Goal: Task Accomplishment & Management: Manage account settings

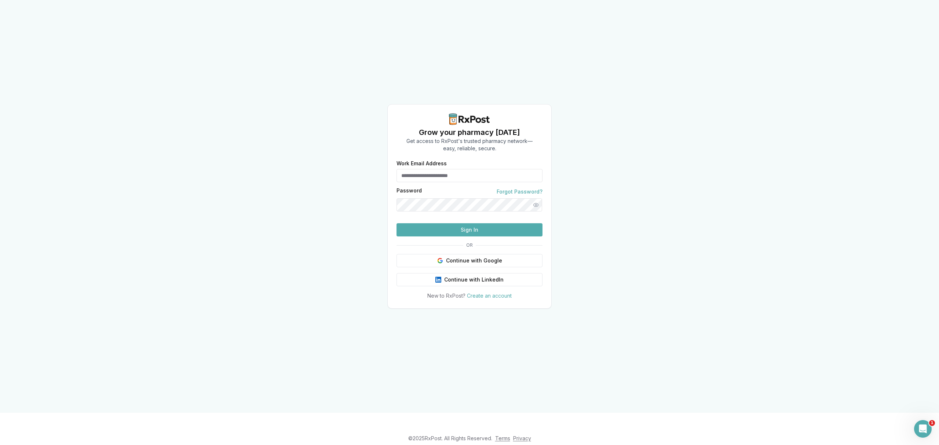
type input "**********"
click at [480, 237] on button "Sign In" at bounding box center [470, 229] width 146 height 13
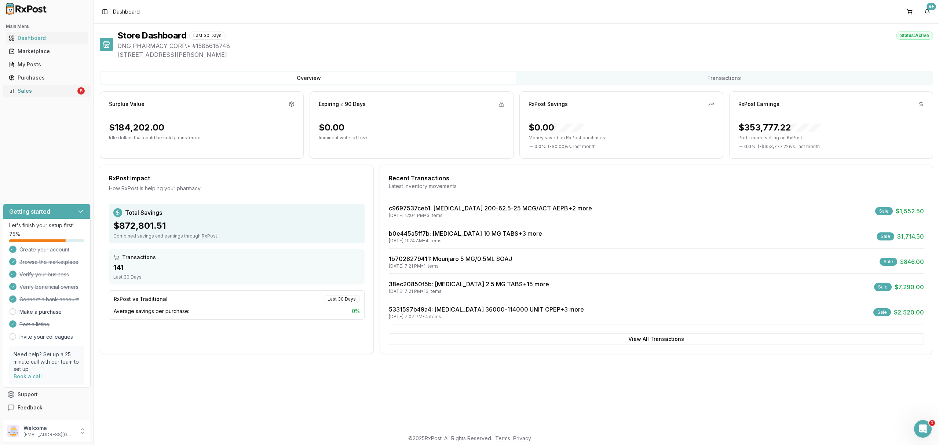
click at [41, 94] on div "Sales" at bounding box center [42, 90] width 67 height 7
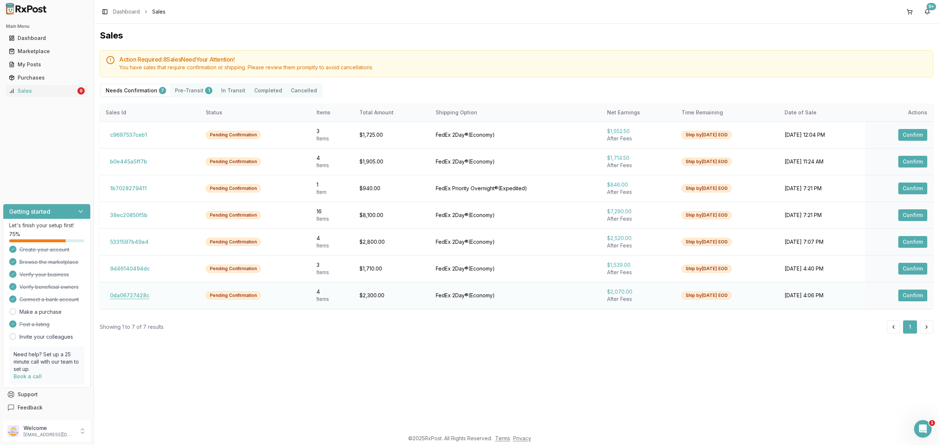
click at [133, 296] on button "0da06727428c" at bounding box center [130, 296] width 48 height 12
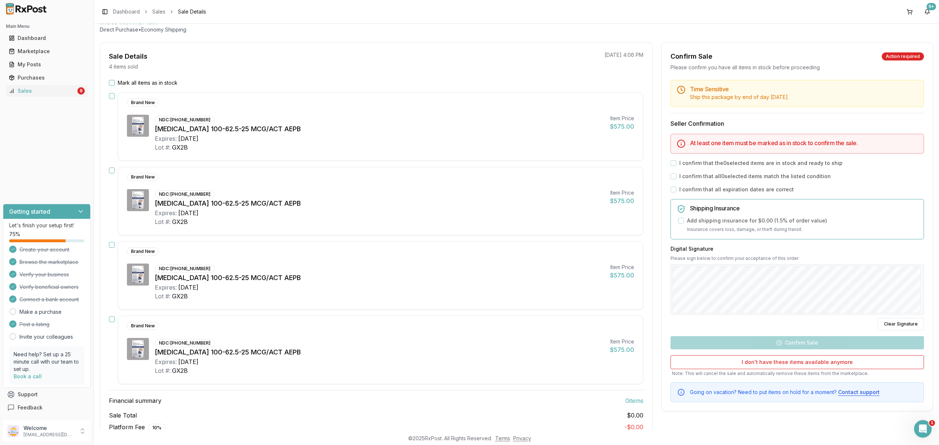
scroll to position [49, 0]
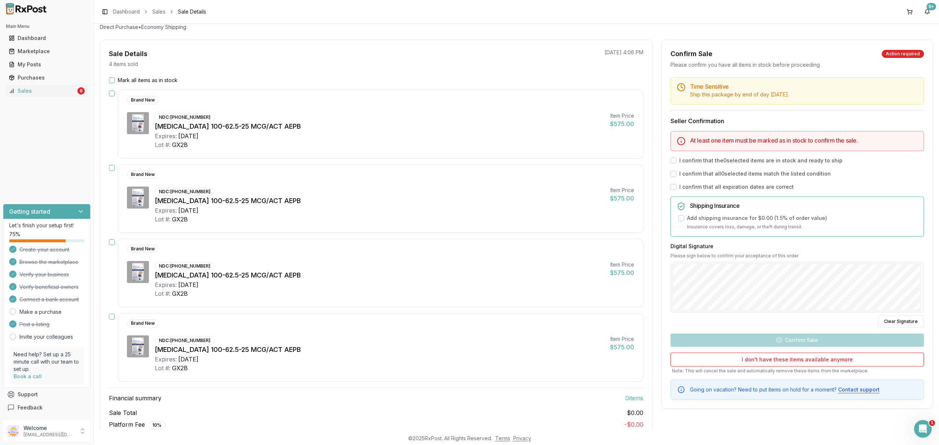
click at [134, 79] on label "Mark all items as in stock" at bounding box center [148, 80] width 60 height 7
click at [115, 79] on button "Mark all items as in stock" at bounding box center [112, 80] width 6 height 6
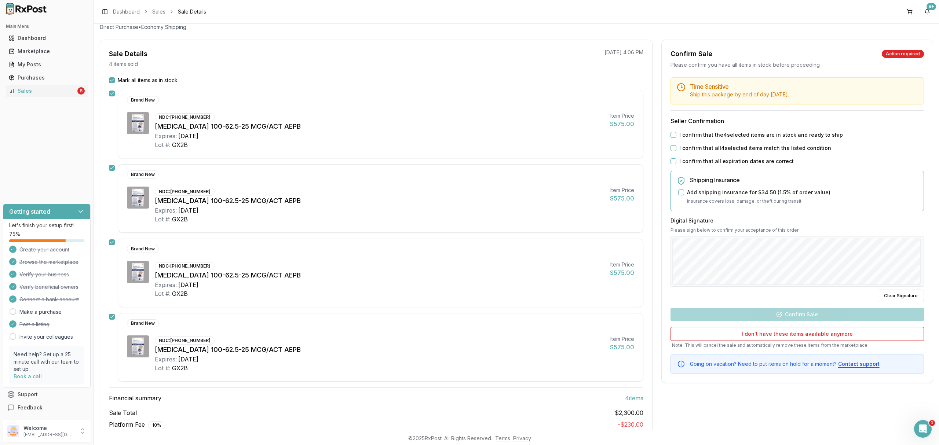
click at [753, 137] on label "I confirm that the 4 selected items are in stock and ready to ship" at bounding box center [762, 134] width 164 height 7
click at [677, 137] on button "I confirm that the 4 selected items are in stock and ready to ship" at bounding box center [674, 135] width 6 height 6
click at [748, 150] on label "I confirm that all 4 selected items match the listed condition" at bounding box center [756, 148] width 152 height 7
click at [677, 150] on button "I confirm that all 4 selected items match the listed condition" at bounding box center [674, 148] width 6 height 6
click at [737, 165] on label "I confirm that all expiration dates are correct" at bounding box center [737, 161] width 114 height 7
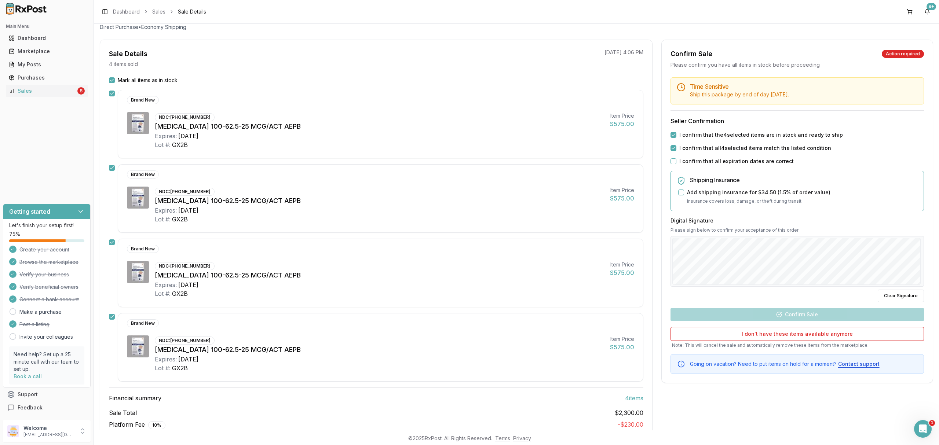
click at [677, 164] on button "I confirm that all expiration dates are correct" at bounding box center [674, 162] width 6 height 6
click at [932, 278] on div "Back to Sales Sale Details Pending Confirmation Invoice 0da06727428c Direct Pur…" at bounding box center [516, 227] width 845 height 407
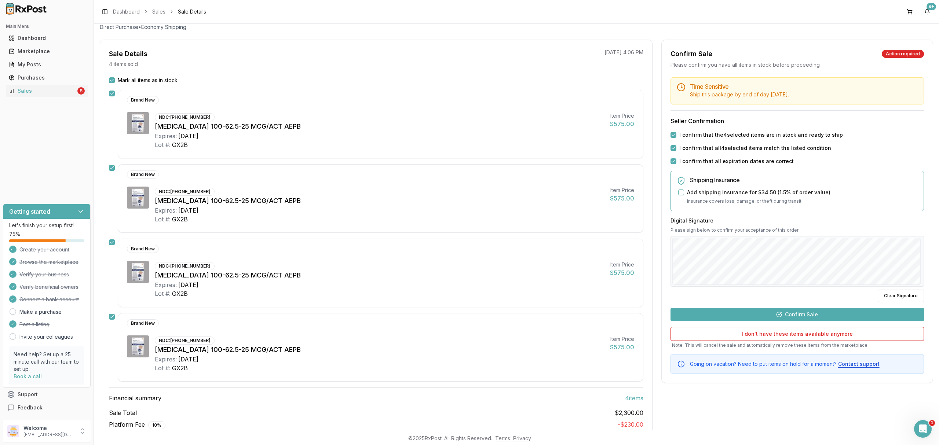
click at [804, 319] on button "Confirm Sale" at bounding box center [798, 314] width 254 height 13
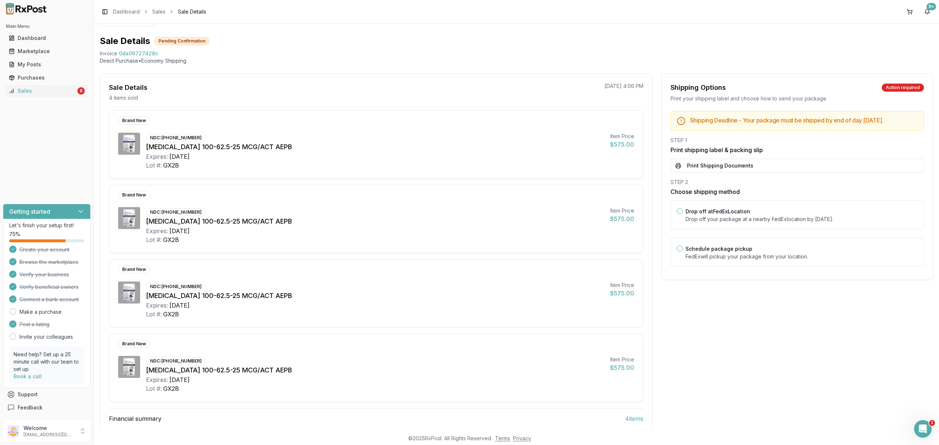
scroll to position [0, 0]
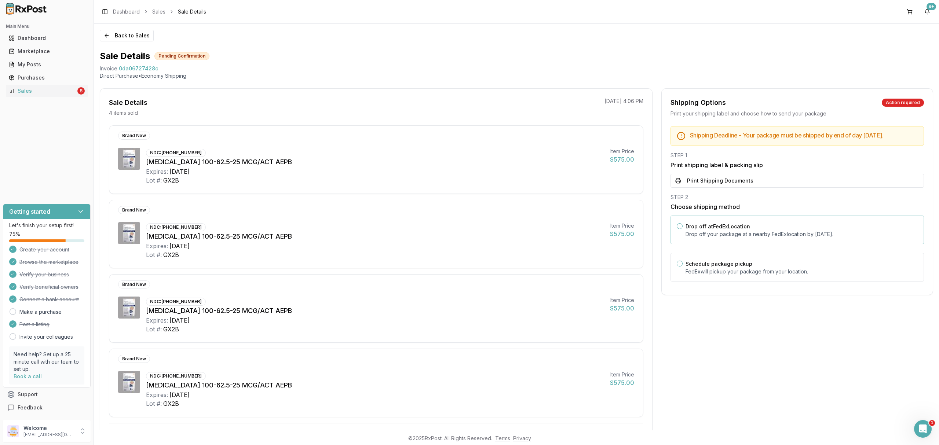
click at [738, 238] on p "Drop off your package at a nearby FedEx location by September 29, 2025 ." at bounding box center [802, 234] width 232 height 7
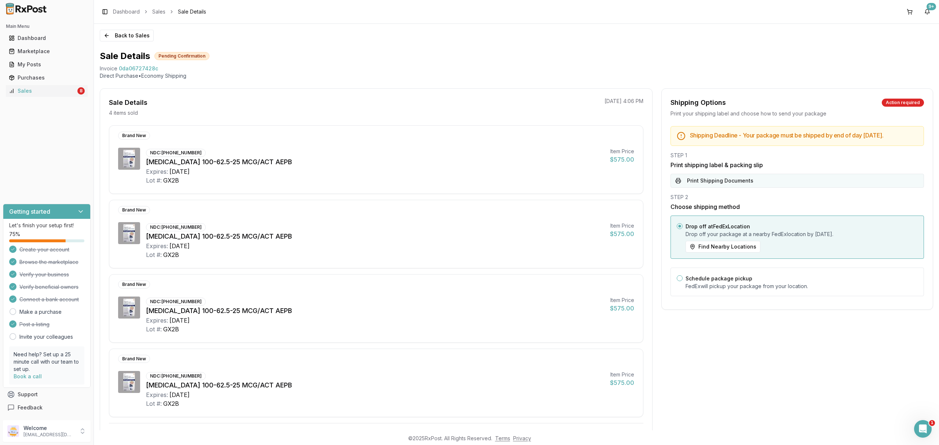
click at [729, 185] on button "Print Shipping Documents" at bounding box center [798, 181] width 254 height 14
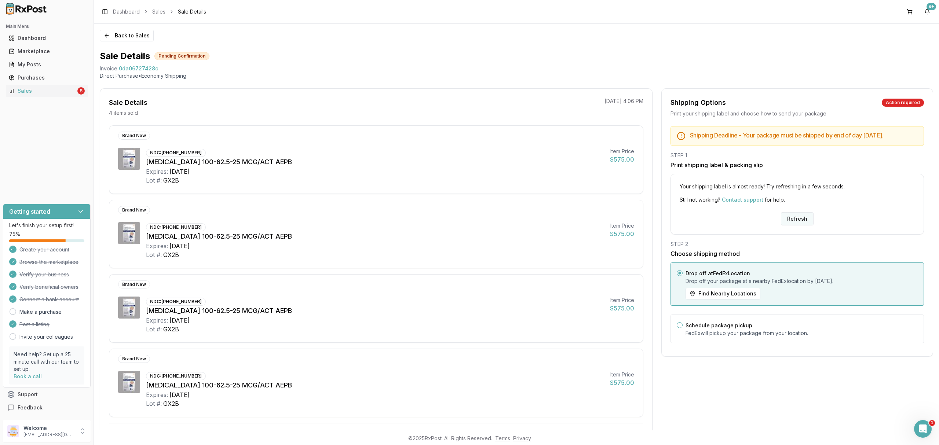
click at [788, 224] on button "Refresh" at bounding box center [797, 218] width 33 height 13
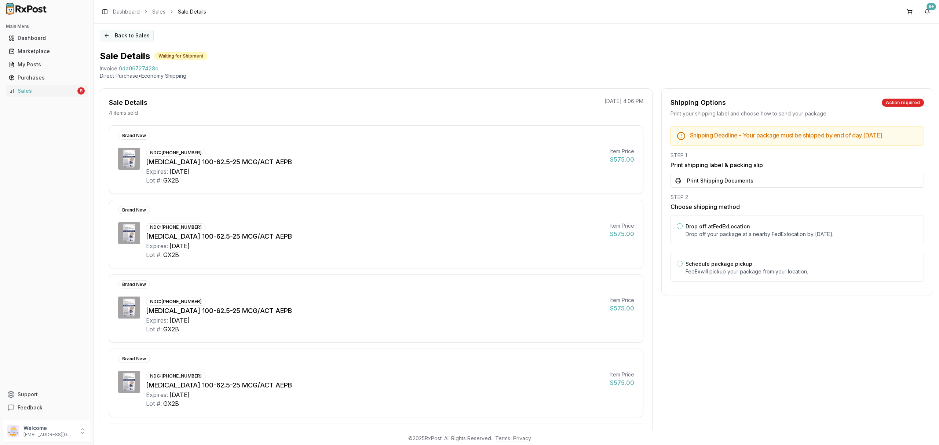
click at [133, 32] on button "Back to Sales" at bounding box center [127, 36] width 54 height 12
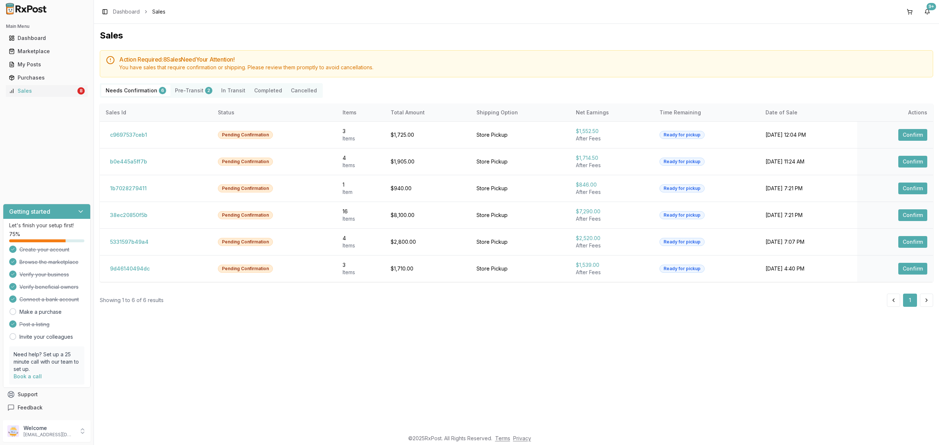
click at [187, 92] on button "Pre-Transit 2" at bounding box center [194, 91] width 46 height 12
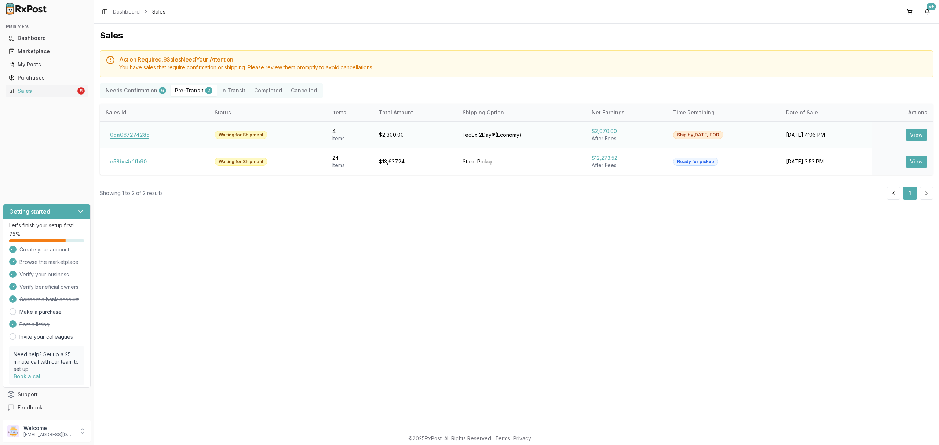
click at [123, 134] on button "0da06727428c" at bounding box center [130, 135] width 48 height 12
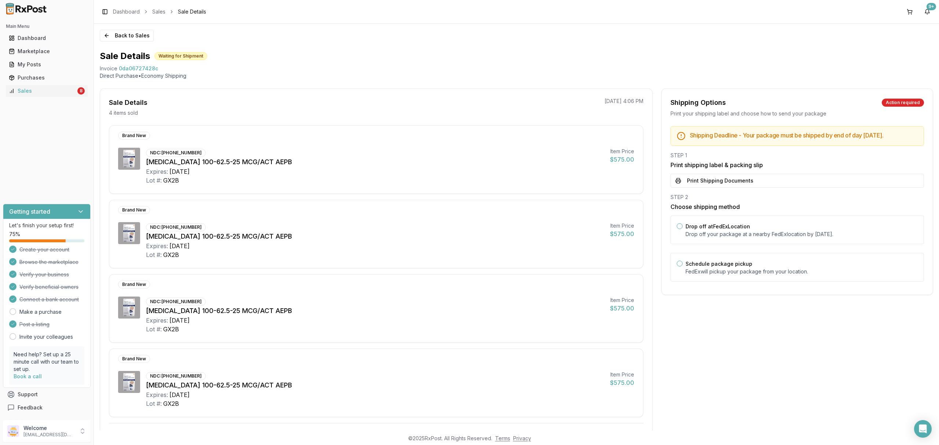
click at [761, 183] on button "Print Shipping Documents" at bounding box center [798, 181] width 254 height 14
click at [127, 30] on button "Back to Sales" at bounding box center [127, 36] width 54 height 12
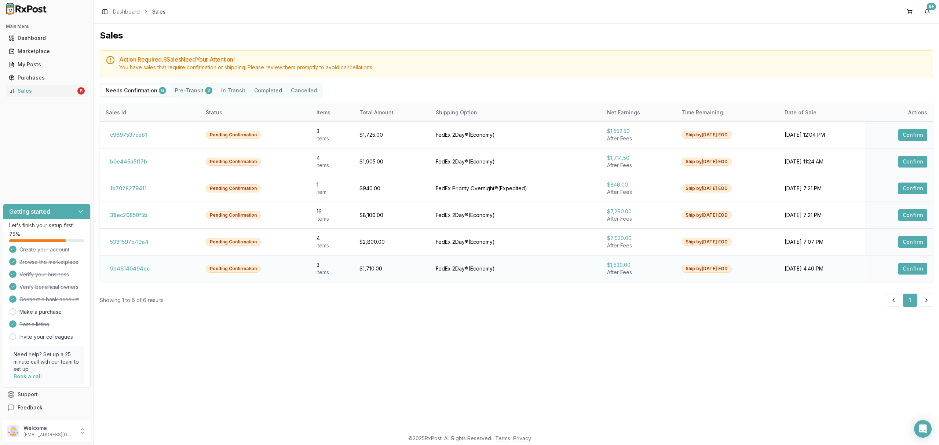
click at [116, 263] on td "9d46140494dc" at bounding box center [150, 268] width 100 height 27
click at [122, 266] on button "9d46140494dc" at bounding box center [130, 269] width 48 height 12
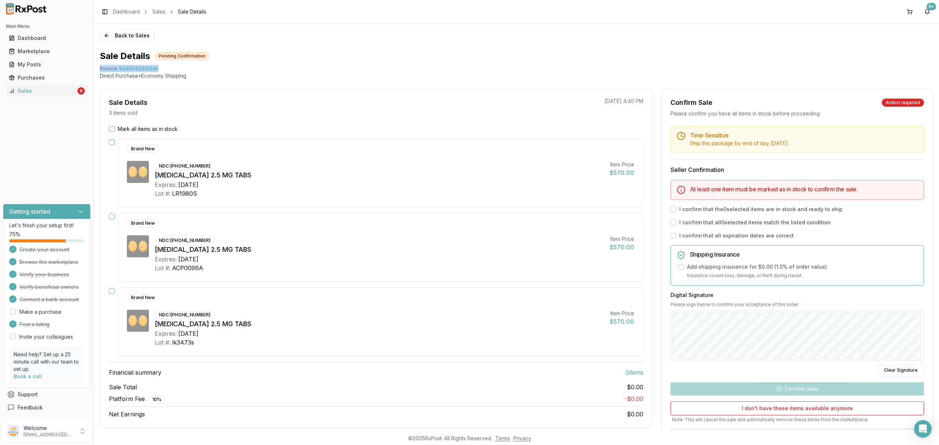
drag, startPoint x: 96, startPoint y: 66, endPoint x: 185, endPoint y: 65, distance: 88.8
click at [185, 65] on div "Back to Sales Sale Details Pending Confirmation Invoice 9d46140494dc Direct Pur…" at bounding box center [516, 227] width 845 height 407
copy div "Invoice 9d46140494dc"
click at [921, 426] on icon "Open Intercom Messenger" at bounding box center [923, 430] width 8 height 10
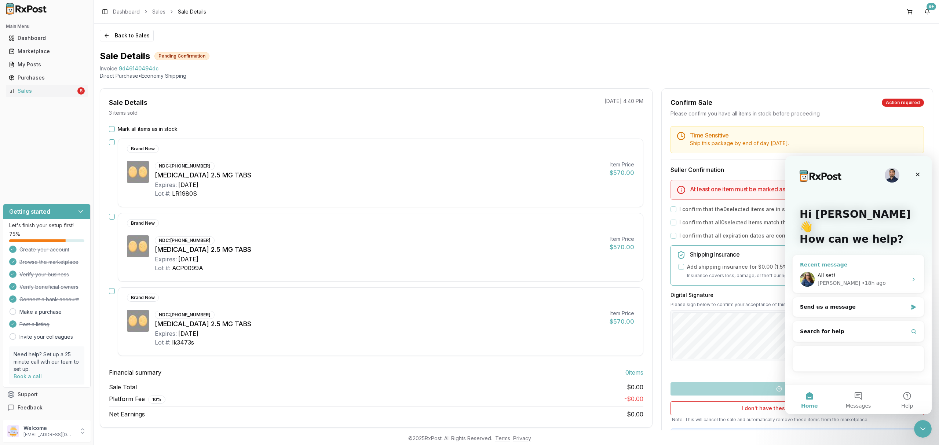
click at [862, 280] on div "• 18h ago" at bounding box center [874, 284] width 24 height 8
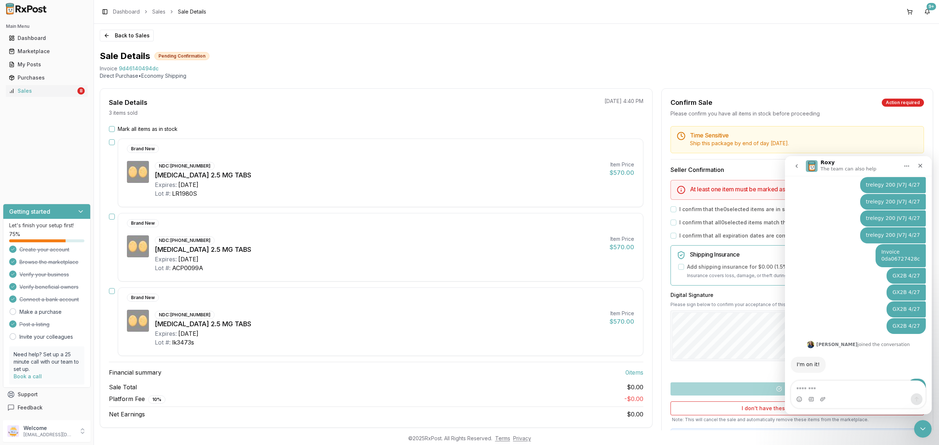
click at [825, 390] on textarea "Message…" at bounding box center [858, 387] width 134 height 12
type textarea "**********"
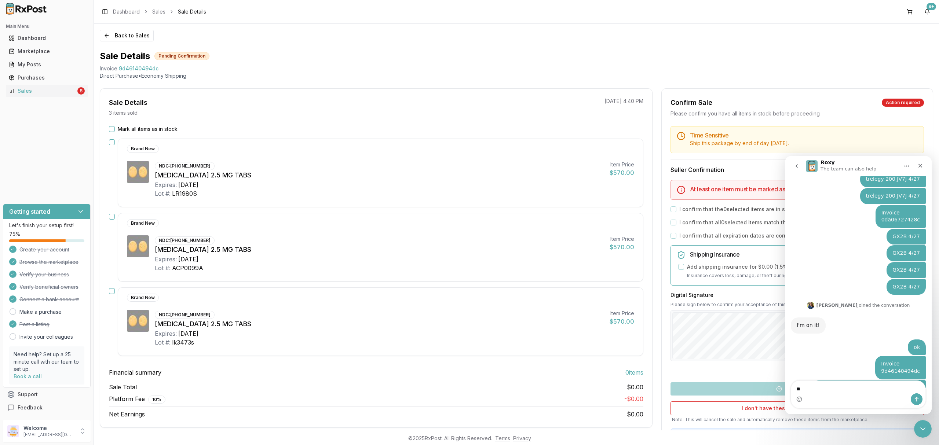
type textarea "*"
type textarea "**********"
click at [916, 398] on icon "Send a message…" at bounding box center [917, 399] width 4 height 5
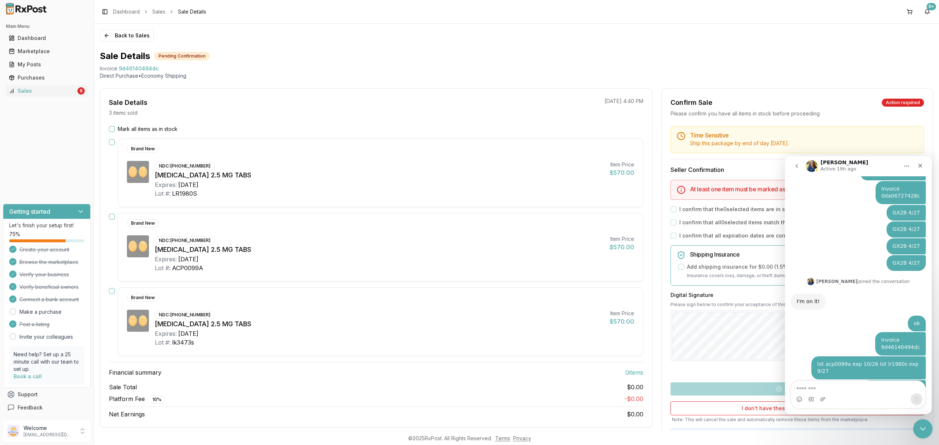
click at [921, 434] on div "Close Intercom Messenger" at bounding box center [922, 428] width 18 height 18
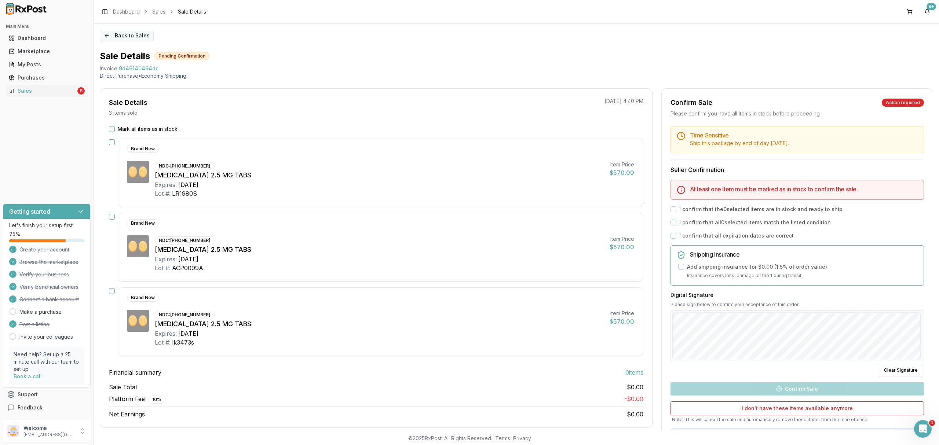
scroll to position [2830, 0]
click at [131, 34] on button "Back to Sales" at bounding box center [127, 36] width 54 height 12
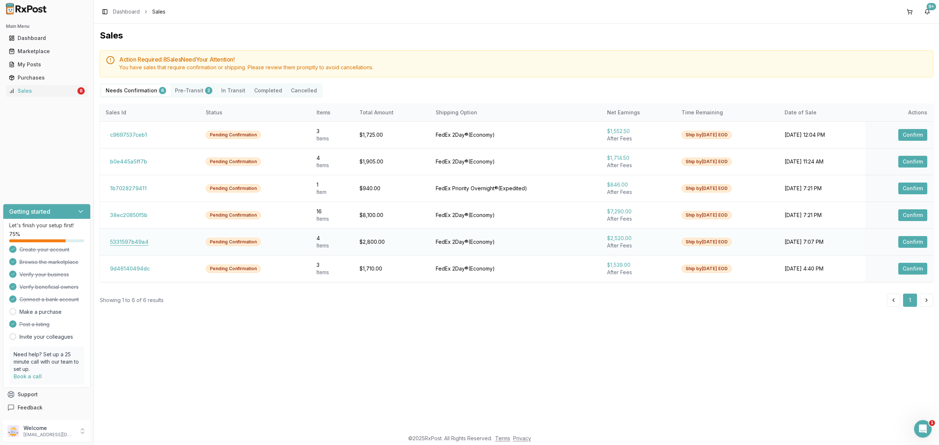
click at [146, 244] on button "5331597b49a4" at bounding box center [129, 242] width 47 height 12
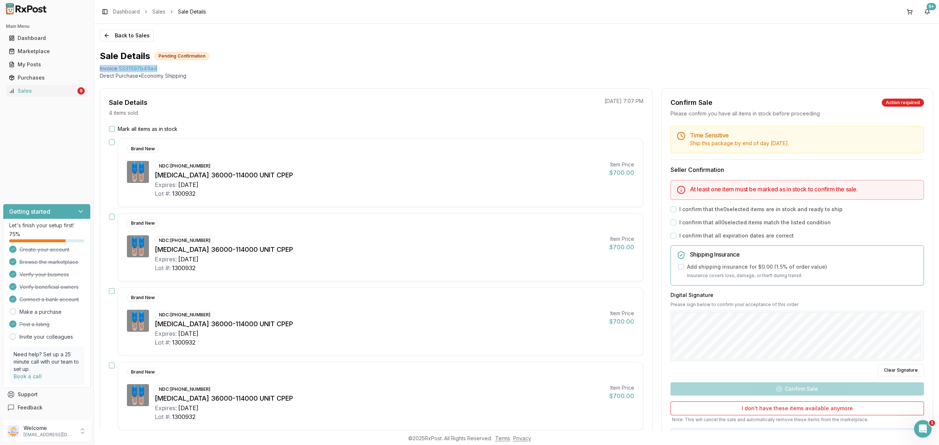
drag, startPoint x: 98, startPoint y: 70, endPoint x: 181, endPoint y: 65, distance: 83.1
click at [181, 65] on div "Back to Sales Sale Details Pending Confirmation Invoice 5331597b49a4 Direct Pur…" at bounding box center [516, 227] width 845 height 407
copy div "Invoice 5331597b49a4"
click at [926, 428] on icon "Open Intercom Messenger" at bounding box center [922, 428] width 12 height 12
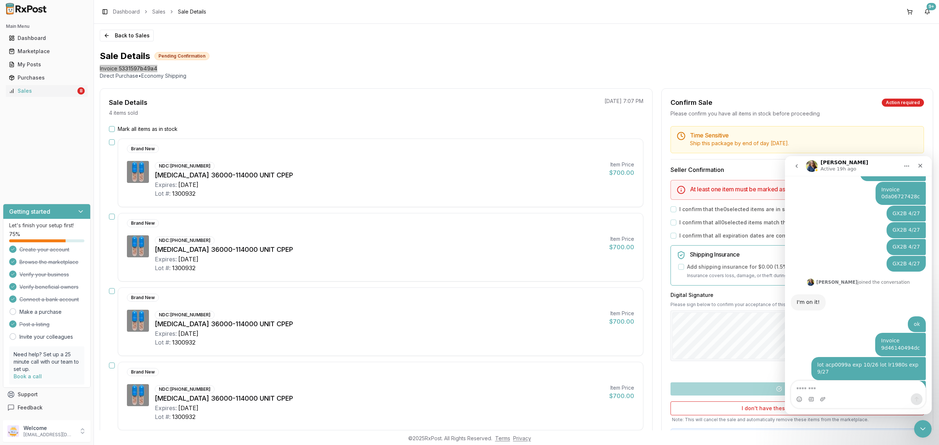
scroll to position [2830, 0]
type textarea "**********"
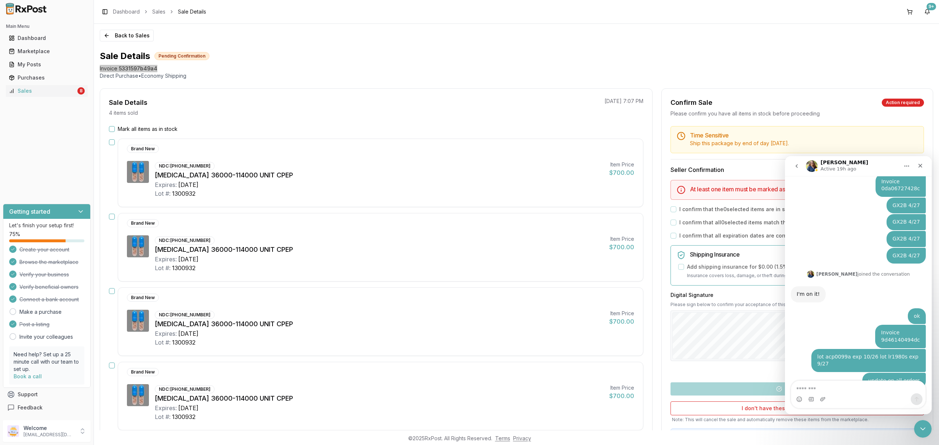
scroll to position [2855, 0]
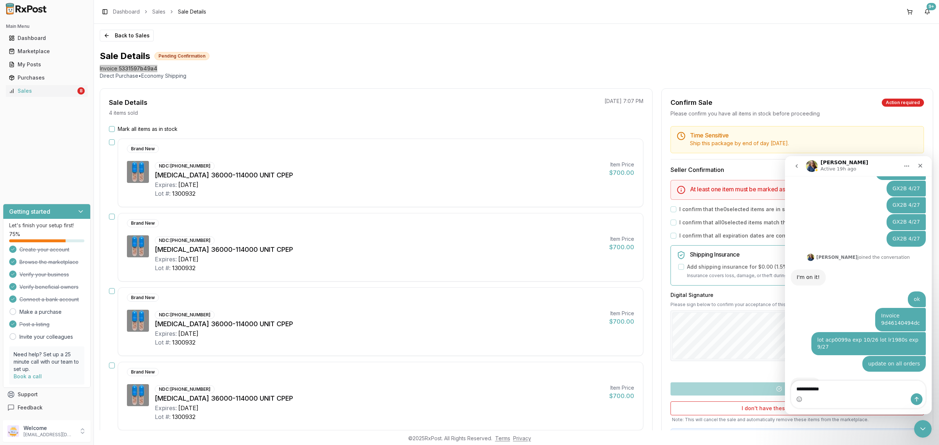
type textarea "**********"
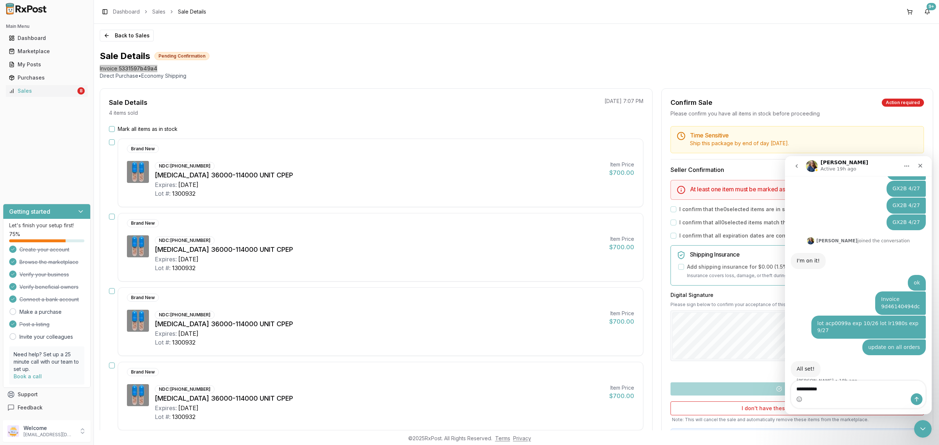
type textarea "**********"
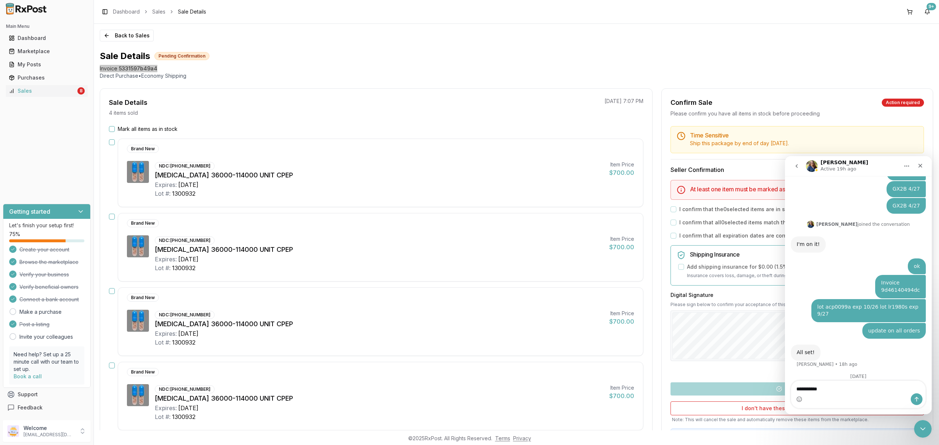
type textarea "**********"
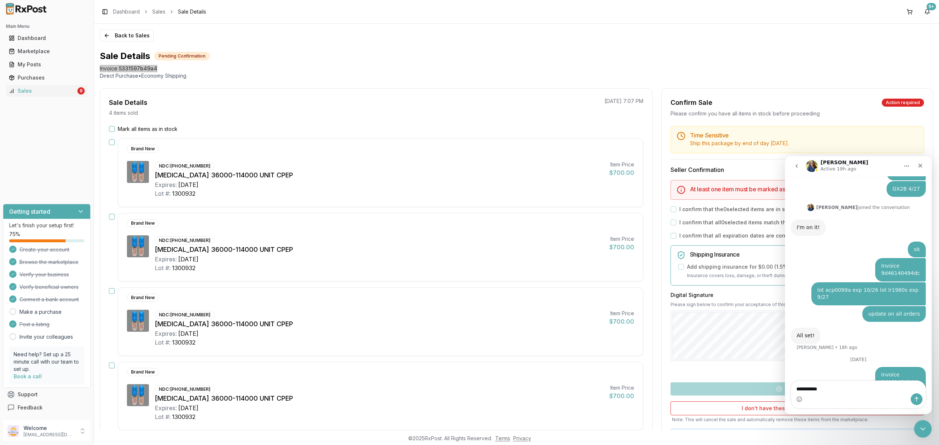
type textarea "**********"
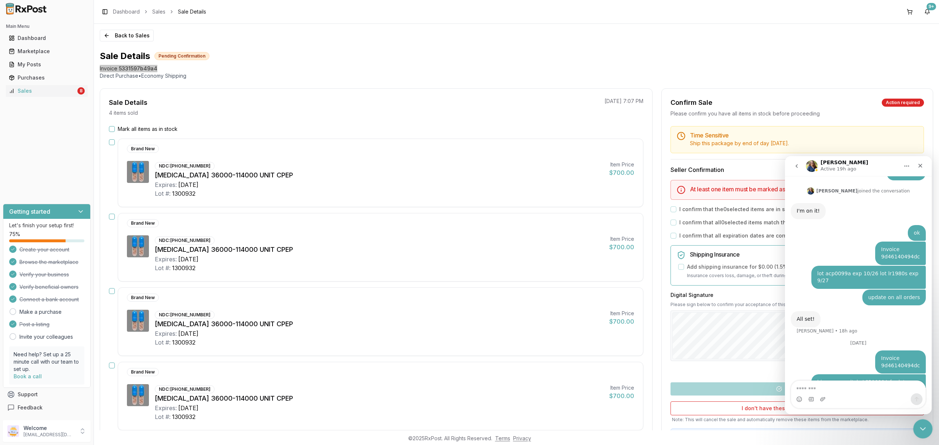
click at [922, 431] on icon "Close Intercom Messenger" at bounding box center [922, 428] width 9 height 9
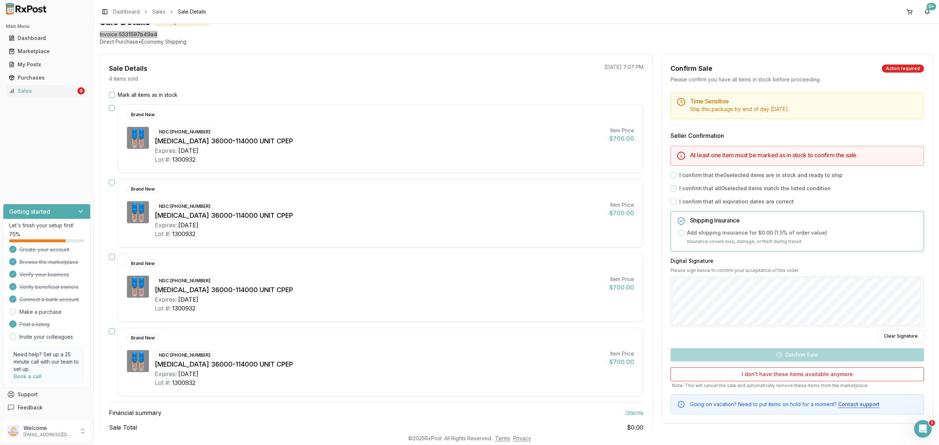
scroll to position [0, 0]
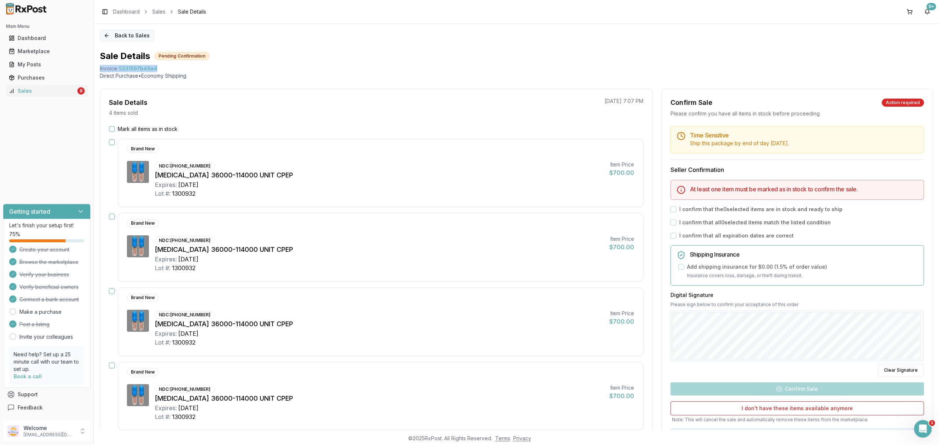
click at [145, 36] on button "Back to Sales" at bounding box center [127, 36] width 54 height 12
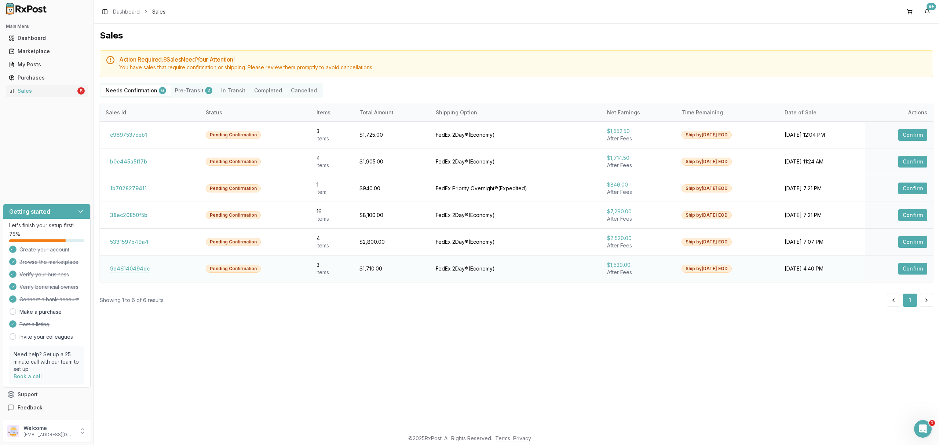
click at [143, 272] on button "9d46140494dc" at bounding box center [130, 269] width 48 height 12
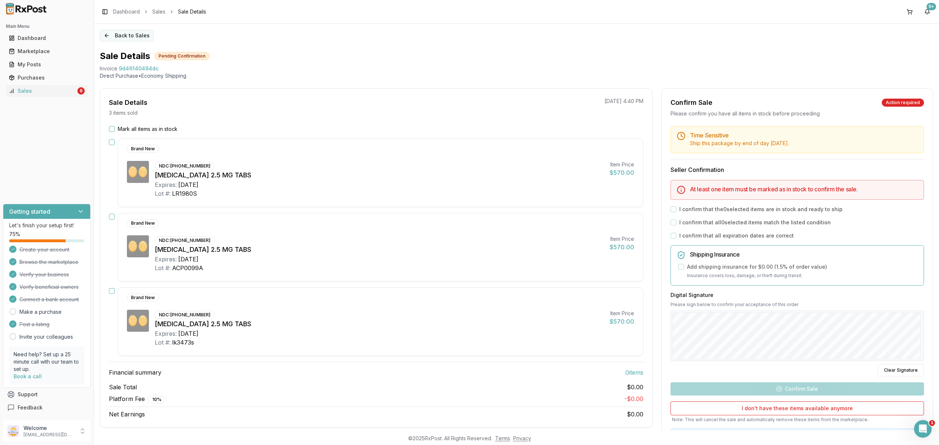
click at [139, 36] on button "Back to Sales" at bounding box center [127, 36] width 54 height 12
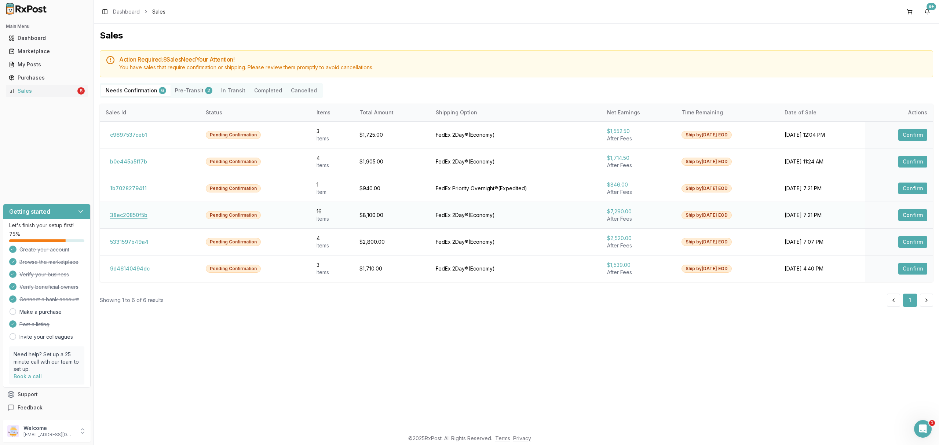
click at [145, 216] on button "38ec20850f5b" at bounding box center [129, 216] width 46 height 12
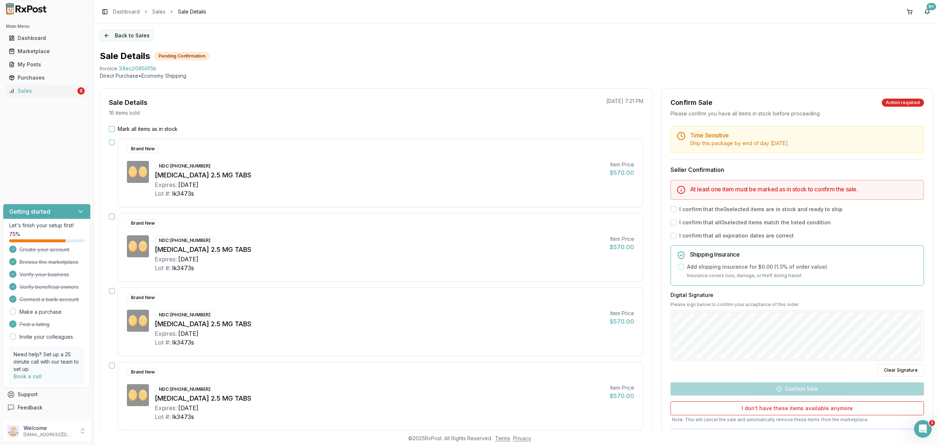
click at [134, 38] on button "Back to Sales" at bounding box center [127, 36] width 54 height 12
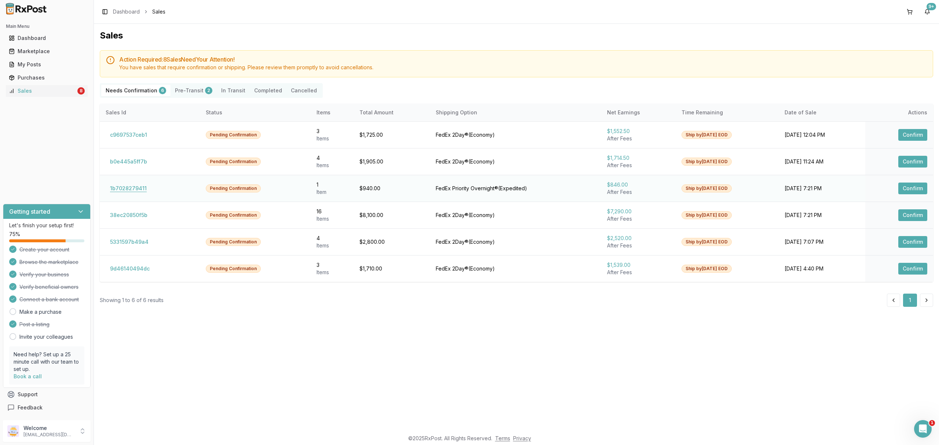
click at [136, 190] on button "1b7028279411" at bounding box center [128, 189] width 45 height 12
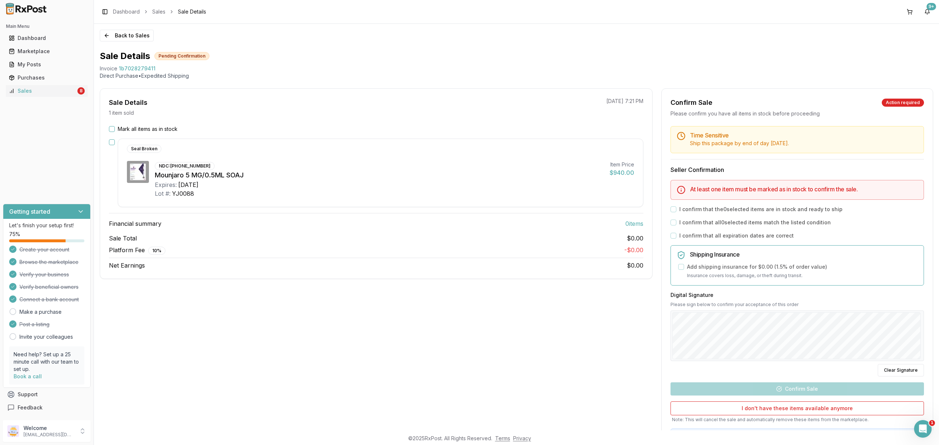
click at [414, 298] on div "Sale Details 1 item sold 09/22/2025 7:21 PM Mark all items as in stock Seal Bro…" at bounding box center [376, 272] width 553 height 369
drag, startPoint x: 90, startPoint y: 68, endPoint x: 106, endPoint y: 65, distance: 16.2
click at [127, 68] on div "Main Menu Dashboard Marketplace My Posts Purchases Sales 8 Getting started Let'…" at bounding box center [469, 222] width 939 height 445
drag, startPoint x: 100, startPoint y: 65, endPoint x: 159, endPoint y: 68, distance: 58.8
click at [159, 68] on div "Sale Details Pending Confirmation Invoice 1b7028279411 Direct Purchase • Expedi…" at bounding box center [517, 64] width 834 height 29
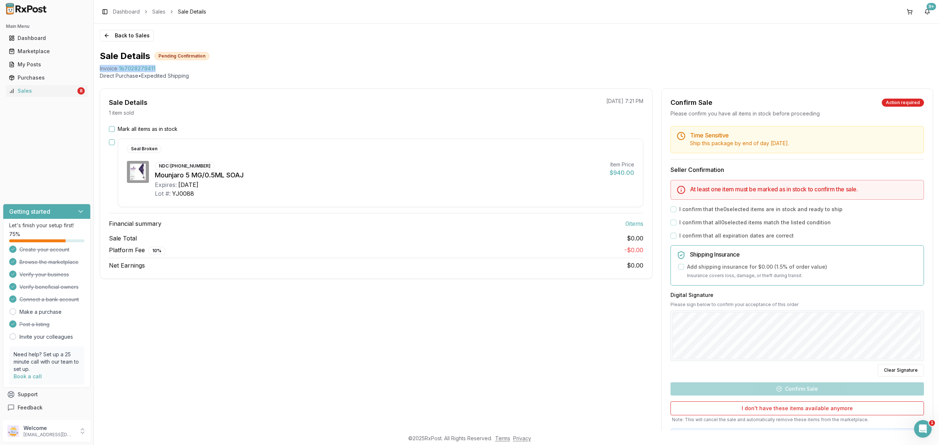
copy div "Invoice 1b7028279411"
click at [927, 436] on div "Open Intercom Messenger" at bounding box center [922, 428] width 24 height 24
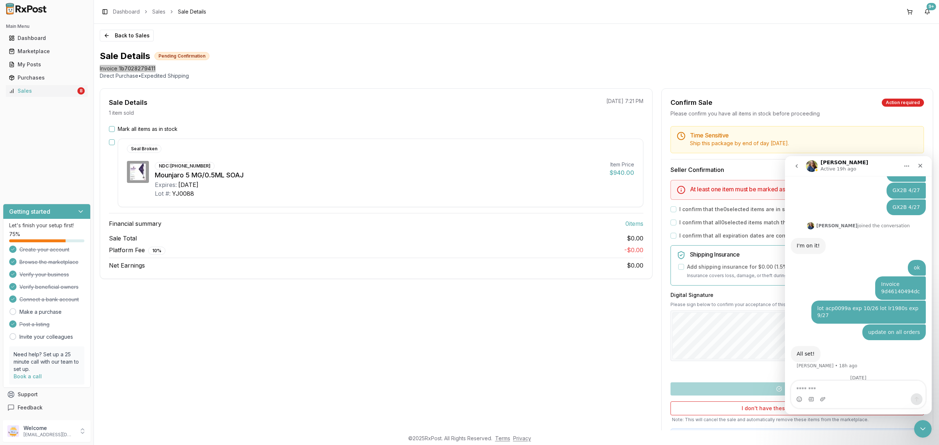
type textarea "**********"
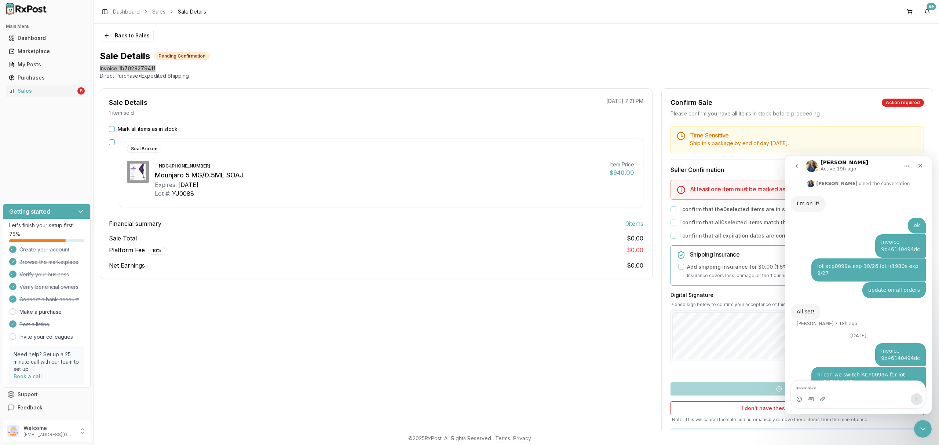
scroll to position [2945, 0]
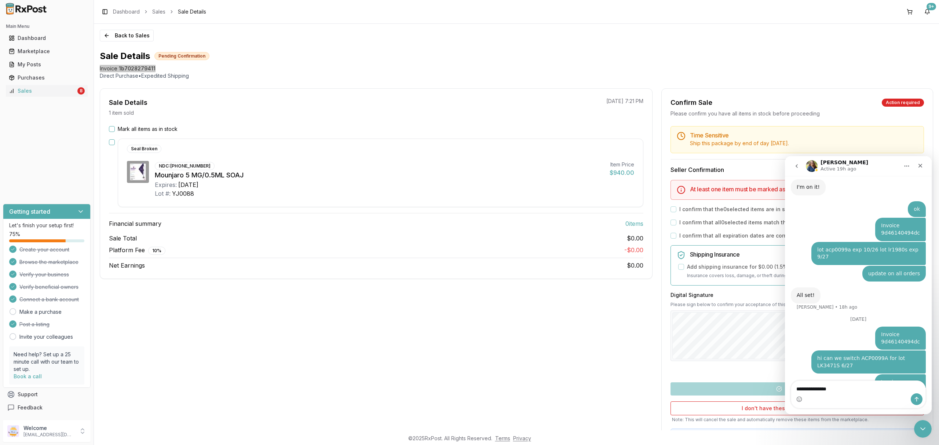
type textarea "**********"
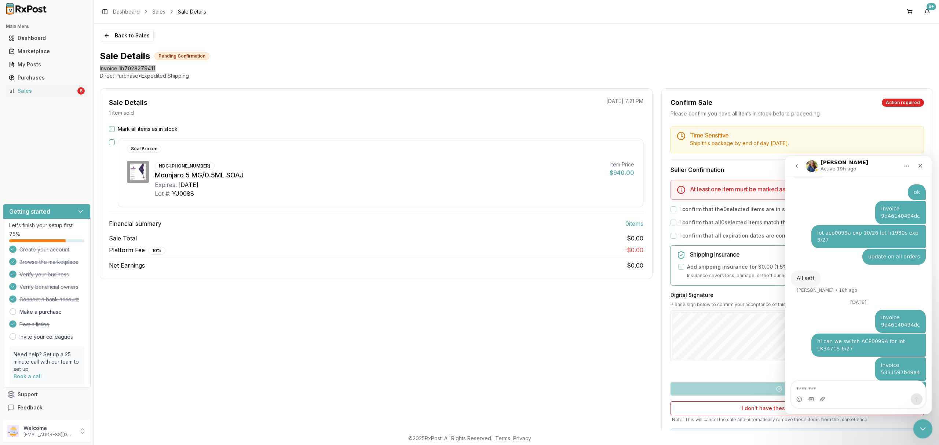
click at [925, 425] on icon "Close Intercom Messenger" at bounding box center [922, 428] width 9 height 9
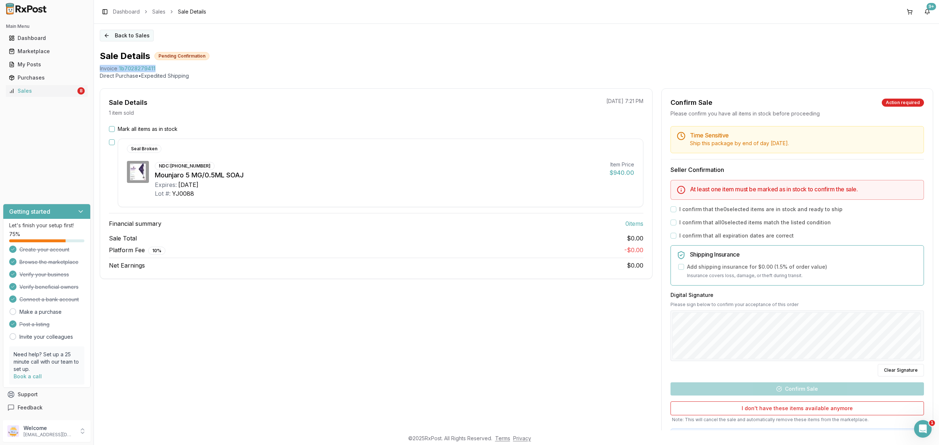
click at [142, 33] on button "Back to Sales" at bounding box center [127, 36] width 54 height 12
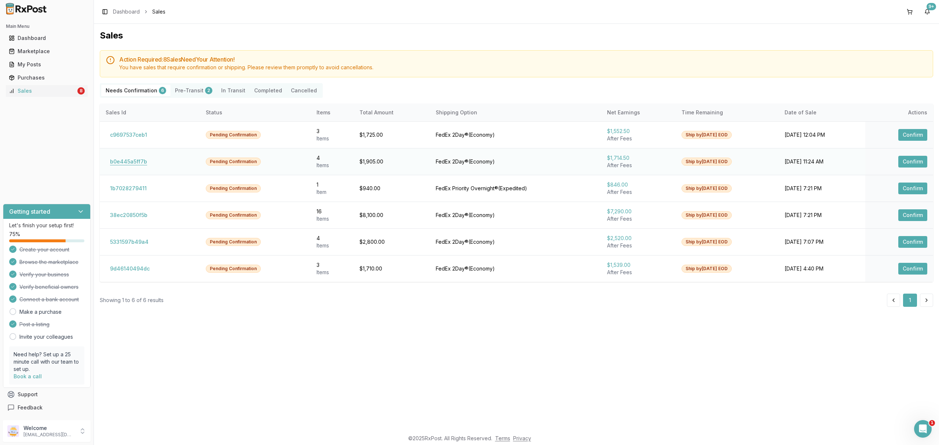
click at [131, 162] on button "b0e445a5ff7b" at bounding box center [129, 162] width 46 height 12
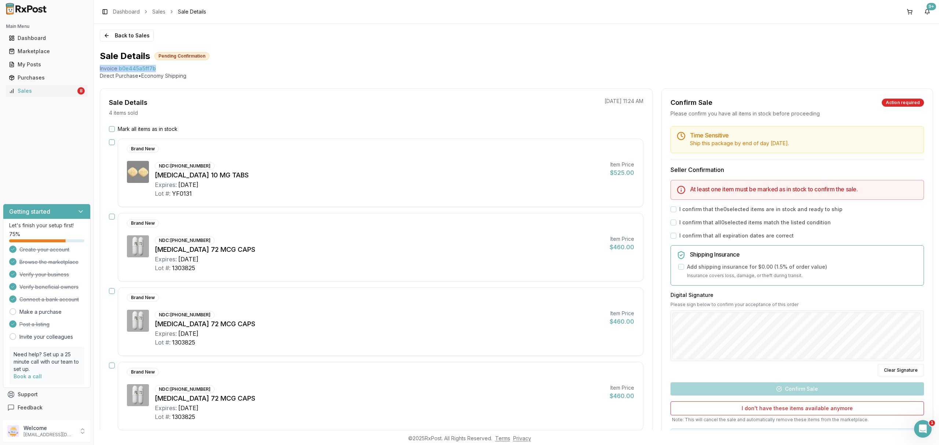
drag, startPoint x: 112, startPoint y: 65, endPoint x: 167, endPoint y: 68, distance: 54.4
click at [167, 68] on div "Back to Sales Sale Details Pending Confirmation Invoice b0e445a5ff7b Direct Pur…" at bounding box center [516, 227] width 845 height 407
copy div "Invoice b0e445a5ff7b"
click at [918, 429] on icon "Open Intercom Messenger" at bounding box center [922, 428] width 12 height 12
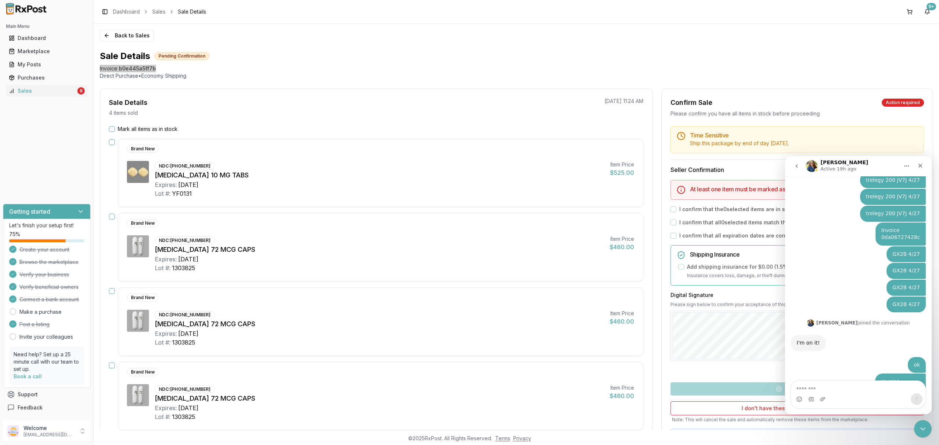
type textarea "**********"
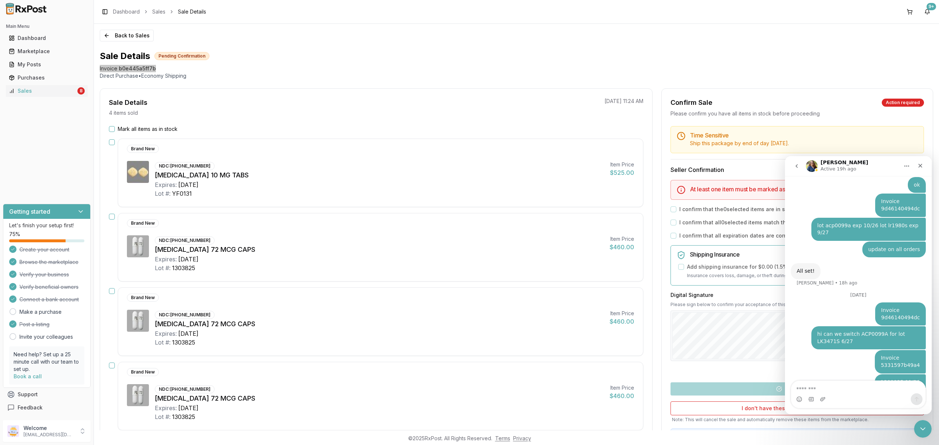
scroll to position [2986, 0]
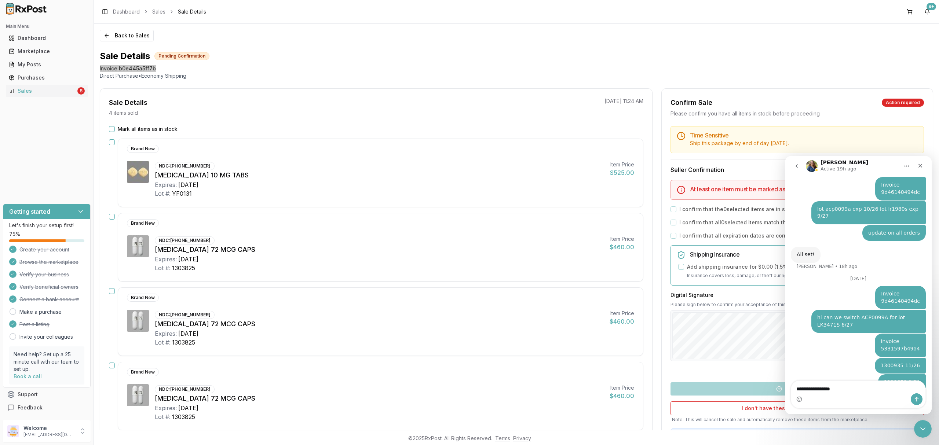
type textarea "**********"
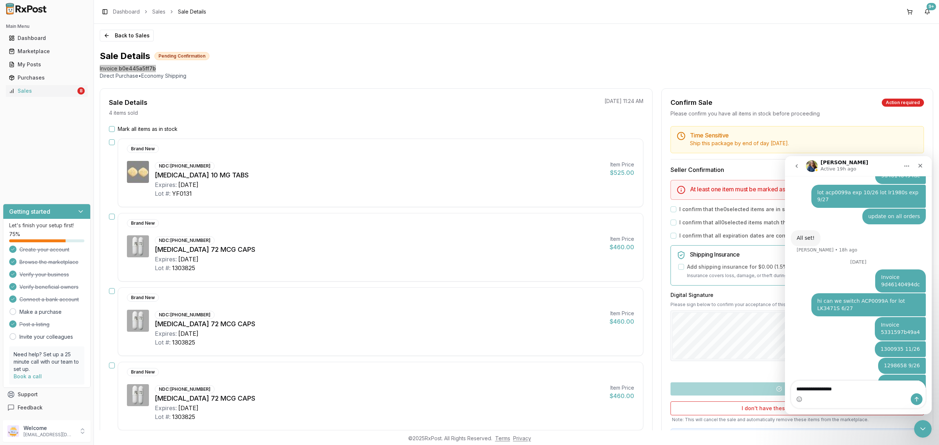
type textarea "**********"
type textarea "*"
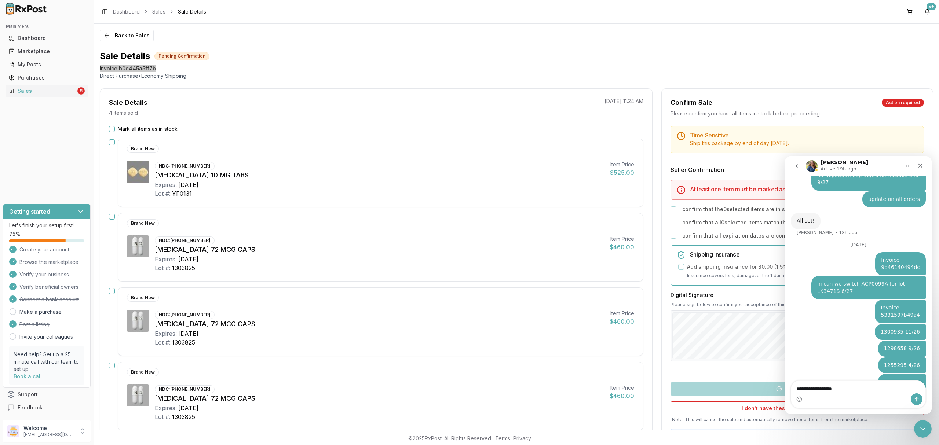
type textarea "**********"
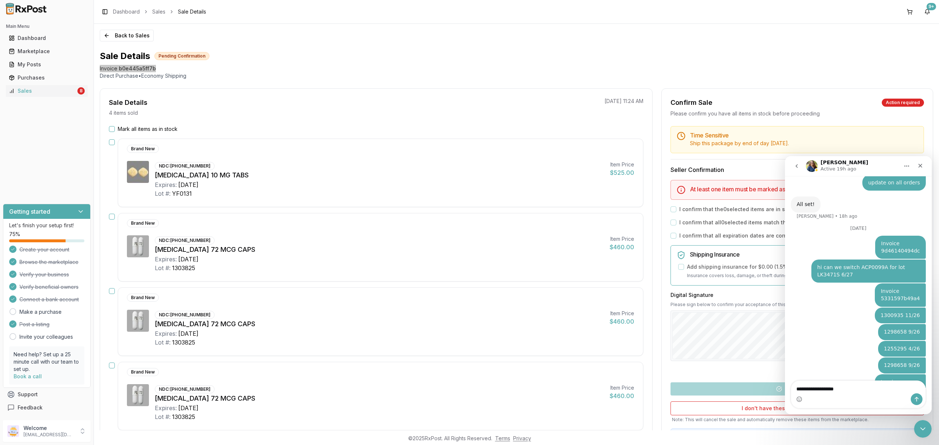
type textarea "**********"
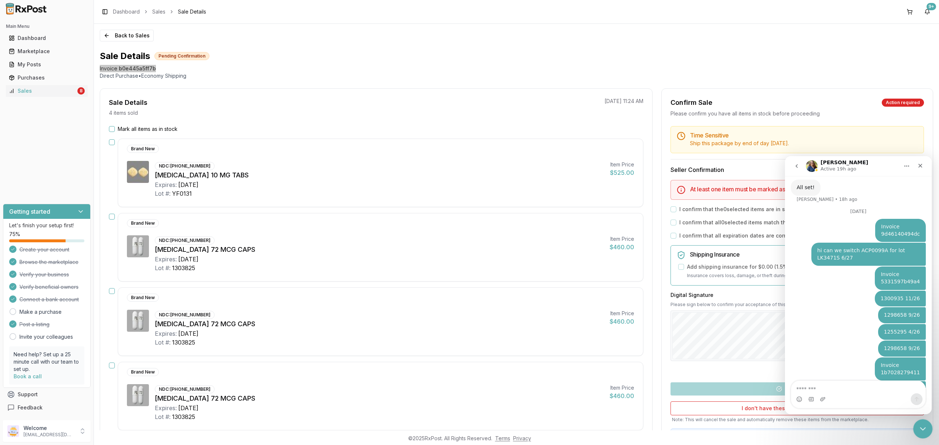
click at [916, 423] on div "Close Intercom Messenger" at bounding box center [922, 428] width 18 height 18
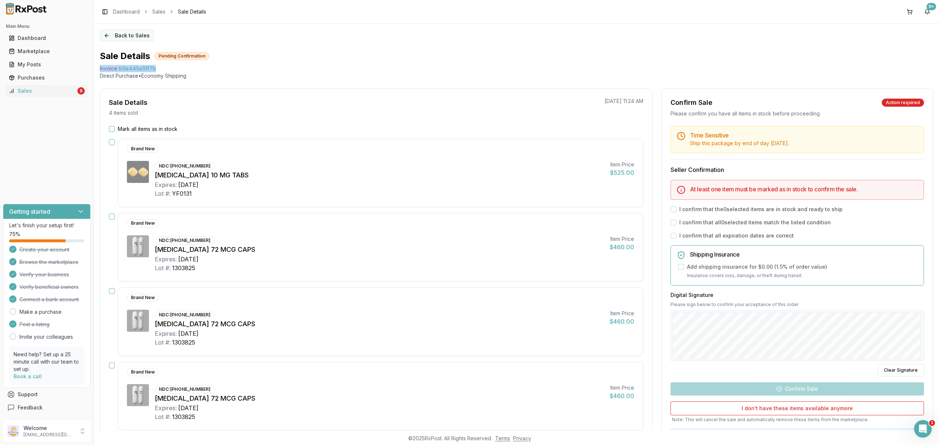
click at [141, 37] on button "Back to Sales" at bounding box center [127, 36] width 54 height 12
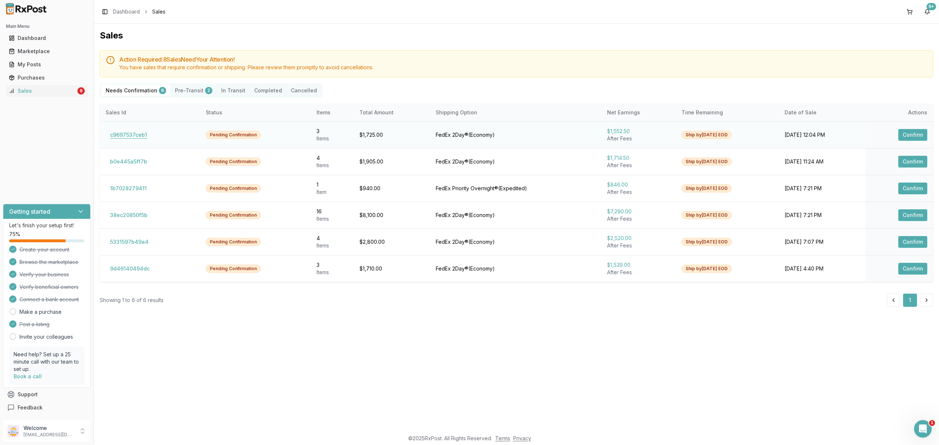
click at [138, 140] on button "c9697537ceb1" at bounding box center [129, 135] width 46 height 12
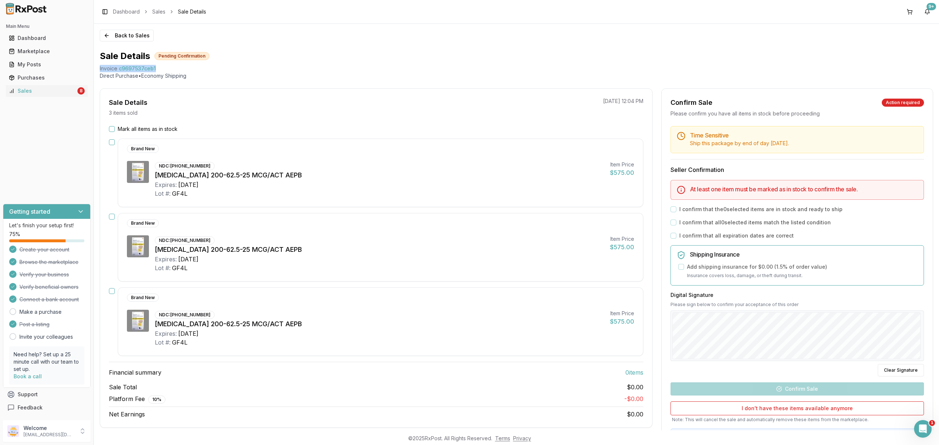
drag, startPoint x: 99, startPoint y: 68, endPoint x: 166, endPoint y: 70, distance: 66.8
click at [166, 70] on div "Back to Sales Sale Details Pending Confirmation Invoice c9697537ceb1 Direct Pur…" at bounding box center [516, 227] width 845 height 407
copy div "Invoice c9697537ceb1"
click at [922, 420] on div "Open Intercom Messenger" at bounding box center [922, 428] width 24 height 24
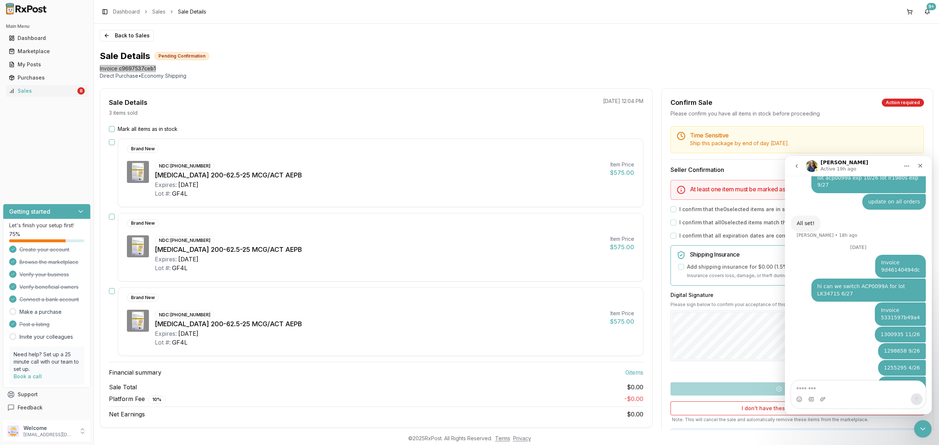
click at [853, 389] on textarea "Message…" at bounding box center [858, 387] width 134 height 12
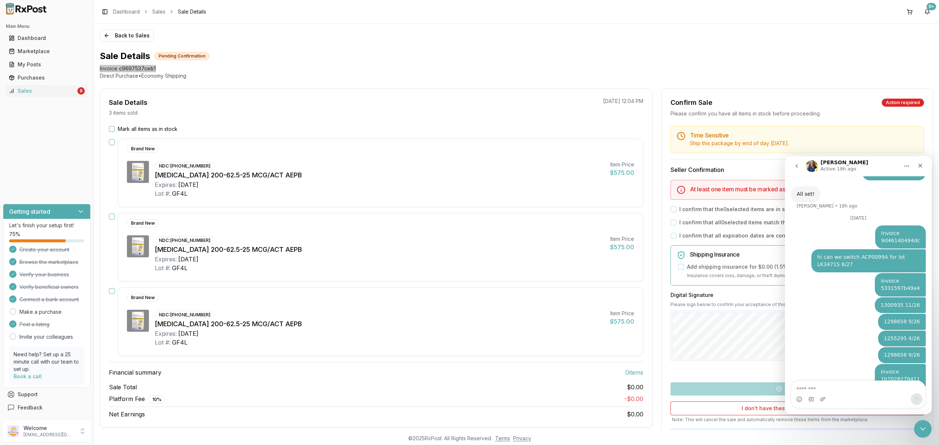
type textarea "**********"
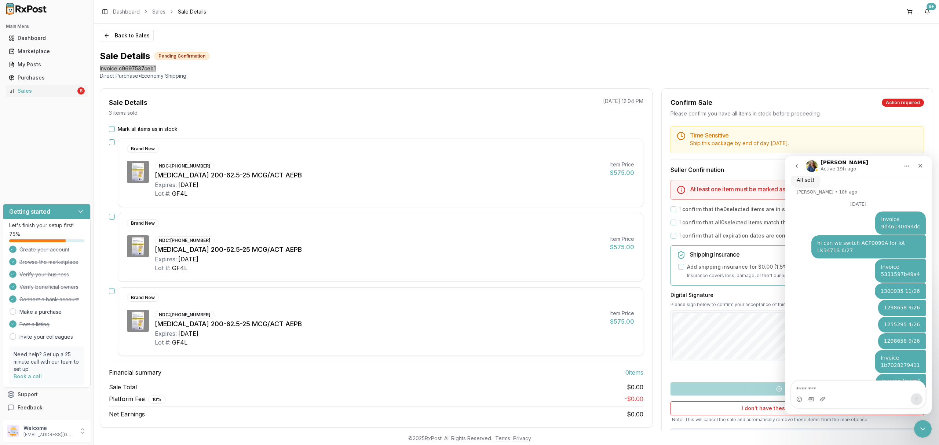
scroll to position [3077, 0]
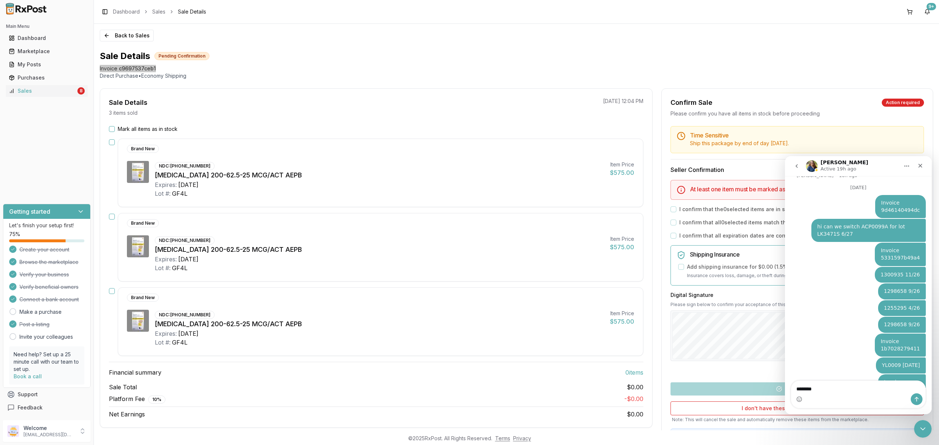
type textarea "*********"
drag, startPoint x: 862, startPoint y: 388, endPoint x: 778, endPoint y: 387, distance: 84.0
click at [785, 387] on html "Bobbie Active 19h ago Ask us anything, or share your feedback. I have a couple …" at bounding box center [858, 285] width 147 height 258
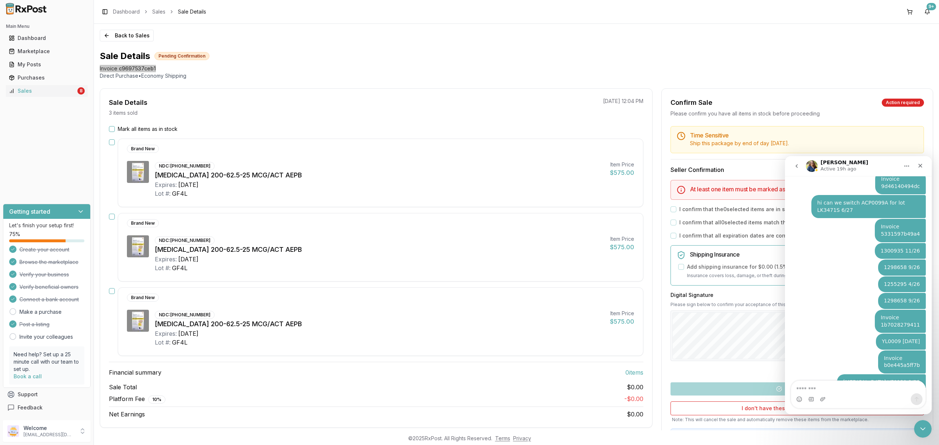
scroll to position [3093, 0]
type textarea "*********"
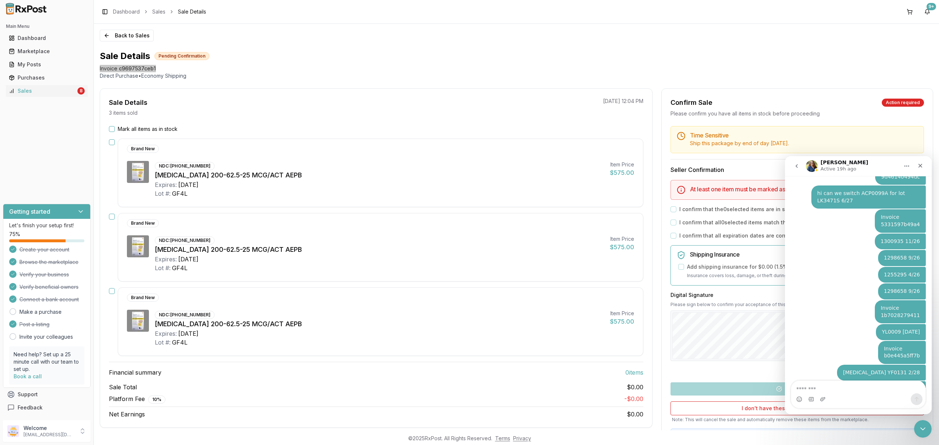
type textarea "*********"
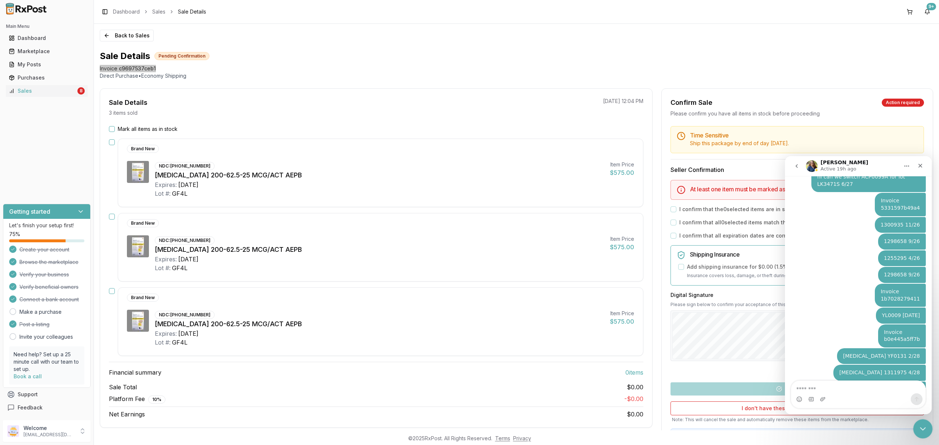
click at [917, 423] on div "Close Intercom Messenger" at bounding box center [922, 428] width 18 height 18
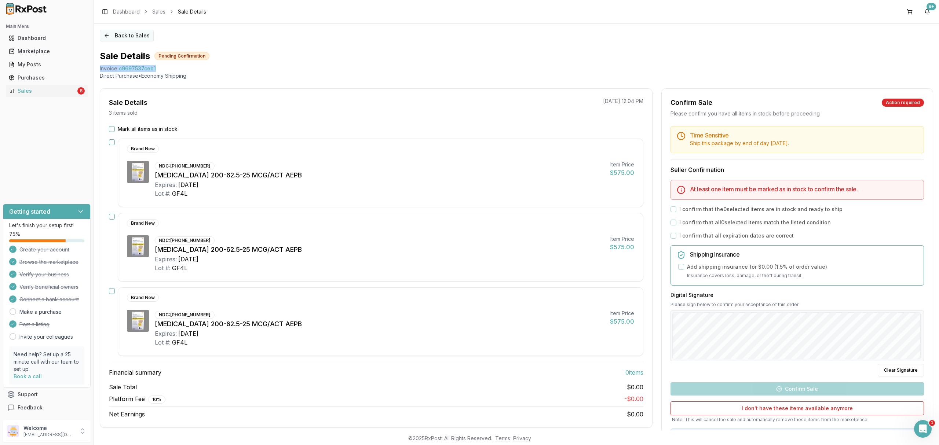
click at [125, 30] on button "Back to Sales" at bounding box center [127, 36] width 54 height 12
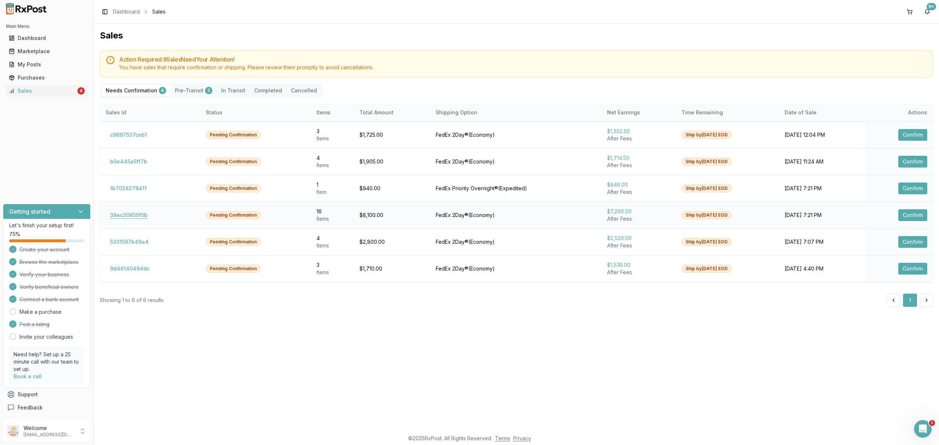
click at [139, 216] on button "38ec20850f5b" at bounding box center [129, 216] width 46 height 12
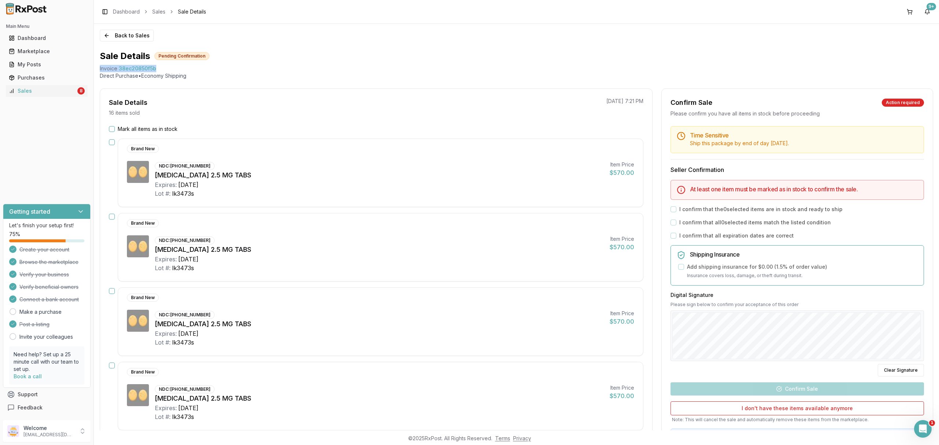
drag, startPoint x: 96, startPoint y: 65, endPoint x: 168, endPoint y: 68, distance: 71.6
click at [168, 68] on div "Back to Sales Sale Details Pending Confirmation Invoice 38ec20850f5b Direct Pur…" at bounding box center [516, 227] width 845 height 407
copy div "Invoice 38ec20850f5b"
click at [919, 425] on icon "Open Intercom Messenger" at bounding box center [922, 428] width 12 height 12
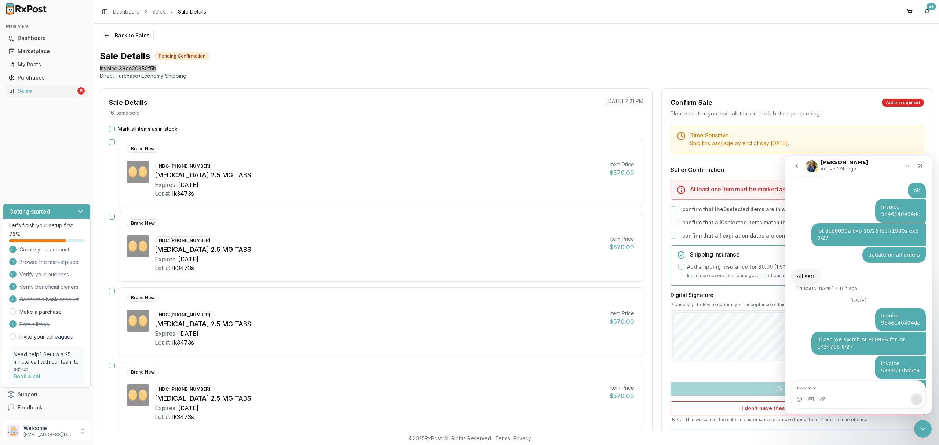
type textarea "**********"
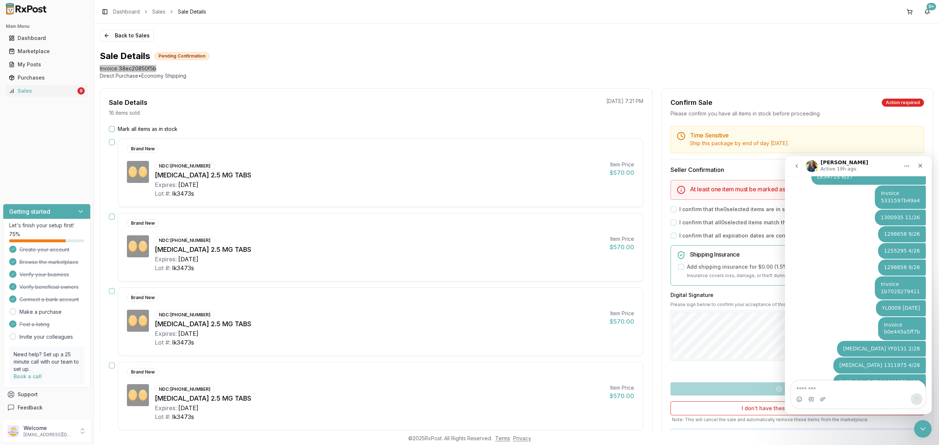
scroll to position [3150, 0]
type textarea "**********"
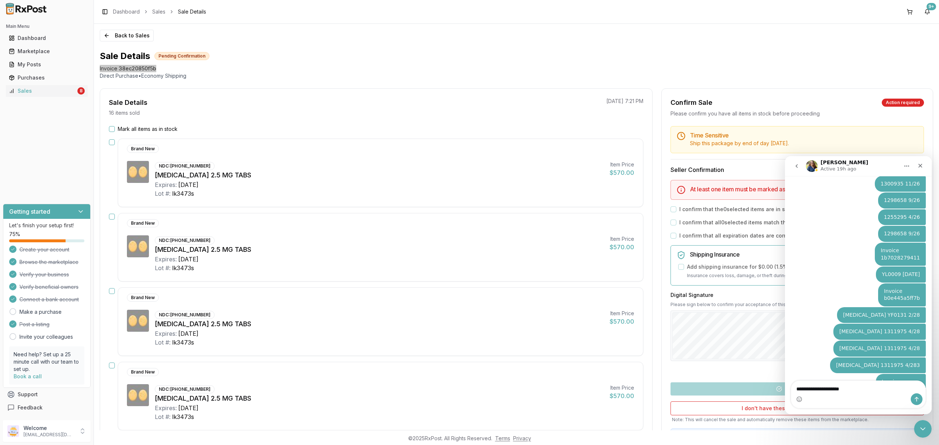
type textarea "**********"
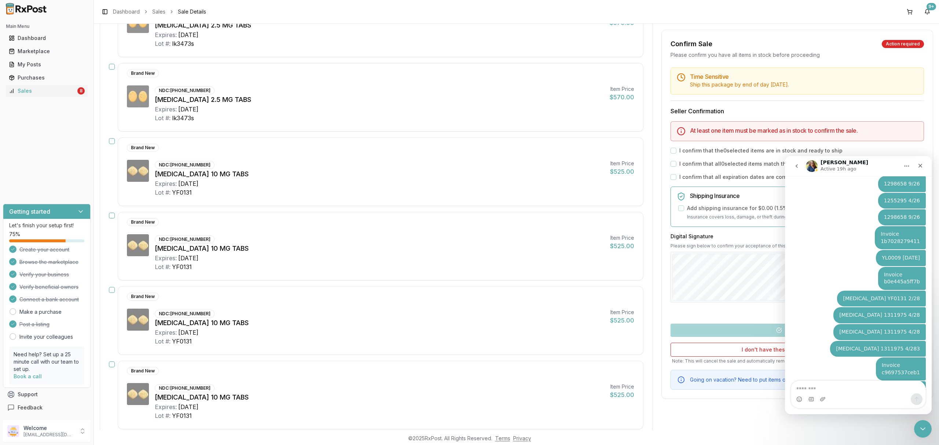
scroll to position [391, 0]
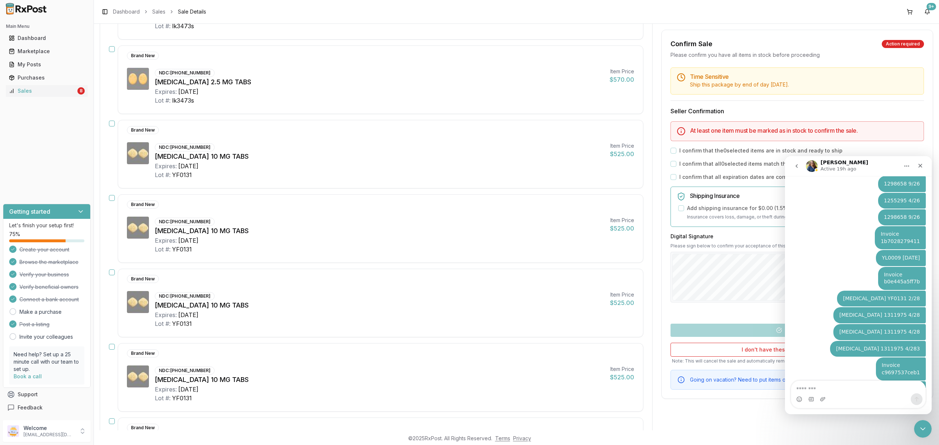
click at [870, 386] on textarea "Message…" at bounding box center [858, 387] width 134 height 12
type textarea "**********"
drag, startPoint x: 845, startPoint y: 364, endPoint x: 884, endPoint y: 366, distance: 38.6
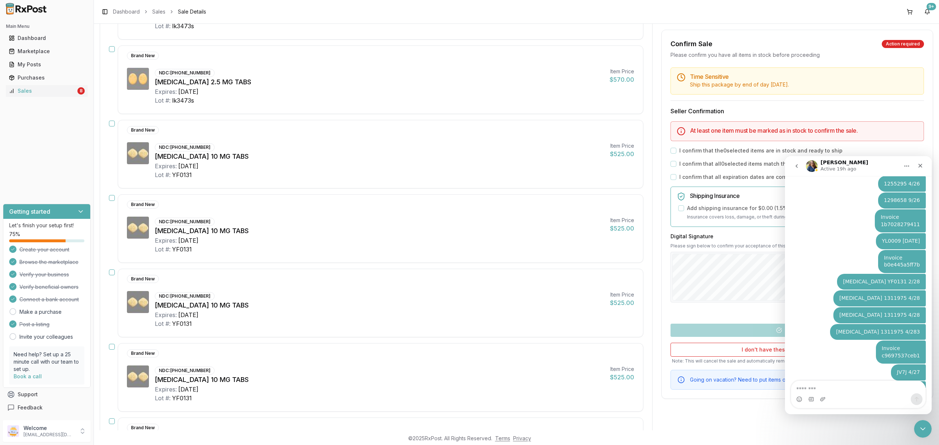
copy div "FARXIGA 10MG"
click at [849, 391] on textarea "Message…" at bounding box center [858, 387] width 134 height 12
paste textarea "**********"
click at [823, 388] on textarea "**********" at bounding box center [858, 387] width 134 height 12
click at [875, 388] on textarea "**********" at bounding box center [858, 387] width 134 height 12
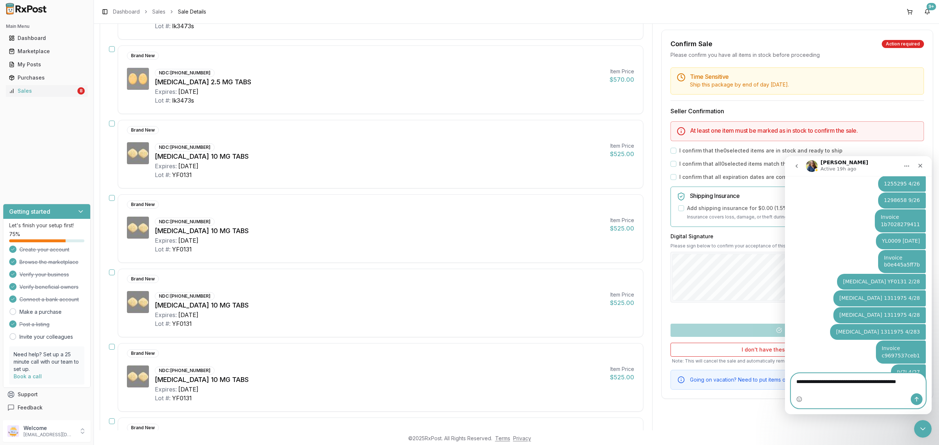
scroll to position [3208, 0]
type textarea "**********"
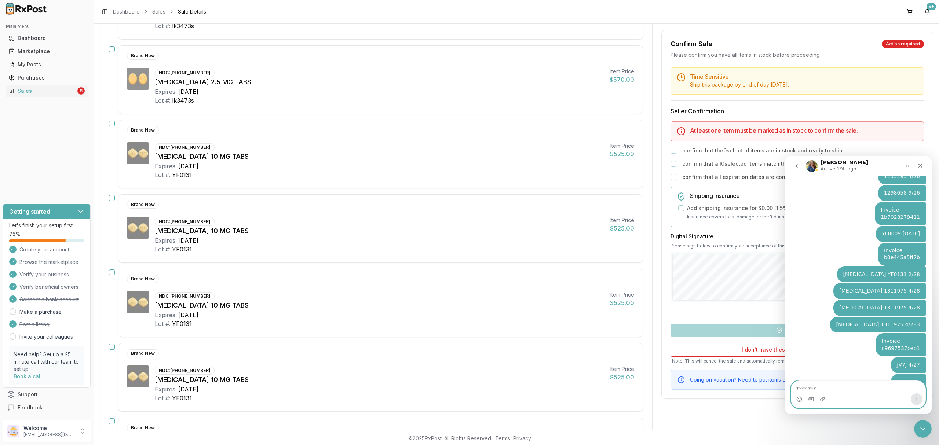
scroll to position [3225, 0]
paste textarea "**********"
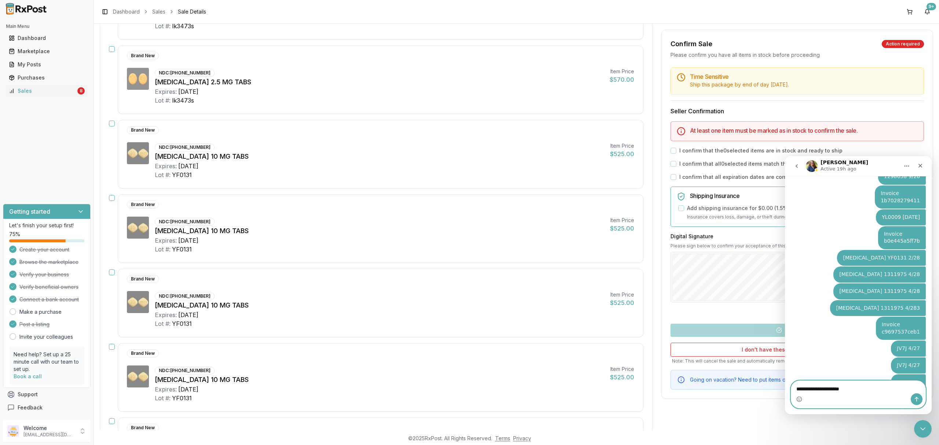
type textarea "**********"
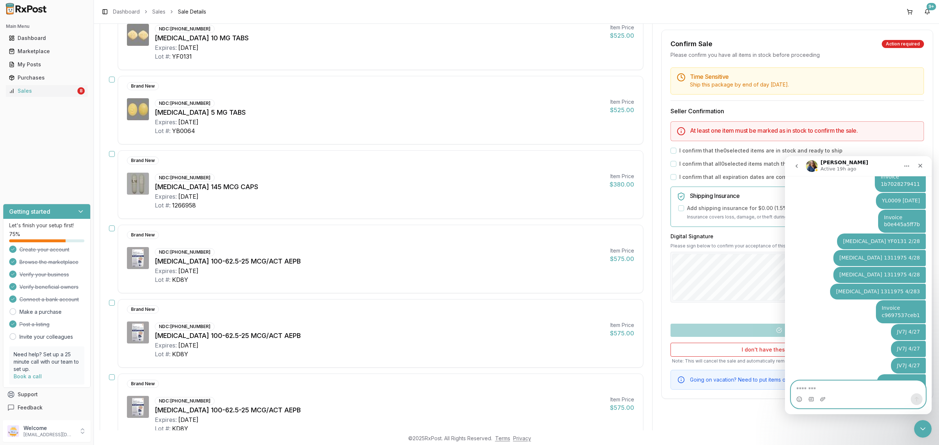
scroll to position [734, 0]
type textarea "**********"
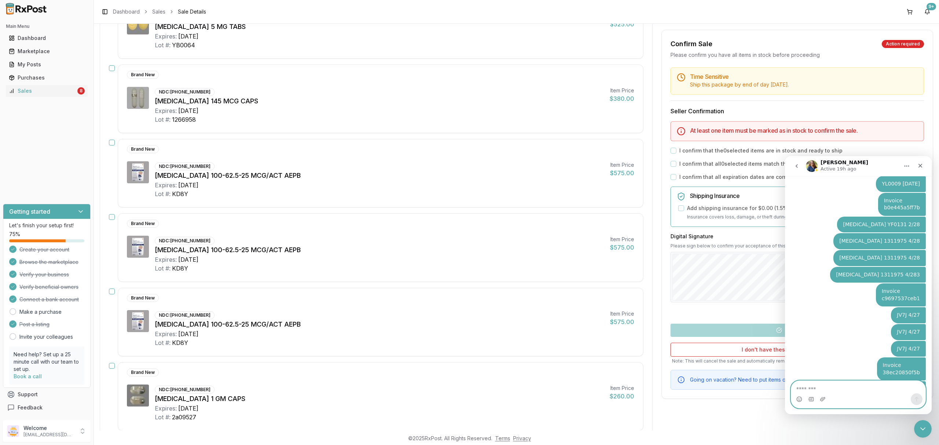
scroll to position [831, 0]
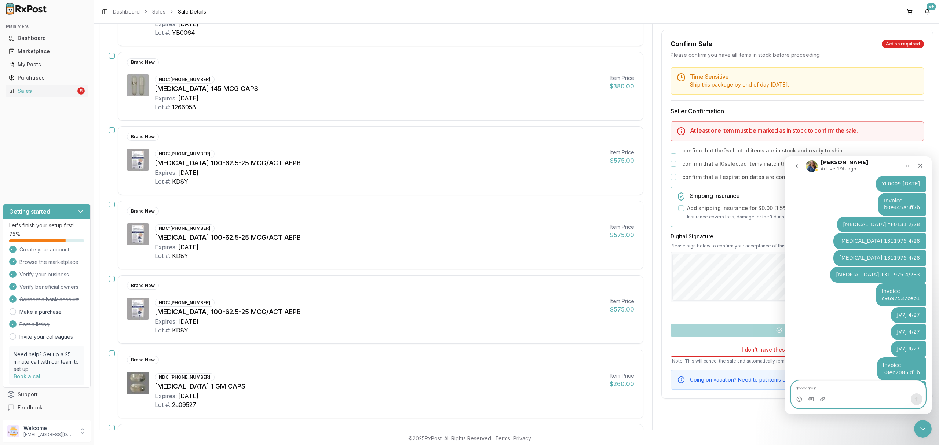
click at [839, 387] on textarea "Message…" at bounding box center [858, 387] width 134 height 12
type textarea "**********"
drag, startPoint x: 859, startPoint y: 390, endPoint x: 1560, endPoint y: 548, distance: 718.8
click at [785, 391] on html "Bobbie Active 19h ago Ask us anything, or share your feedback. I have a couple …" at bounding box center [858, 285] width 147 height 258
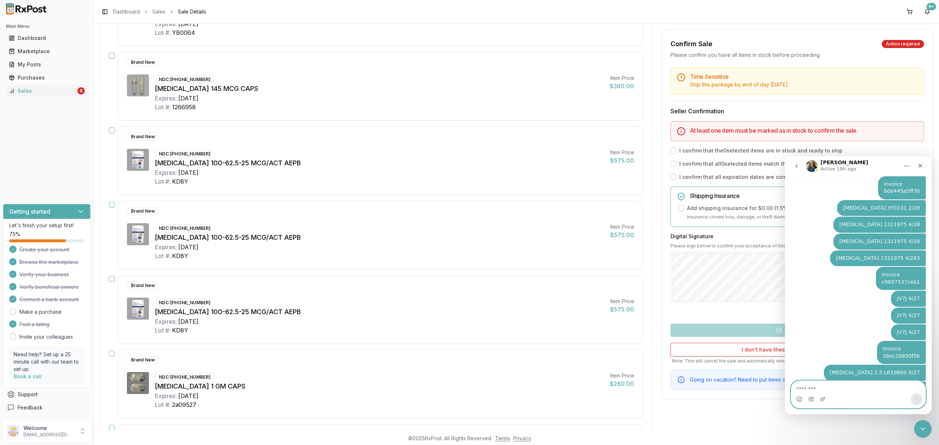
paste textarea "**********"
type textarea "**********"
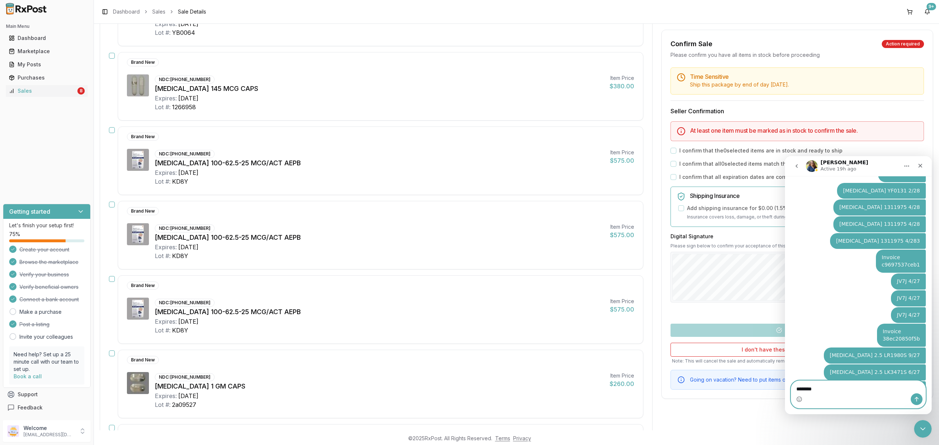
type textarea "*********"
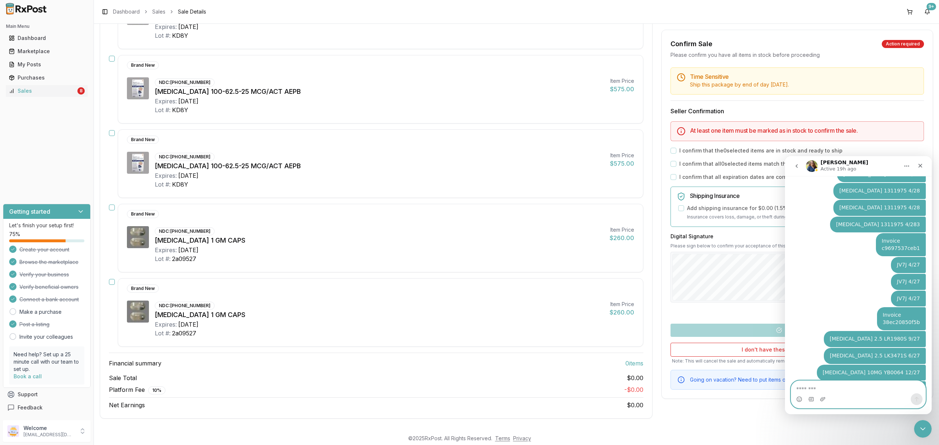
scroll to position [978, 0]
click at [923, 430] on icon "Close Intercom Messenger" at bounding box center [922, 428] width 9 height 9
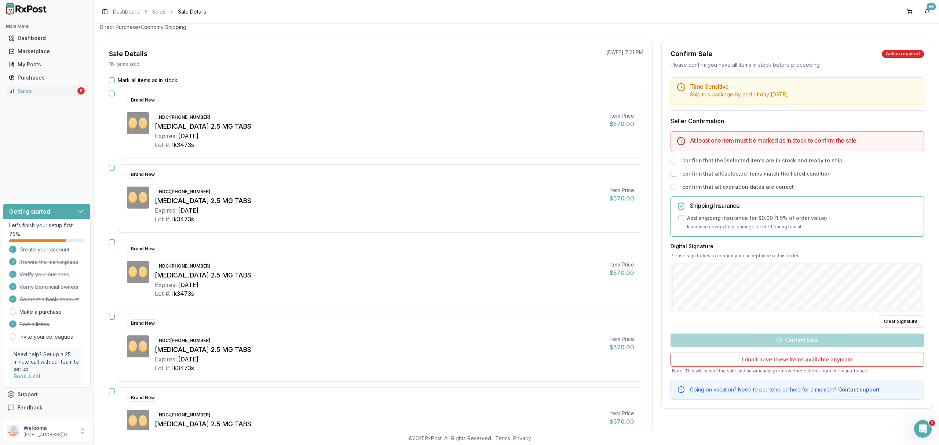
scroll to position [0, 0]
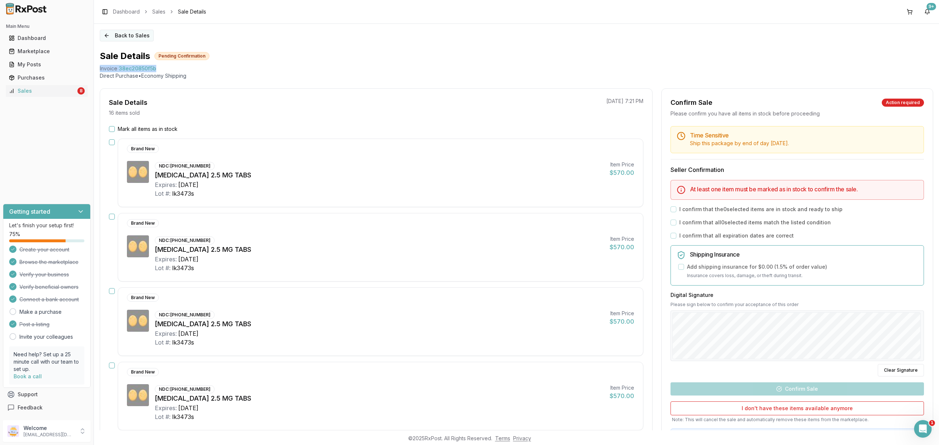
click at [141, 34] on button "Back to Sales" at bounding box center [127, 36] width 54 height 12
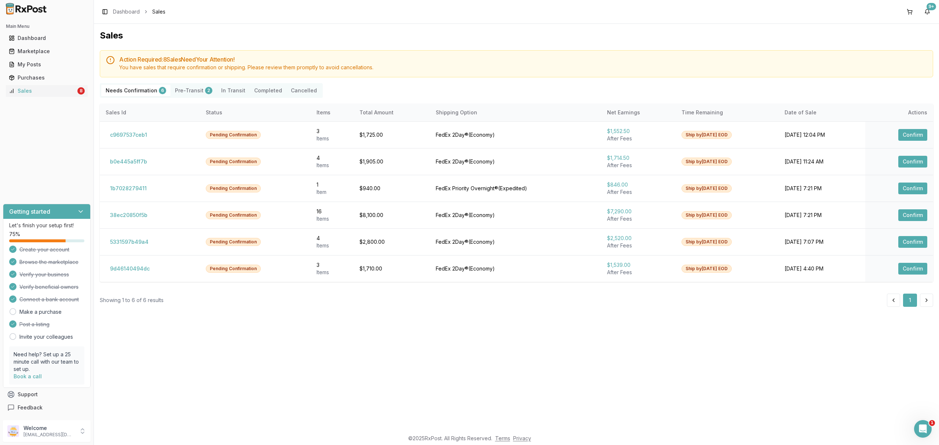
click at [339, 338] on div "Sales Action Required: 8 Sale s Need Your Attention! You have sales that requir…" at bounding box center [516, 227] width 845 height 407
click at [47, 64] on div "My Posts" at bounding box center [47, 64] width 76 height 7
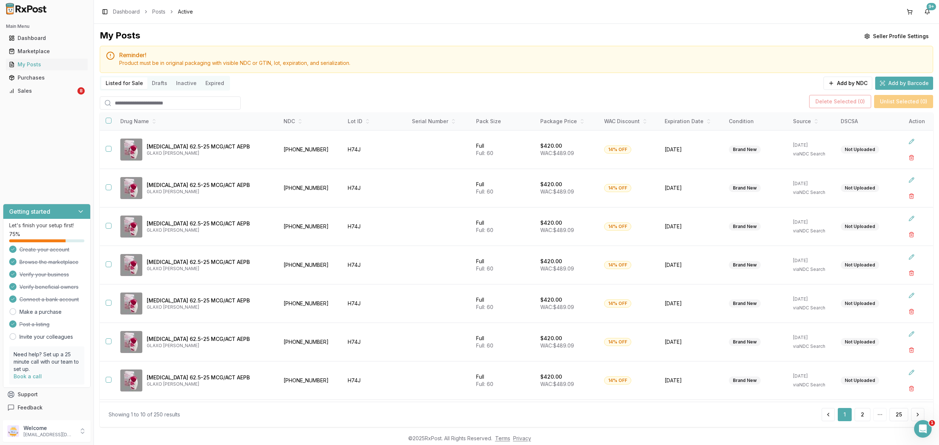
click at [148, 98] on input "search" at bounding box center [170, 102] width 141 height 13
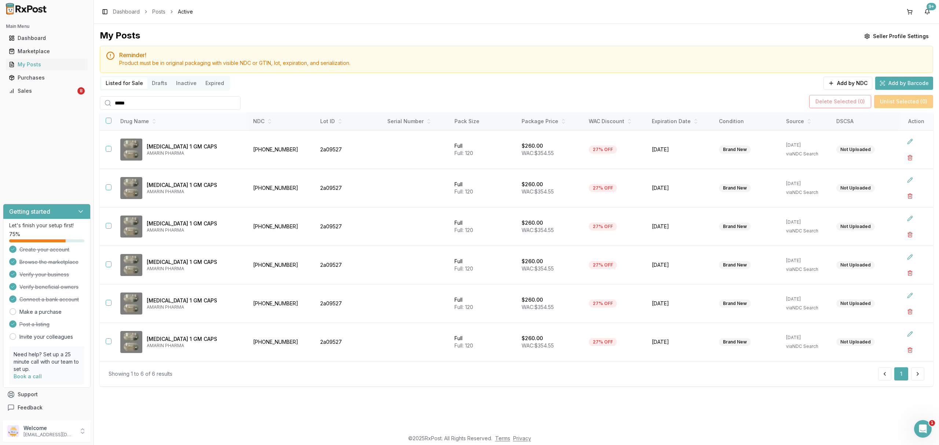
click at [110, 119] on button "button" at bounding box center [109, 121] width 6 height 6
click at [855, 102] on button "Delete Selected ( 6 )" at bounding box center [840, 101] width 62 height 13
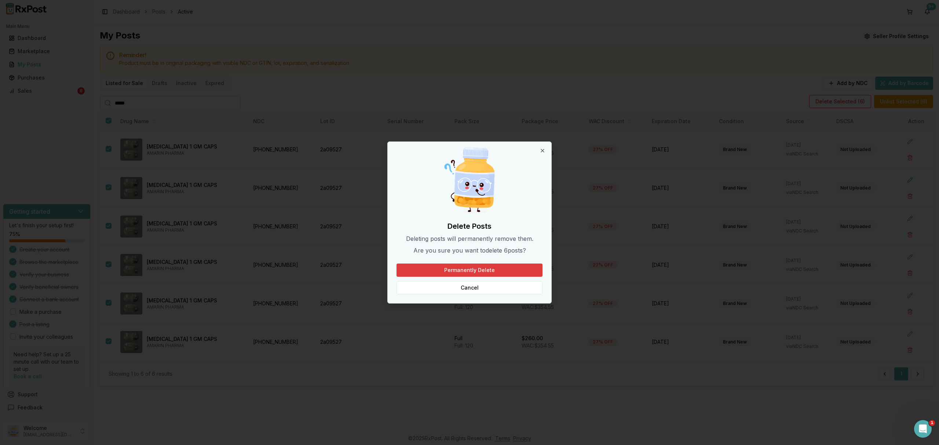
click at [483, 273] on button "Permanently Delete" at bounding box center [470, 270] width 146 height 13
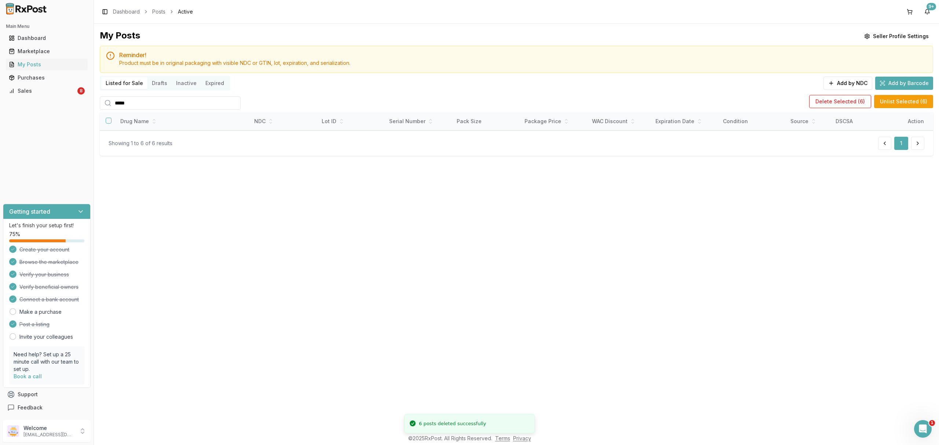
drag, startPoint x: 153, startPoint y: 104, endPoint x: 109, endPoint y: 101, distance: 44.5
click at [109, 101] on div "*****" at bounding box center [170, 102] width 141 height 13
click at [194, 181] on div "My Posts Seller Profile Settings Reminder! Product must be in original packagin…" at bounding box center [516, 227] width 845 height 407
click at [179, 103] on input "*******" at bounding box center [170, 102] width 141 height 13
click at [186, 254] on div "My Posts Seller Profile Settings Reminder! Product must be in original packagin…" at bounding box center [516, 227] width 845 height 407
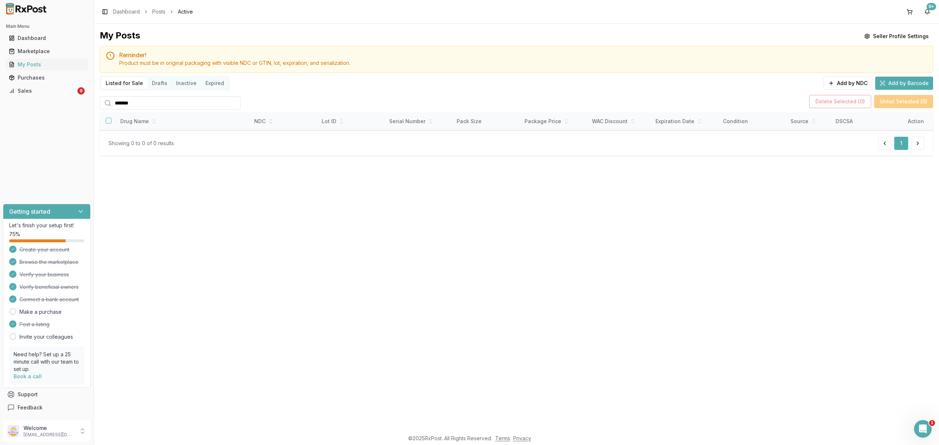
drag, startPoint x: 153, startPoint y: 109, endPoint x: 97, endPoint y: 112, distance: 55.8
click at [97, 112] on div "My Posts Seller Profile Settings Reminder! Product must be in original packagin…" at bounding box center [516, 227] width 845 height 407
type input "**********"
drag, startPoint x: 233, startPoint y: 183, endPoint x: 216, endPoint y: 165, distance: 25.2
click at [231, 179] on div "**********" at bounding box center [516, 227] width 845 height 407
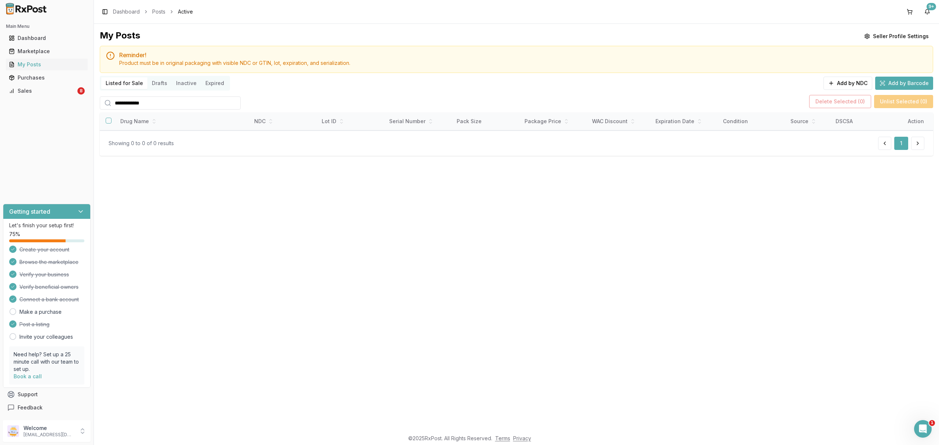
click at [425, 230] on div "**********" at bounding box center [516, 227] width 845 height 407
click at [36, 96] on link "Sales 8" at bounding box center [47, 90] width 82 height 13
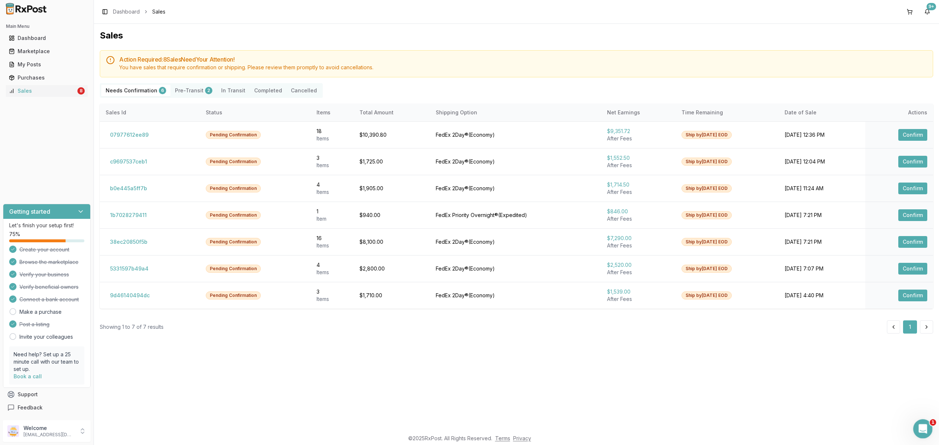
click at [920, 426] on icon "Open Intercom Messenger" at bounding box center [922, 428] width 12 height 12
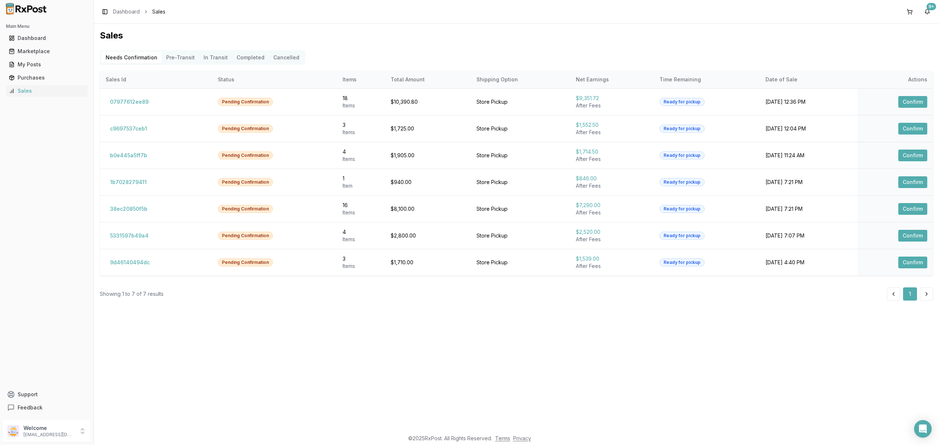
click at [925, 431] on icon "Open Intercom Messenger" at bounding box center [923, 429] width 9 height 9
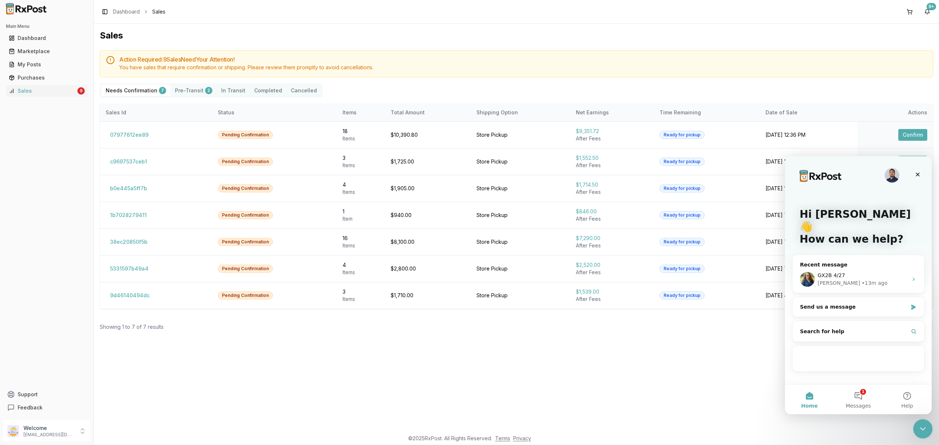
drag, startPoint x: 923, startPoint y: 429, endPoint x: 1775, endPoint y: 846, distance: 949.1
click at [923, 429] on icon "Close Intercom Messenger" at bounding box center [922, 428] width 9 height 9
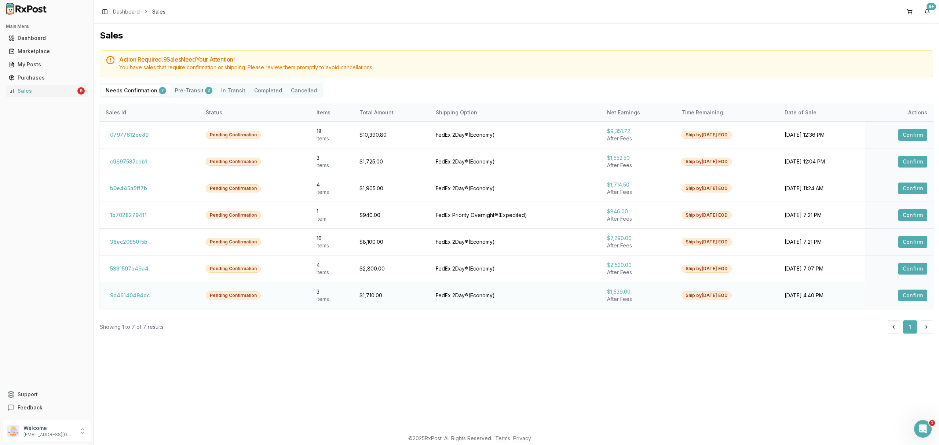
click at [139, 299] on button "9d46140494dc" at bounding box center [130, 296] width 48 height 12
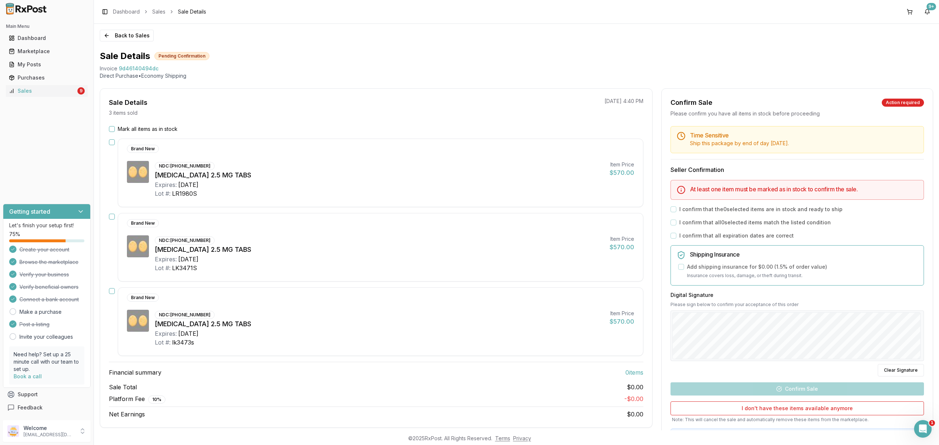
click at [136, 128] on label "Mark all items as in stock" at bounding box center [148, 128] width 60 height 7
click at [115, 128] on button "Mark all items as in stock" at bounding box center [112, 129] width 6 height 6
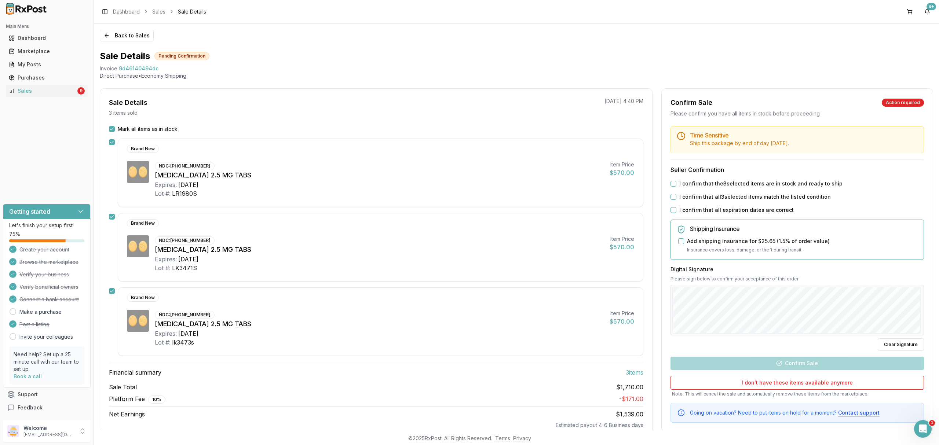
click at [680, 183] on label "I confirm that the 3 selected items are in stock and ready to ship" at bounding box center [761, 183] width 163 height 7
click at [677, 183] on button "I confirm that the 3 selected items are in stock and ready to ship" at bounding box center [674, 184] width 6 height 6
click at [680, 196] on label "I confirm that all 3 selected items match the listed condition" at bounding box center [756, 196] width 152 height 7
click at [677, 196] on button "I confirm that all 3 selected items match the listed condition" at bounding box center [674, 197] width 6 height 6
click at [677, 211] on div "I confirm that all expiration dates are correct" at bounding box center [798, 210] width 254 height 7
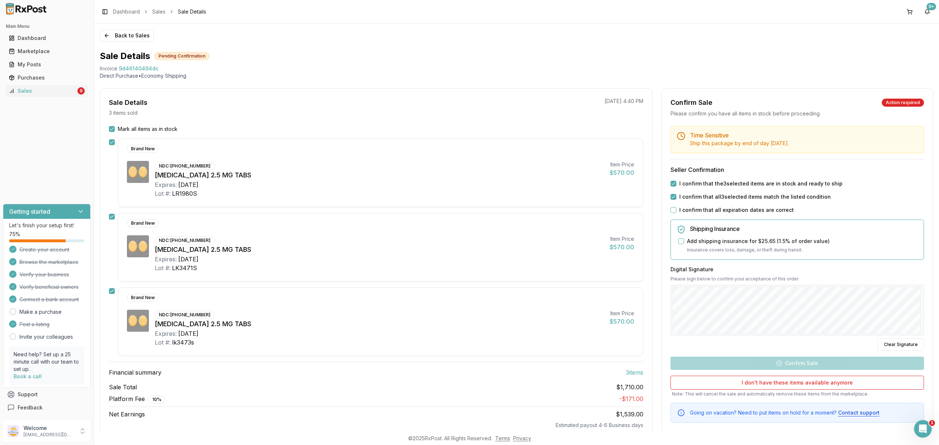
click at [708, 211] on label "I confirm that all expiration dates are correct" at bounding box center [737, 210] width 114 height 7
click at [677, 211] on button "I confirm that all expiration dates are correct" at bounding box center [674, 210] width 6 height 6
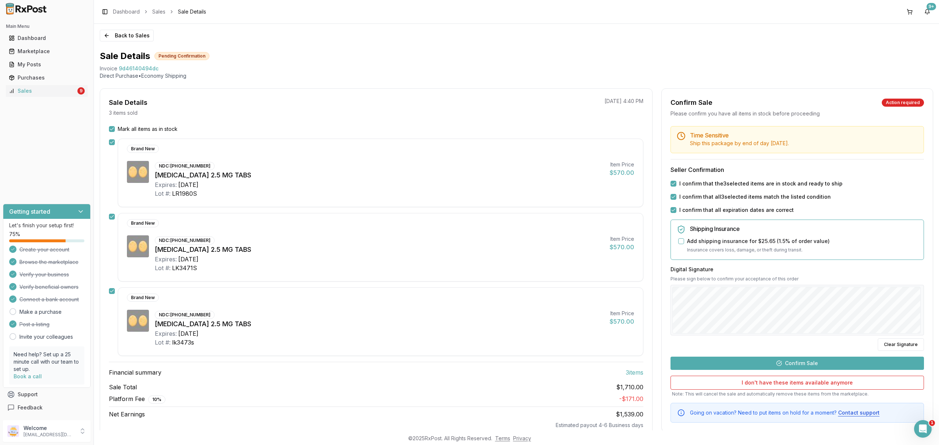
click at [809, 363] on button "Confirm Sale" at bounding box center [798, 363] width 254 height 13
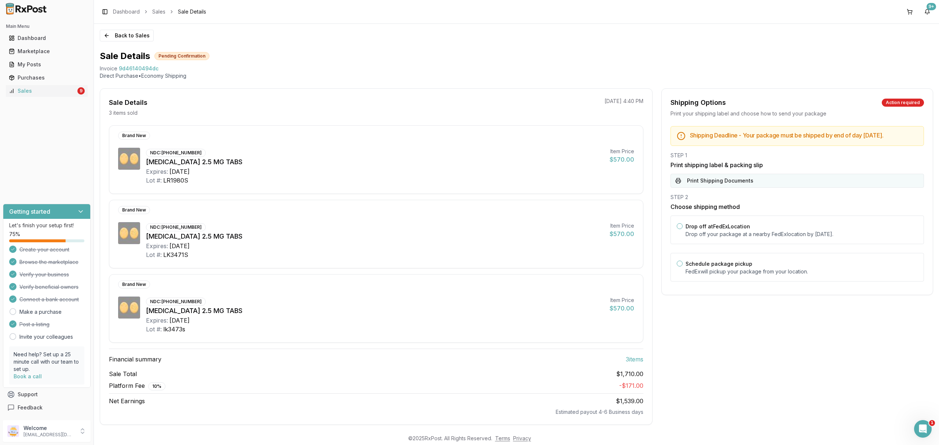
click at [803, 187] on button "Print Shipping Documents" at bounding box center [798, 181] width 254 height 14
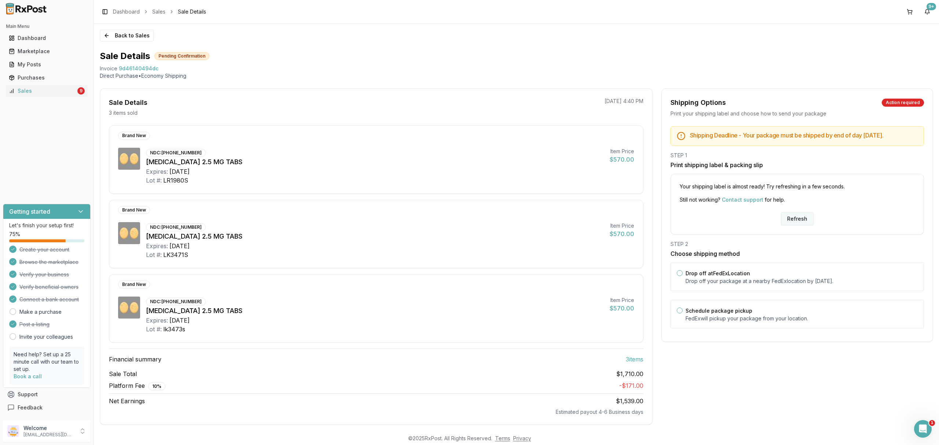
click at [799, 226] on button "Refresh" at bounding box center [797, 218] width 33 height 13
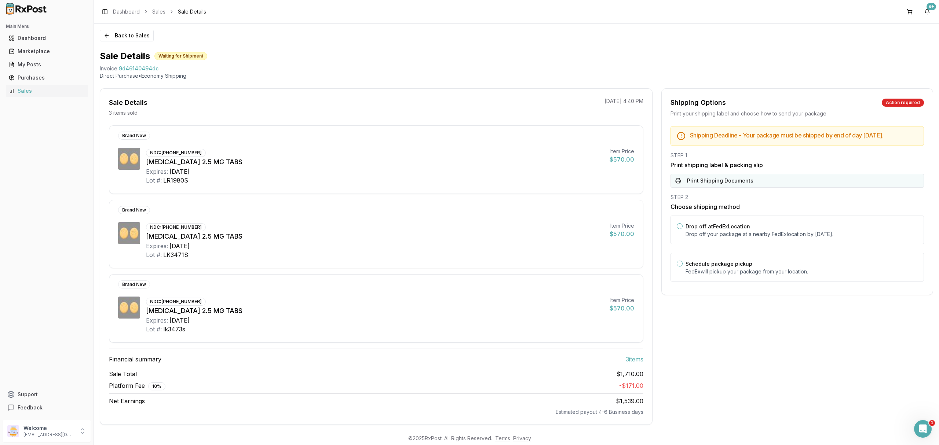
click at [771, 180] on button "Print Shipping Documents" at bounding box center [798, 181] width 254 height 14
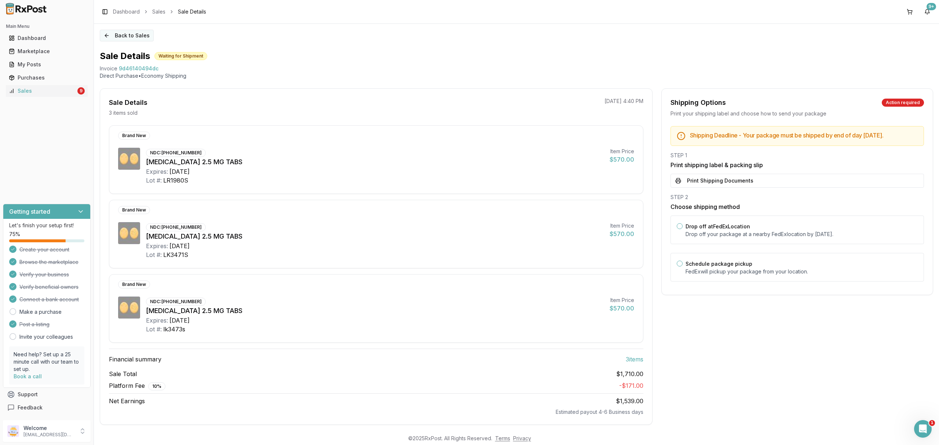
click at [142, 37] on button "Back to Sales" at bounding box center [127, 36] width 54 height 12
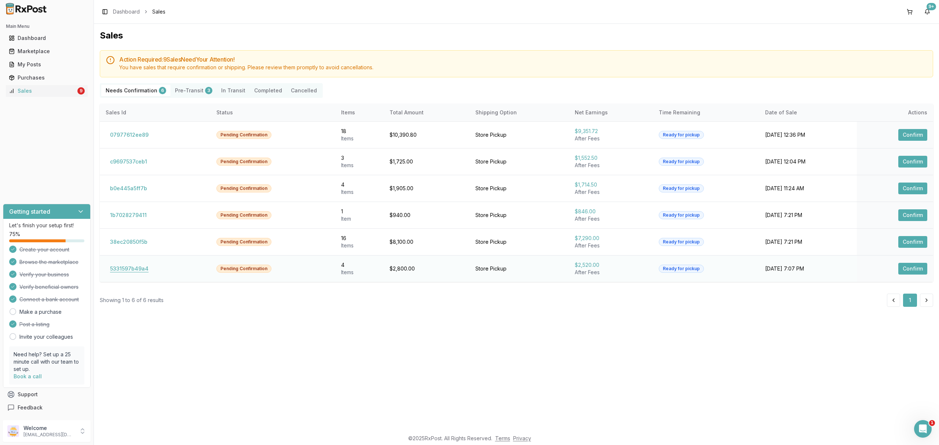
click at [131, 272] on button "5331597b49a4" at bounding box center [129, 269] width 47 height 12
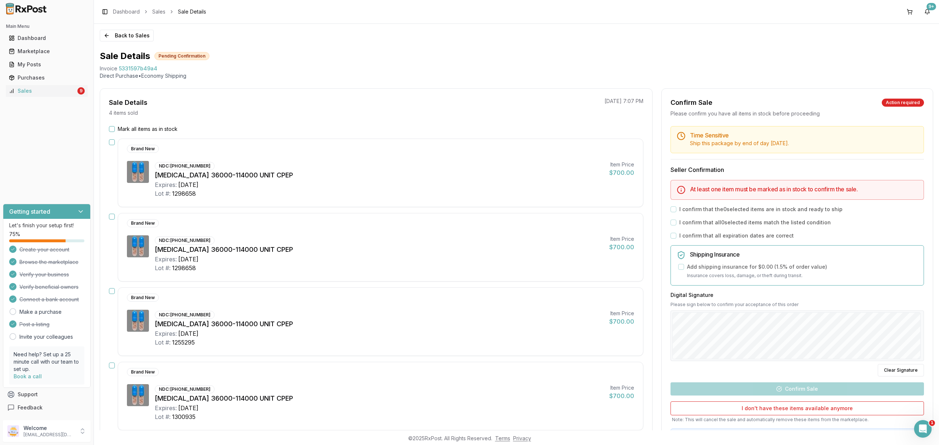
click at [130, 127] on label "Mark all items as in stock" at bounding box center [148, 128] width 60 height 7
click at [115, 127] on button "Mark all items as in stock" at bounding box center [112, 129] width 6 height 6
click at [130, 128] on label "Mark all items as in stock" at bounding box center [148, 128] width 60 height 7
click at [115, 128] on button "Mark all items as in stock" at bounding box center [112, 129] width 6 height 6
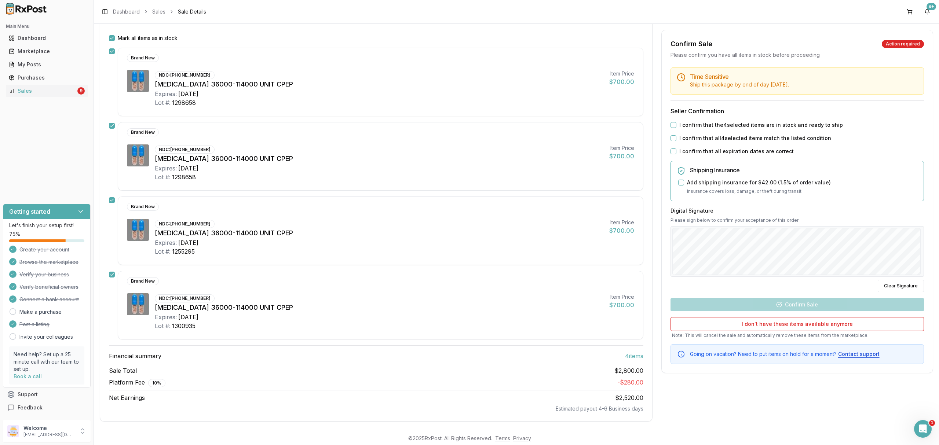
scroll to position [95, 0]
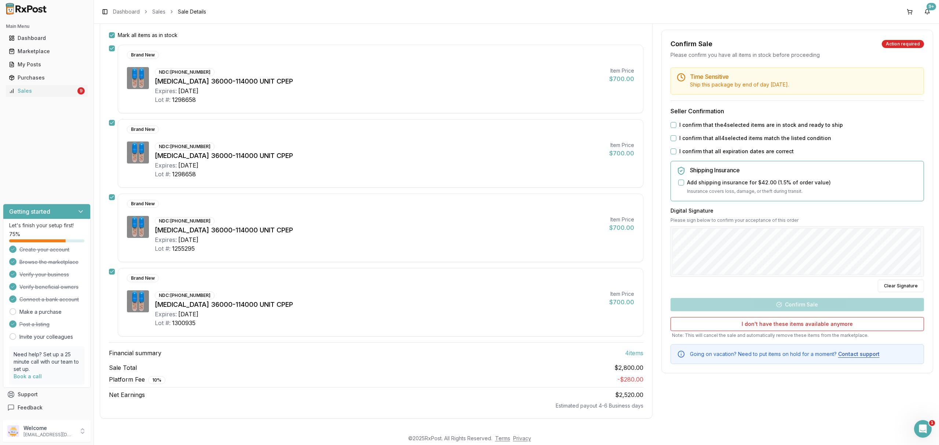
click at [705, 123] on label "I confirm that the 4 selected items are in stock and ready to ship" at bounding box center [762, 124] width 164 height 7
click at [677, 123] on button "I confirm that the 4 selected items are in stock and ready to ship" at bounding box center [674, 125] width 6 height 6
click at [702, 135] on label "I confirm that all 4 selected items match the listed condition" at bounding box center [756, 138] width 152 height 7
click at [677, 135] on button "I confirm that all 4 selected items match the listed condition" at bounding box center [674, 138] width 6 height 6
click at [693, 153] on label "I confirm that all expiration dates are correct" at bounding box center [737, 151] width 114 height 7
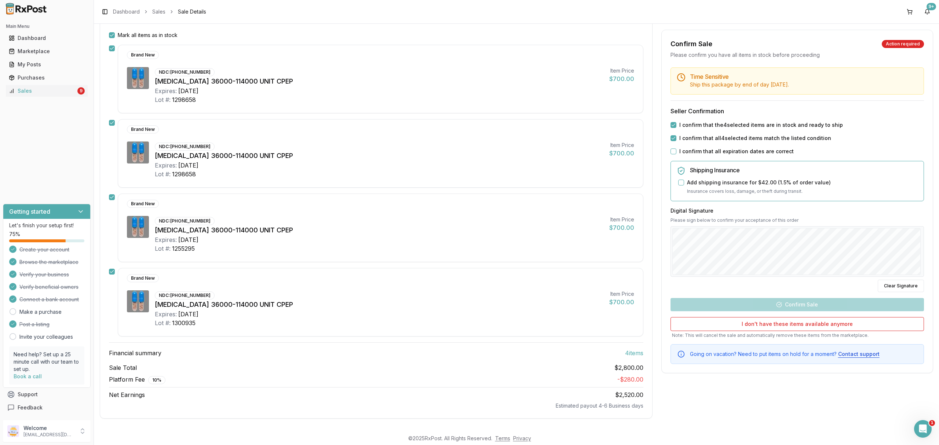
click at [677, 153] on button "I confirm that all expiration dates are correct" at bounding box center [674, 152] width 6 height 6
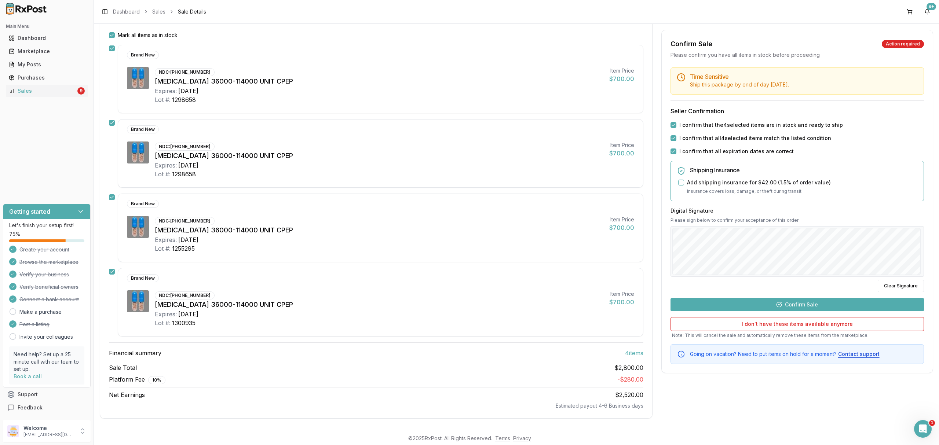
click at [824, 304] on button "Confirm Sale" at bounding box center [798, 304] width 254 height 13
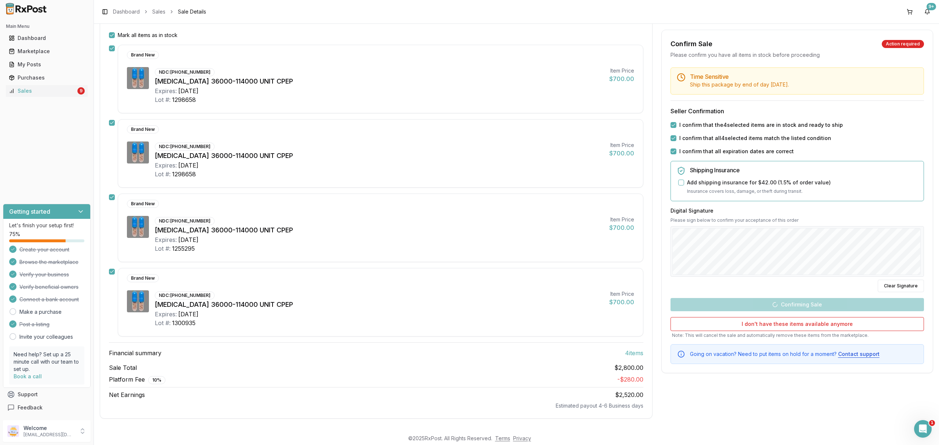
scroll to position [82, 0]
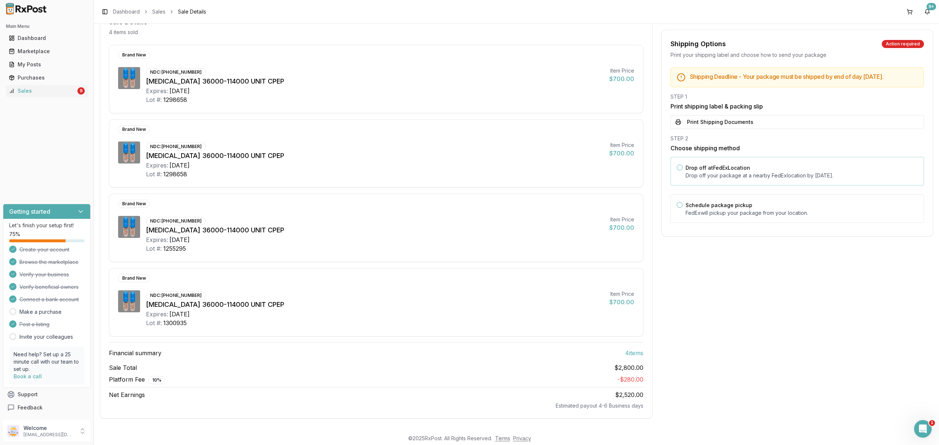
click at [765, 179] on p "Drop off your package at a nearby FedEx location by September 29, 2025 ." at bounding box center [802, 175] width 232 height 7
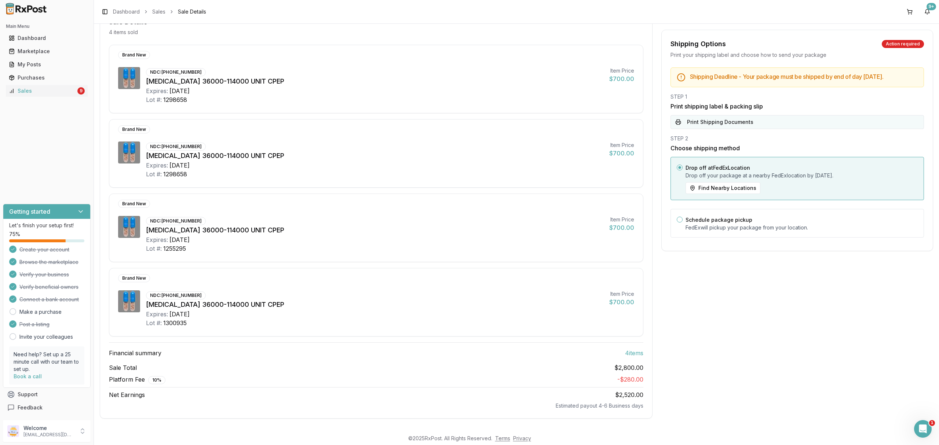
click at [766, 125] on button "Print Shipping Documents" at bounding box center [798, 122] width 254 height 14
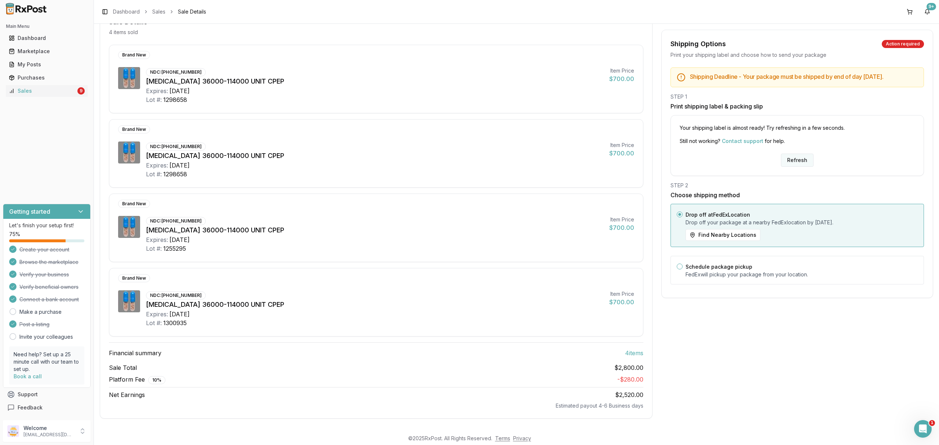
click at [801, 164] on button "Refresh" at bounding box center [797, 160] width 33 height 13
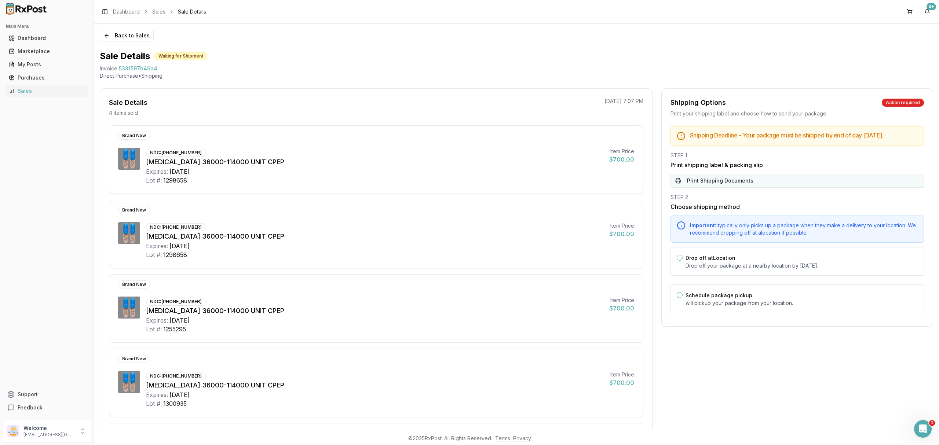
click at [766, 184] on button "Print Shipping Documents" at bounding box center [798, 181] width 254 height 14
click at [749, 263] on div "Drop off at Location Drop off your package at a nearby location by [DATE] ." at bounding box center [802, 262] width 232 height 16
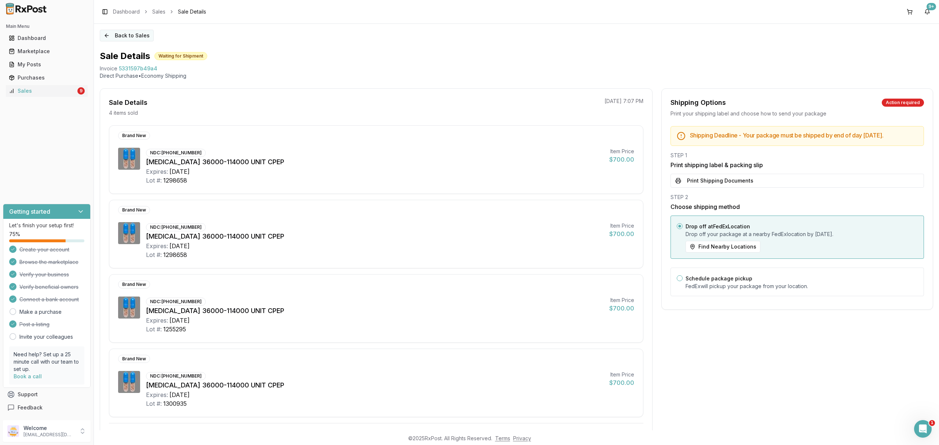
click at [134, 38] on button "Back to Sales" at bounding box center [127, 36] width 54 height 12
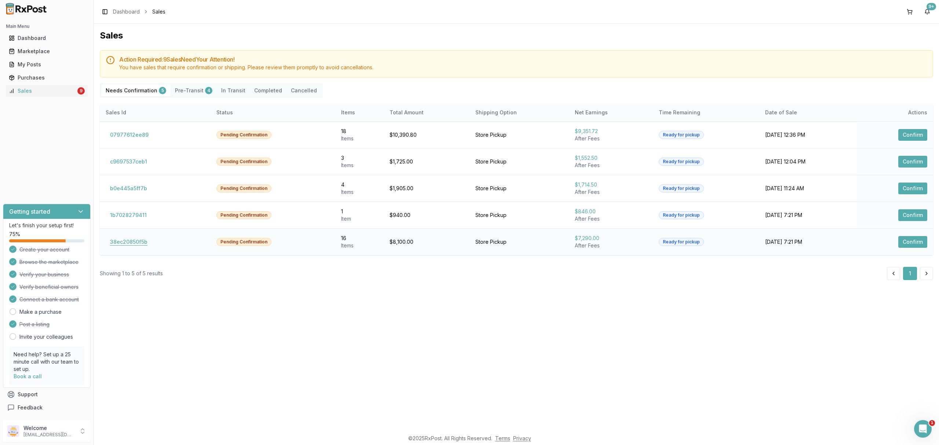
click at [143, 244] on button "38ec20850f5b" at bounding box center [129, 242] width 46 height 12
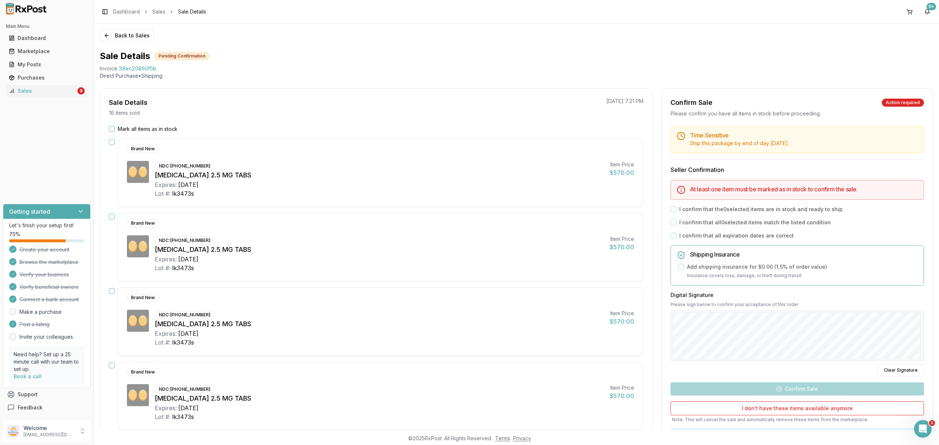
click at [403, 163] on div "NDC: 00003-0893-21 Eliquis 2.5 MG TABS Expires: 2027-06-01 Lot #: lk3473s" at bounding box center [379, 179] width 449 height 37
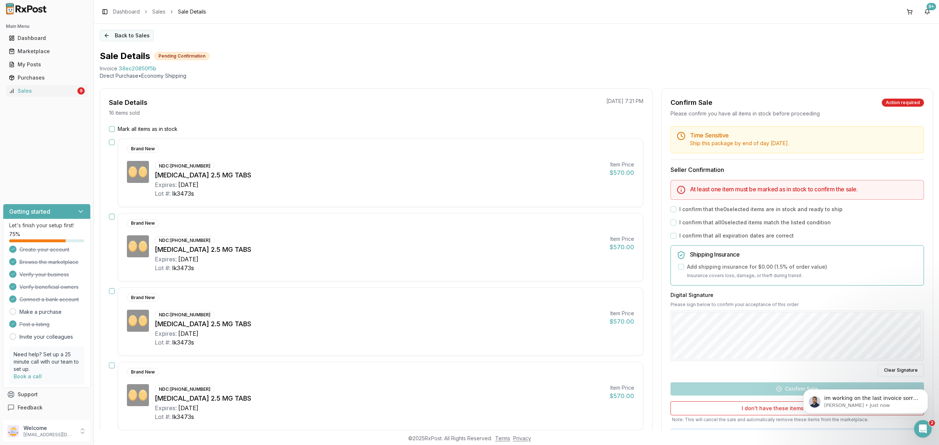
click at [124, 40] on button "Back to Sales" at bounding box center [127, 36] width 54 height 12
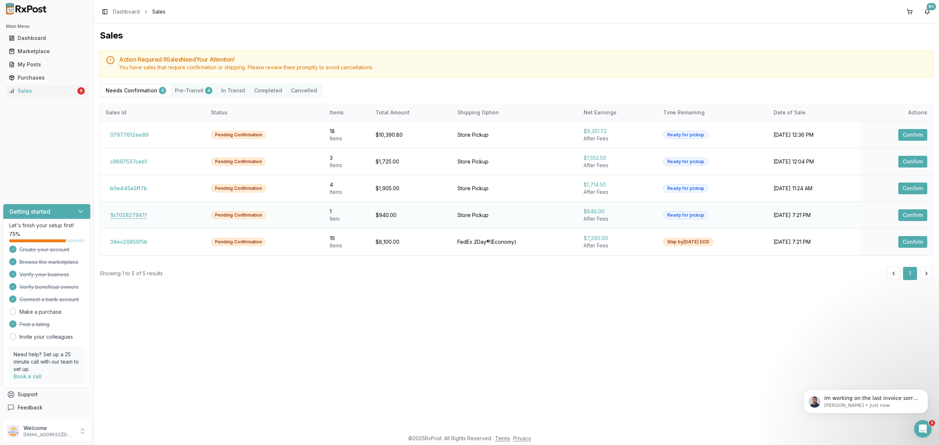
click at [137, 218] on button "1b7028279411" at bounding box center [128, 216] width 45 height 12
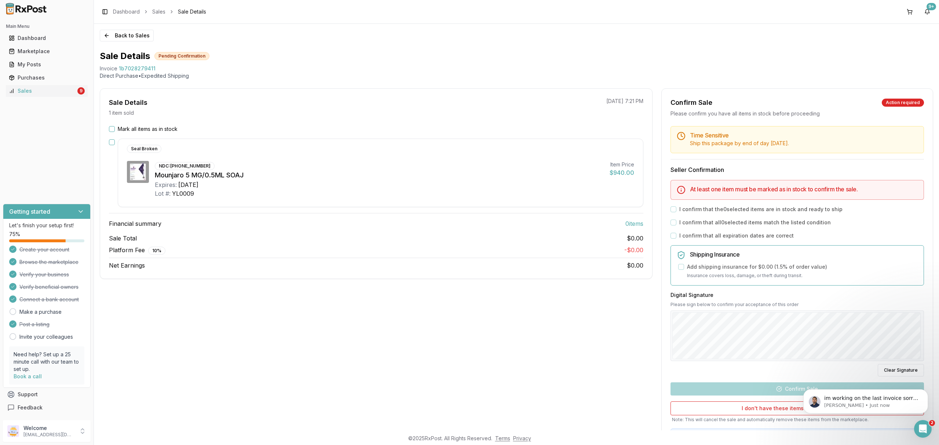
click at [131, 128] on label "Mark all items as in stock" at bounding box center [148, 128] width 60 height 7
click at [115, 128] on button "Mark all items as in stock" at bounding box center [112, 129] width 6 height 6
click at [700, 209] on label "I confirm that the 0 selected items are in stock and ready to ship" at bounding box center [761, 209] width 163 height 7
click at [140, 127] on label "Mark all items as in stock" at bounding box center [148, 128] width 60 height 7
click at [115, 127] on button "Mark all items as in stock" at bounding box center [112, 129] width 6 height 6
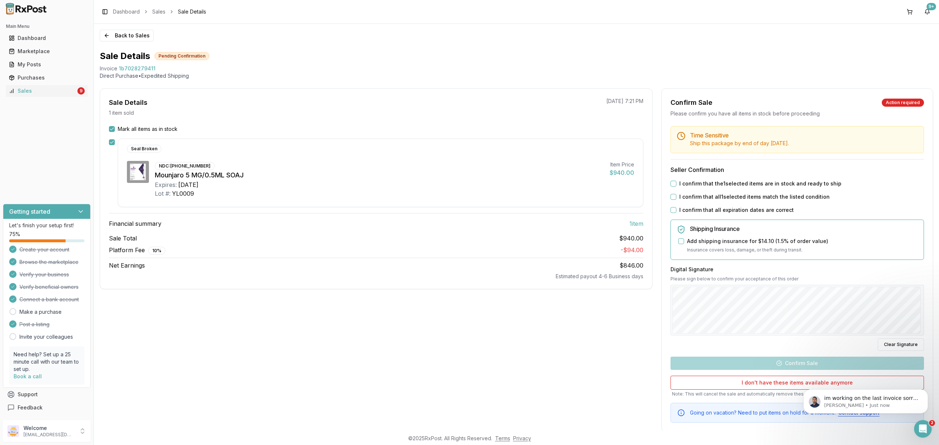
click at [737, 187] on label "I confirm that the 1 selected items are in stock and ready to ship" at bounding box center [761, 183] width 162 height 7
click at [677, 187] on button "I confirm that the 1 selected items are in stock and ready to ship" at bounding box center [674, 184] width 6 height 6
click at [732, 198] on label "I confirm that all 1 selected items match the listed condition" at bounding box center [755, 196] width 150 height 7
click at [677, 198] on button "I confirm that all 1 selected items match the listed condition" at bounding box center [674, 197] width 6 height 6
click at [726, 211] on label "I confirm that all expiration dates are correct" at bounding box center [737, 210] width 114 height 7
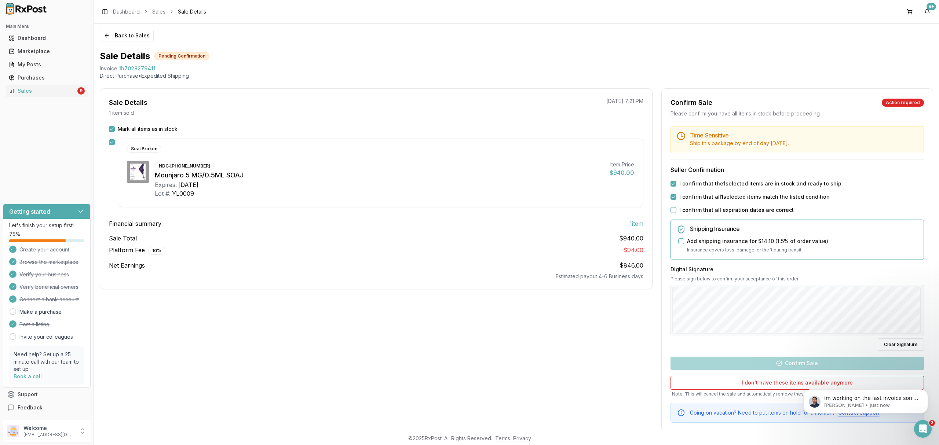
click at [677, 211] on button "I confirm that all expiration dates are correct" at bounding box center [674, 210] width 6 height 6
click at [861, 286] on div at bounding box center [798, 310] width 254 height 51
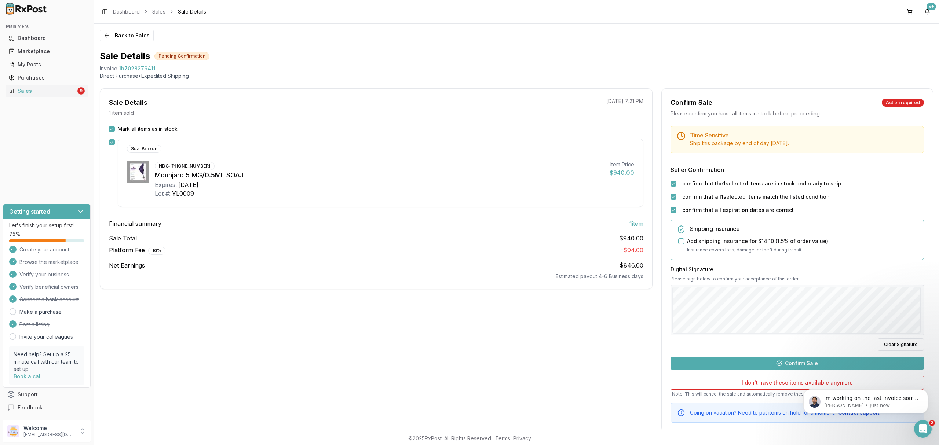
click at [808, 361] on div "im working on the last invoice sorry it took a bit we had someone call off who …" at bounding box center [865, 368] width 135 height 92
click at [808, 362] on div "im working on the last invoice sorry it took a bit we had someone call off who …" at bounding box center [865, 368] width 135 height 92
drag, startPoint x: 800, startPoint y: 365, endPoint x: 935, endPoint y: 390, distance: 137.7
click at [803, 365] on div "im working on the last invoice sorry it took a bit we had someone call off who …" at bounding box center [865, 368] width 135 height 92
drag, startPoint x: 813, startPoint y: 364, endPoint x: 909, endPoint y: 383, distance: 98.4
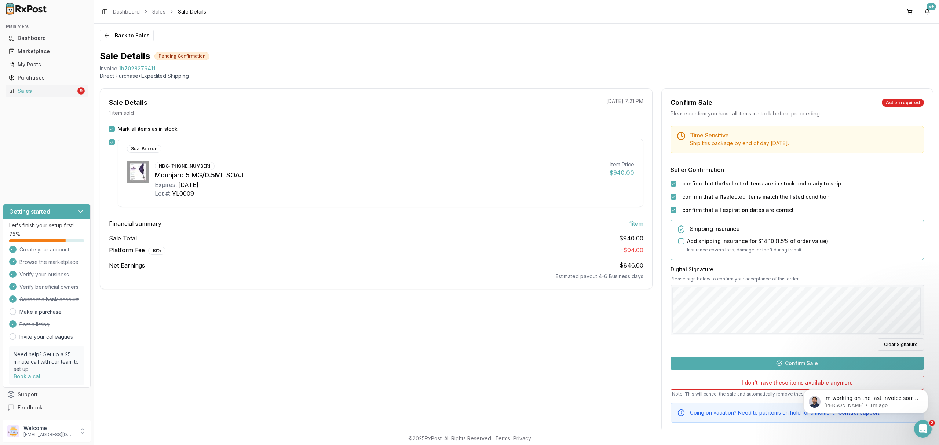
click at [818, 364] on div "im working on the last invoice sorry it took a bit we had someone call off who …" at bounding box center [865, 368] width 135 height 92
click at [924, 393] on icon "Dismiss notification" at bounding box center [926, 392] width 4 height 4
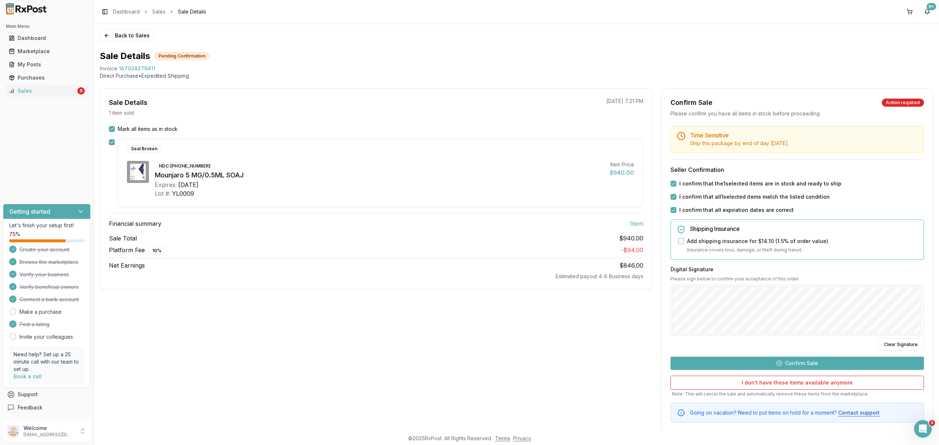
click at [809, 365] on button "Confirm Sale" at bounding box center [798, 363] width 254 height 13
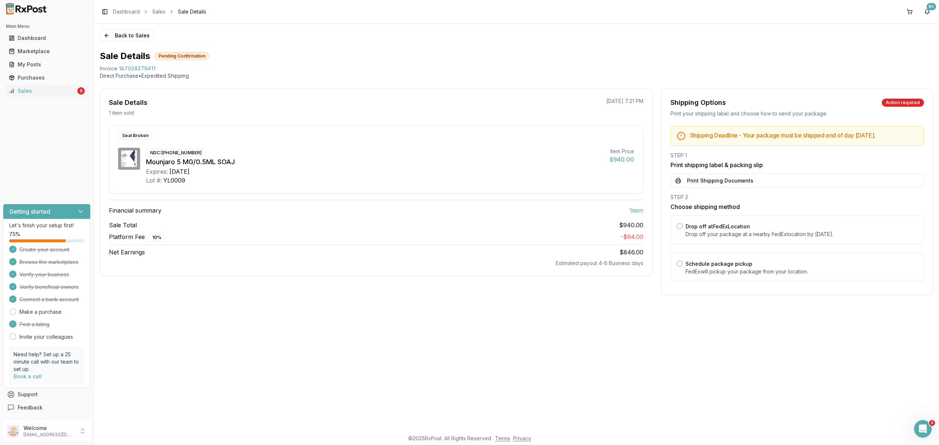
click at [747, 175] on button "Print Shipping Documents" at bounding box center [798, 181] width 254 height 14
click at [744, 223] on div "Drop off at FedEx Location Drop off your package at a nearby FedEx location by …" at bounding box center [802, 230] width 232 height 16
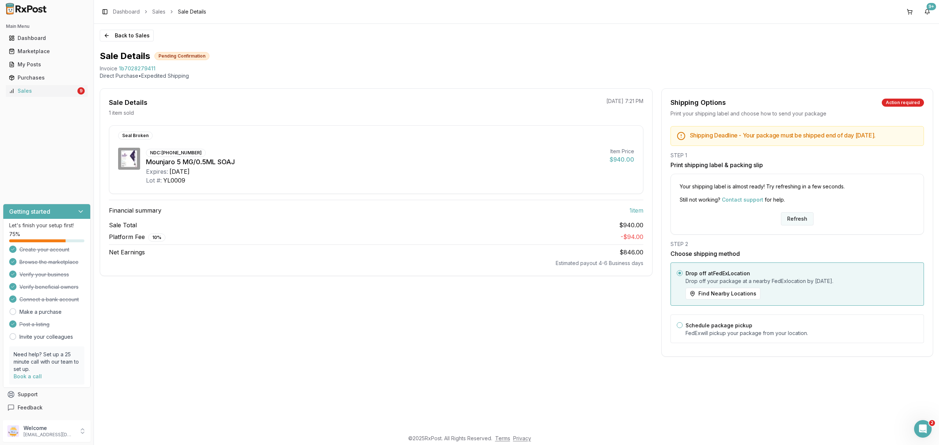
click at [804, 219] on button "Refresh" at bounding box center [797, 218] width 33 height 13
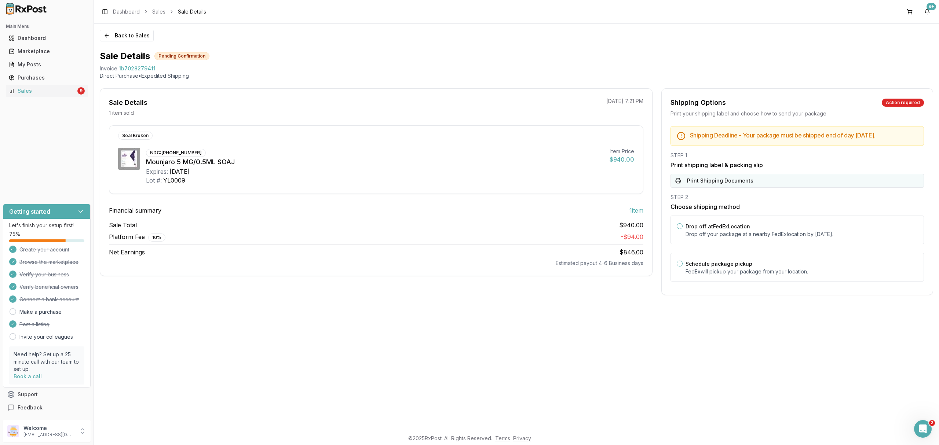
click at [793, 186] on button "Print Shipping Documents" at bounding box center [798, 181] width 254 height 14
click at [772, 227] on div "Drop off at FedEx Location Drop off your package at a nearby [GEOGRAPHIC_DATA] …" at bounding box center [802, 230] width 232 height 16
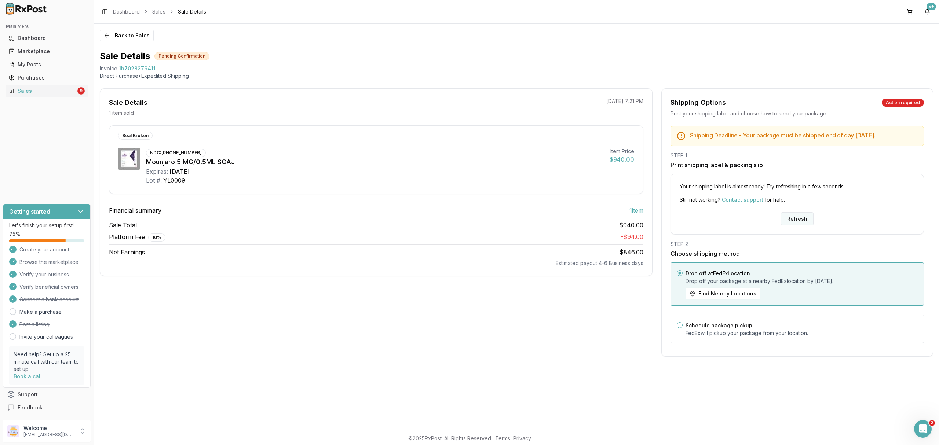
click at [793, 223] on button "Refresh" at bounding box center [797, 218] width 33 height 13
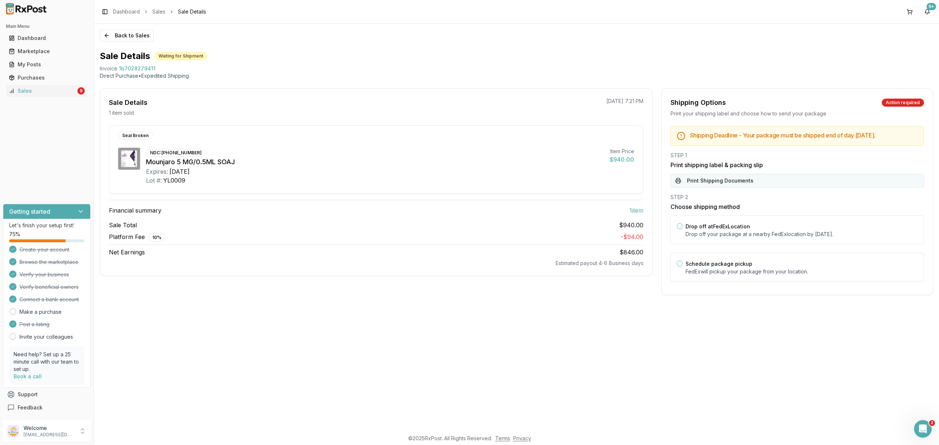
click at [724, 183] on button "Print Shipping Documents" at bounding box center [798, 181] width 254 height 14
click at [728, 232] on p "Drop off your package at a nearby [GEOGRAPHIC_DATA] location by [DATE] ." at bounding box center [802, 234] width 232 height 7
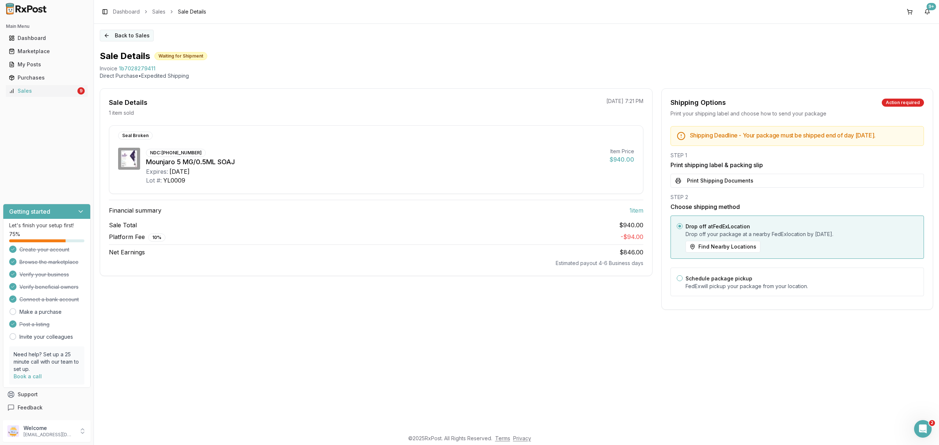
click at [126, 34] on button "Back to Sales" at bounding box center [127, 36] width 54 height 12
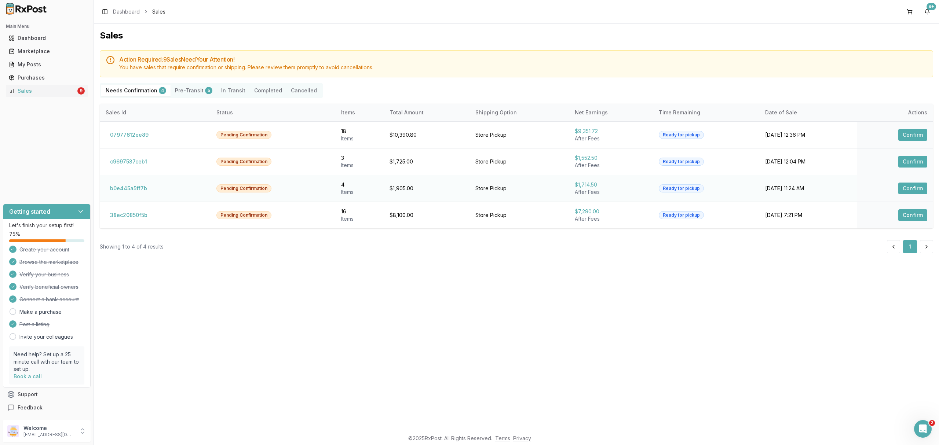
click at [139, 187] on button "b0e445a5ff7b" at bounding box center [129, 189] width 46 height 12
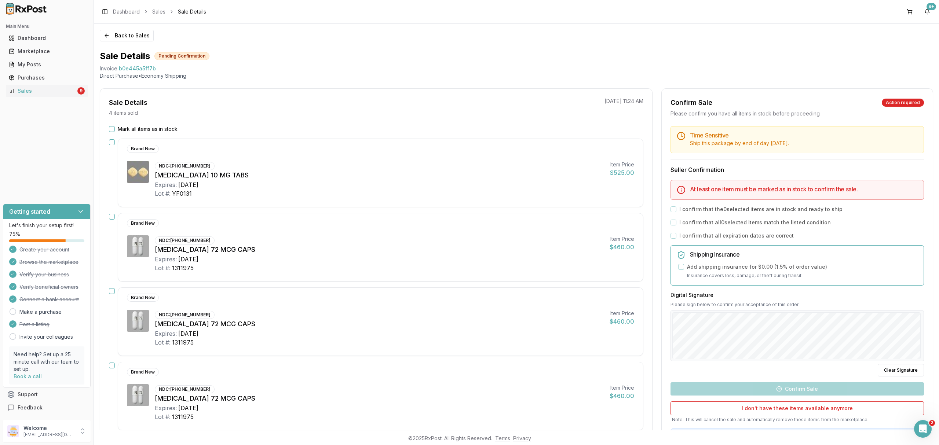
click at [142, 128] on label "Mark all items as in stock" at bounding box center [148, 128] width 60 height 7
click at [115, 128] on button "Mark all items as in stock" at bounding box center [112, 129] width 6 height 6
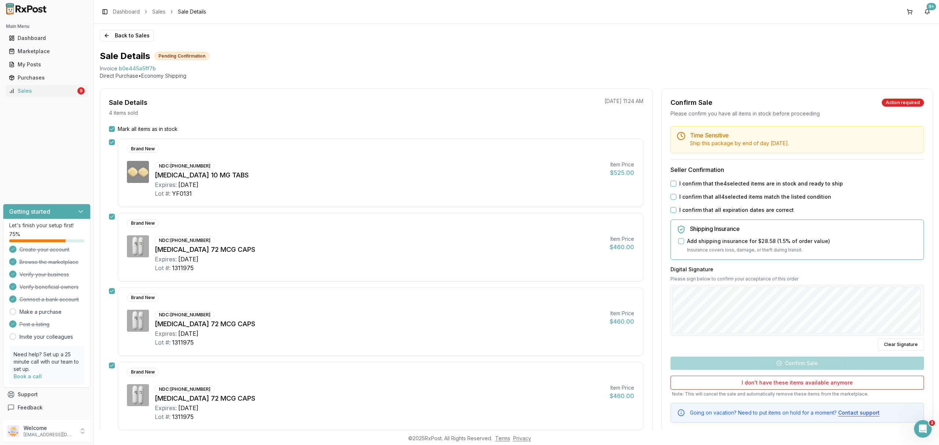
click at [688, 183] on label "I confirm that the 4 selected items are in stock and ready to ship" at bounding box center [762, 183] width 164 height 7
click at [677, 183] on button "I confirm that the 4 selected items are in stock and ready to ship" at bounding box center [674, 184] width 6 height 6
click at [685, 197] on label "I confirm that all 4 selected items match the listed condition" at bounding box center [756, 196] width 152 height 7
click at [677, 197] on button "I confirm that all 4 selected items match the listed condition" at bounding box center [674, 197] width 6 height 6
click at [685, 210] on label "I confirm that all expiration dates are correct" at bounding box center [737, 210] width 114 height 7
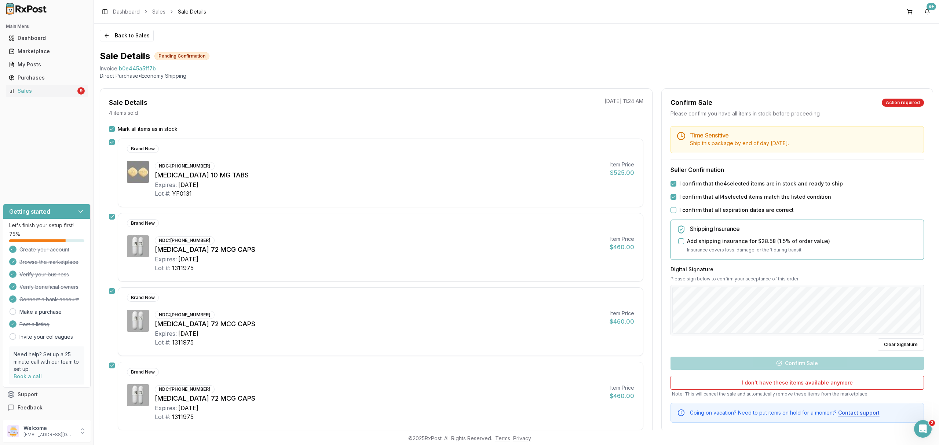
click at [677, 210] on button "I confirm that all expiration dates are correct" at bounding box center [674, 210] width 6 height 6
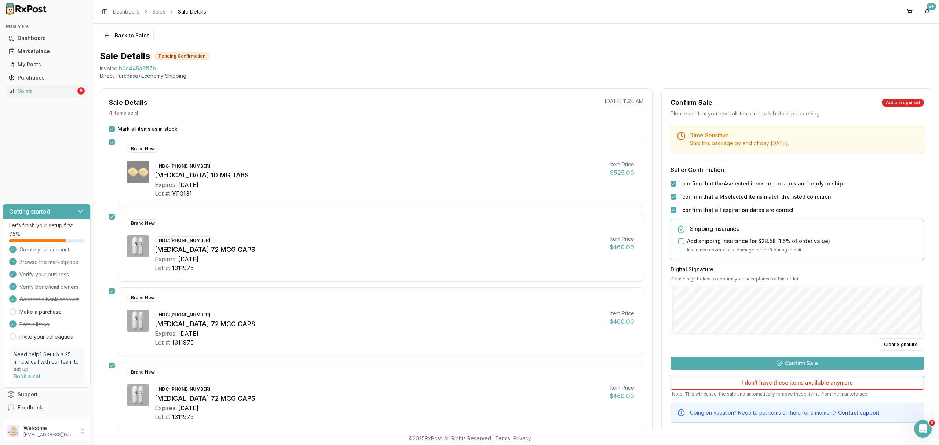
click at [823, 367] on button "Confirm Sale" at bounding box center [798, 363] width 254 height 13
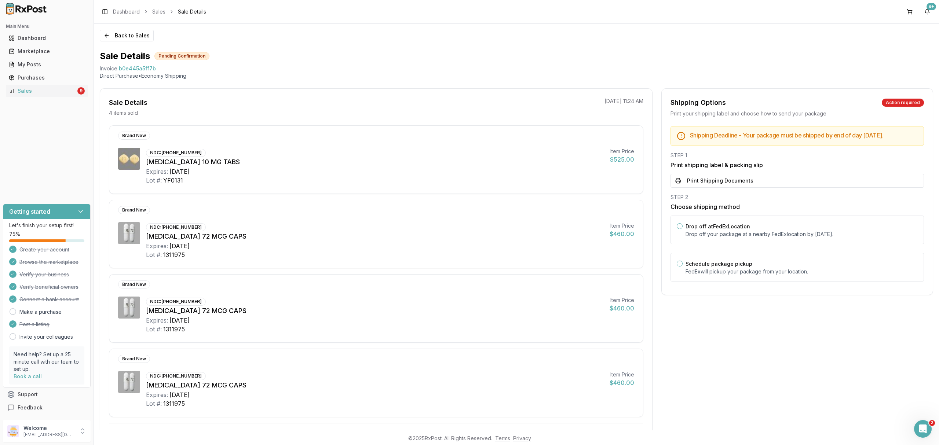
click at [712, 230] on label "Drop off at FedEx Location" at bounding box center [718, 226] width 65 height 6
click at [683, 229] on button "Drop off at FedEx Location" at bounding box center [680, 226] width 6 height 6
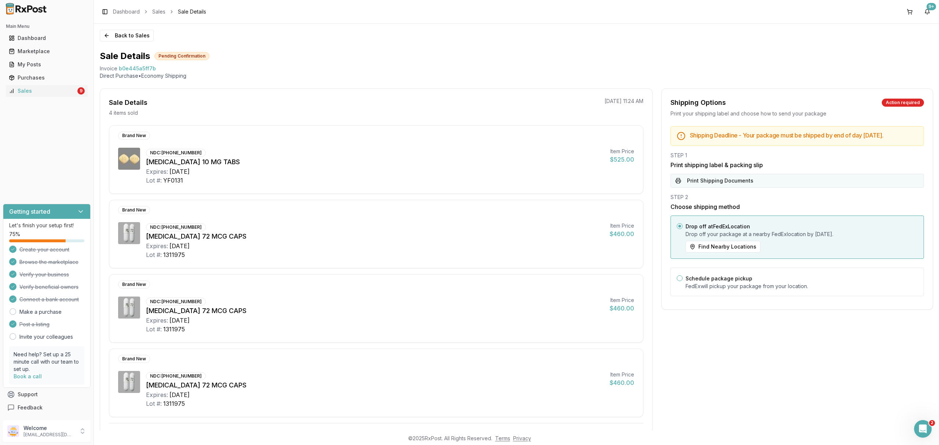
click at [724, 182] on button "Print Shipping Documents" at bounding box center [798, 181] width 254 height 14
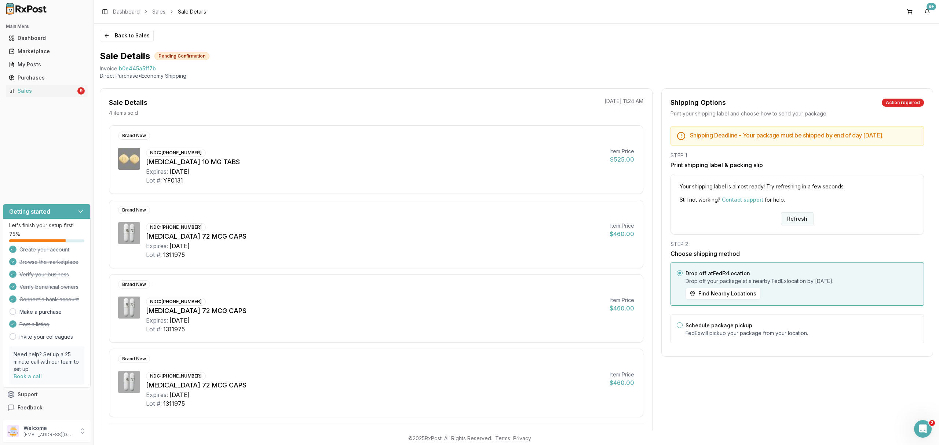
click at [790, 226] on button "Refresh" at bounding box center [797, 218] width 33 height 13
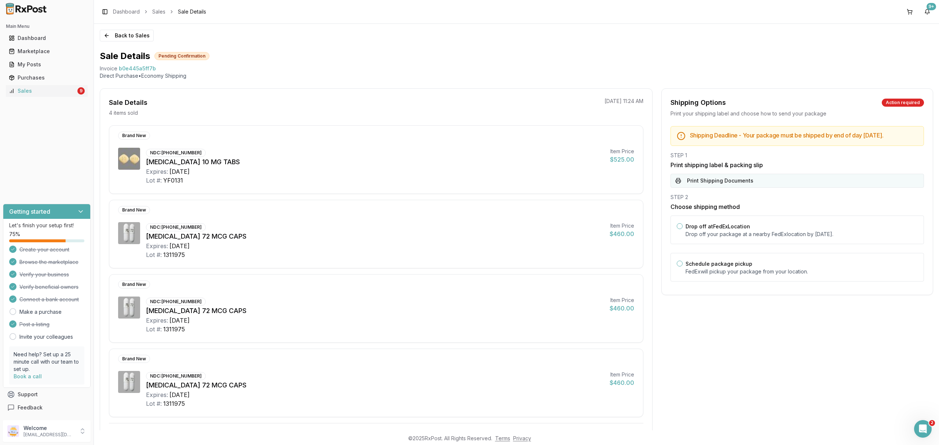
click at [758, 188] on button "Print Shipping Documents" at bounding box center [798, 181] width 254 height 14
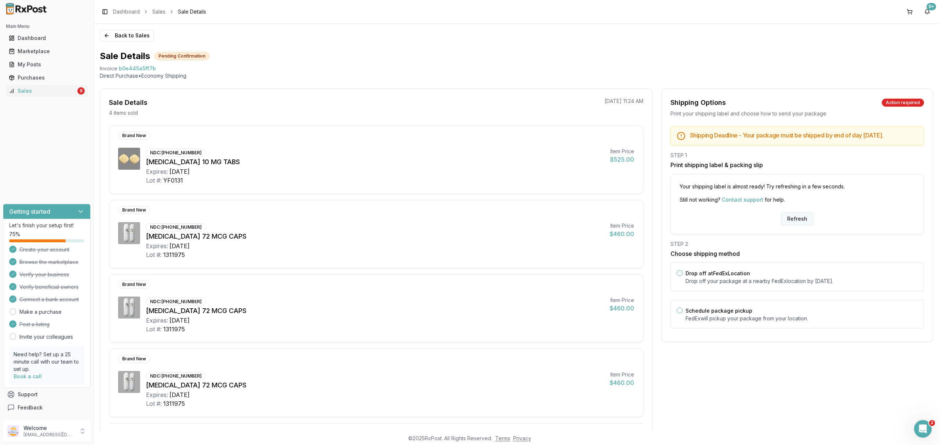
click at [802, 225] on button "Refresh" at bounding box center [797, 218] width 33 height 13
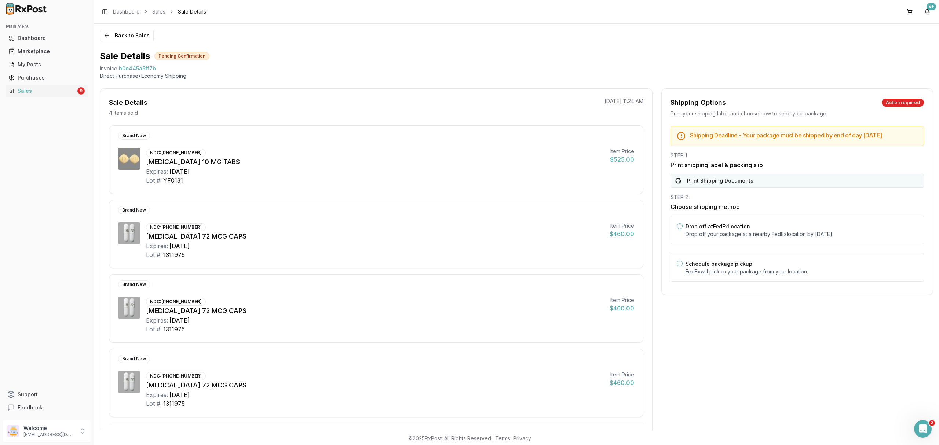
click at [793, 188] on button "Print Shipping Documents" at bounding box center [798, 181] width 254 height 14
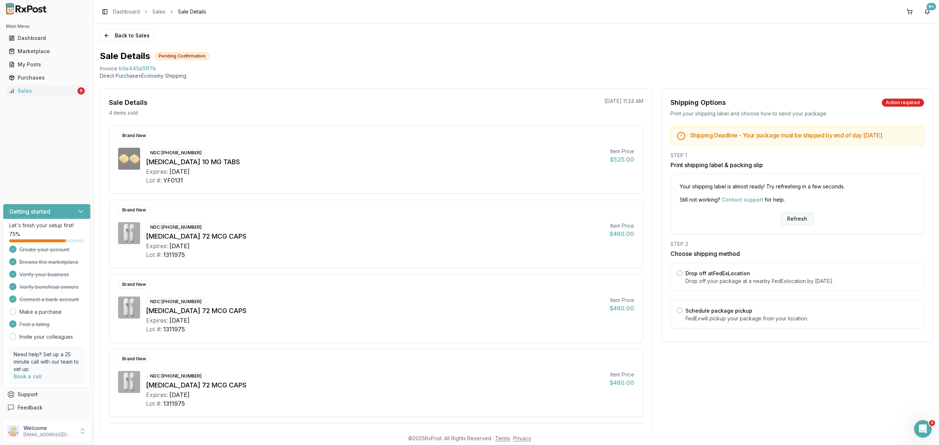
click at [791, 226] on button "Refresh" at bounding box center [797, 218] width 33 height 13
click at [750, 285] on p "Drop off your package at a nearby [GEOGRAPHIC_DATA] location by [DATE] ." at bounding box center [802, 281] width 232 height 7
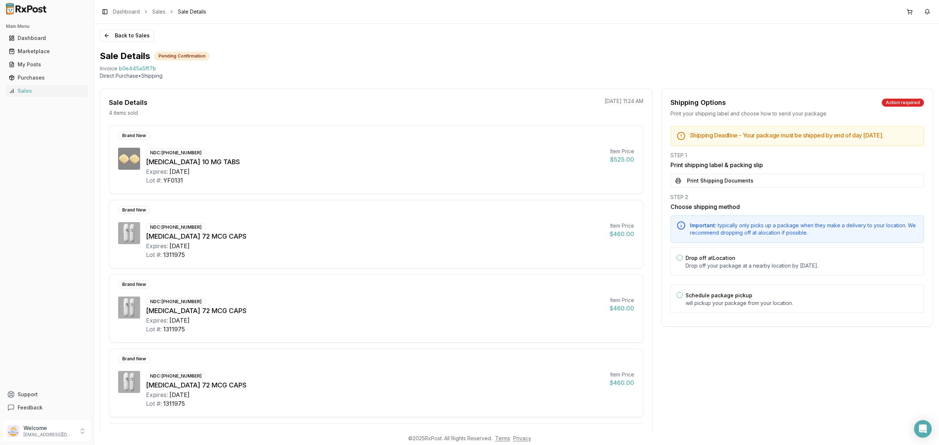
click at [793, 223] on div "Important: typically only picks up a package when they make a delivery to your …" at bounding box center [798, 229] width 254 height 27
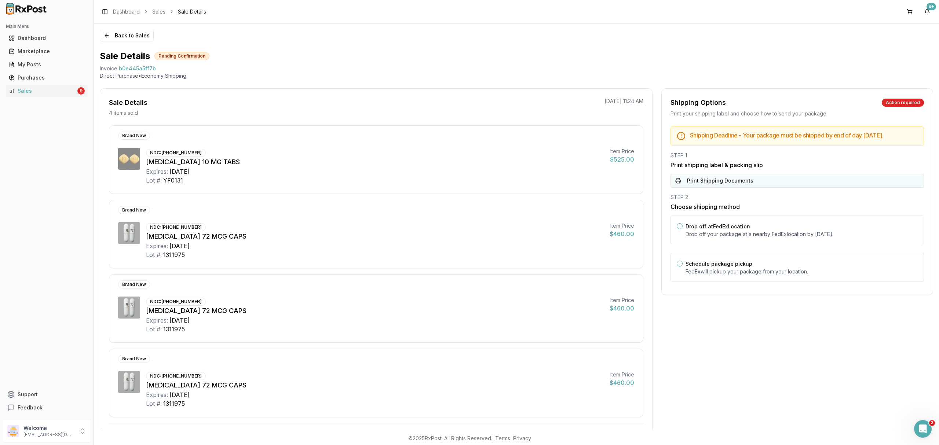
click at [776, 188] on button "Print Shipping Documents" at bounding box center [798, 181] width 254 height 14
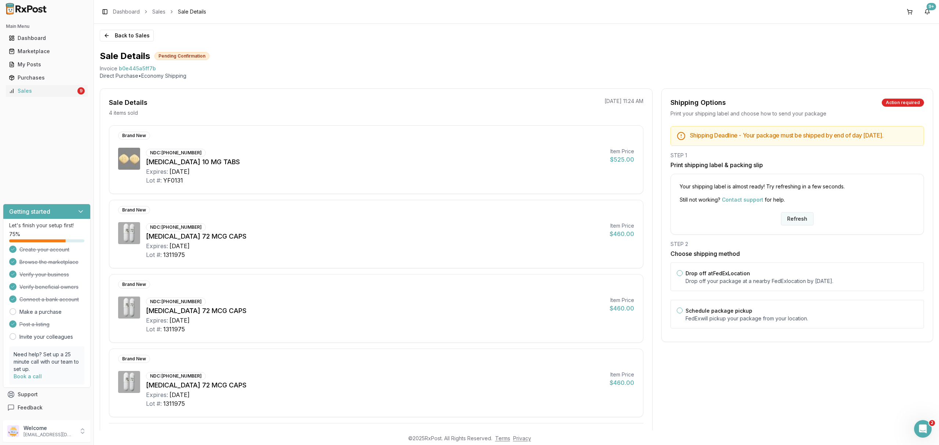
click at [797, 225] on button "Refresh" at bounding box center [797, 218] width 33 height 13
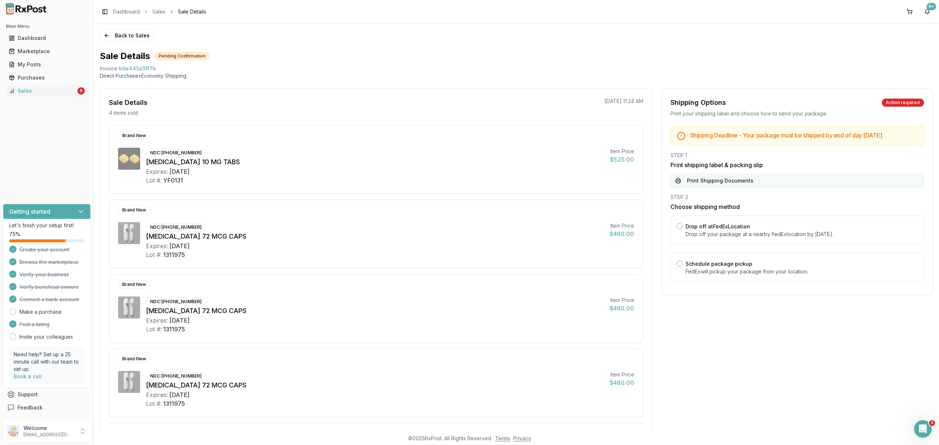
click at [773, 188] on button "Print Shipping Documents" at bounding box center [798, 181] width 254 height 14
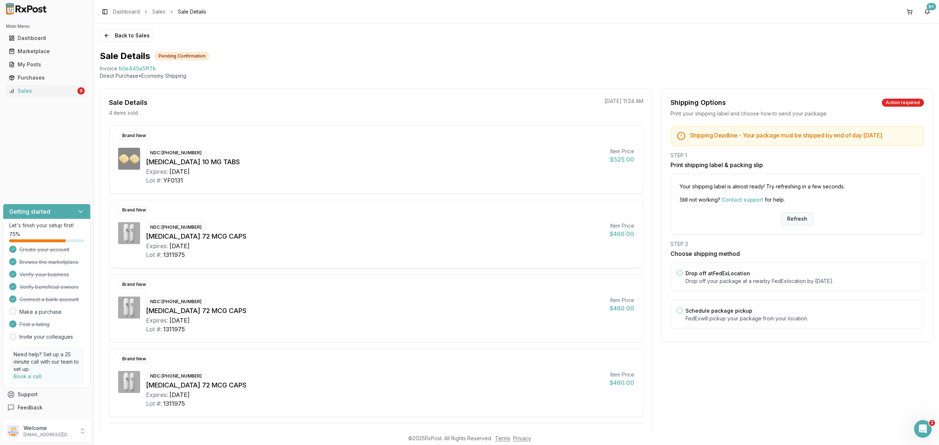
click at [807, 225] on button "Refresh" at bounding box center [797, 218] width 33 height 13
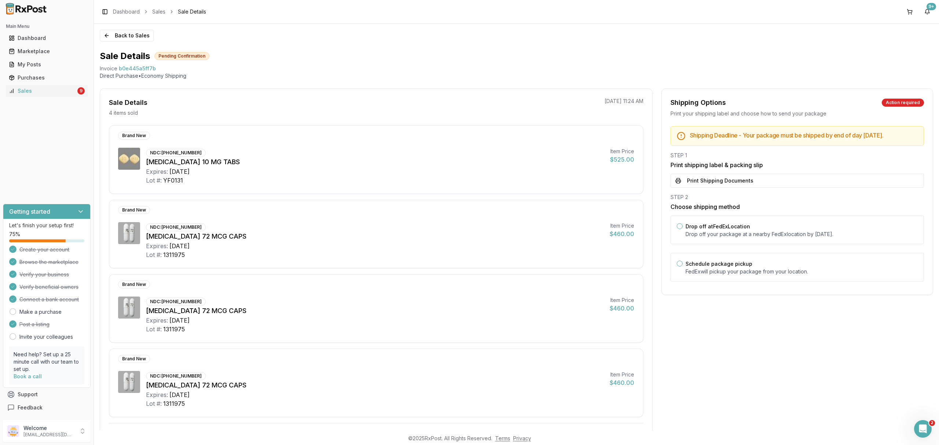
click at [708, 187] on button "Print Shipping Documents" at bounding box center [798, 181] width 254 height 14
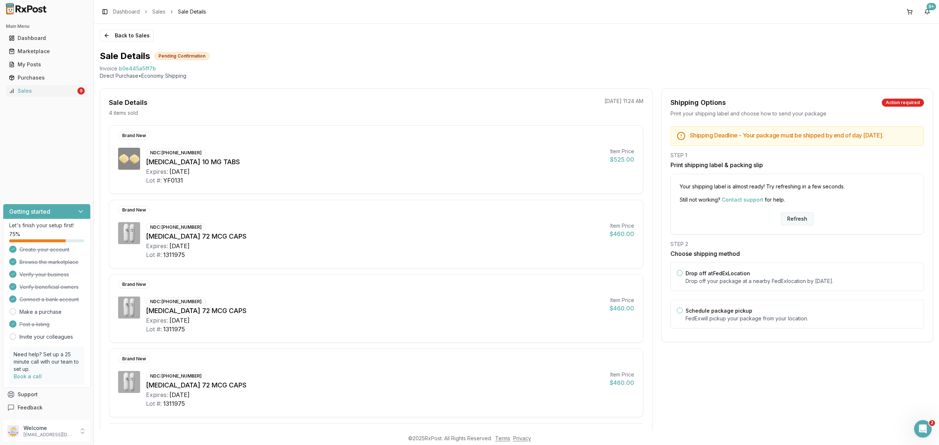
click at [793, 223] on button "Refresh" at bounding box center [797, 218] width 33 height 13
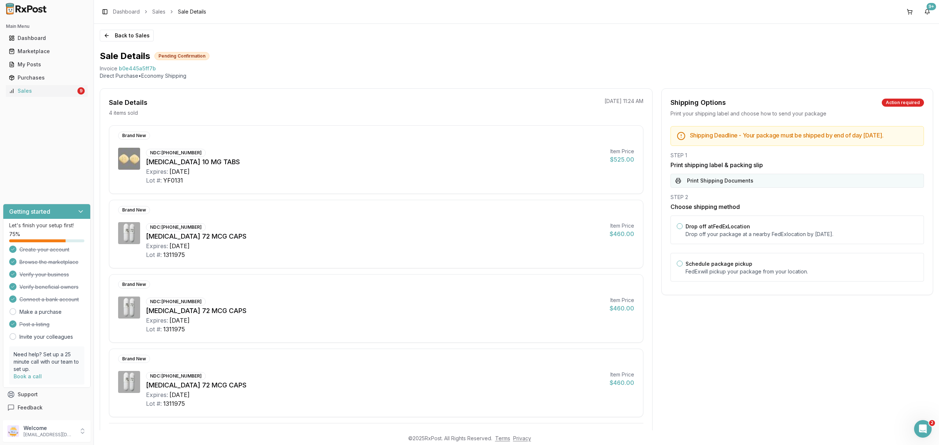
click at [735, 185] on button "Print Shipping Documents" at bounding box center [798, 181] width 254 height 14
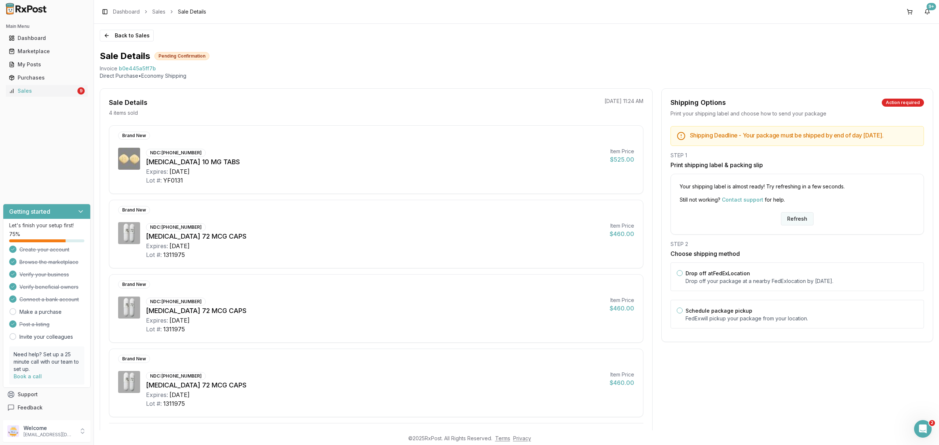
click at [786, 226] on button "Refresh" at bounding box center [797, 218] width 33 height 13
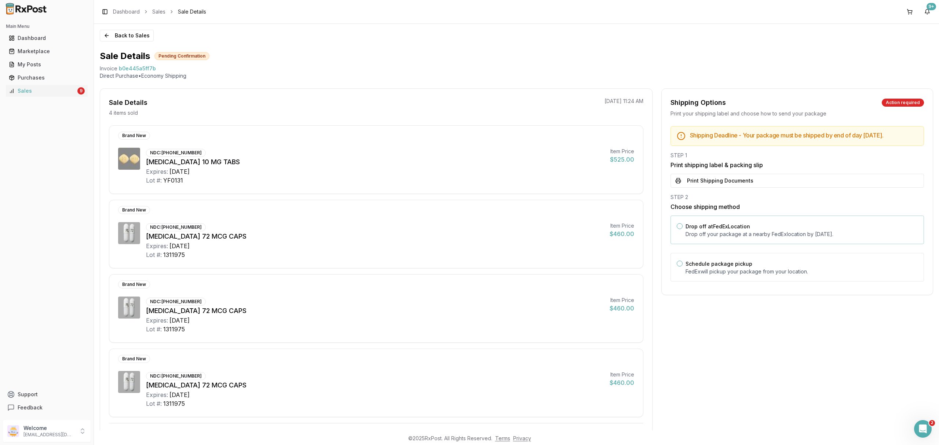
click at [758, 232] on div "Drop off at FedEx Location Drop off your package at a nearby [GEOGRAPHIC_DATA] …" at bounding box center [802, 230] width 232 height 16
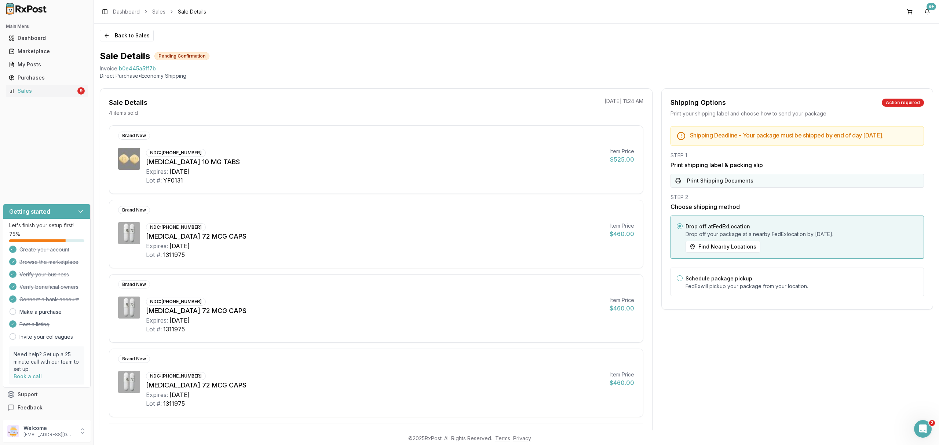
click at [762, 188] on button "Print Shipping Documents" at bounding box center [798, 181] width 254 height 14
click at [927, 423] on div "Open Intercom Messenger" at bounding box center [922, 428] width 24 height 24
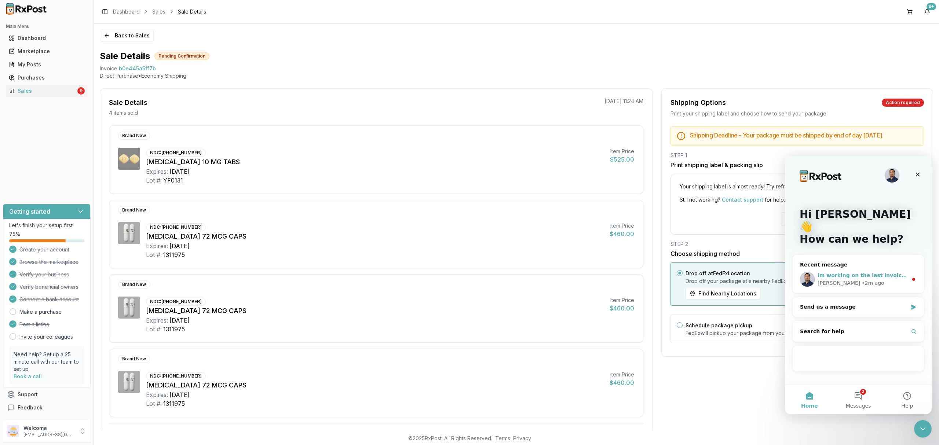
click at [867, 280] on div "Manuel • 2m ago" at bounding box center [863, 284] width 90 height 8
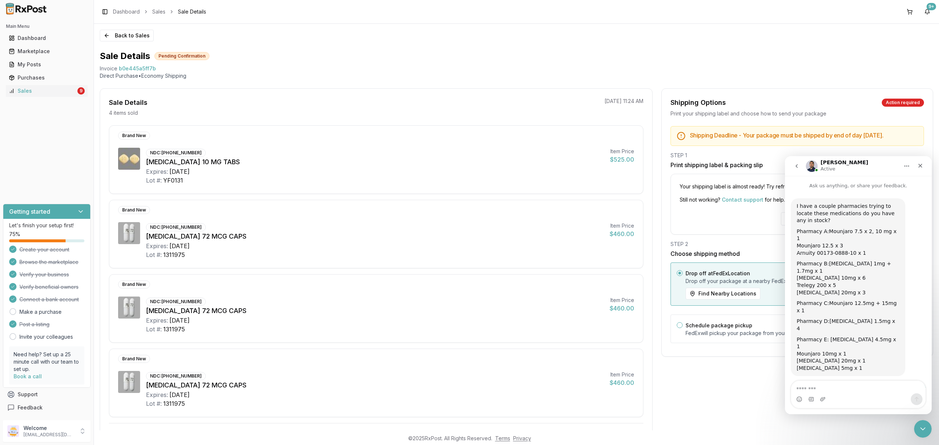
scroll to position [22, 0]
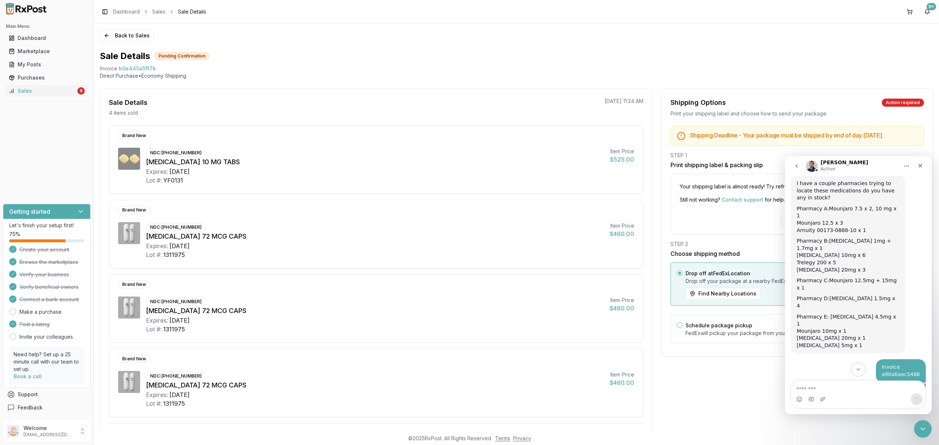
click at [862, 369] on button "Scroll to bottom" at bounding box center [859, 370] width 14 height 14
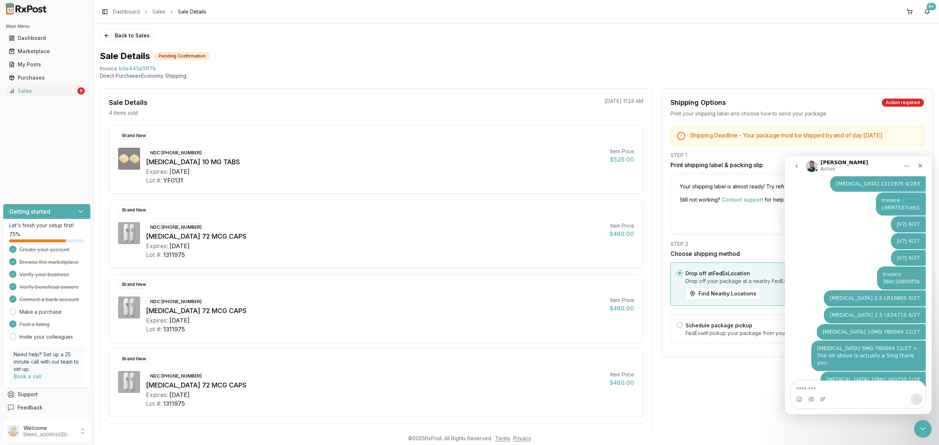
scroll to position [3345, 0]
click at [922, 430] on icon "Close Intercom Messenger" at bounding box center [921, 428] width 5 height 3
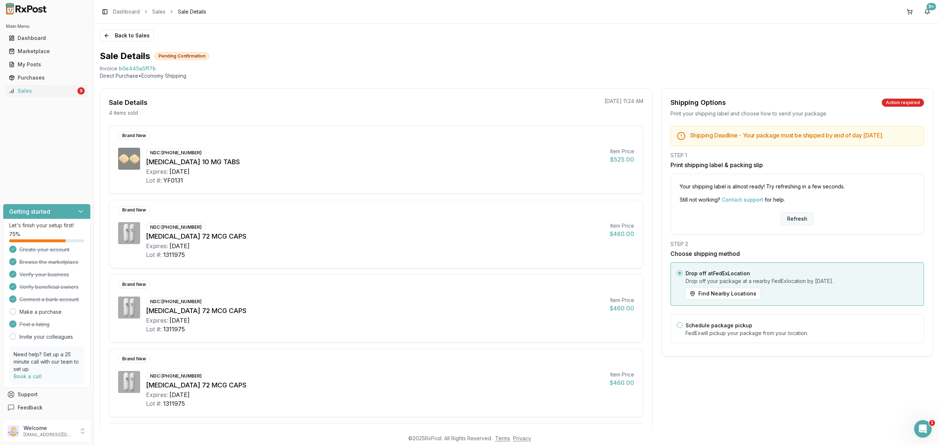
scroll to position [3344, 0]
click at [799, 226] on button "Refresh" at bounding box center [797, 218] width 33 height 13
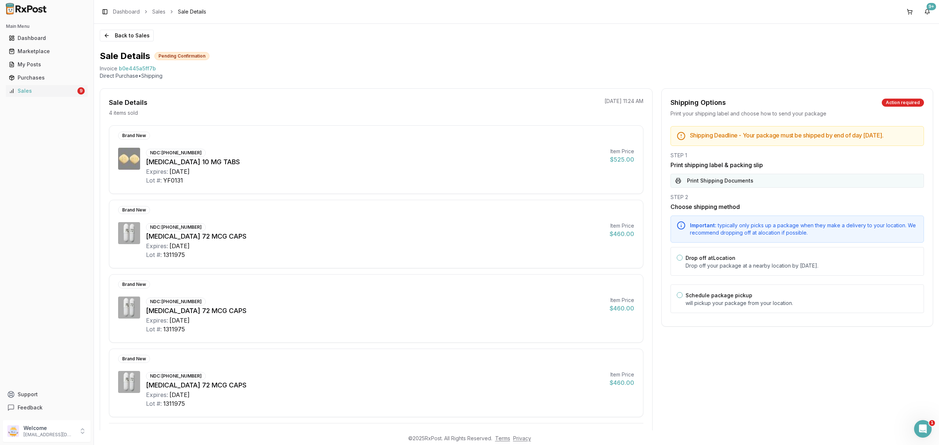
click at [761, 188] on button "Print Shipping Documents" at bounding box center [798, 181] width 254 height 14
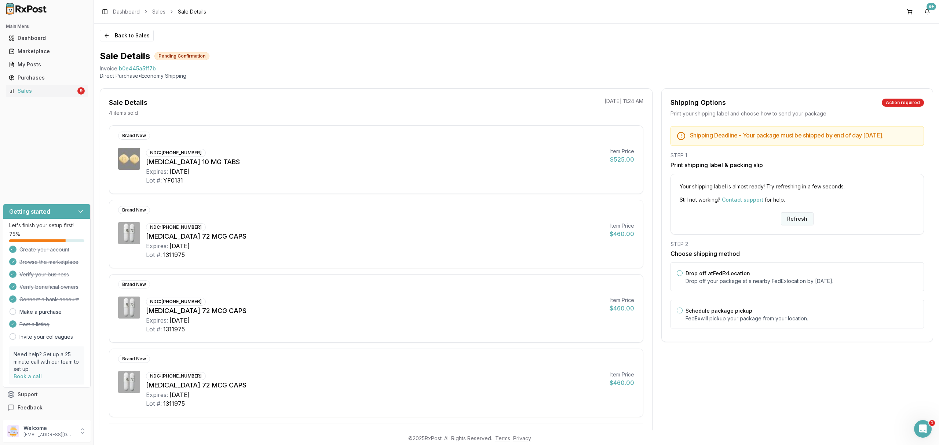
click at [788, 223] on button "Refresh" at bounding box center [797, 218] width 33 height 13
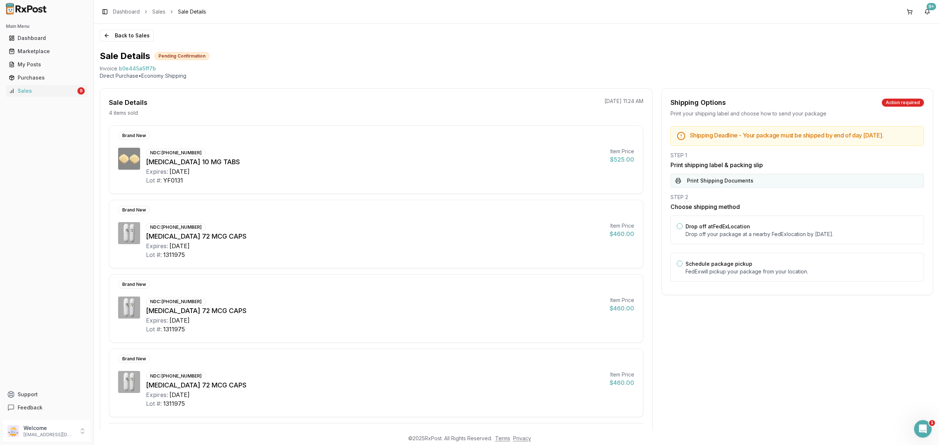
click at [762, 187] on button "Print Shipping Documents" at bounding box center [798, 181] width 254 height 14
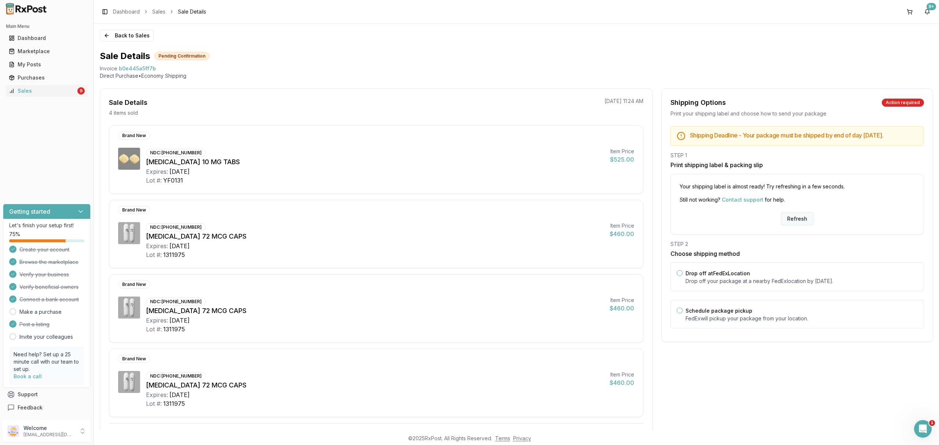
click at [791, 223] on button "Refresh" at bounding box center [797, 218] width 33 height 13
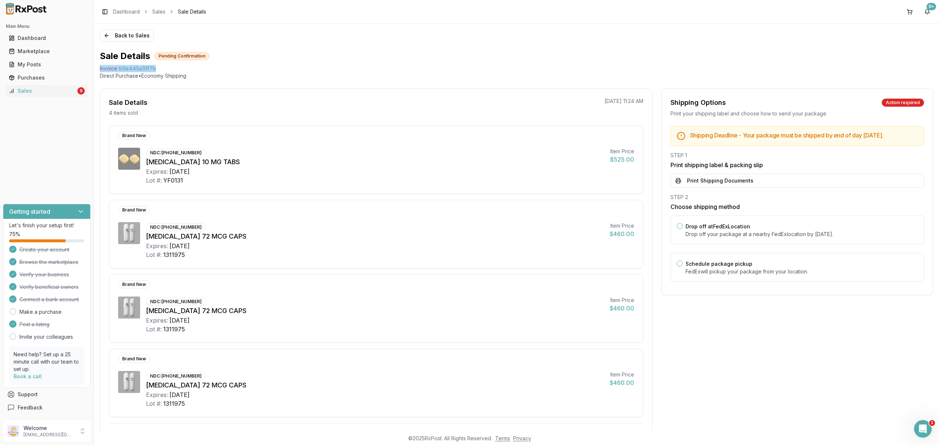
drag, startPoint x: 124, startPoint y: 68, endPoint x: 177, endPoint y: 66, distance: 52.9
click at [177, 66] on div "Back to Sales Sale Details Pending Confirmation Invoice b0e445a5ff7b Direct Pur…" at bounding box center [516, 227] width 845 height 407
copy div "Invoice b0e445a5ff7b"
click at [926, 427] on icon "Open Intercom Messenger" at bounding box center [922, 428] width 12 height 12
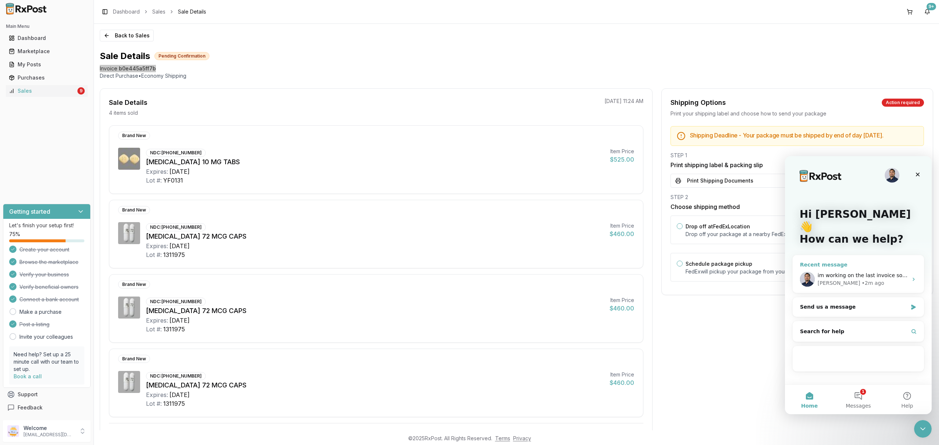
click at [862, 280] on div "• 2m ago" at bounding box center [873, 284] width 22 height 8
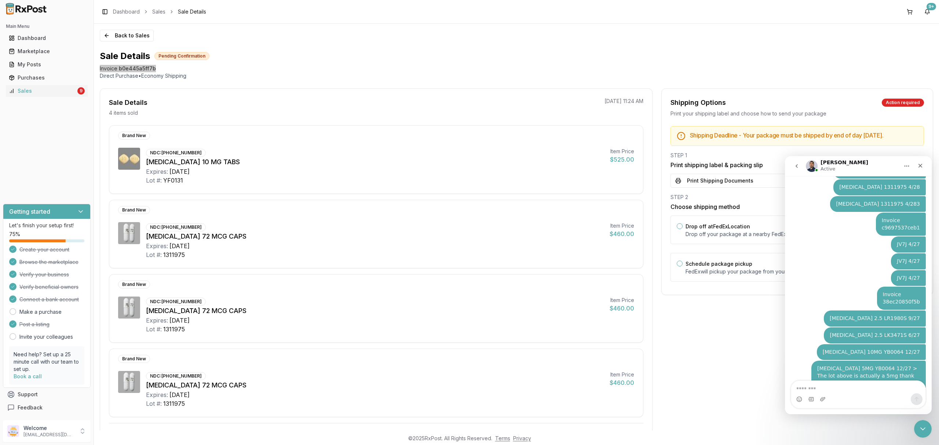
click at [846, 388] on textarea "Message…" at bounding box center [858, 387] width 134 height 12
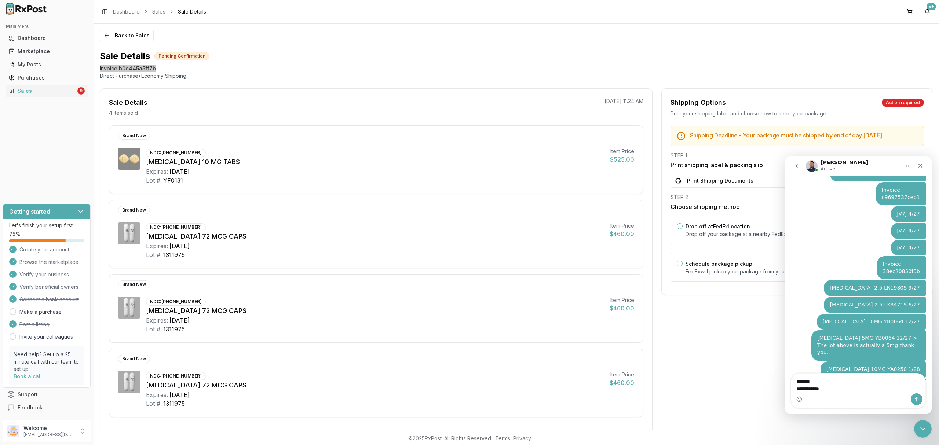
type textarea "**********"
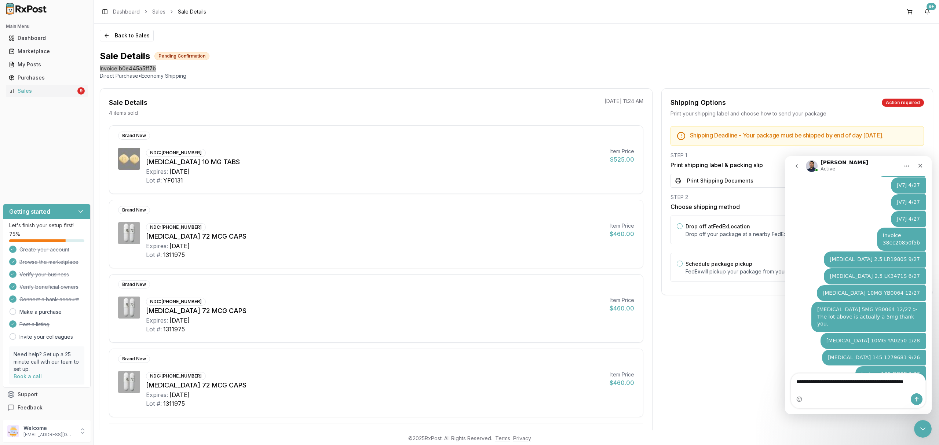
type textarea "**********"
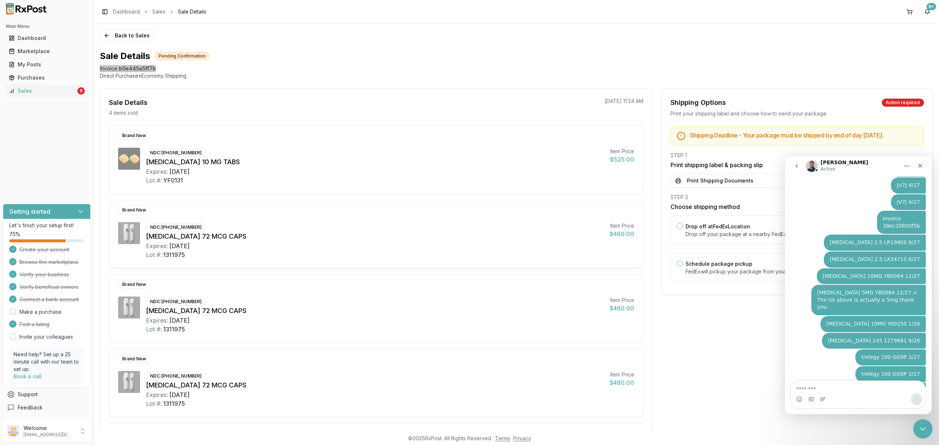
drag, startPoint x: 918, startPoint y: 429, endPoint x: 1827, endPoint y: 832, distance: 994.3
click at [918, 429] on icon "Close Intercom Messenger" at bounding box center [922, 428] width 9 height 9
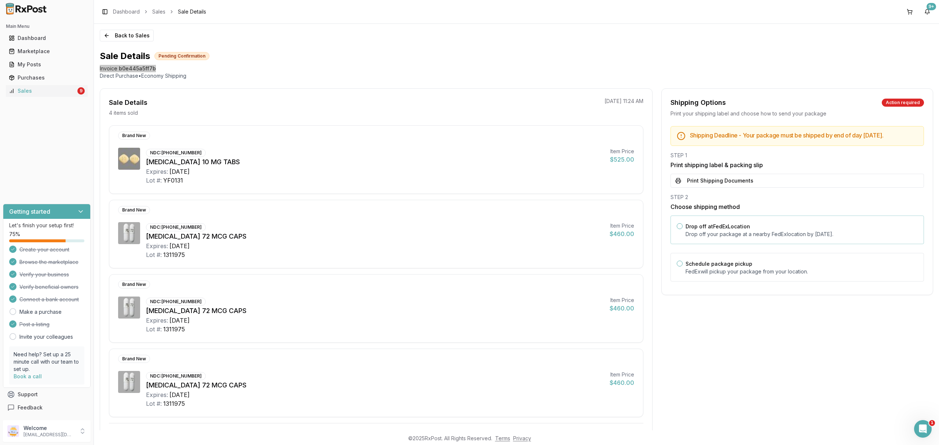
scroll to position [0, 0]
click at [793, 170] on h3 "Print shipping label & packing slip" at bounding box center [798, 165] width 254 height 9
click at [784, 188] on button "Print Shipping Documents" at bounding box center [798, 181] width 254 height 14
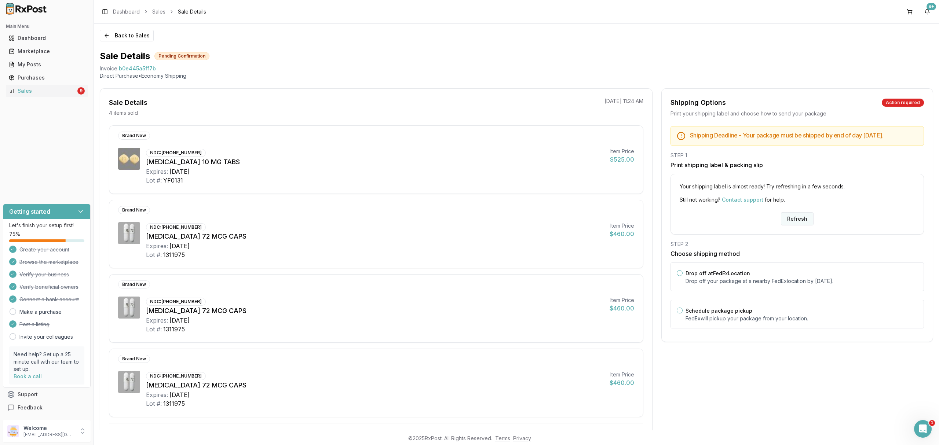
click at [795, 225] on button "Refresh" at bounding box center [797, 218] width 33 height 13
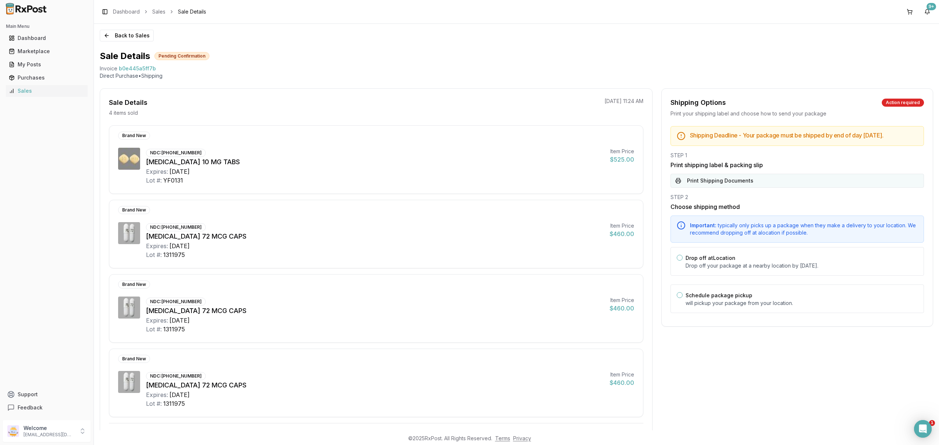
click at [732, 188] on button "Print Shipping Documents" at bounding box center [798, 181] width 254 height 14
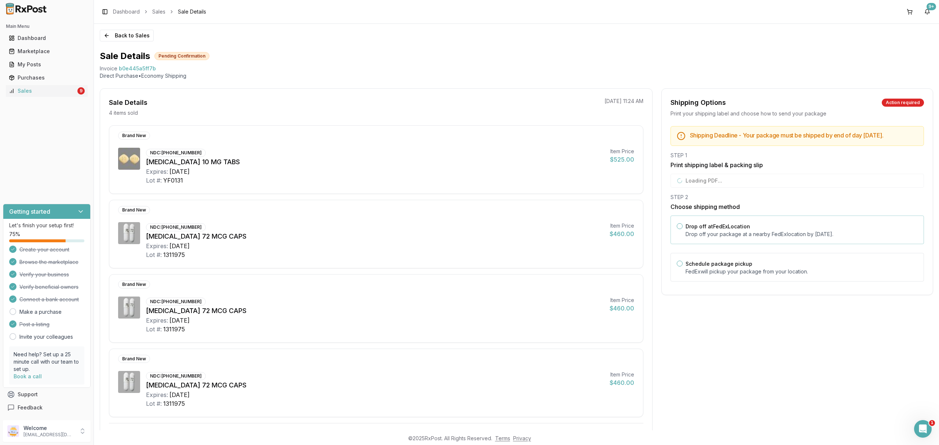
click at [737, 237] on div "Drop off at FedEx Location Drop off your package at a nearby FedEx location by …" at bounding box center [802, 230] width 232 height 16
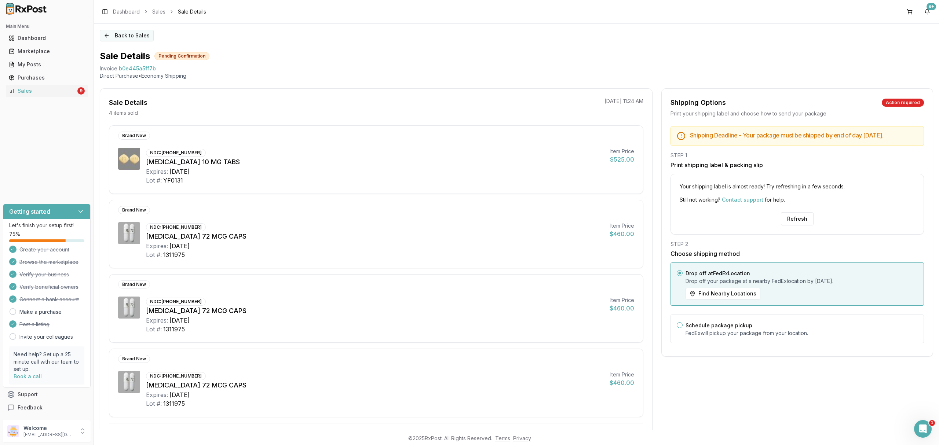
click at [143, 37] on button "Back to Sales" at bounding box center [127, 36] width 54 height 12
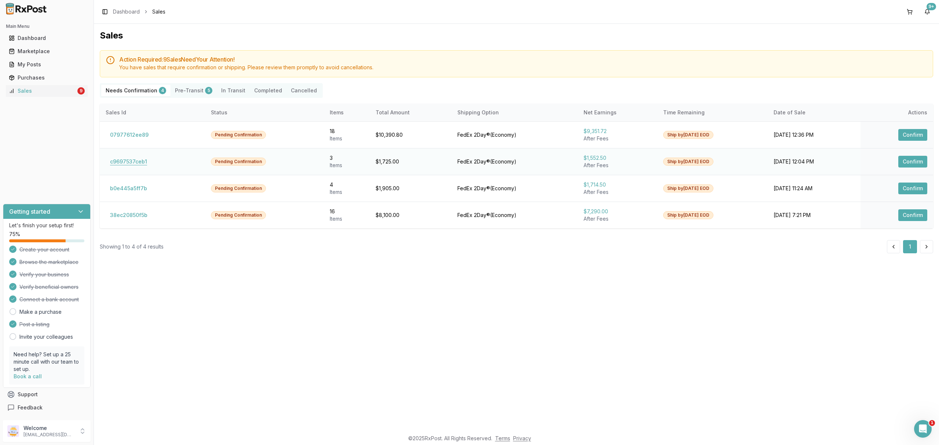
click at [128, 163] on button "c9697537ceb1" at bounding box center [129, 162] width 46 height 12
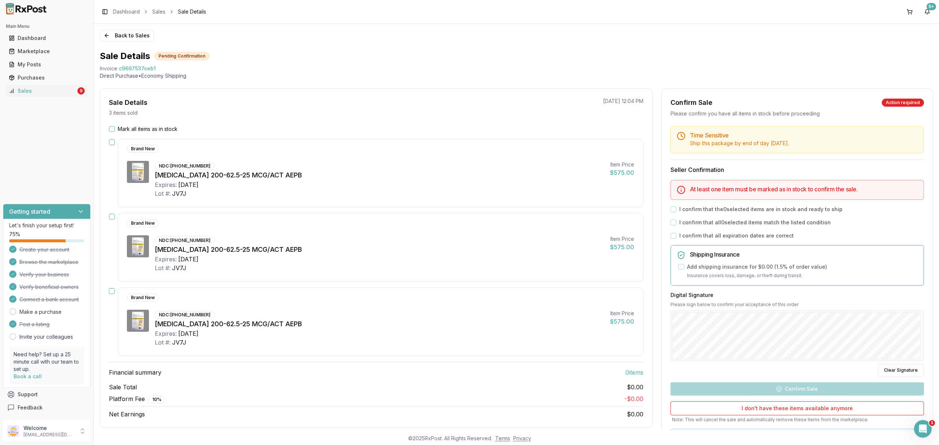
click at [144, 131] on label "Mark all items as in stock" at bounding box center [148, 128] width 60 height 7
click at [115, 131] on button "Mark all items as in stock" at bounding box center [112, 129] width 6 height 6
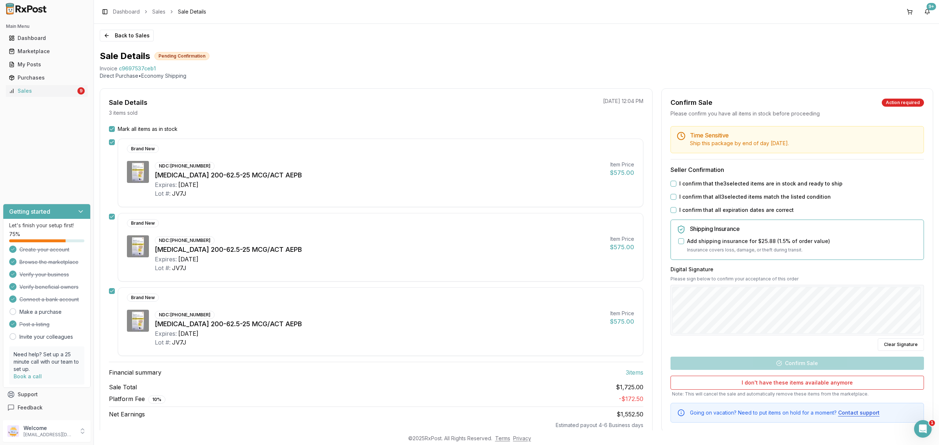
click at [761, 179] on div "Time Sensitive Ship this package by end of day Tuesday, September 30th . Seller…" at bounding box center [797, 274] width 271 height 297
click at [758, 184] on label "I confirm that the 3 selected items are in stock and ready to ship" at bounding box center [761, 183] width 163 height 7
click at [677, 184] on button "I confirm that the 3 selected items are in stock and ready to ship" at bounding box center [674, 184] width 6 height 6
click at [752, 196] on label "I confirm that all 3 selected items match the listed condition" at bounding box center [756, 196] width 152 height 7
click at [677, 196] on button "I confirm that all 3 selected items match the listed condition" at bounding box center [674, 197] width 6 height 6
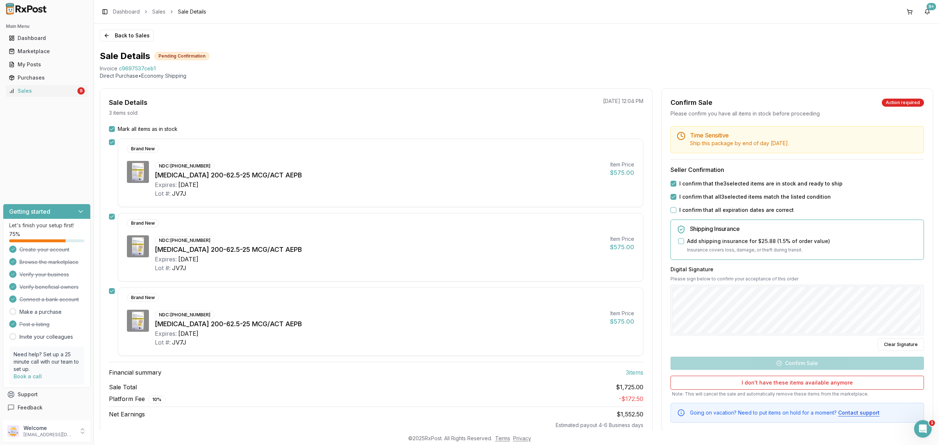
click at [737, 211] on label "I confirm that all expiration dates are correct" at bounding box center [737, 210] width 114 height 7
click at [677, 211] on button "I confirm that all expiration dates are correct" at bounding box center [674, 210] width 6 height 6
click at [939, 306] on div "Back to Sales Sale Details Pending Confirmation Invoice c9697537ceb1 Direct Pur…" at bounding box center [516, 227] width 845 height 407
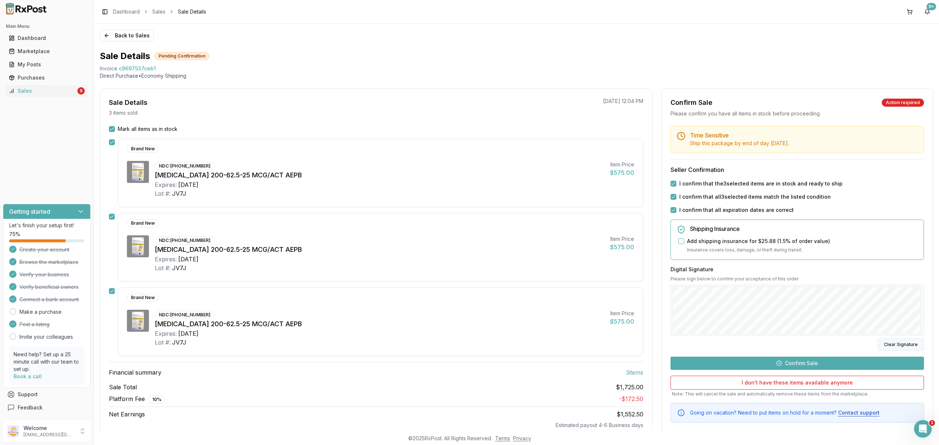
click at [892, 348] on button "Clear Signature" at bounding box center [901, 345] width 46 height 12
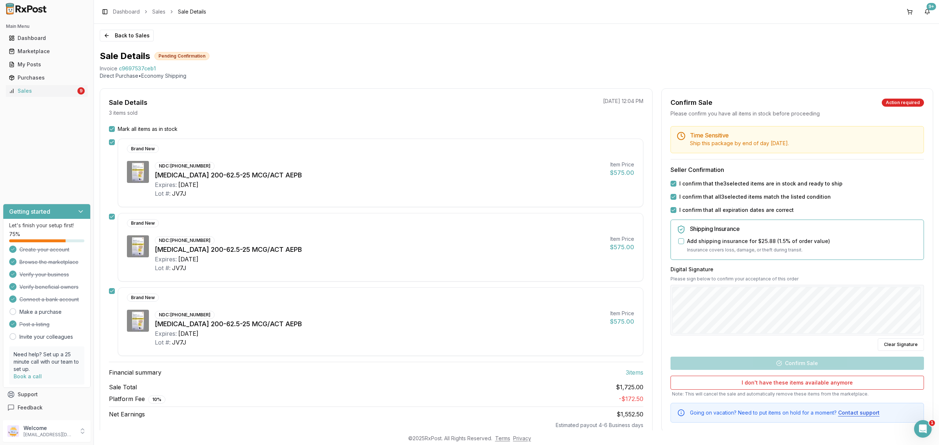
click at [827, 287] on div at bounding box center [798, 310] width 254 height 51
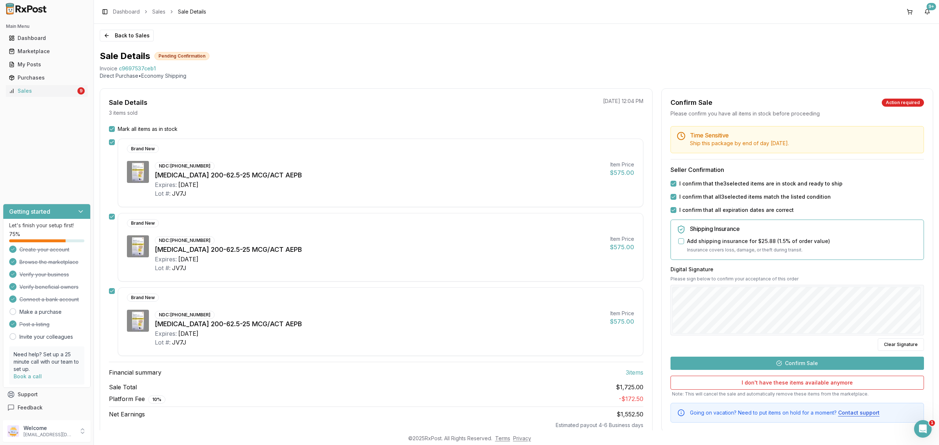
click at [799, 361] on button "Confirm Sale" at bounding box center [798, 363] width 254 height 13
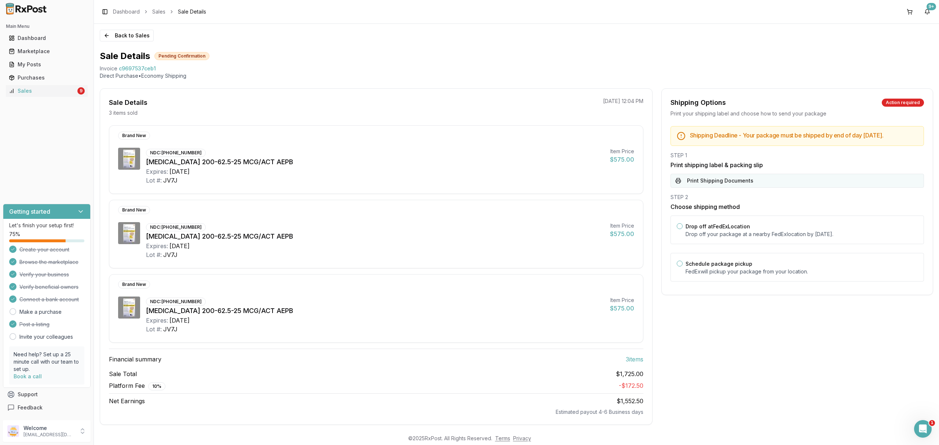
click at [796, 187] on button "Print Shipping Documents" at bounding box center [798, 181] width 254 height 14
click at [776, 226] on div "Drop off at FedEx Location Drop off your package at a nearby FedEx location by …" at bounding box center [798, 230] width 254 height 29
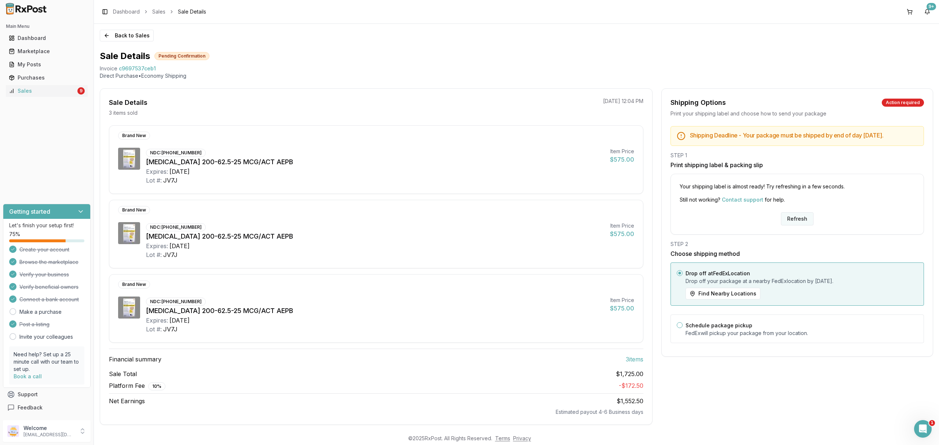
click at [793, 225] on button "Refresh" at bounding box center [797, 218] width 33 height 13
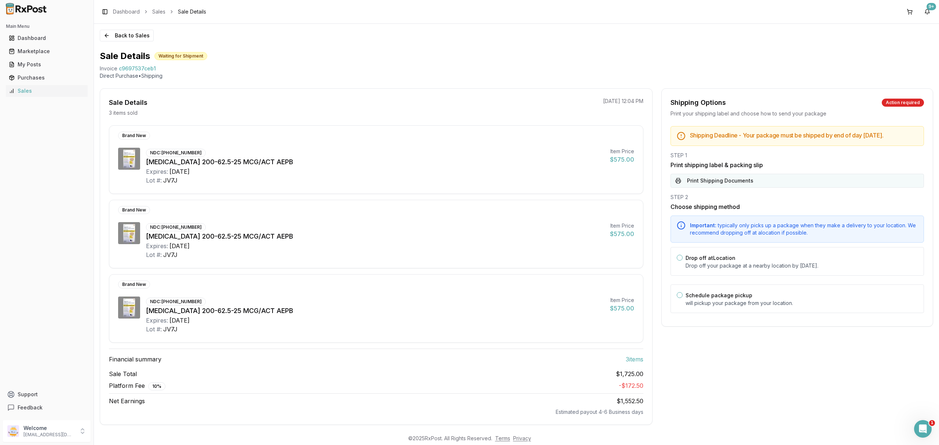
click at [758, 185] on button "Print Shipping Documents" at bounding box center [798, 181] width 254 height 14
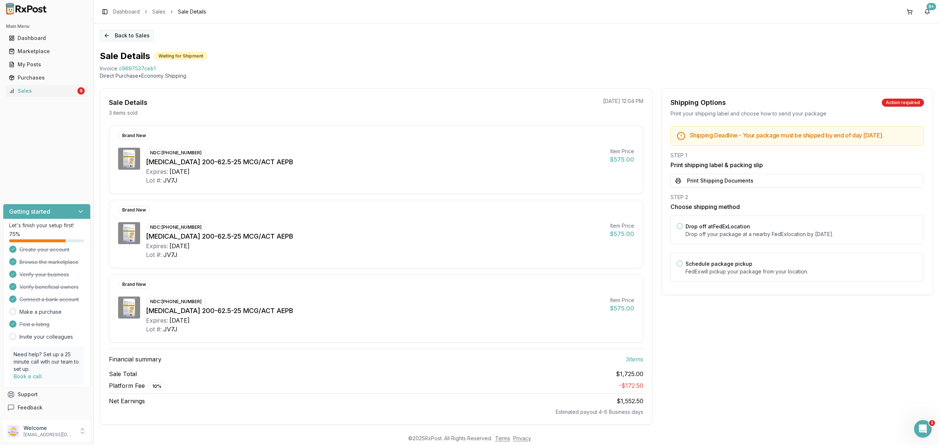
click at [121, 37] on button "Back to Sales" at bounding box center [127, 36] width 54 height 12
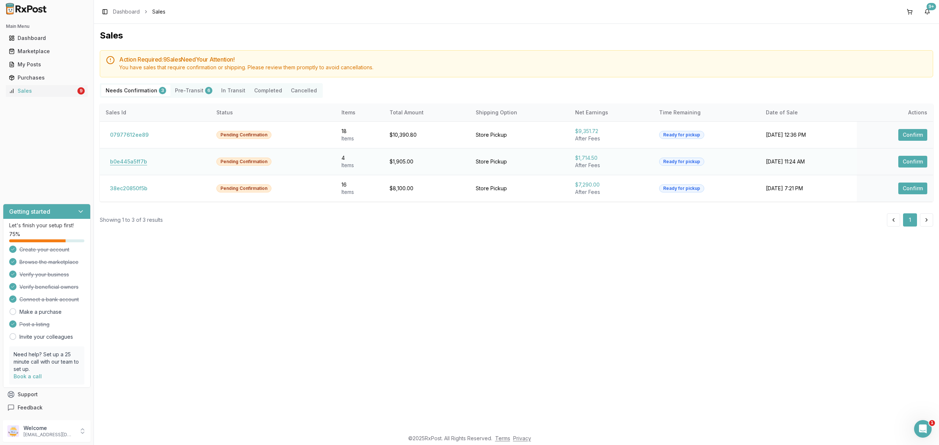
click at [137, 160] on button "b0e445a5ff7b" at bounding box center [129, 162] width 46 height 12
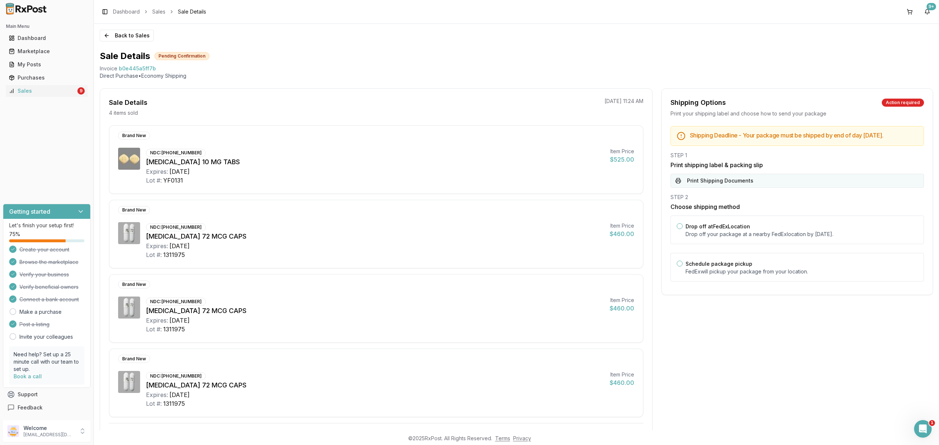
click at [737, 183] on button "Print Shipping Documents" at bounding box center [798, 181] width 254 height 14
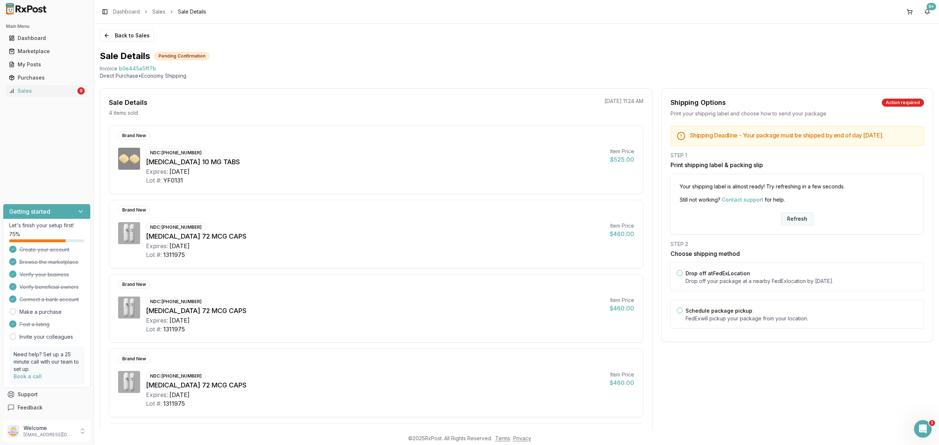
click at [793, 224] on button "Refresh" at bounding box center [797, 218] width 33 height 13
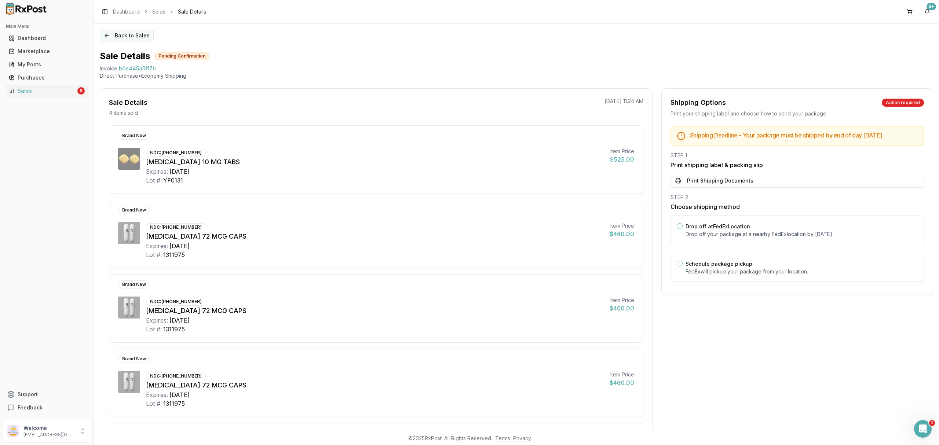
click at [131, 34] on button "Back to Sales" at bounding box center [127, 36] width 54 height 12
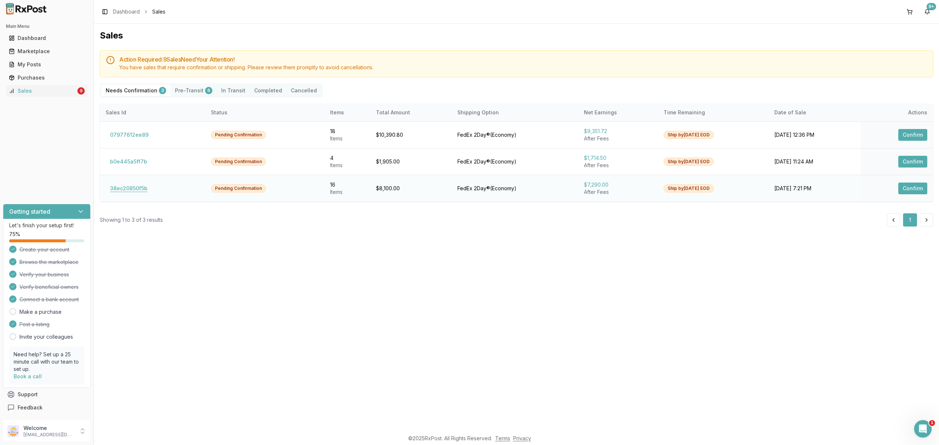
click at [131, 188] on button "38ec20850f5b" at bounding box center [129, 189] width 46 height 12
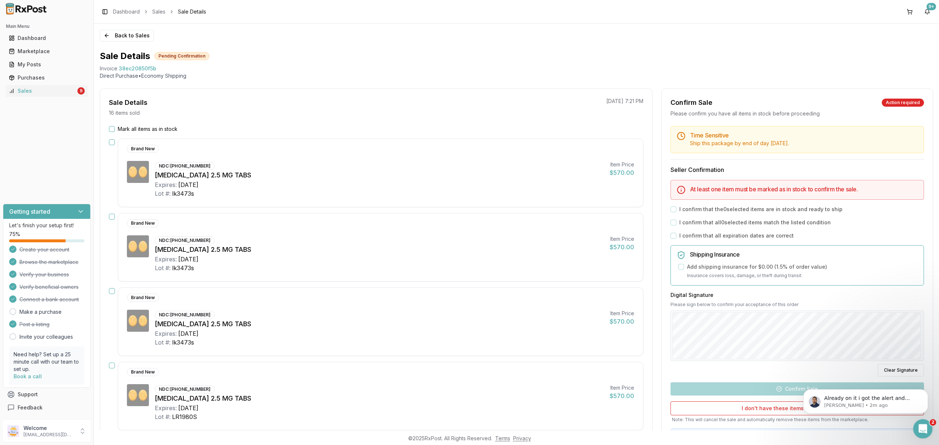
click at [917, 431] on div "Open Intercom Messenger" at bounding box center [922, 428] width 24 height 24
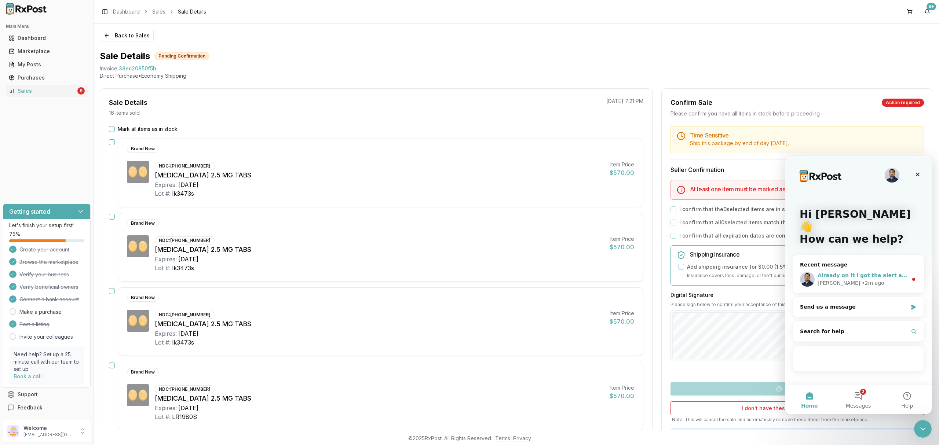
click at [900, 278] on div "Already on it i got the alert and checking what happened [PERSON_NAME] • 2m ago" at bounding box center [858, 279] width 131 height 27
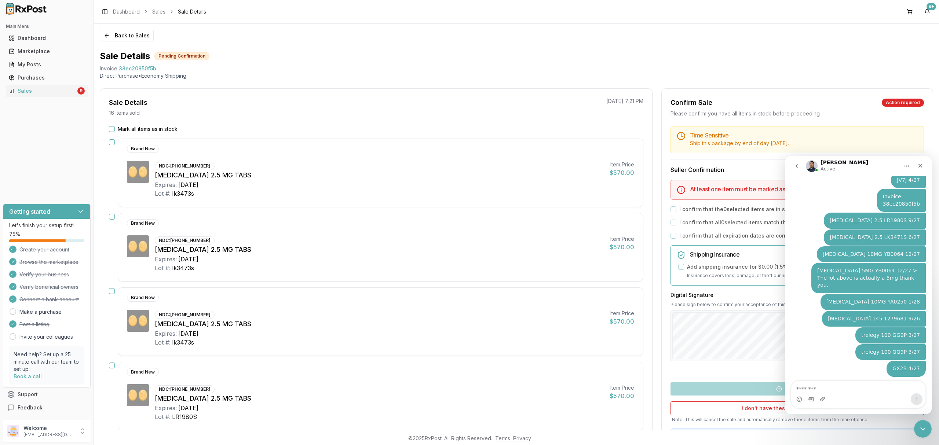
scroll to position [3439, 0]
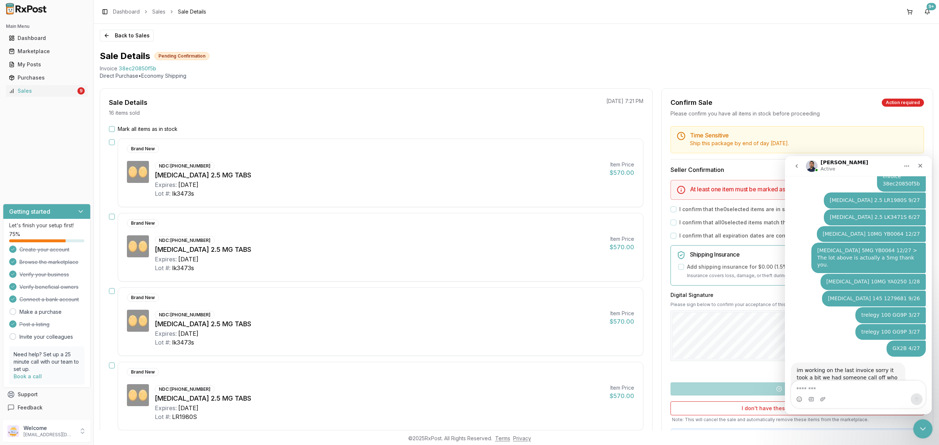
drag, startPoint x: 1564, startPoint y: 733, endPoint x: 918, endPoint y: 424, distance: 716.0
click at [918, 424] on icon "Close Intercom Messenger" at bounding box center [922, 428] width 9 height 9
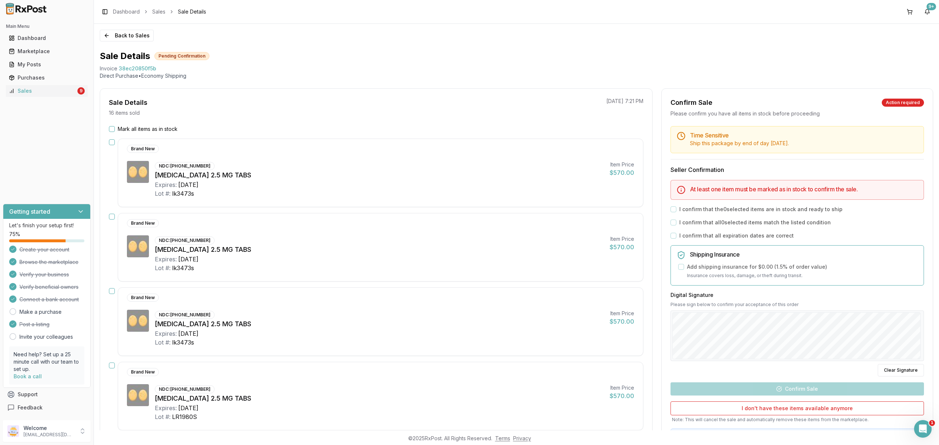
scroll to position [0, 0]
click at [135, 37] on button "Back to Sales" at bounding box center [127, 36] width 54 height 12
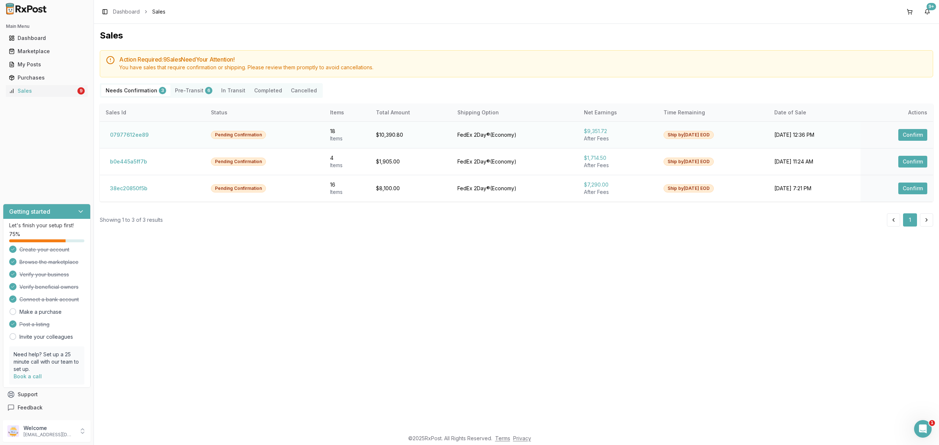
scroll to position [3426, 0]
click at [125, 189] on button "38ec20850f5b" at bounding box center [129, 189] width 46 height 12
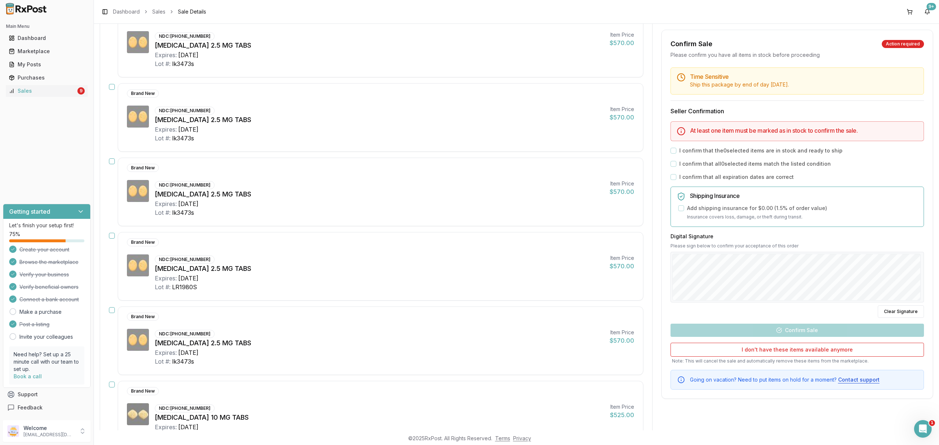
scroll to position [196, 0]
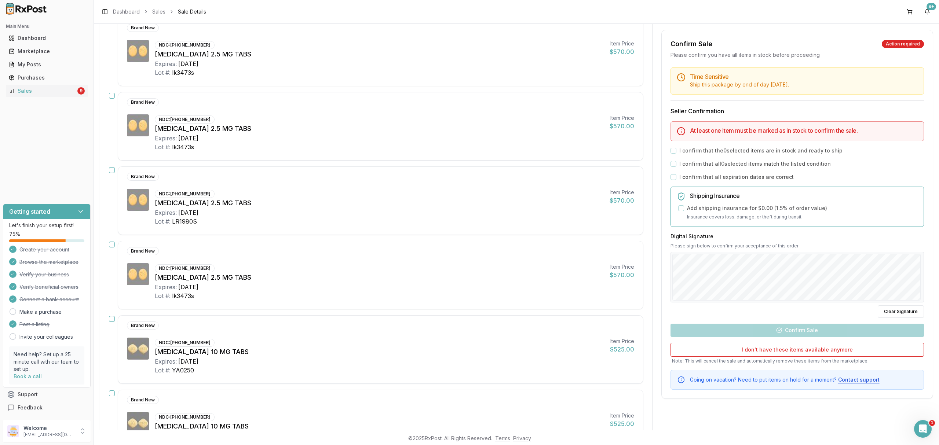
click at [112, 172] on button "button" at bounding box center [112, 170] width 6 height 6
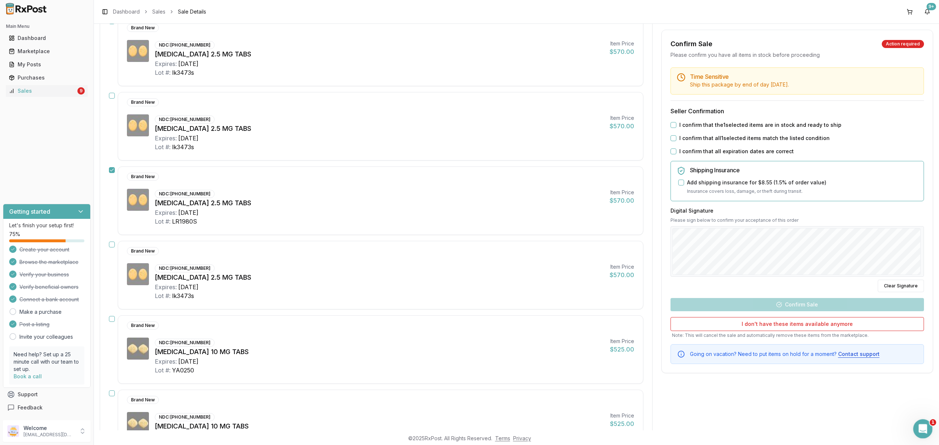
click at [917, 423] on div "Open Intercom Messenger" at bounding box center [922, 428] width 24 height 24
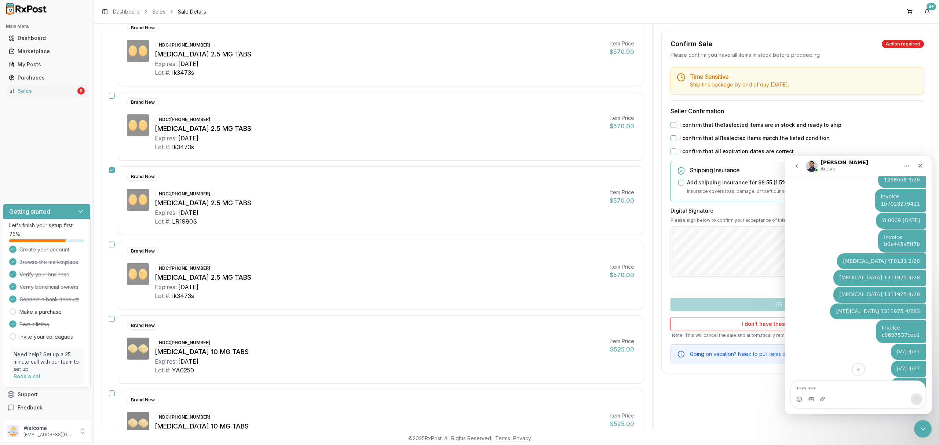
scroll to position [3231, 0]
click at [915, 425] on div "Close Intercom Messenger" at bounding box center [922, 428] width 18 height 18
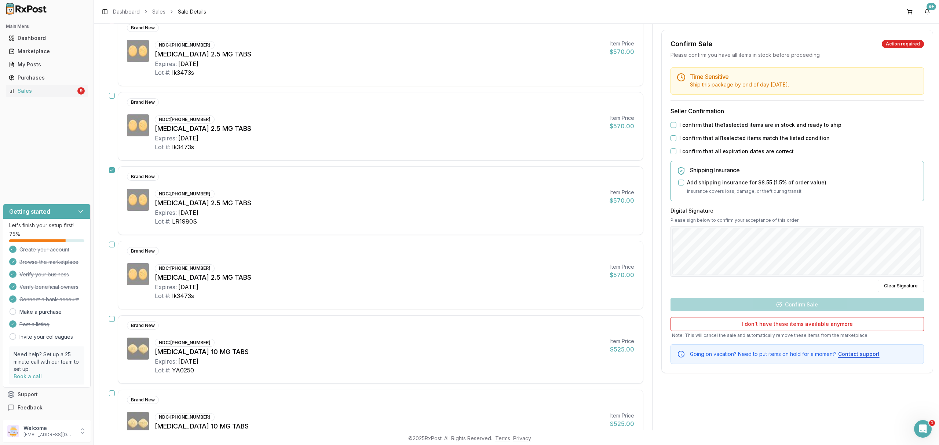
click at [113, 247] on button "button" at bounding box center [112, 245] width 6 height 6
click at [112, 322] on button "button" at bounding box center [112, 319] width 6 height 6
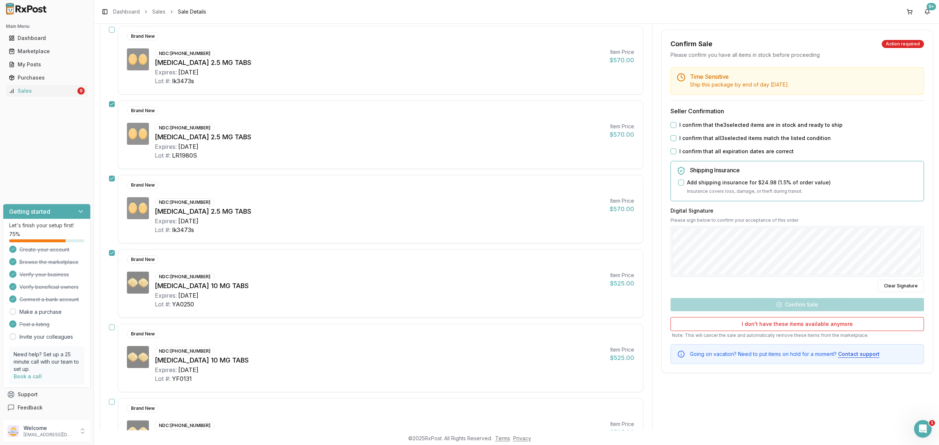
scroll to position [294, 0]
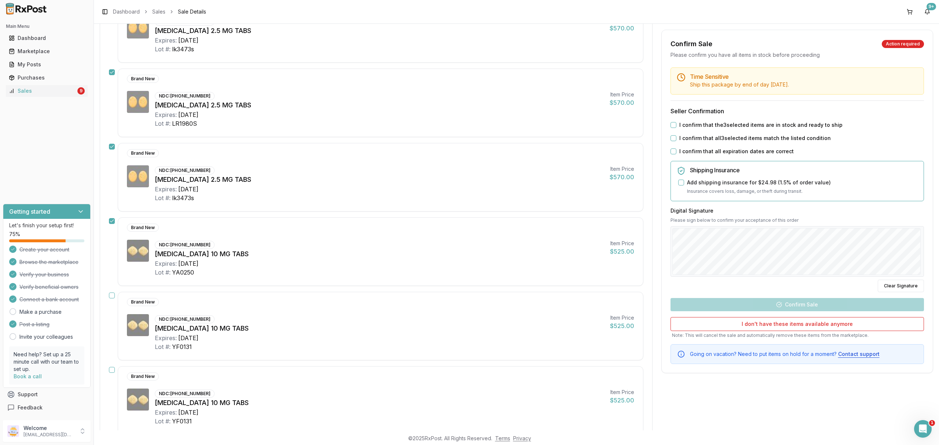
click at [114, 297] on button "button" at bounding box center [112, 296] width 6 height 6
click at [112, 373] on button "button" at bounding box center [112, 370] width 6 height 6
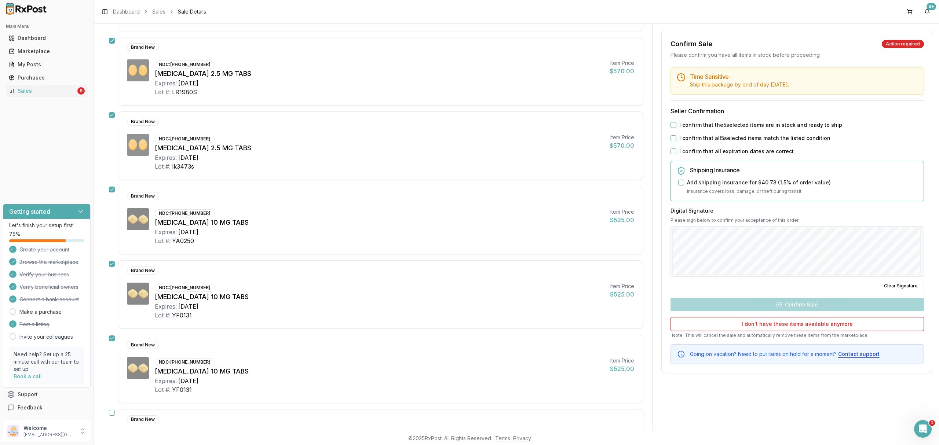
scroll to position [342, 0]
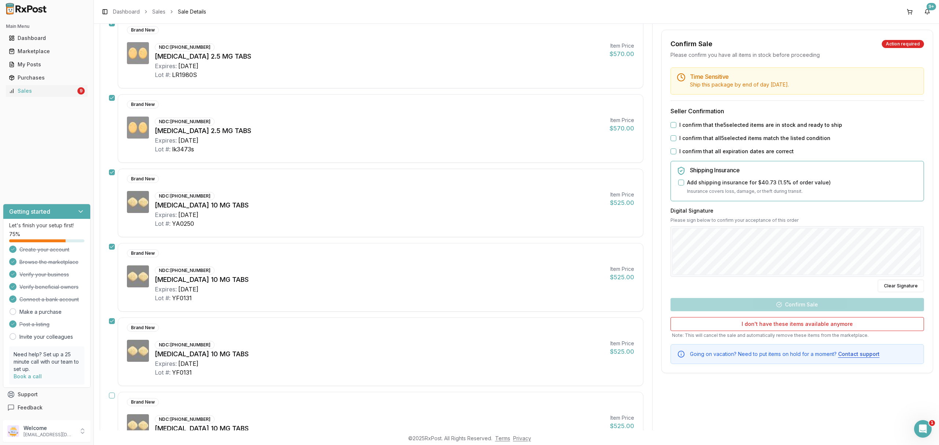
click at [110, 398] on button "button" at bounding box center [112, 396] width 6 height 6
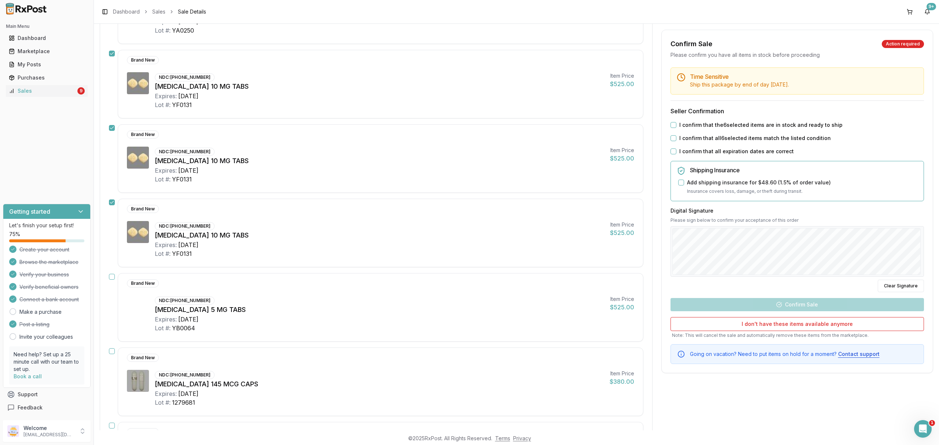
scroll to position [538, 0]
click at [112, 278] on button "button" at bounding box center [112, 275] width 6 height 6
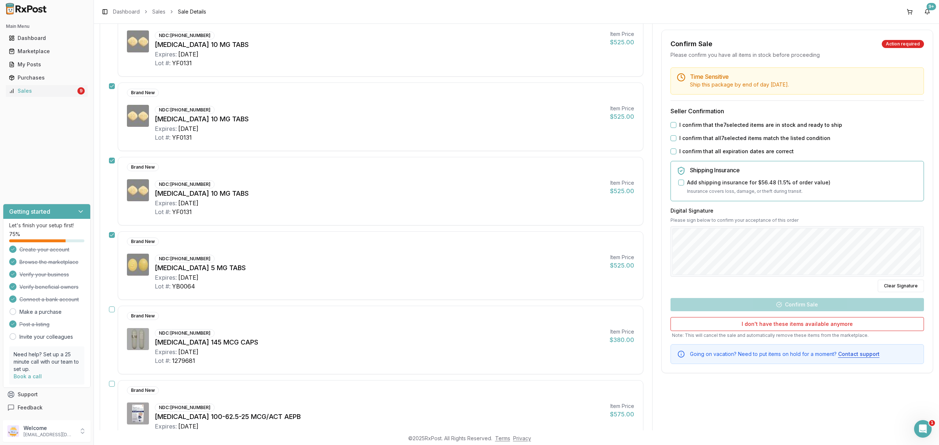
scroll to position [636, 0]
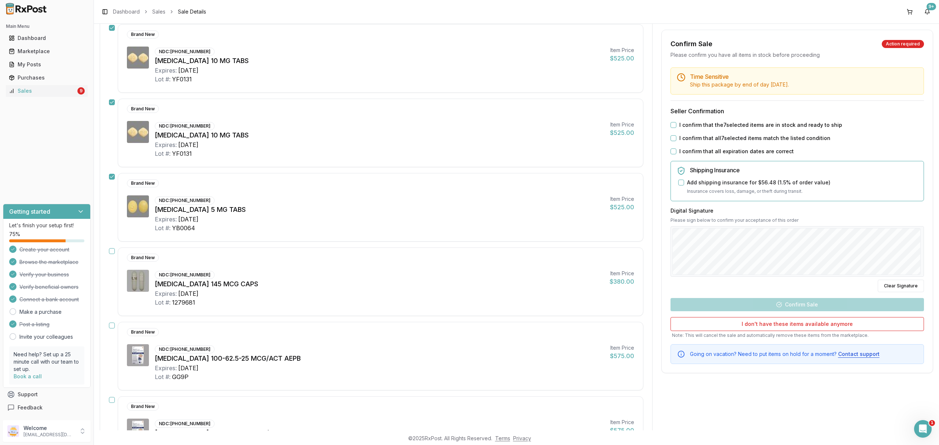
click at [111, 254] on button "button" at bounding box center [112, 251] width 6 height 6
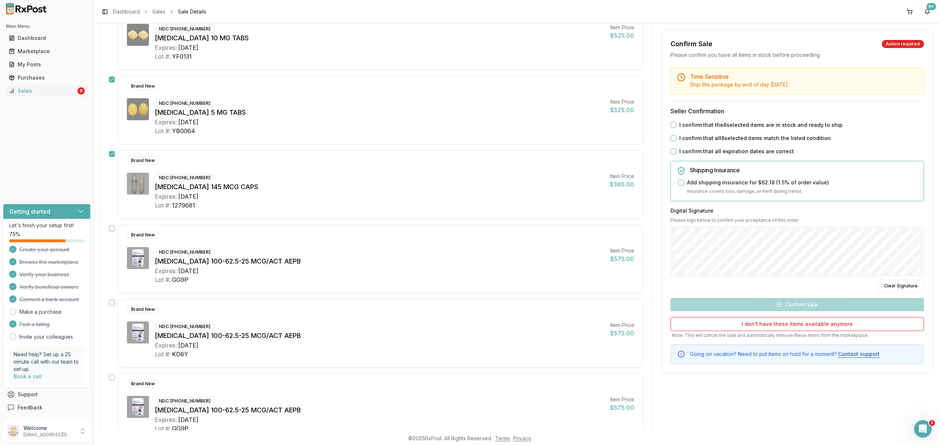
scroll to position [734, 0]
click at [112, 231] on button "button" at bounding box center [112, 228] width 6 height 6
click at [110, 304] on button "button" at bounding box center [112, 302] width 6 height 6
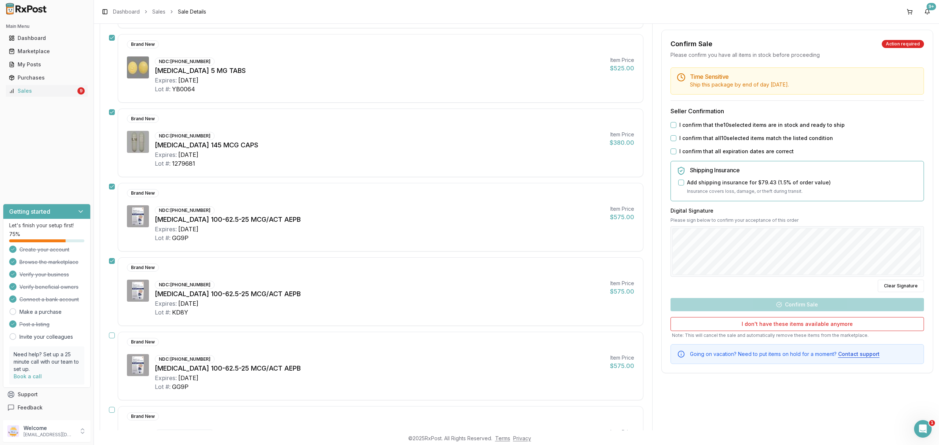
scroll to position [831, 0]
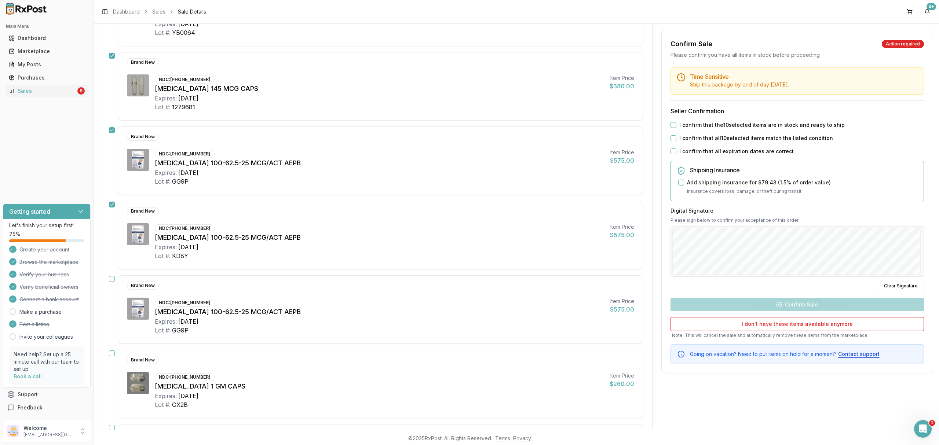
click at [112, 282] on button "button" at bounding box center [112, 279] width 6 height 6
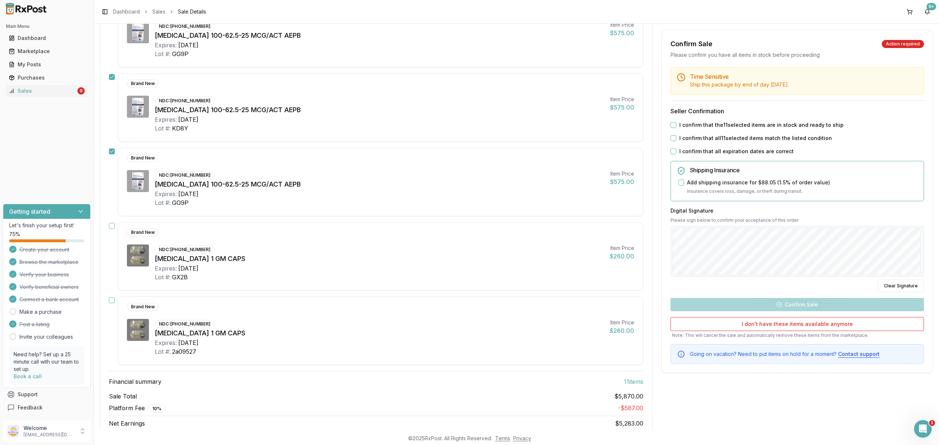
scroll to position [978, 0]
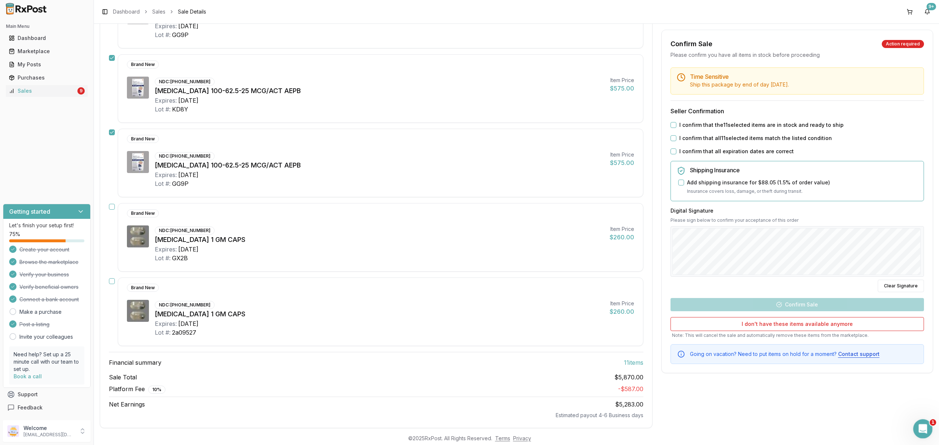
click at [925, 426] on icon "Open Intercom Messenger" at bounding box center [922, 428] width 12 height 12
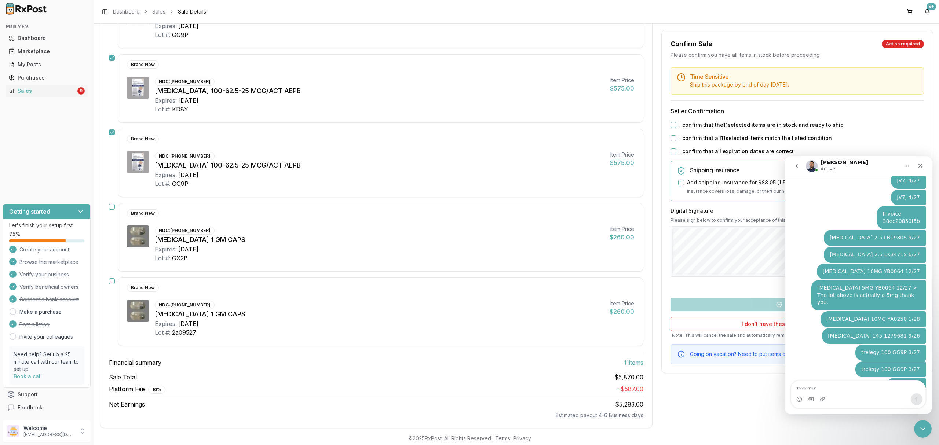
click at [835, 396] on div "Intercom messenger" at bounding box center [858, 400] width 134 height 12
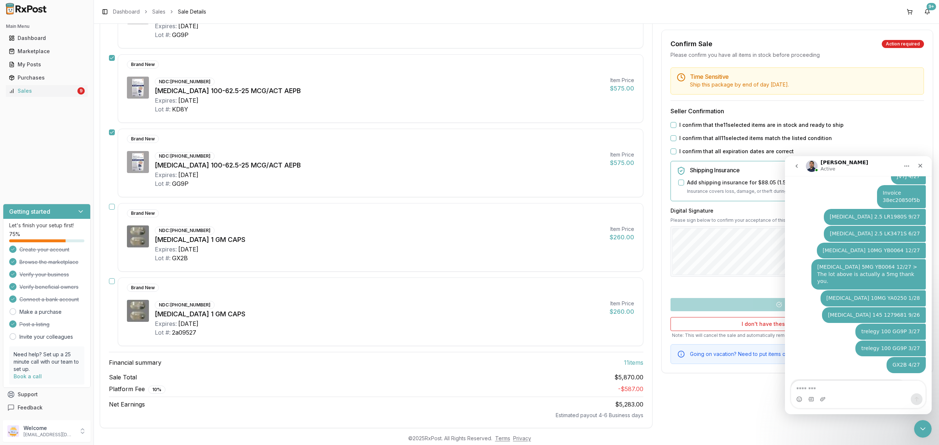
scroll to position [3426, 0]
click at [837, 387] on textarea "Message…" at bounding box center [858, 387] width 134 height 12
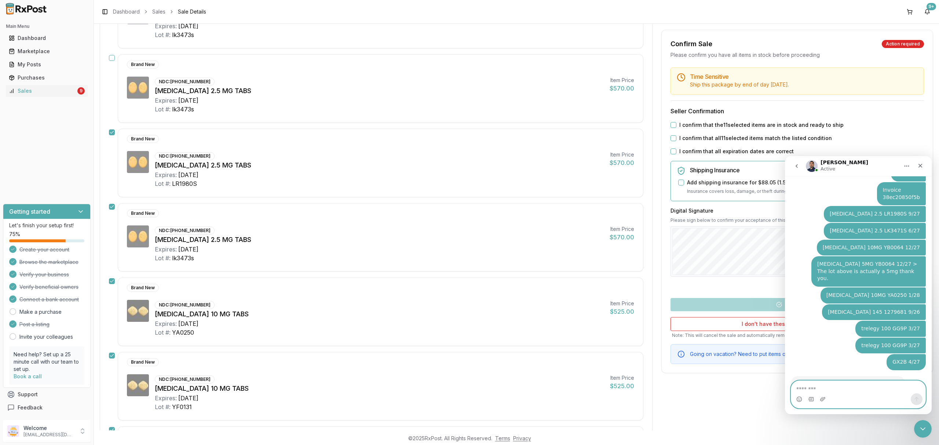
scroll to position [0, 0]
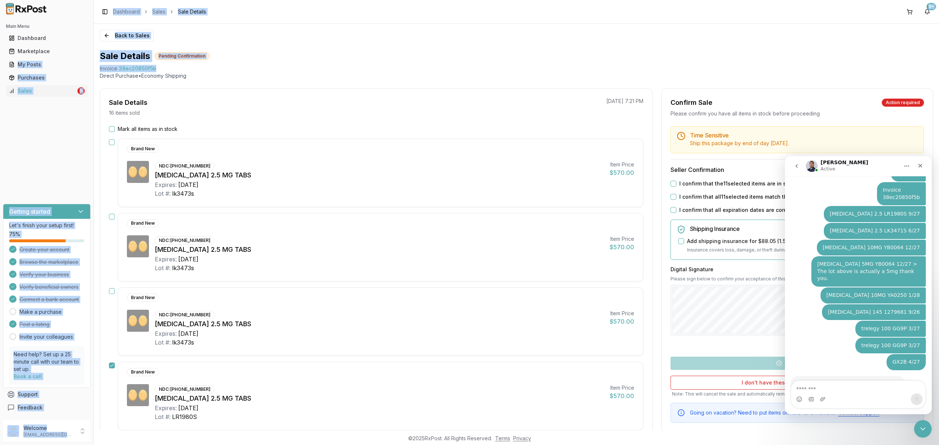
drag, startPoint x: 95, startPoint y: 66, endPoint x: 175, endPoint y: 65, distance: 80.0
click at [167, 68] on div "Main Menu Dashboard Marketplace My Posts Purchases Sales 9 Getting started Let'…" at bounding box center [469, 222] width 939 height 445
click at [322, 62] on div "Sale Details Pending Confirmation Invoice 38ec20850f5b Direct Purchase • Econom…" at bounding box center [517, 64] width 834 height 29
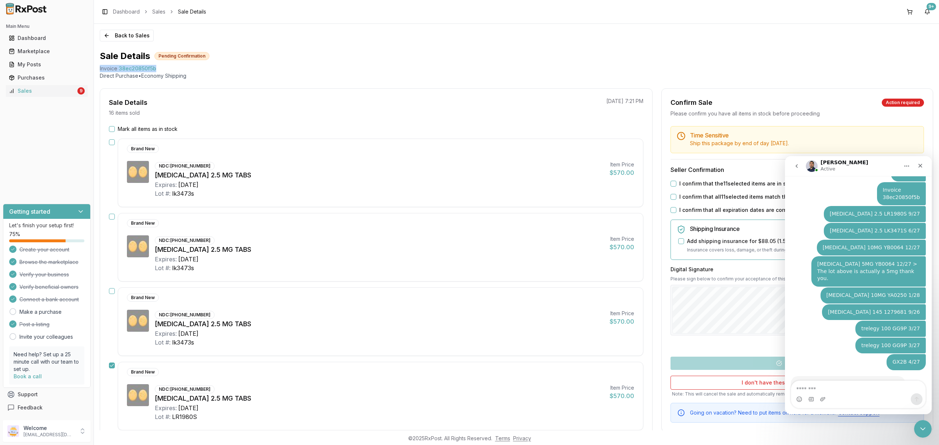
drag, startPoint x: 98, startPoint y: 68, endPoint x: 169, endPoint y: 66, distance: 70.8
click at [169, 66] on div "Back to Sales Sale Details Pending Confirmation Invoice 38ec20850f5b Direct Pur…" at bounding box center [516, 227] width 845 height 407
copy div "Invoice 38ec20850f5b"
click at [846, 390] on textarea "Message…" at bounding box center [858, 387] width 134 height 12
paste textarea "**********"
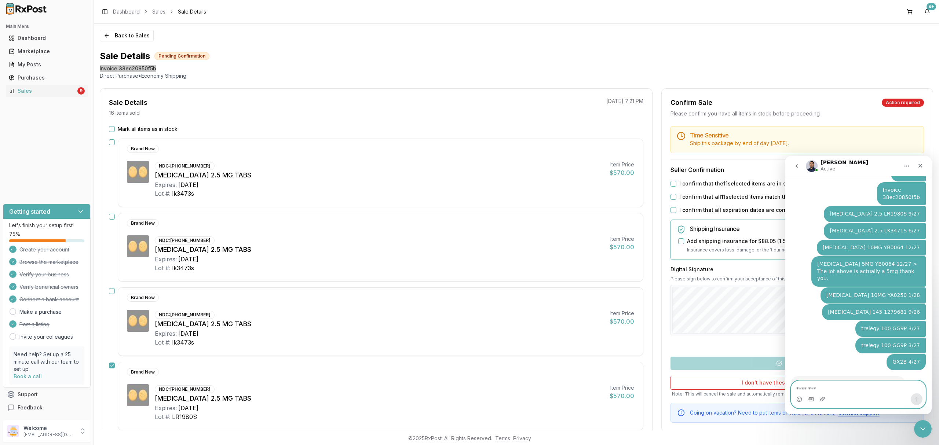
type textarea "**********"
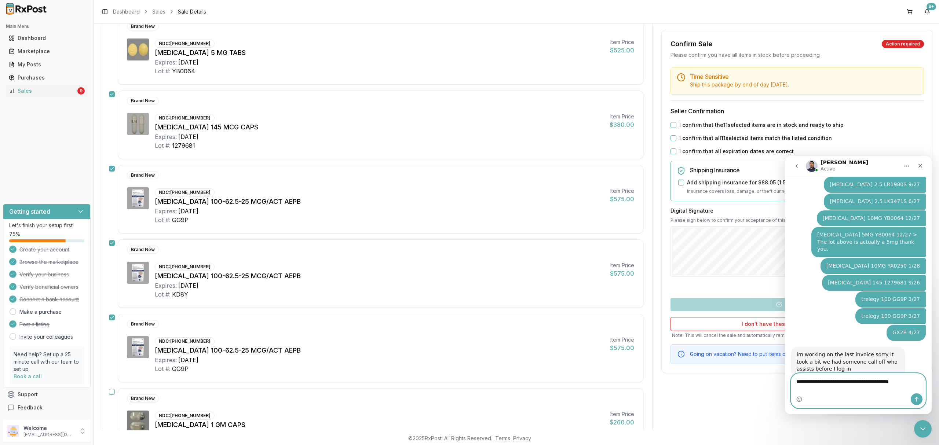
scroll to position [831, 0]
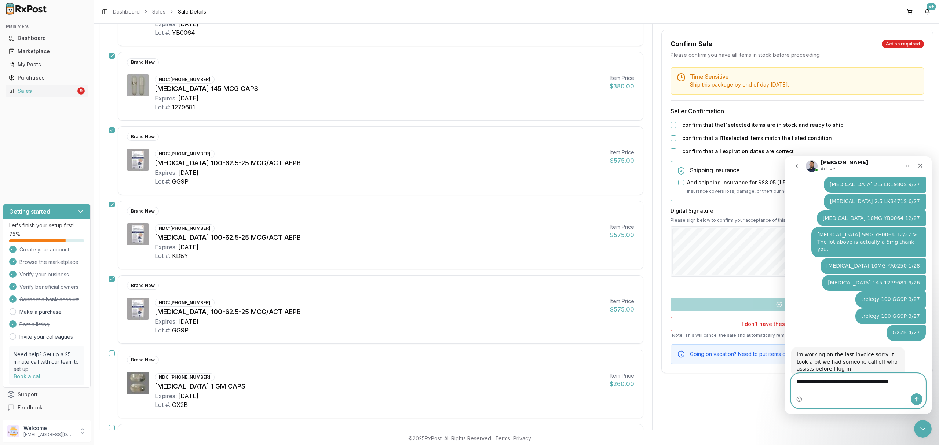
drag, startPoint x: 885, startPoint y: 389, endPoint x: 875, endPoint y: 390, distance: 10.3
click at [875, 386] on textarea "**********" at bounding box center [858, 380] width 134 height 12
click at [887, 397] on div "Intercom messenger" at bounding box center [858, 400] width 134 height 12
drag, startPoint x: 911, startPoint y: 388, endPoint x: 914, endPoint y: 391, distance: 4.4
click at [912, 386] on textarea "**********" at bounding box center [858, 380] width 134 height 12
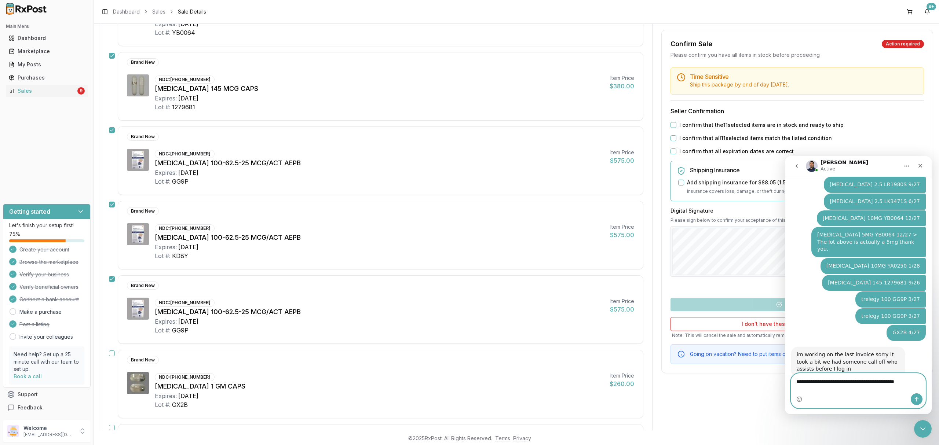
type textarea "**********"
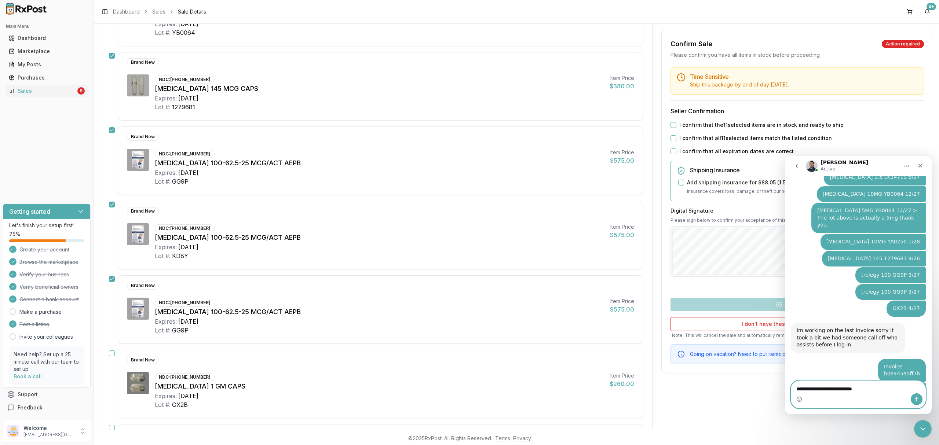
type textarea "**********"
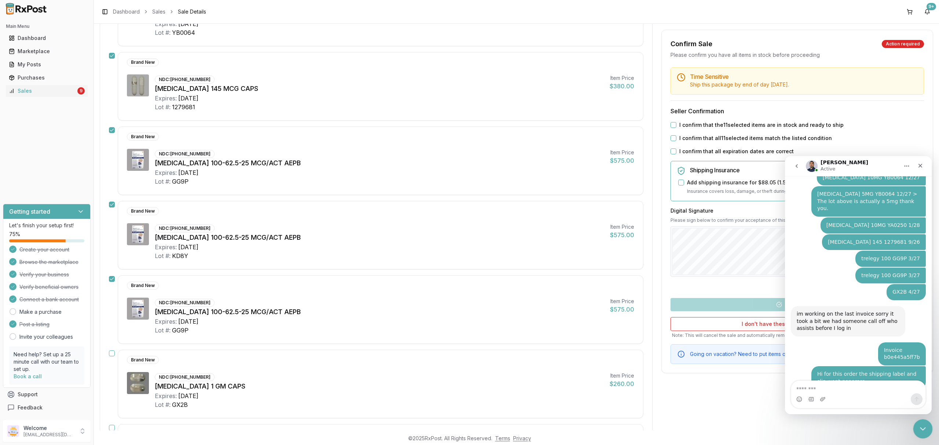
click at [923, 425] on icon "Close Intercom Messenger" at bounding box center [922, 428] width 9 height 9
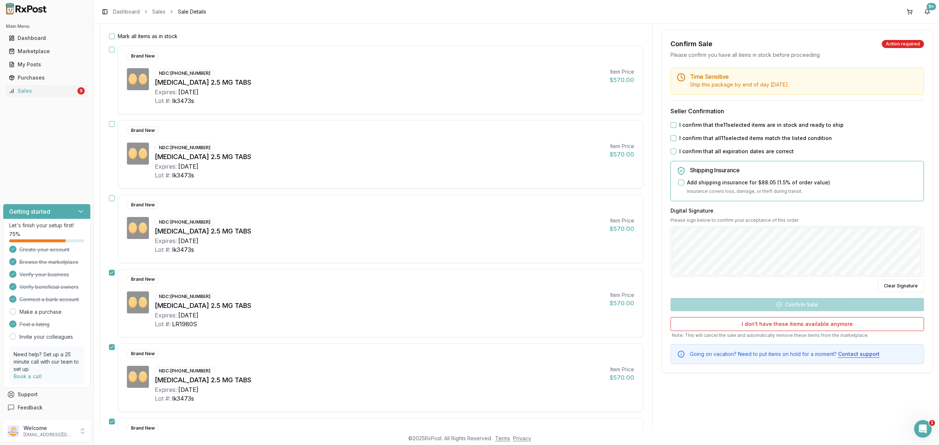
scroll to position [0, 0]
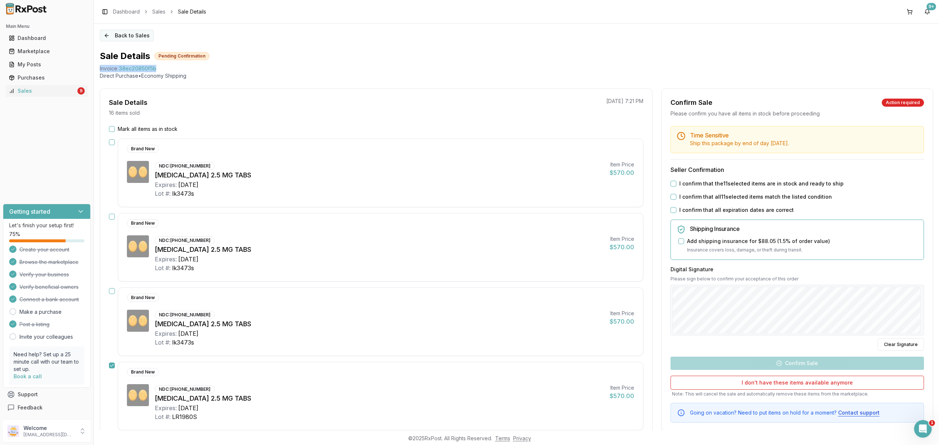
click at [140, 40] on button "Back to Sales" at bounding box center [127, 36] width 54 height 12
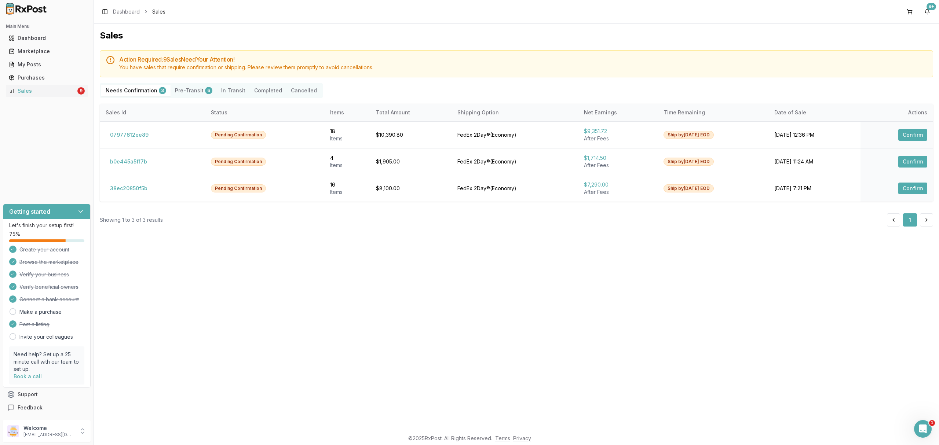
click at [236, 321] on div "Sales Action Required: 9 Sale s Need Your Attention! You have sales that requir…" at bounding box center [516, 227] width 845 height 407
click at [123, 184] on button "38ec20850f5b" at bounding box center [129, 189] width 46 height 12
click at [140, 163] on button "b0e445a5ff7b" at bounding box center [129, 162] width 46 height 12
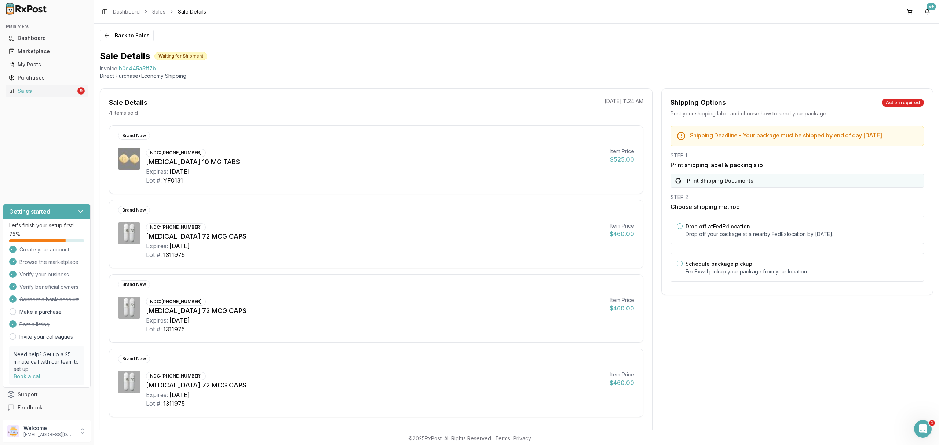
click at [733, 188] on button "Print Shipping Documents" at bounding box center [798, 181] width 254 height 14
click at [122, 37] on button "Back to Sales" at bounding box center [127, 36] width 54 height 12
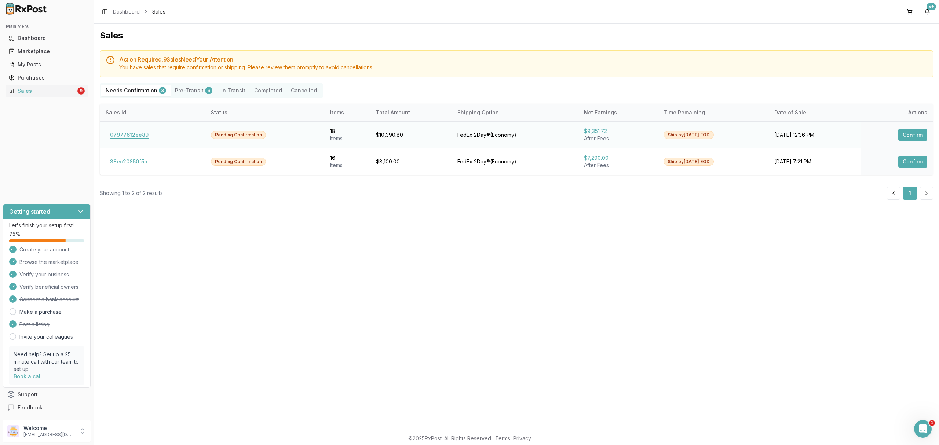
click at [125, 141] on button "07977612ee89" at bounding box center [129, 135] width 47 height 12
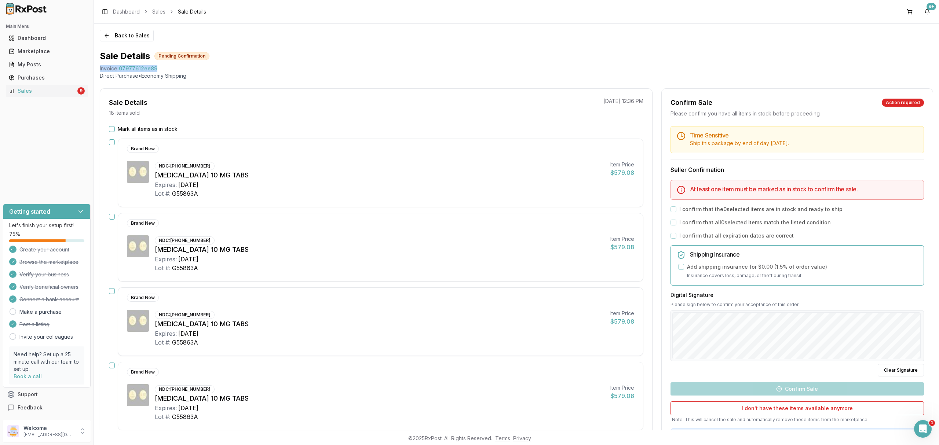
drag, startPoint x: 103, startPoint y: 66, endPoint x: 161, endPoint y: 66, distance: 58.0
click at [161, 66] on div "Invoice 07977612ee89" at bounding box center [517, 68] width 834 height 7
click at [921, 423] on icon "Open Intercom Messenger" at bounding box center [922, 428] width 12 height 12
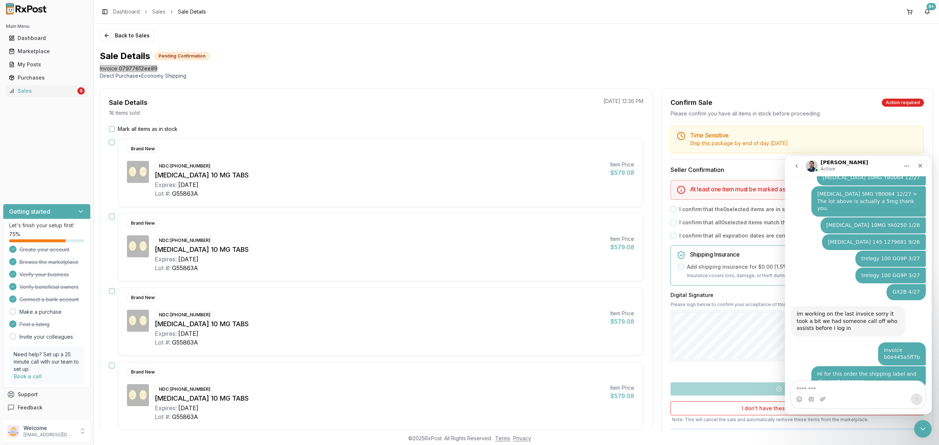
type textarea "**********"
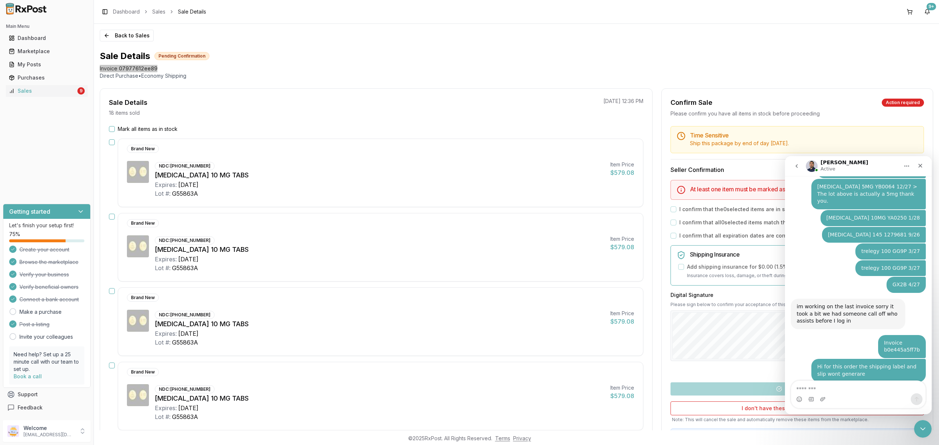
scroll to position [3520, 0]
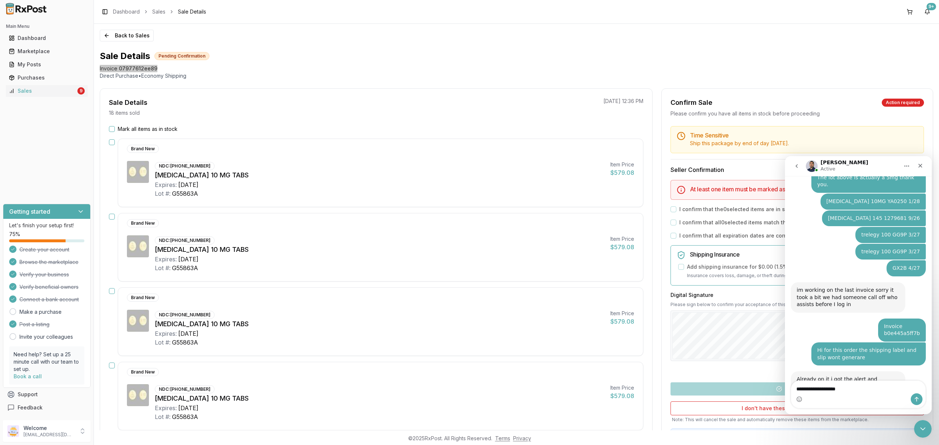
type textarea "**********"
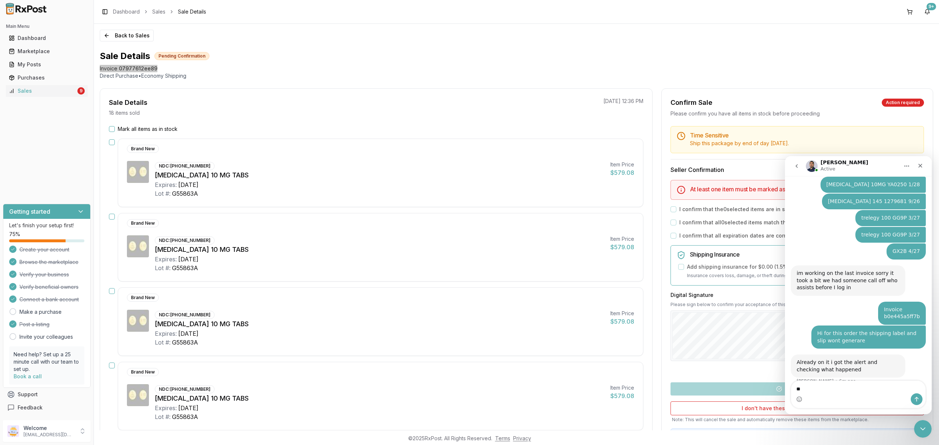
type textarea "*"
type textarea "**********"
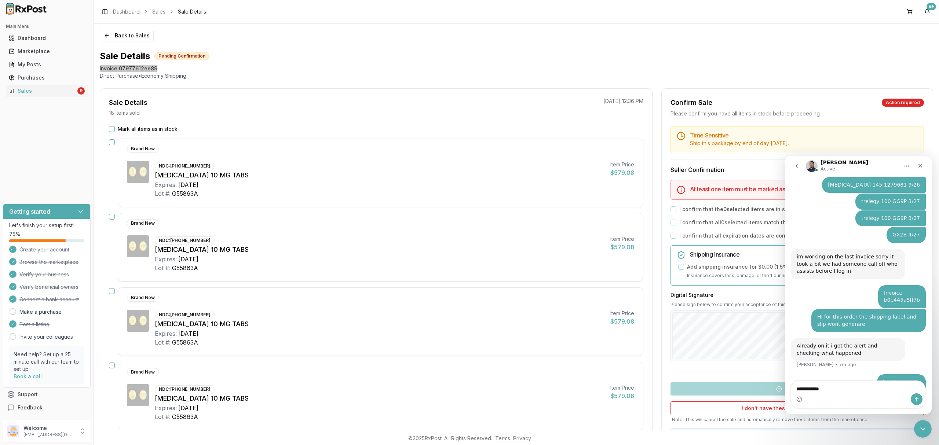
type textarea "**********"
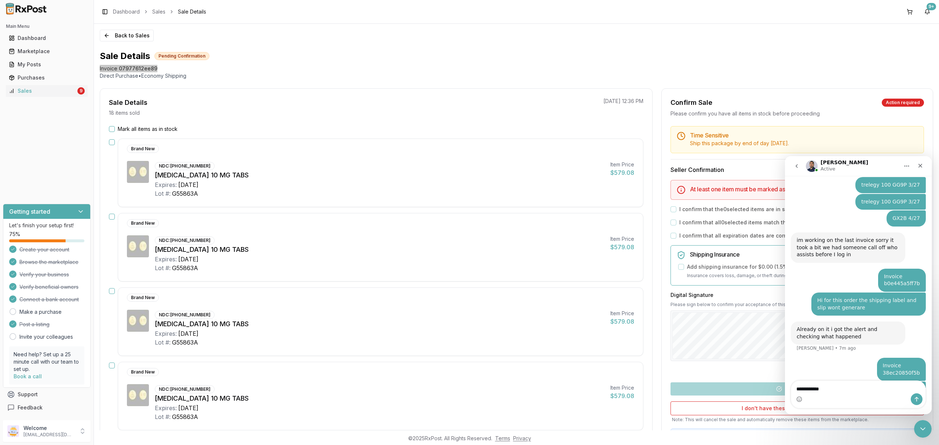
type textarea "**********"
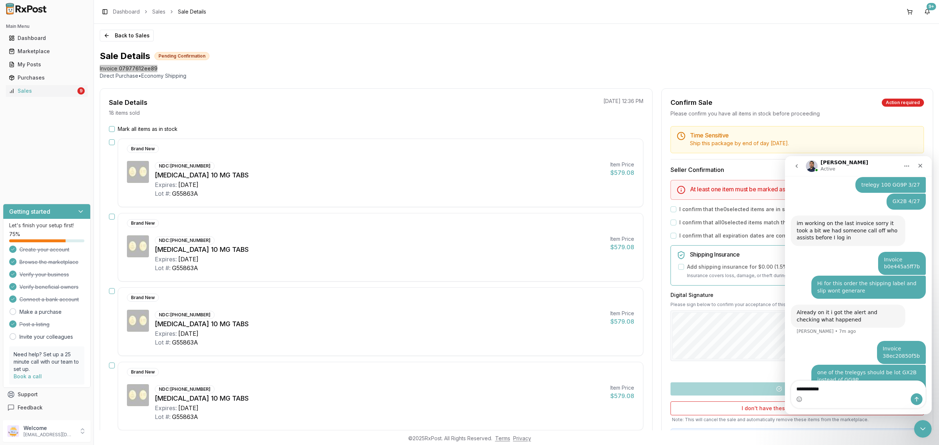
type textarea "**********"
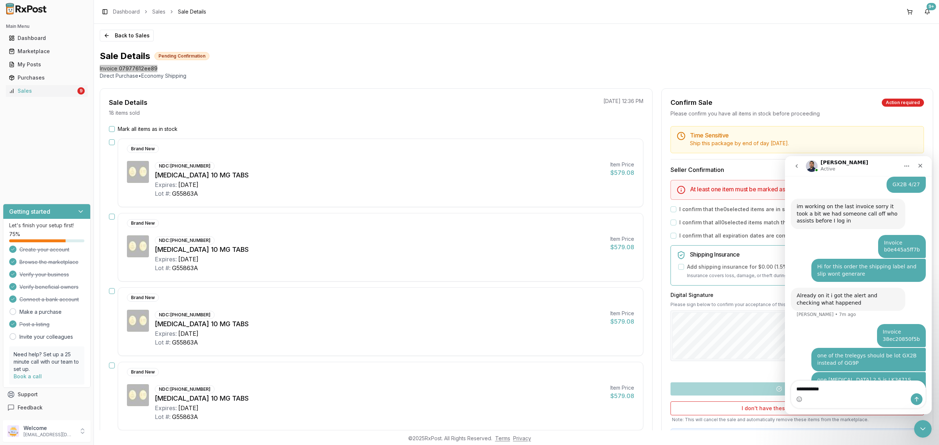
type textarea "**********"
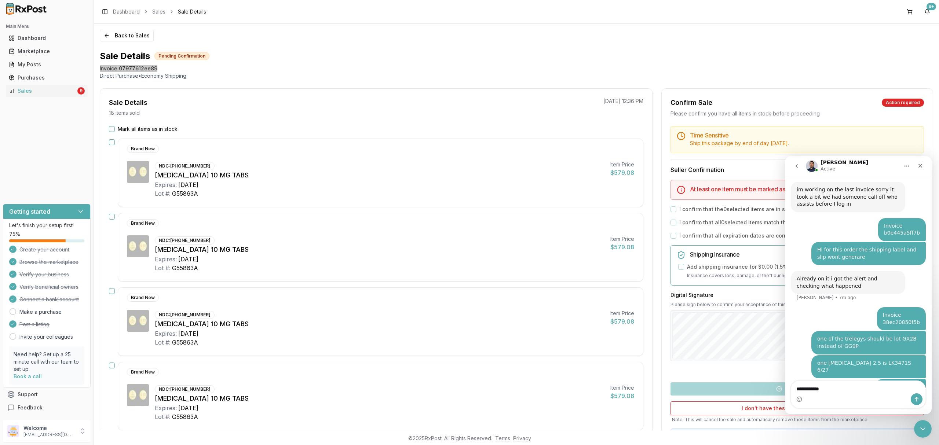
type textarea "**********"
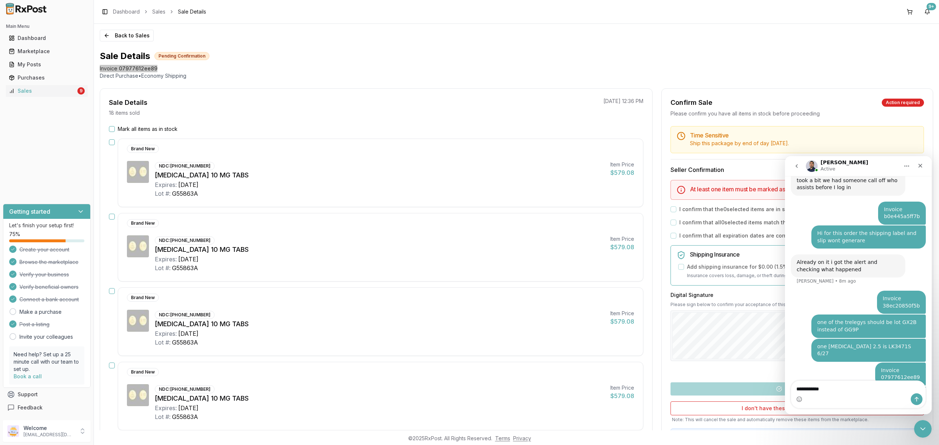
type textarea "**********"
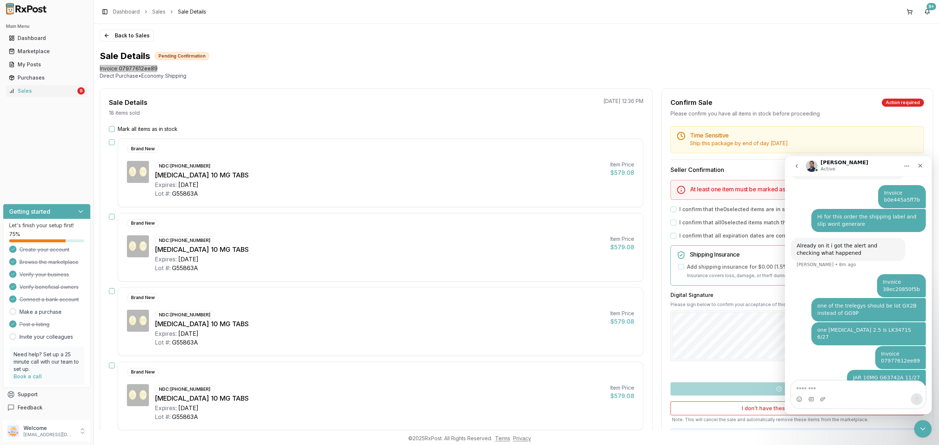
drag, startPoint x: 916, startPoint y: 347, endPoint x: 924, endPoint y: 346, distance: 7.7
copy div "G63742A 11/27"
click at [850, 393] on textarea "Message…" at bounding box center [858, 387] width 134 height 12
paste textarea "**********"
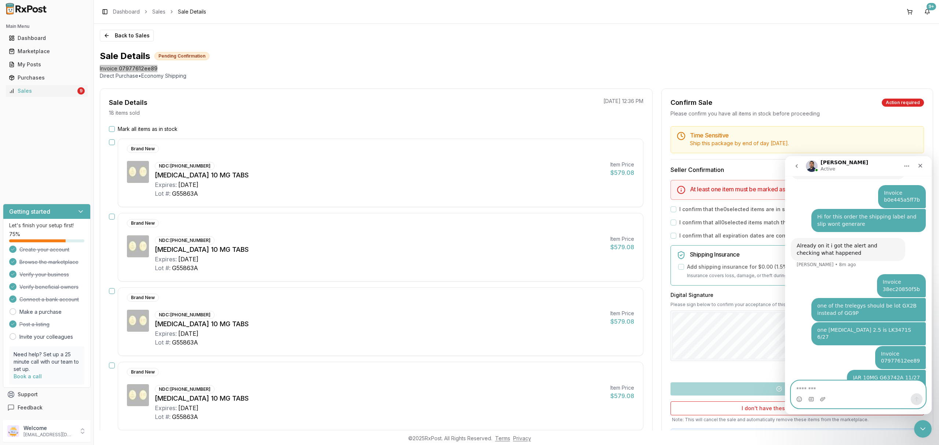
type textarea "**********"
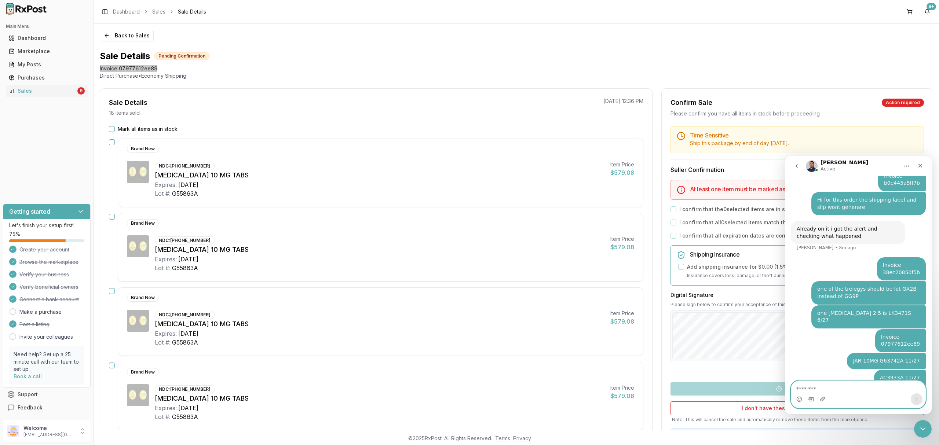
paste textarea "**********"
type textarea "**********"
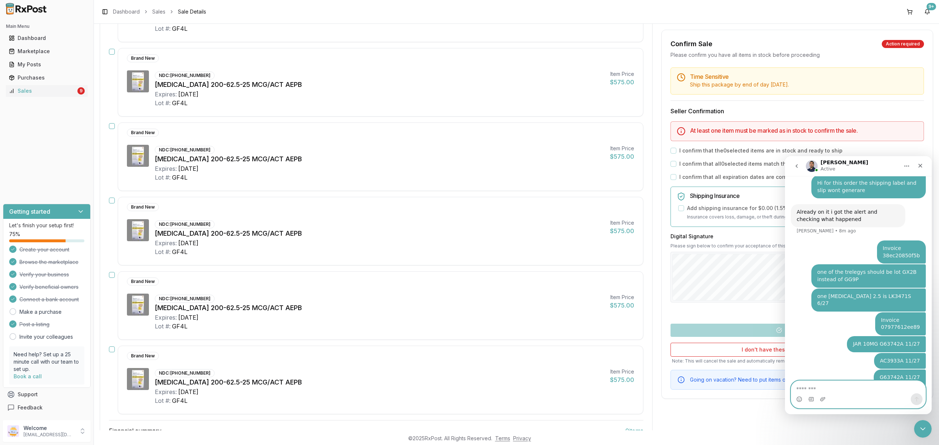
scroll to position [1076, 0]
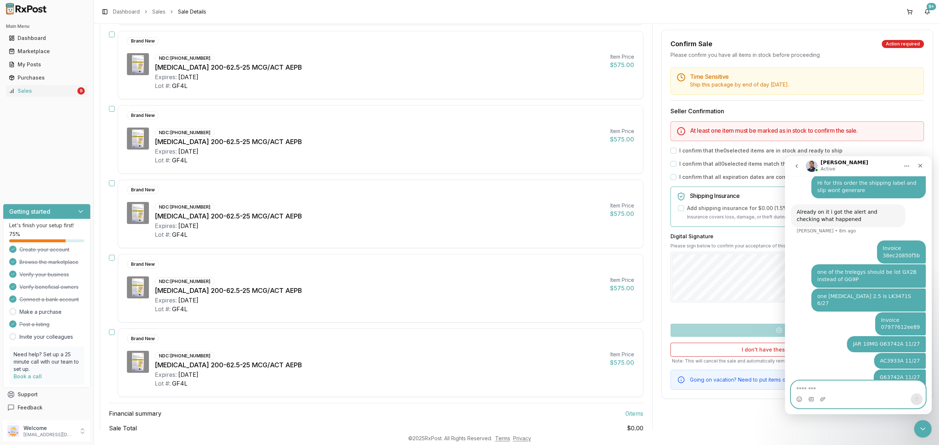
click at [831, 384] on textarea "Message…" at bounding box center [858, 387] width 134 height 12
type textarea "**********"
drag, startPoint x: 852, startPoint y: 393, endPoint x: 762, endPoint y: 396, distance: 89.2
click at [785, 396] on html "Manuel Active Ask us anything, or share your feedback. I have a couple pharmaci…" at bounding box center [858, 285] width 147 height 258
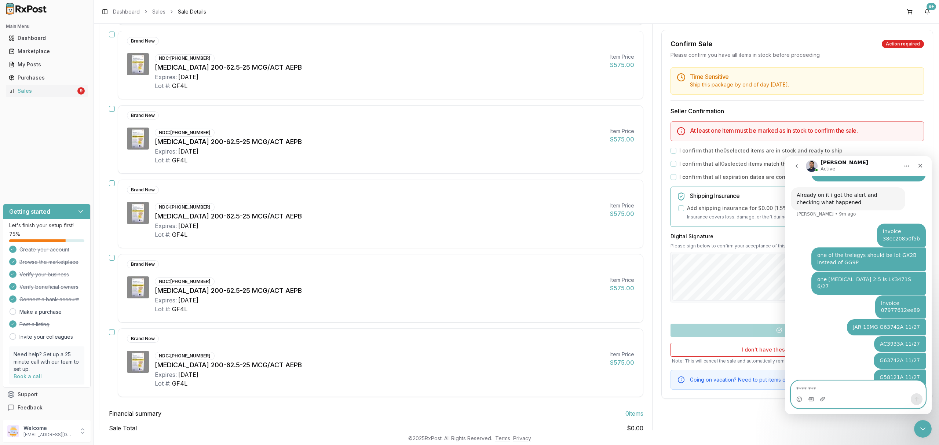
paste textarea "**********"
type textarea "**********"
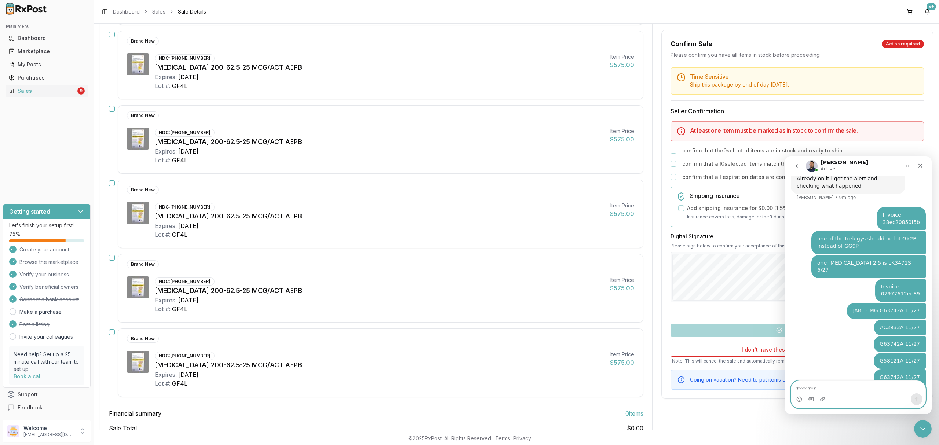
paste textarea "**********"
type textarea "**********"
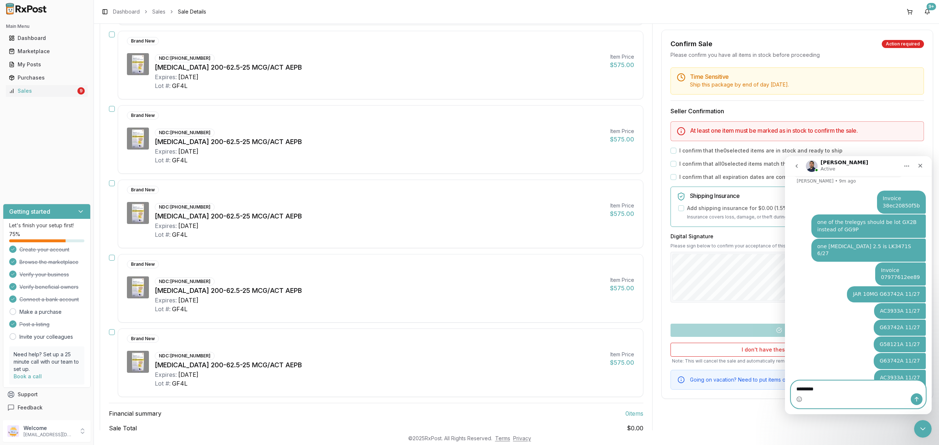
type textarea "*********"
click at [893, 412] on div "FF9U 3/27 *********" at bounding box center [858, 398] width 147 height 34
click at [916, 396] on button "Send a message…" at bounding box center [917, 400] width 12 height 12
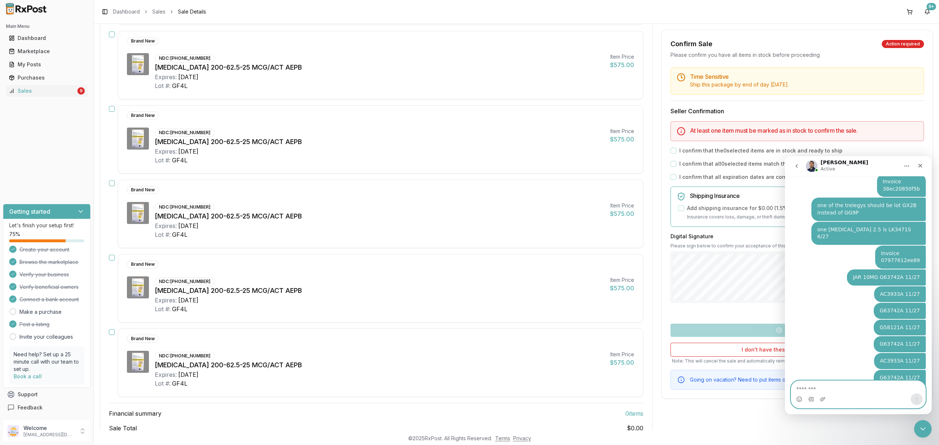
click at [870, 391] on textarea "Message…" at bounding box center [858, 387] width 134 height 12
type textarea "*********"
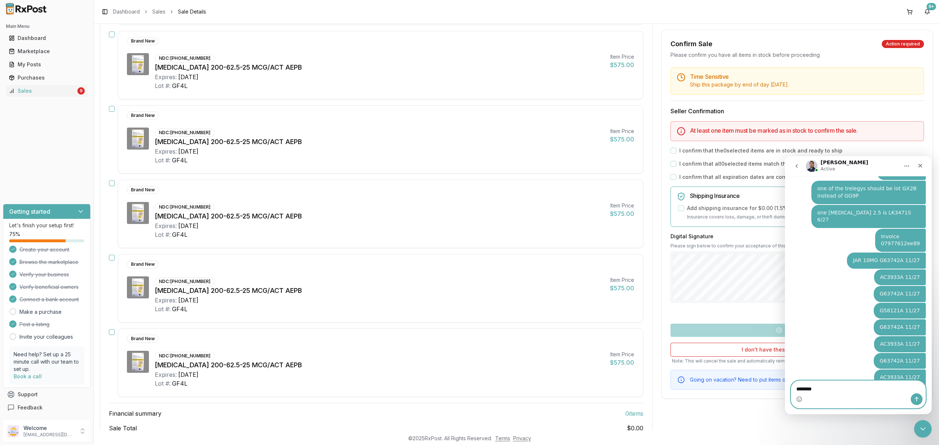
type textarea "*********"
type textarea "**********"
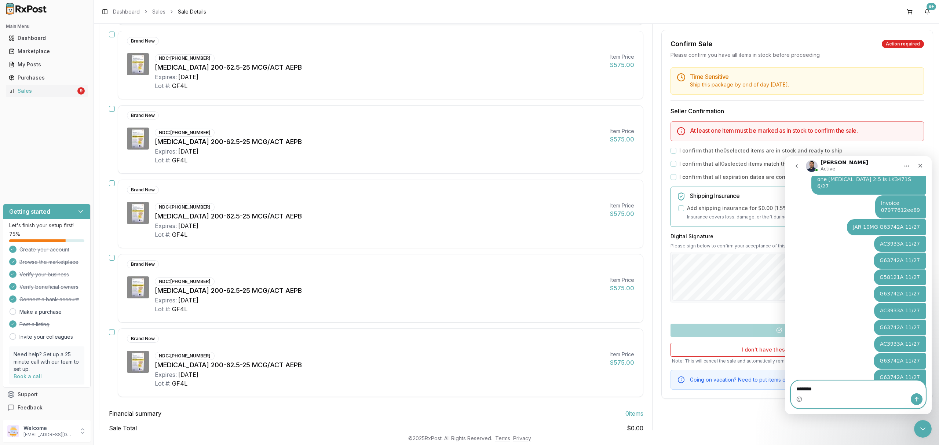
type textarea "*********"
click at [919, 426] on icon "Close Intercom Messenger" at bounding box center [922, 428] width 9 height 9
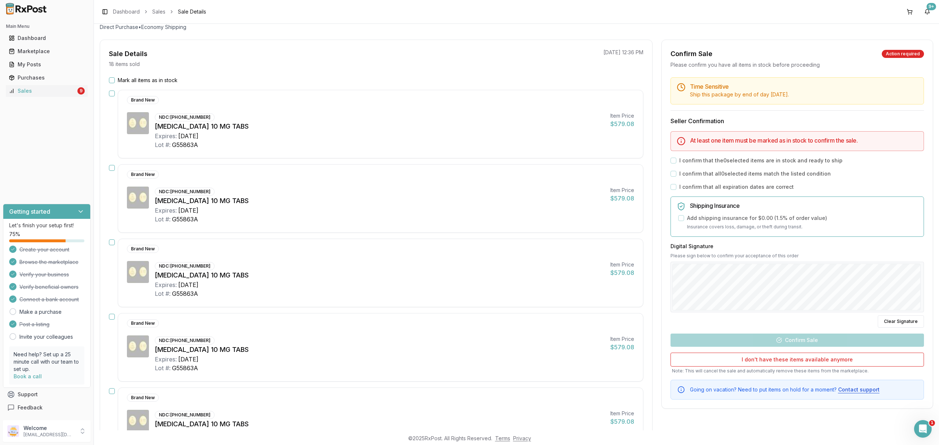
scroll to position [0, 0]
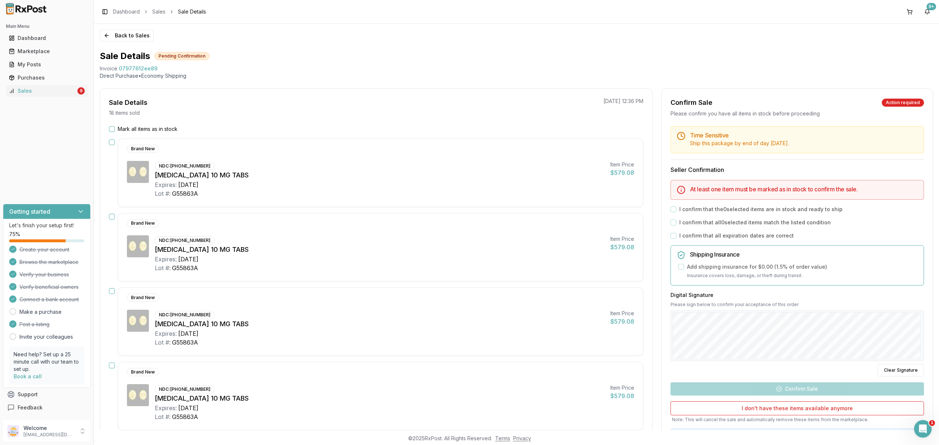
click at [124, 28] on div "Back to Sales Sale Details Pending Confirmation Invoice 07977612ee89 Direct Pur…" at bounding box center [516, 227] width 845 height 407
click at [125, 36] on button "Back to Sales" at bounding box center [127, 36] width 54 height 12
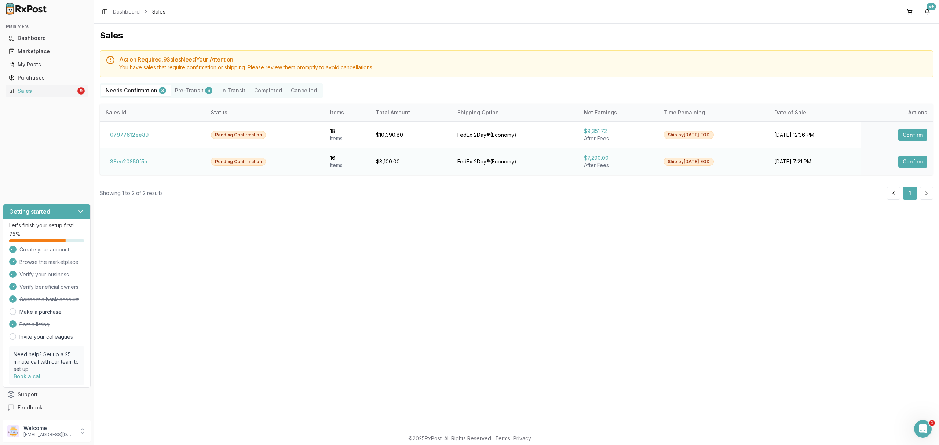
click at [138, 163] on button "38ec20850f5b" at bounding box center [129, 162] width 46 height 12
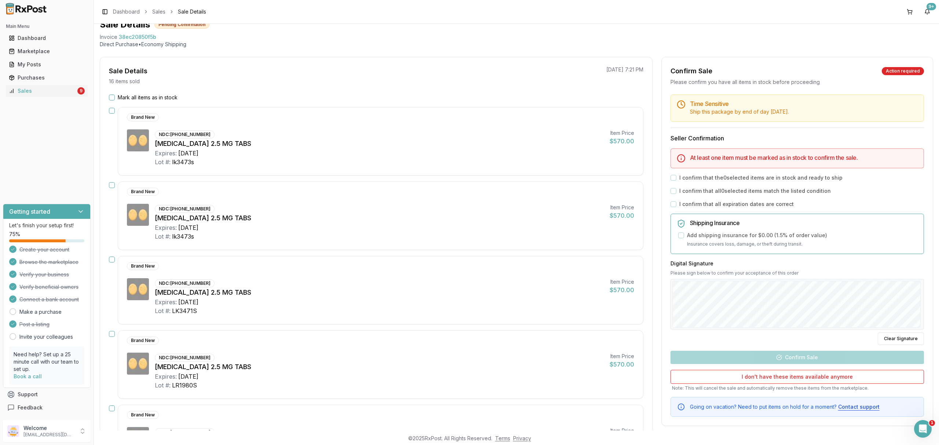
scroll to position [49, 0]
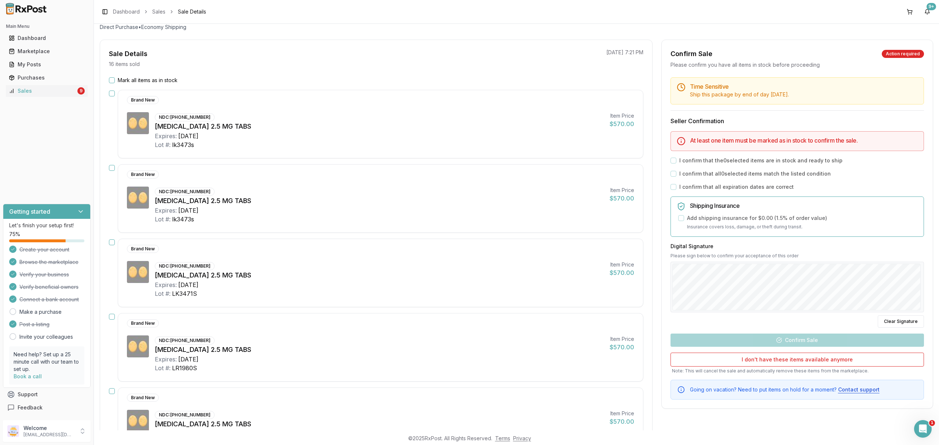
click at [112, 244] on button "button" at bounding box center [112, 243] width 6 height 6
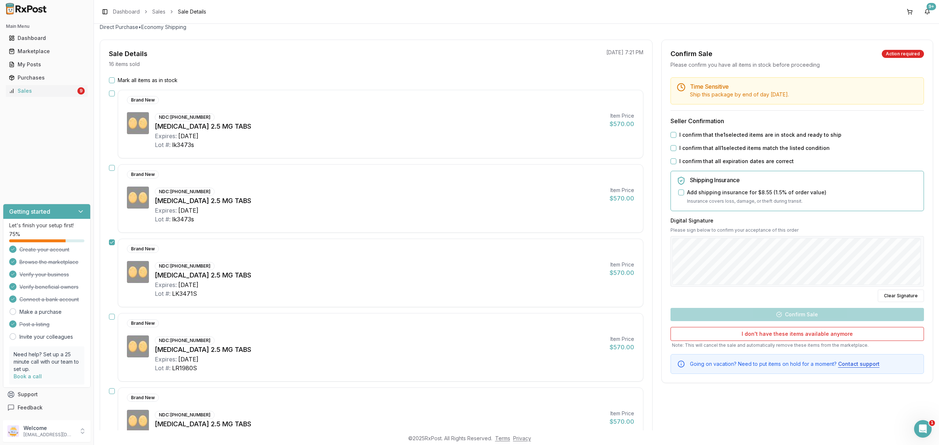
click at [112, 316] on button "button" at bounding box center [112, 317] width 6 height 6
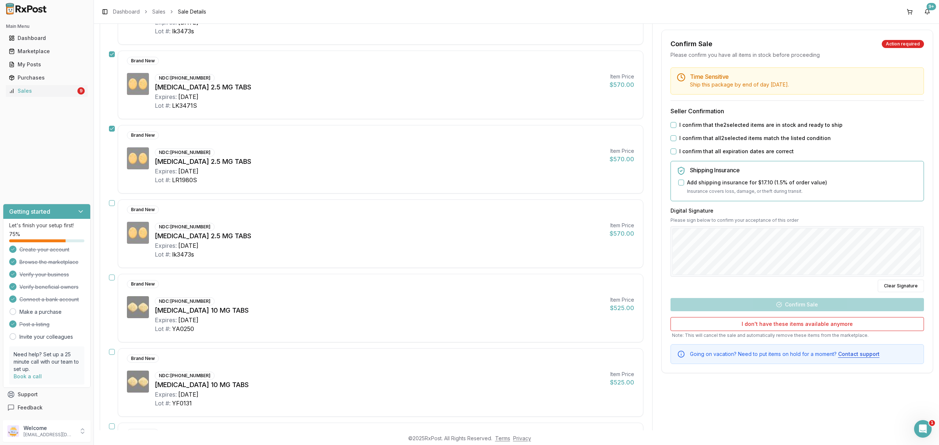
scroll to position [244, 0]
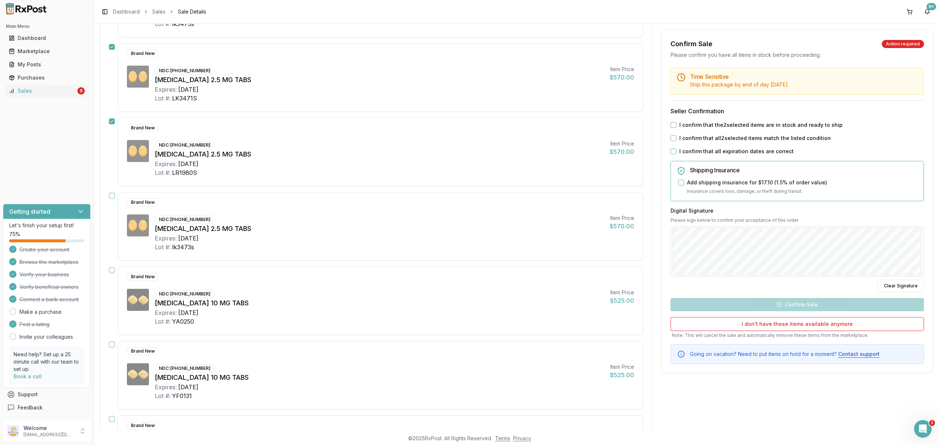
click at [113, 272] on button "button" at bounding box center [112, 270] width 6 height 6
click at [111, 347] on button "button" at bounding box center [112, 345] width 6 height 6
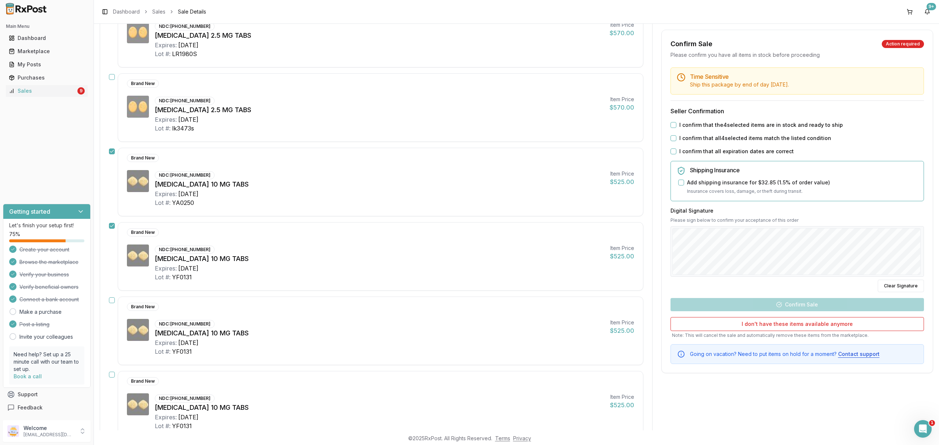
scroll to position [391, 0]
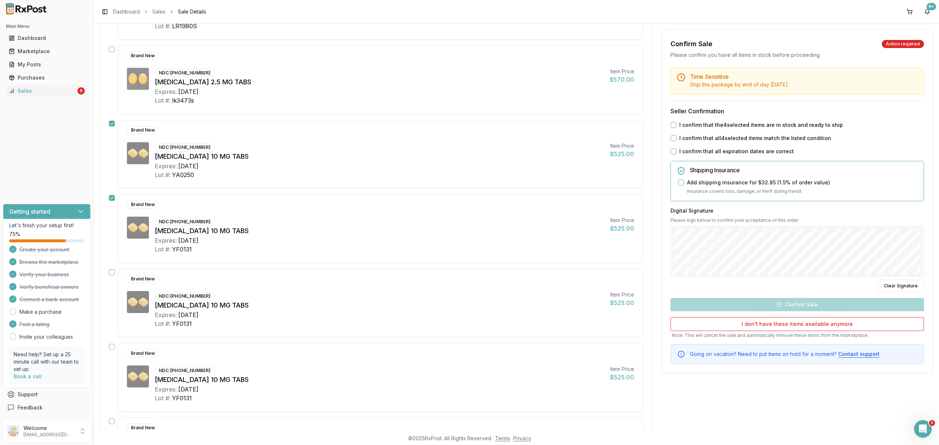
click at [113, 274] on button "button" at bounding box center [112, 273] width 6 height 6
click at [111, 350] on button "button" at bounding box center [112, 347] width 6 height 6
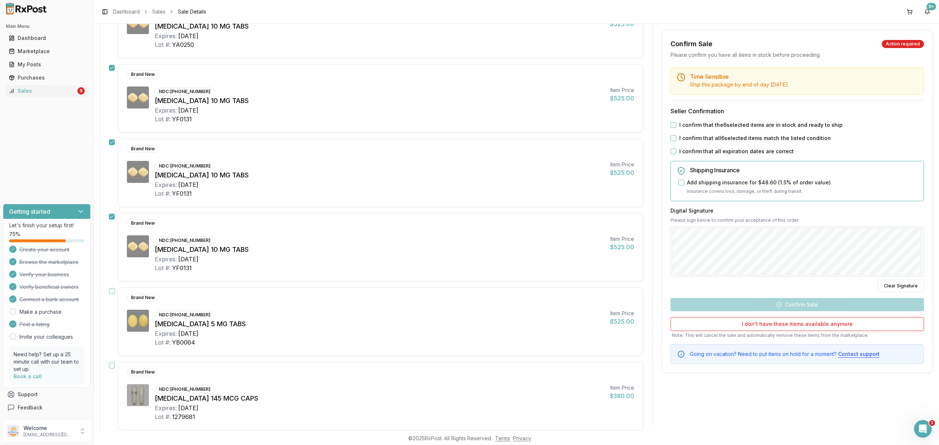
scroll to position [538, 0]
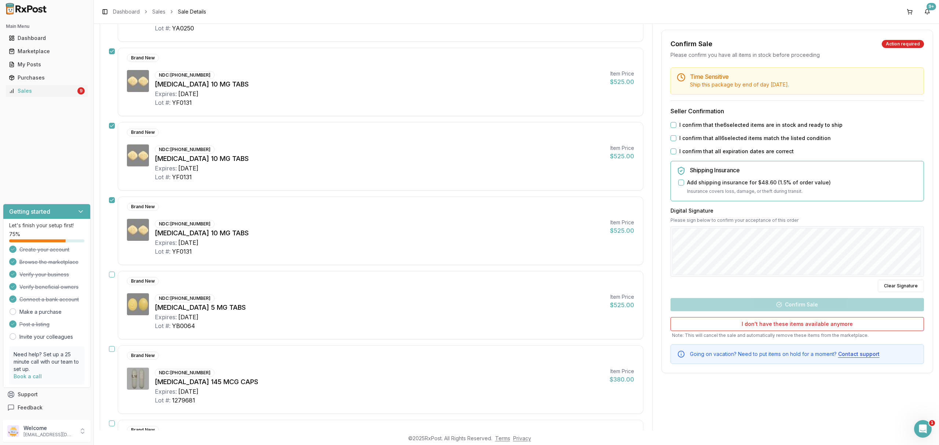
click at [110, 278] on button "button" at bounding box center [112, 275] width 6 height 6
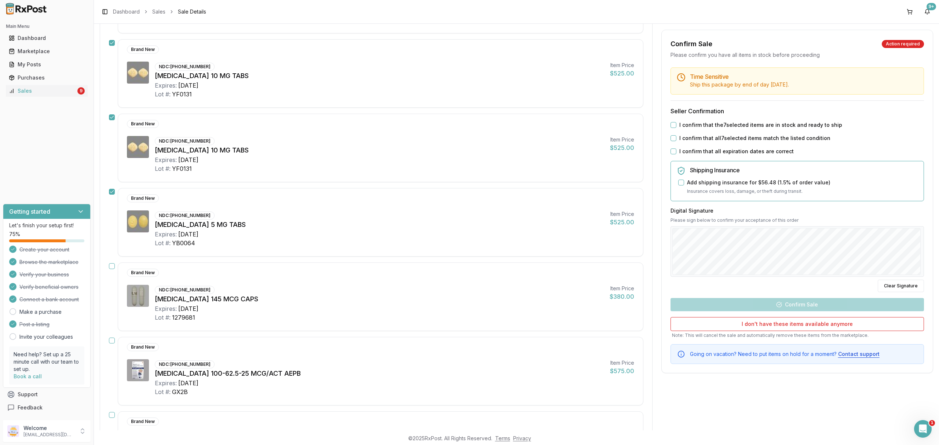
scroll to position [636, 0]
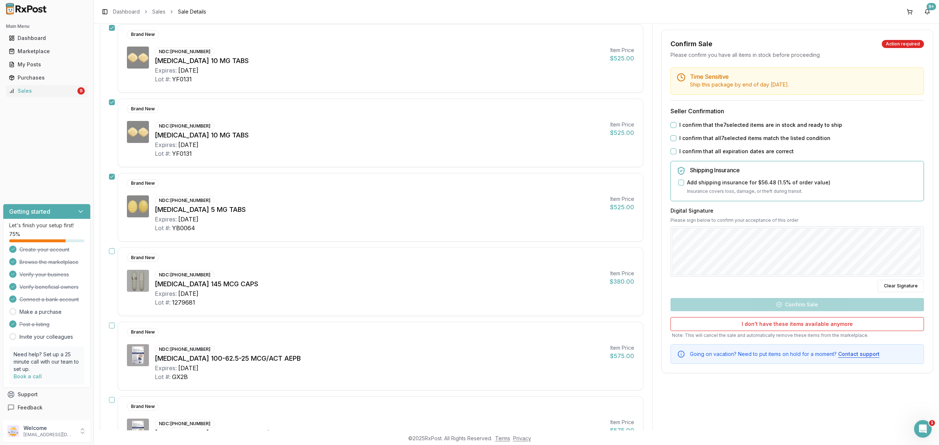
click at [112, 254] on button "button" at bounding box center [112, 251] width 6 height 6
click at [112, 329] on button "button" at bounding box center [112, 326] width 6 height 6
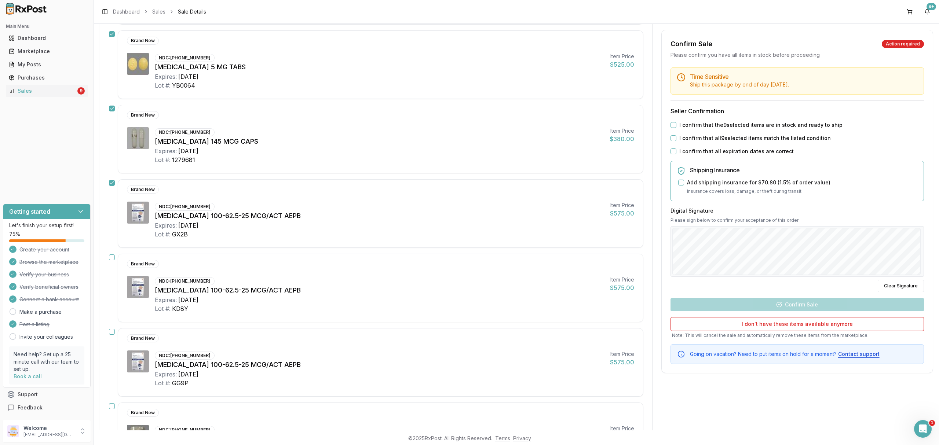
scroll to position [783, 0]
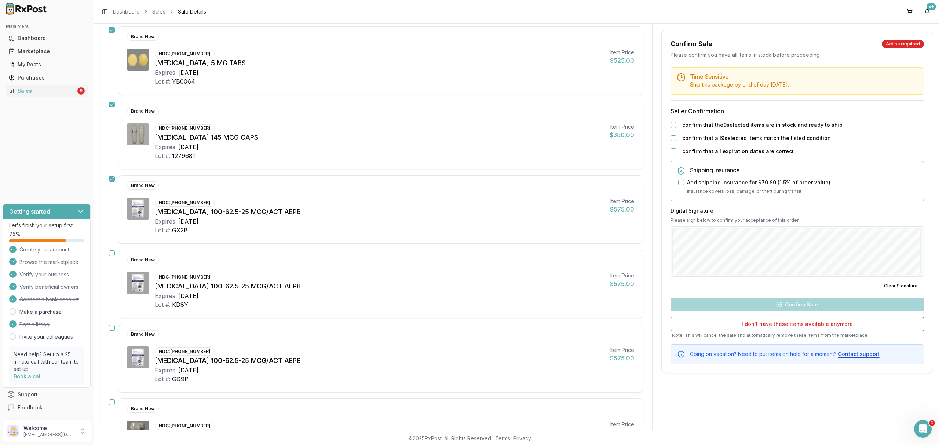
click at [110, 256] on button "button" at bounding box center [112, 254] width 6 height 6
click at [112, 331] on button "button" at bounding box center [112, 328] width 6 height 6
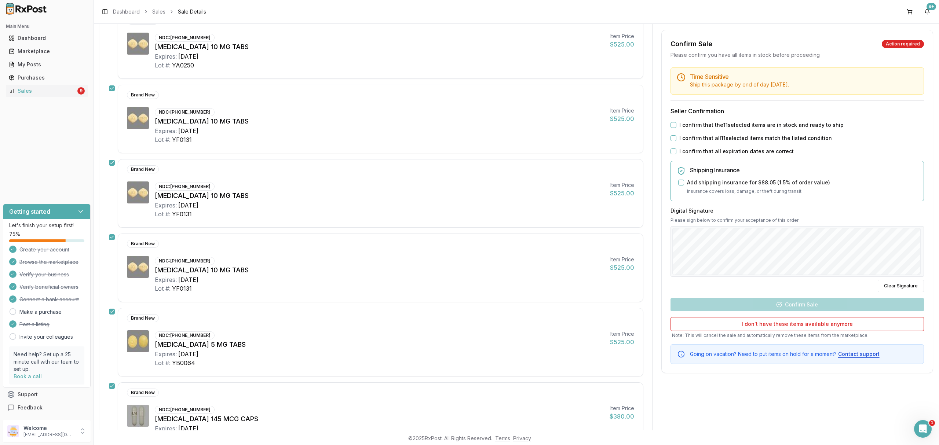
scroll to position [309, 0]
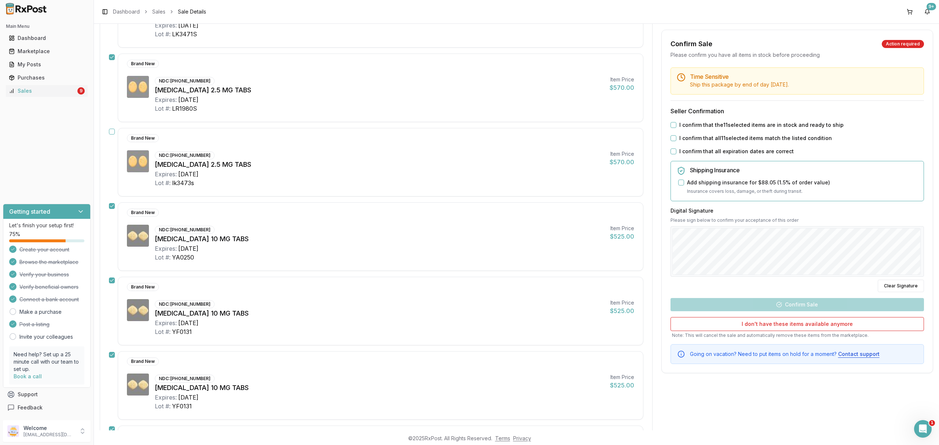
click at [753, 125] on label "I confirm that the 11 selected items are in stock and ready to ship" at bounding box center [762, 124] width 164 height 7
click at [677, 125] on button "I confirm that the 11 selected items are in stock and ready to ship" at bounding box center [674, 125] width 6 height 6
click at [747, 138] on label "I confirm that all 11 selected items match the listed condition" at bounding box center [756, 138] width 153 height 7
click at [677, 138] on button "I confirm that all 11 selected items match the listed condition" at bounding box center [674, 138] width 6 height 6
click at [736, 152] on label "I confirm that all expiration dates are correct" at bounding box center [737, 151] width 114 height 7
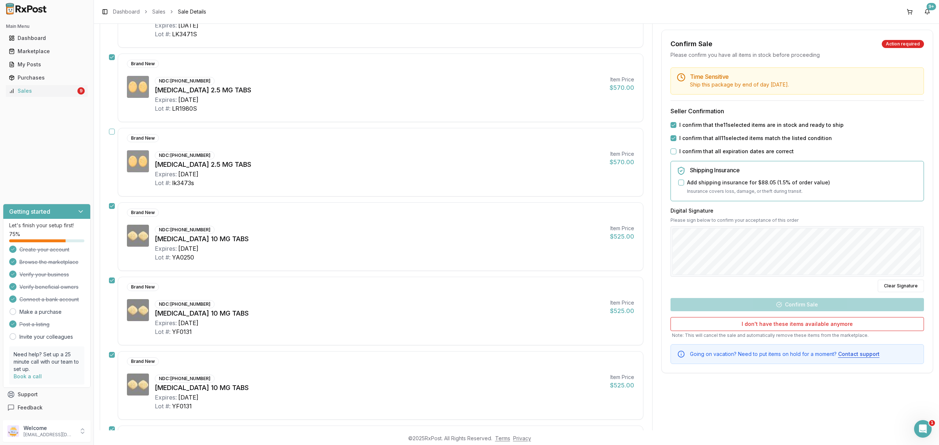
click at [677, 152] on button "I confirm that all expiration dates are correct" at bounding box center [674, 152] width 6 height 6
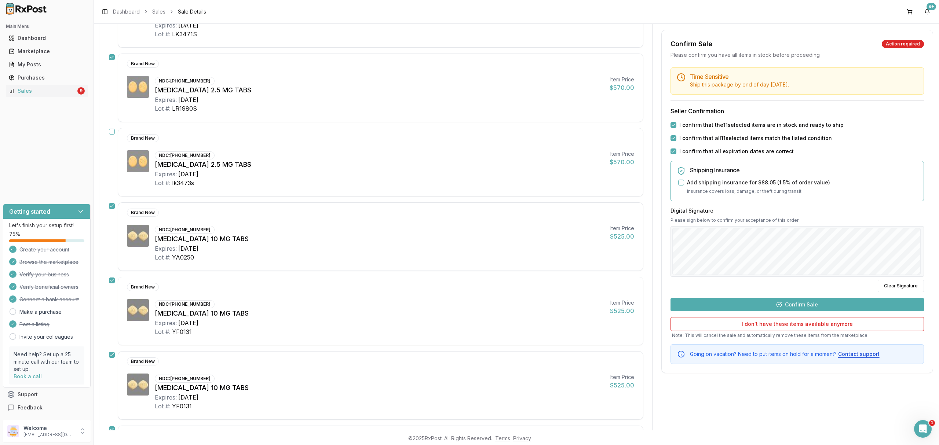
click at [811, 307] on button "Confirm Sale" at bounding box center [798, 304] width 254 height 13
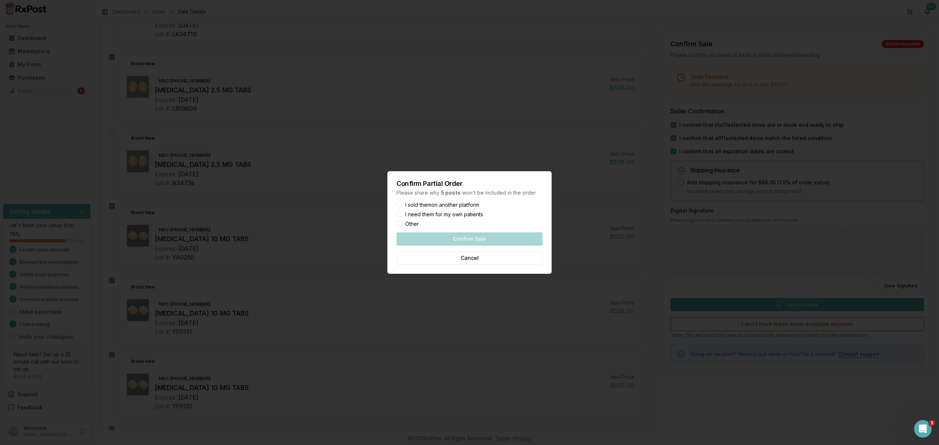
click at [445, 204] on label "I sold them on another platform" at bounding box center [442, 205] width 74 height 5
click at [403, 204] on button "I sold them on another platform" at bounding box center [400, 205] width 6 height 6
click at [450, 238] on button "Confirm Sale" at bounding box center [470, 239] width 146 height 13
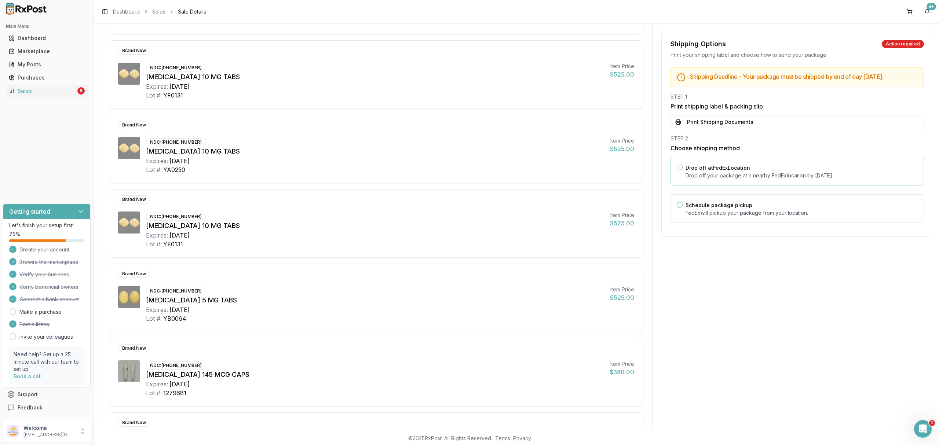
click at [758, 178] on div "Drop off at FedEx Location Drop off your package at a nearby FedEx location by …" at bounding box center [802, 171] width 232 height 16
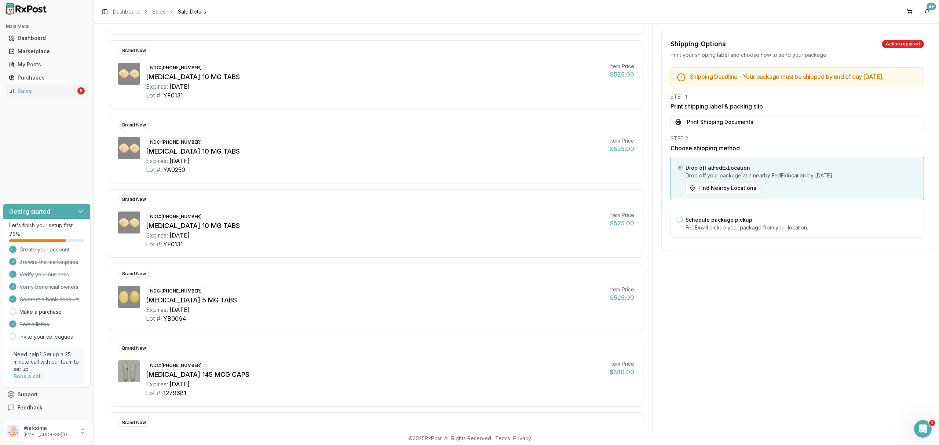
click at [755, 138] on div "Shipping Deadline - Your package must be shipped by end of day Monday, Septembe…" at bounding box center [797, 155] width 271 height 175
click at [758, 129] on button "Print Shipping Documents" at bounding box center [798, 122] width 254 height 14
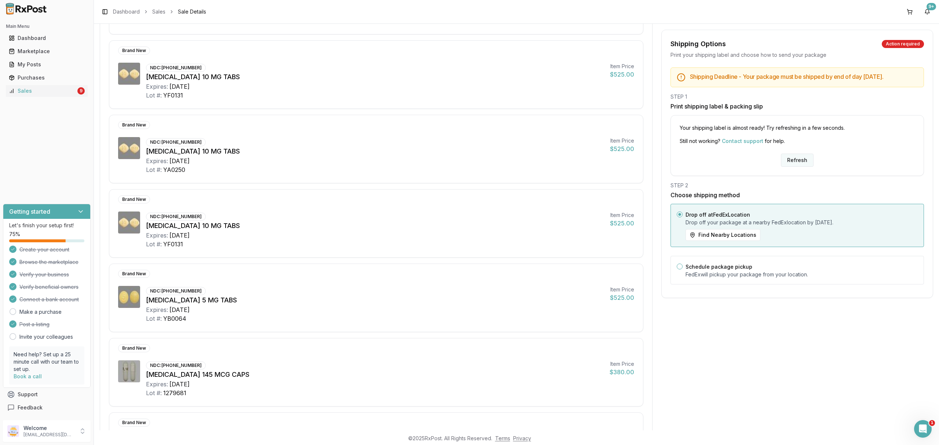
click at [800, 165] on button "Refresh" at bounding box center [797, 160] width 33 height 13
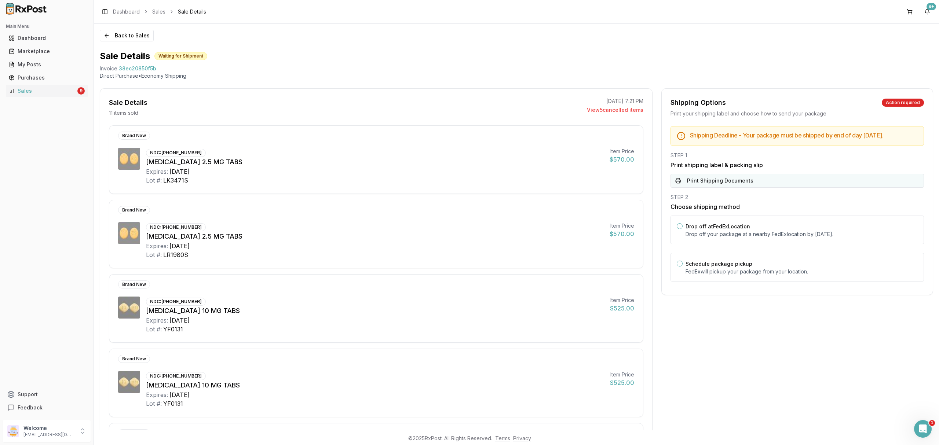
click at [763, 188] on button "Print Shipping Documents" at bounding box center [798, 181] width 254 height 14
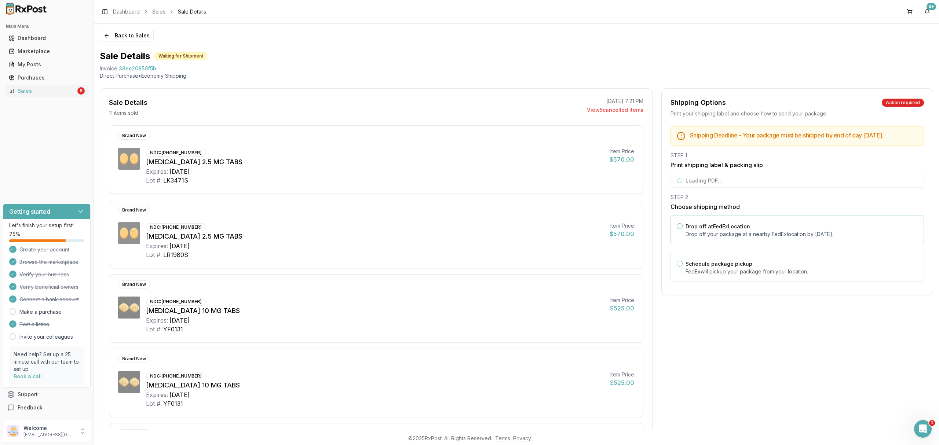
click at [758, 233] on div "Drop off at FedEx Location Drop off your package at a nearby [GEOGRAPHIC_DATA] …" at bounding box center [802, 230] width 232 height 16
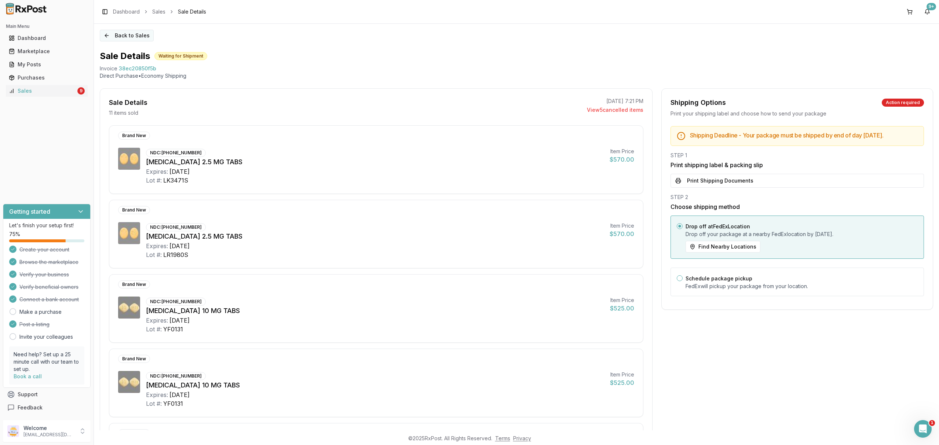
click at [134, 38] on button "Back to Sales" at bounding box center [127, 36] width 54 height 12
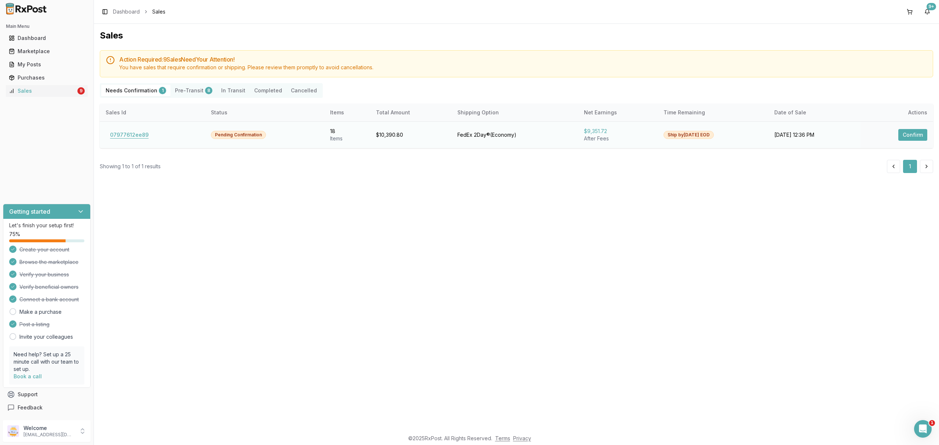
click at [121, 135] on button "07977612ee89" at bounding box center [129, 135] width 47 height 12
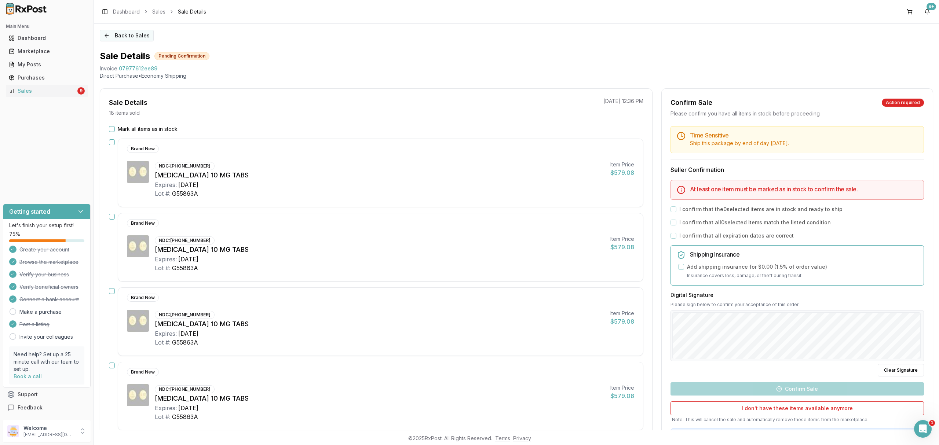
click at [150, 37] on button "Back to Sales" at bounding box center [127, 36] width 54 height 12
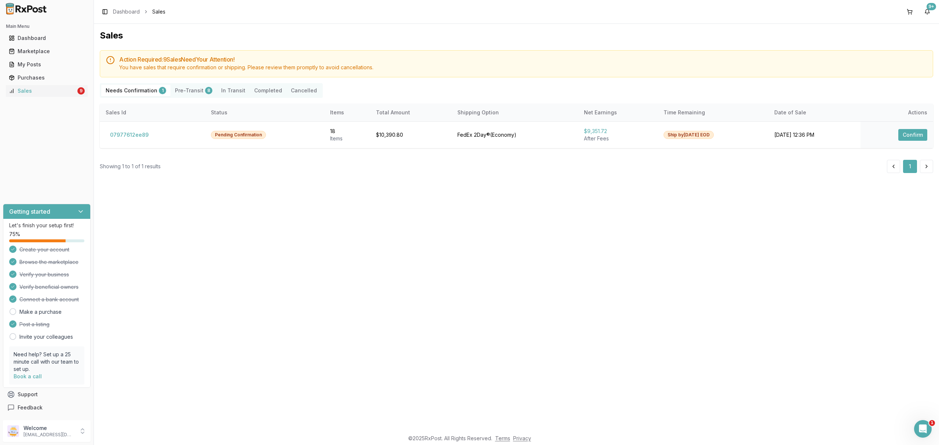
drag, startPoint x: 787, startPoint y: 198, endPoint x: 798, endPoint y: 187, distance: 15.6
click at [787, 193] on div "Sales Action Required: 9 Sale s Need Your Attention! You have sales that requir…" at bounding box center [516, 227] width 845 height 407
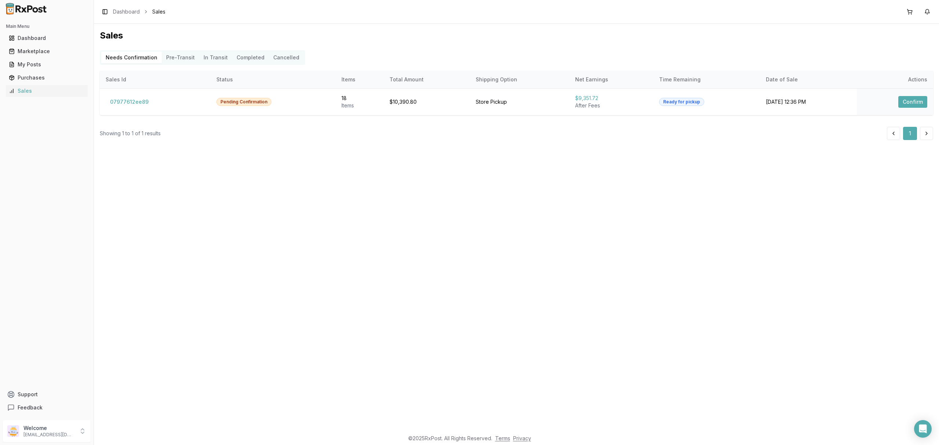
click at [644, 229] on div "Sales Needs Confirmation Pre-Transit In Transit Completed Cancelled Sales Id St…" at bounding box center [516, 227] width 845 height 407
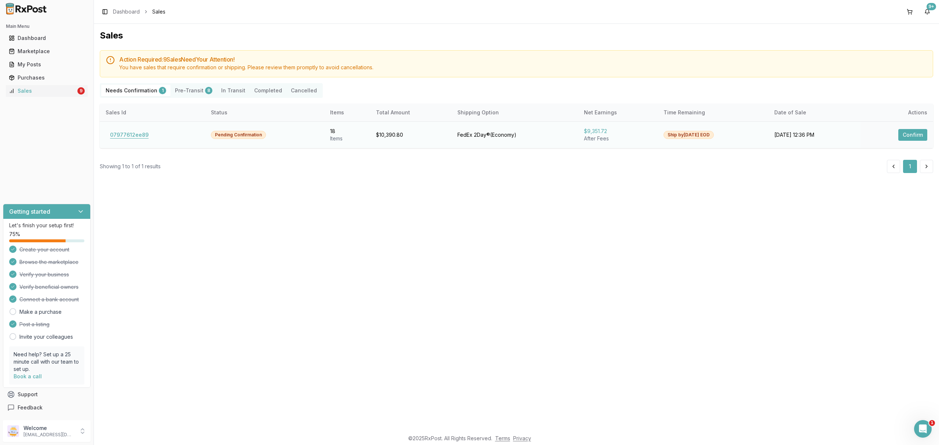
click at [136, 138] on button "07977612ee89" at bounding box center [129, 135] width 47 height 12
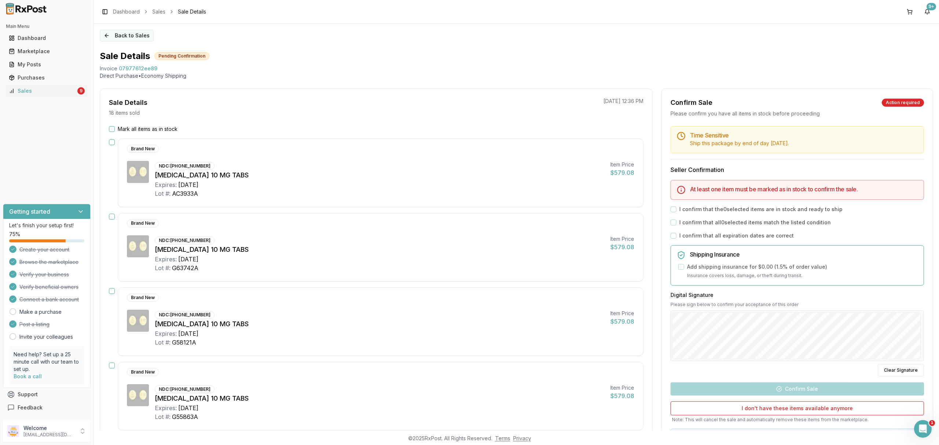
click at [135, 32] on button "Back to Sales" at bounding box center [127, 36] width 54 height 12
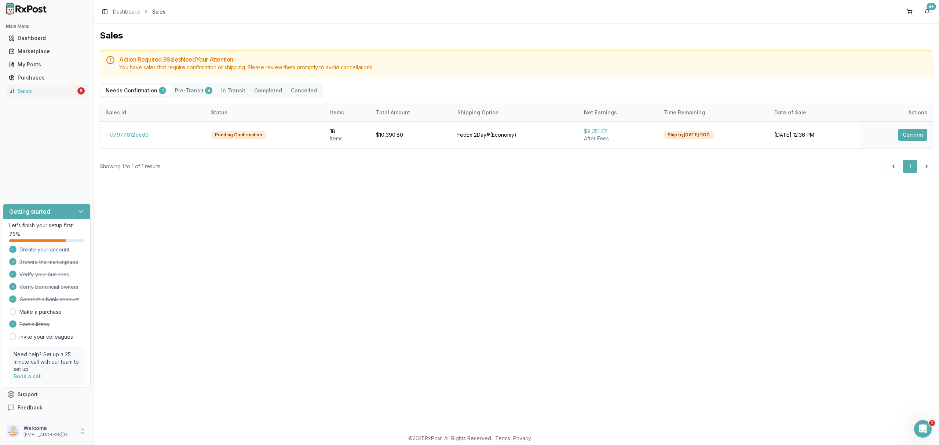
click at [46, 435] on p "[EMAIL_ADDRESS][DOMAIN_NAME]" at bounding box center [48, 435] width 51 height 6
click at [133, 434] on span "Sign Out" at bounding box center [133, 433] width 70 height 7
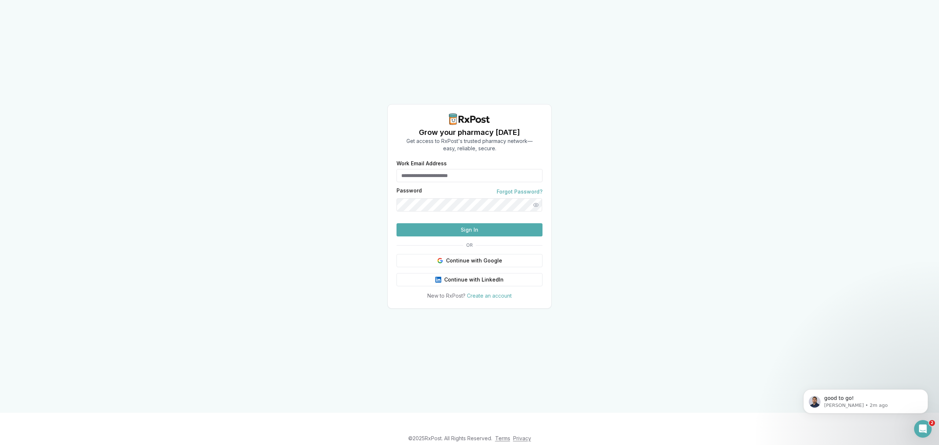
type input "**********"
click at [475, 237] on button "Sign In" at bounding box center [470, 229] width 146 height 13
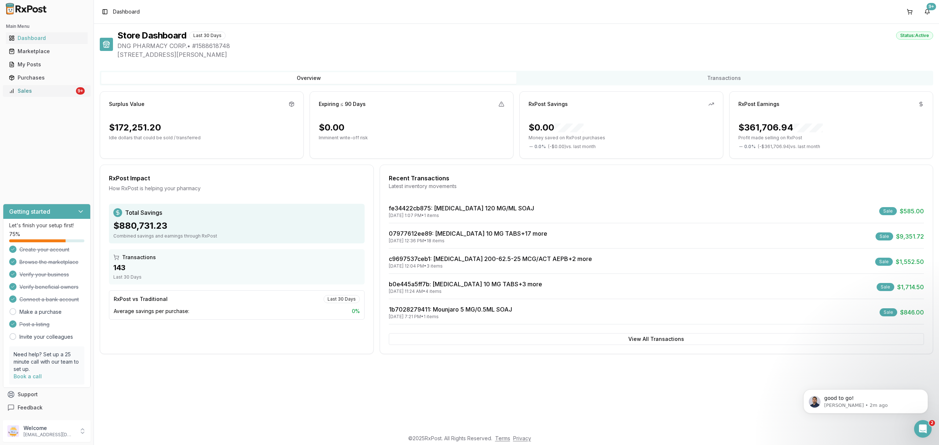
click at [66, 90] on div "Sales" at bounding box center [42, 90] width 66 height 7
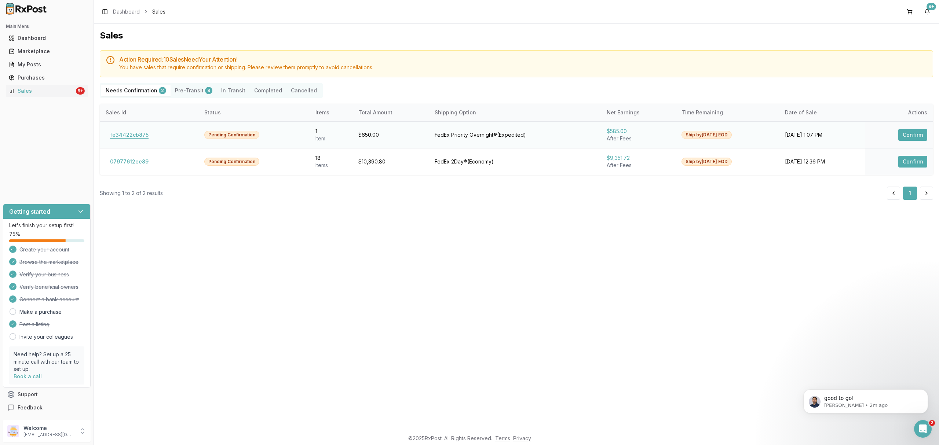
click at [136, 134] on button "fe34422cb875" at bounding box center [129, 135] width 47 height 12
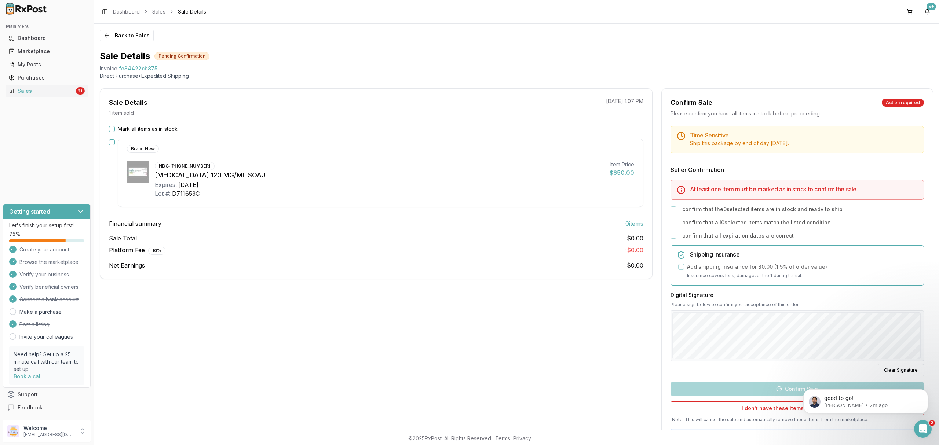
click at [380, 189] on div "Expires: 2026-02-04" at bounding box center [379, 185] width 449 height 9
click at [137, 131] on label "Mark all items as in stock" at bounding box center [148, 128] width 60 height 7
click at [115, 131] on button "Mark all items as in stock" at bounding box center [112, 129] width 6 height 6
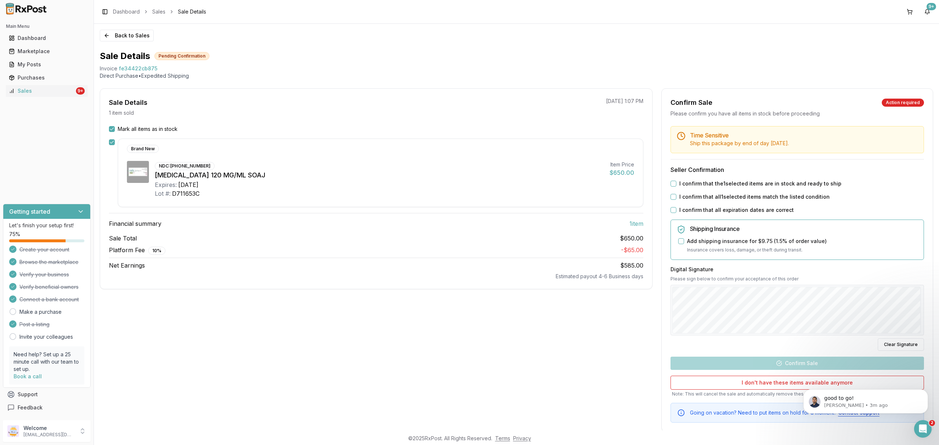
click at [740, 178] on div "Time Sensitive Ship this package by end of day Wednesday, September 24th . Sell…" at bounding box center [797, 274] width 271 height 297
click at [739, 186] on label "I confirm that the 1 selected items are in stock and ready to ship" at bounding box center [761, 183] width 162 height 7
click at [677, 186] on button "I confirm that the 1 selected items are in stock and ready to ship" at bounding box center [674, 184] width 6 height 6
click at [731, 200] on label "I confirm that all 1 selected items match the listed condition" at bounding box center [755, 196] width 150 height 7
click at [677, 200] on button "I confirm that all 1 selected items match the listed condition" at bounding box center [674, 197] width 6 height 6
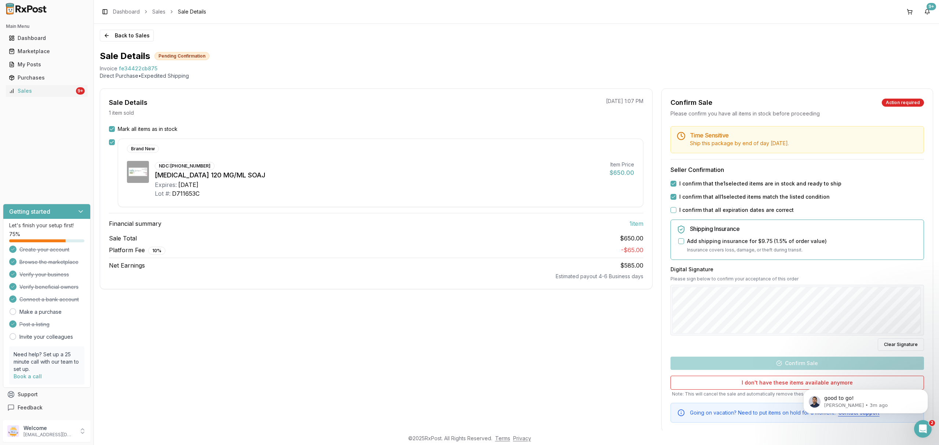
click at [726, 211] on label "I confirm that all expiration dates are correct" at bounding box center [737, 210] width 114 height 7
click at [677, 211] on button "I confirm that all expiration dates are correct" at bounding box center [674, 210] width 6 height 6
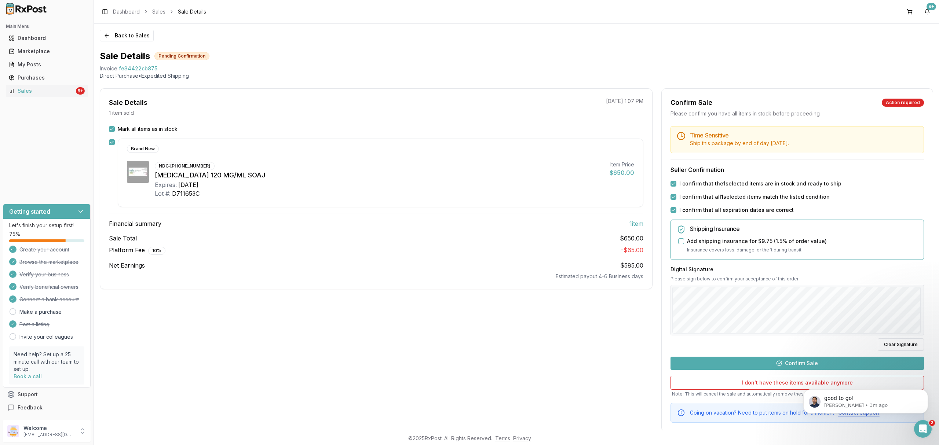
click at [805, 364] on button "Confirm Sale" at bounding box center [798, 363] width 254 height 13
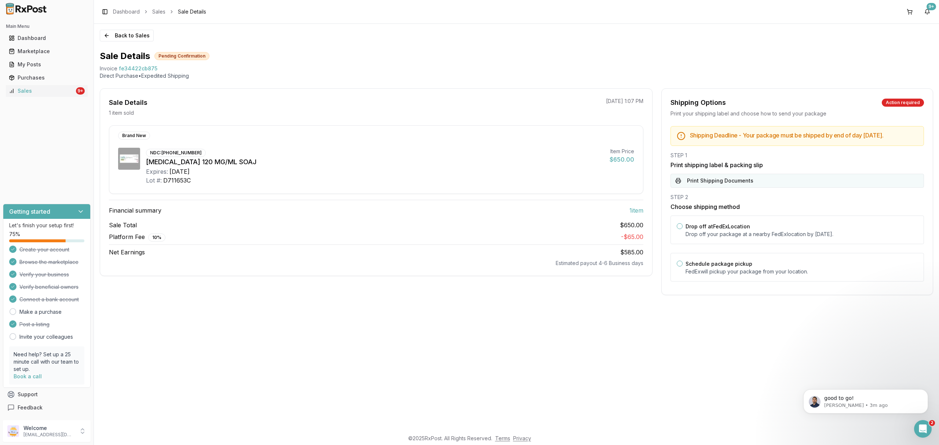
click at [745, 188] on button "Print Shipping Documents" at bounding box center [798, 181] width 254 height 14
click at [740, 227] on div "Drop off at FedEx Location Drop off your package at a nearby FedEx location by …" at bounding box center [798, 230] width 254 height 29
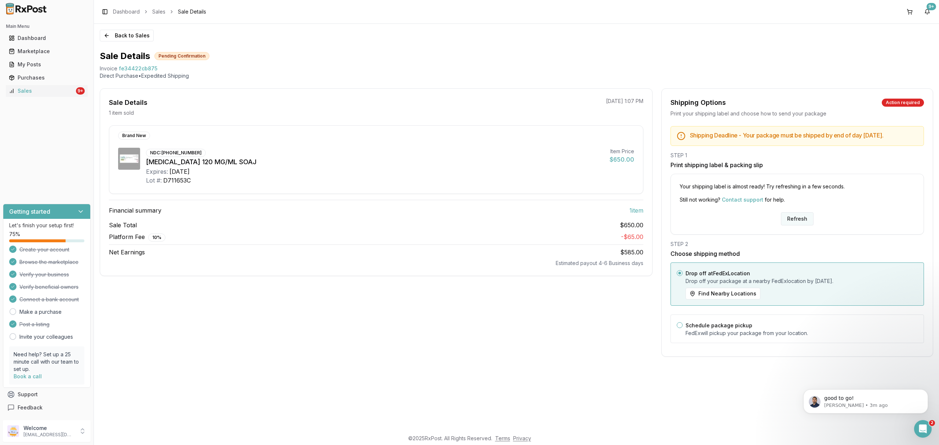
click at [800, 226] on button "Refresh" at bounding box center [797, 218] width 33 height 13
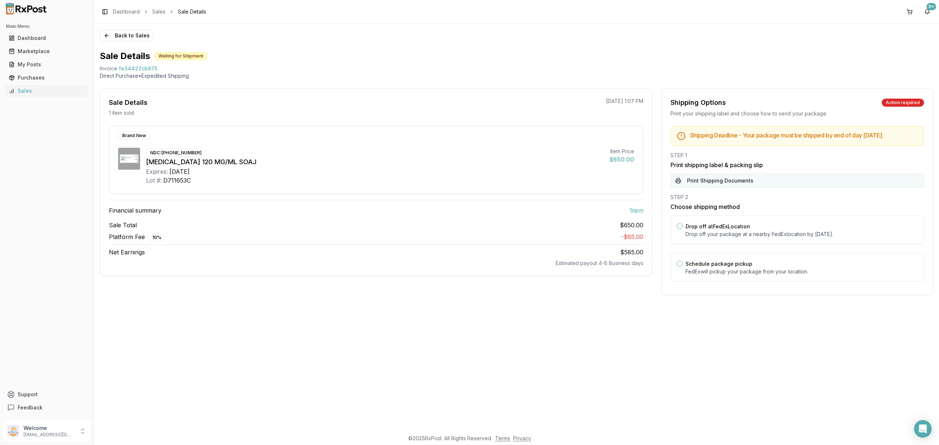
click at [765, 188] on button "Print Shipping Documents" at bounding box center [798, 181] width 254 height 14
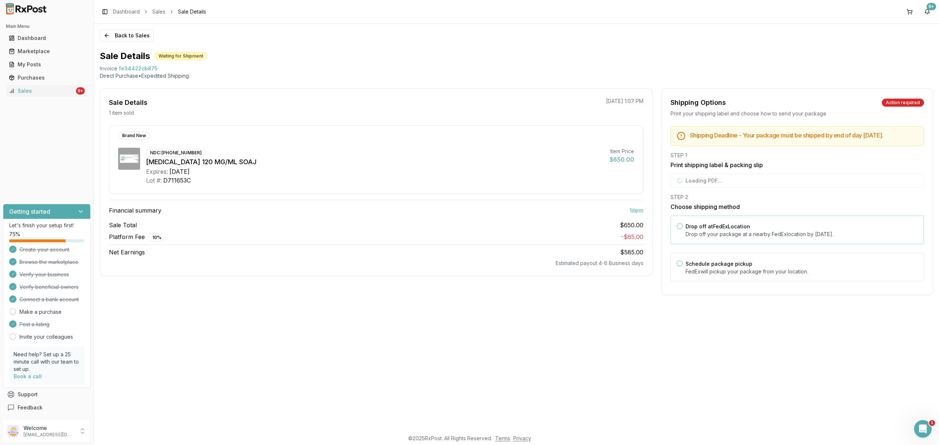
click at [761, 231] on div "Drop off at FedEx Location Drop off your package at a nearby FedEx location by …" at bounding box center [802, 230] width 232 height 16
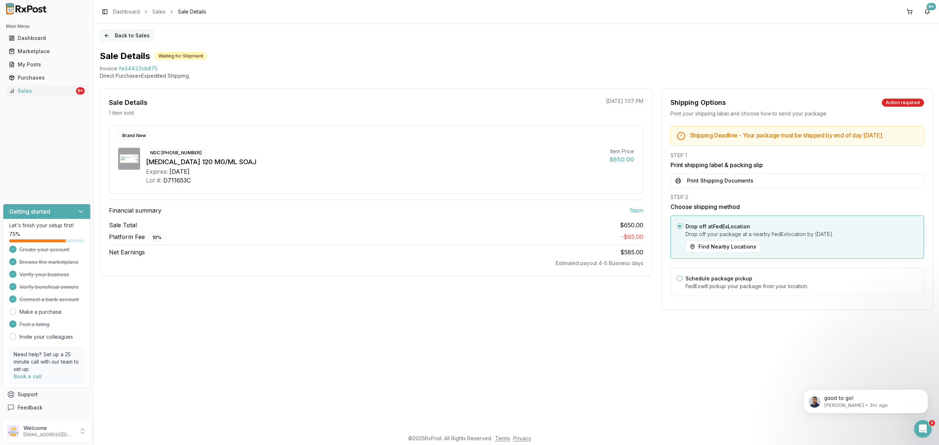
click at [135, 41] on button "Back to Sales" at bounding box center [127, 36] width 54 height 12
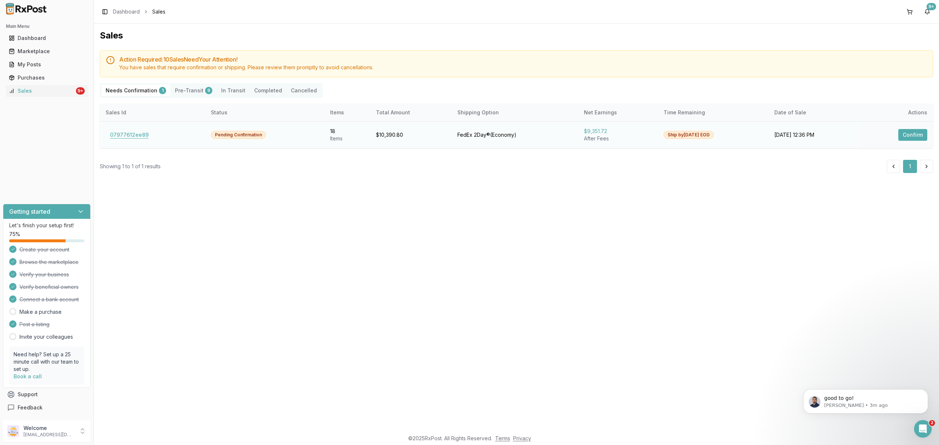
click at [131, 131] on button "07977612ee89" at bounding box center [129, 135] width 47 height 12
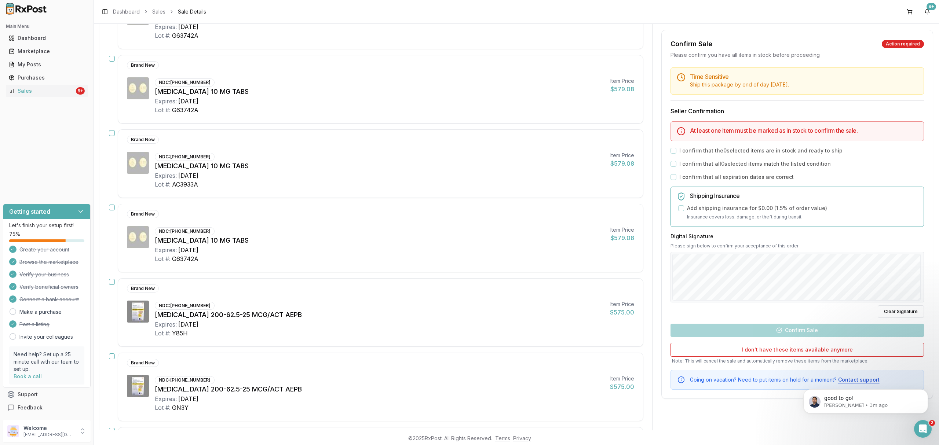
scroll to position [636, 0]
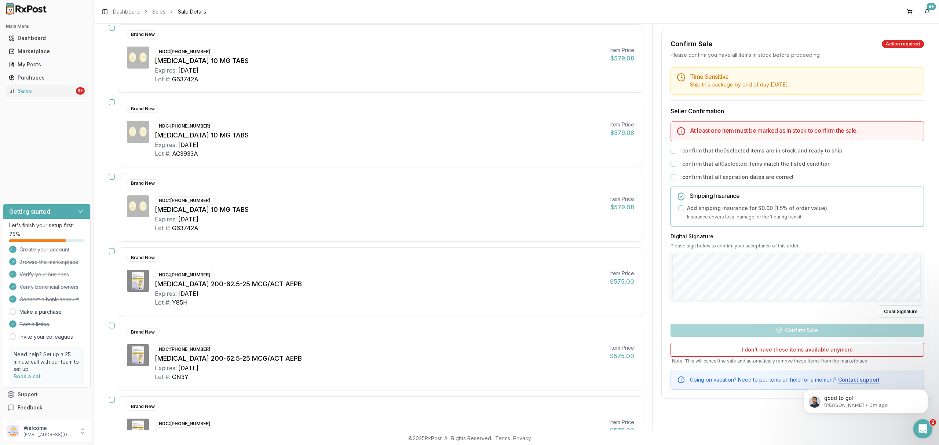
click at [917, 433] on div "Open Intercom Messenger" at bounding box center [922, 428] width 24 height 24
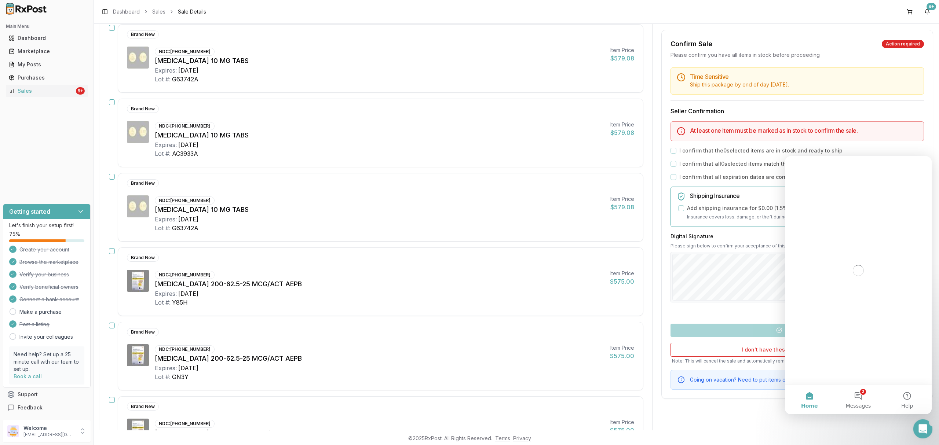
scroll to position [0, 0]
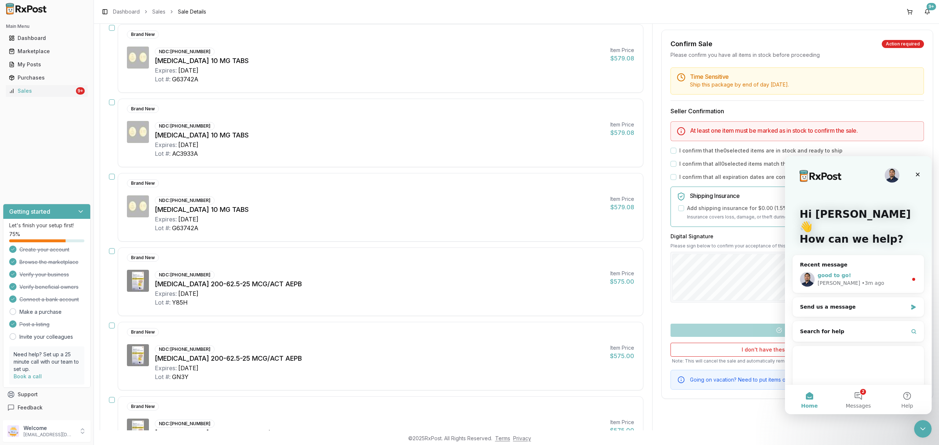
click at [877, 272] on div "good to go!" at bounding box center [863, 276] width 90 height 8
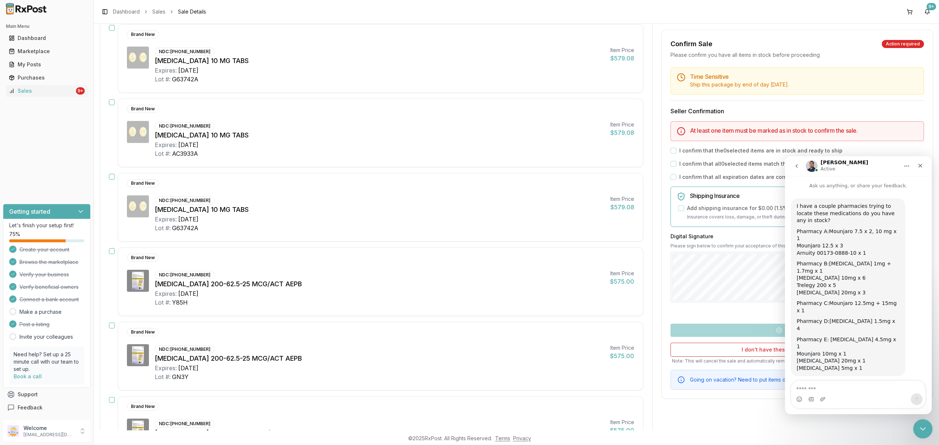
scroll to position [22, 0]
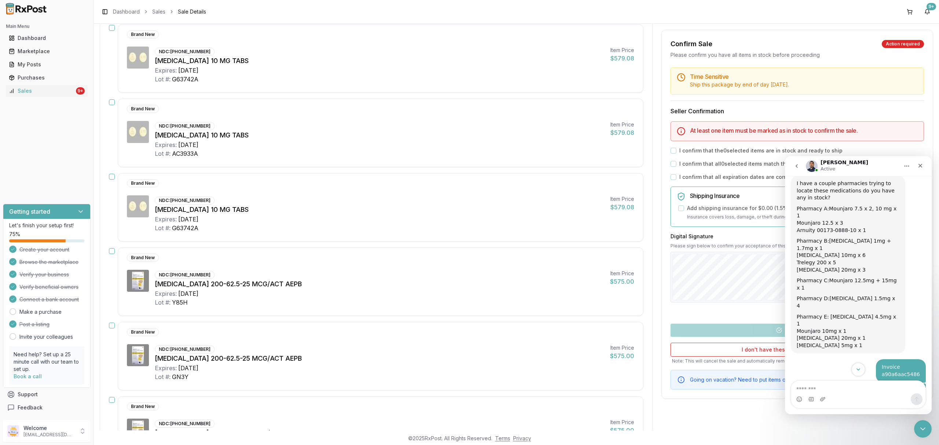
click at [859, 368] on icon "Scroll to bottom" at bounding box center [858, 370] width 7 height 7
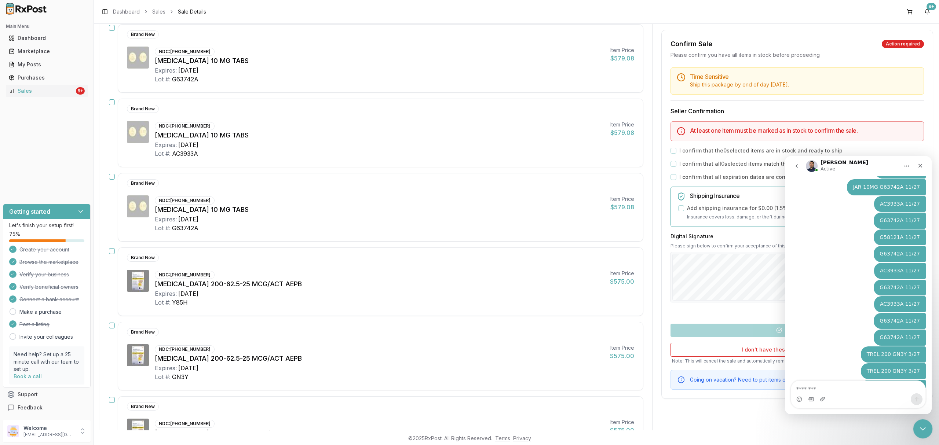
scroll to position [3843, 0]
click at [920, 428] on icon "Close Intercom Messenger" at bounding box center [922, 428] width 9 height 9
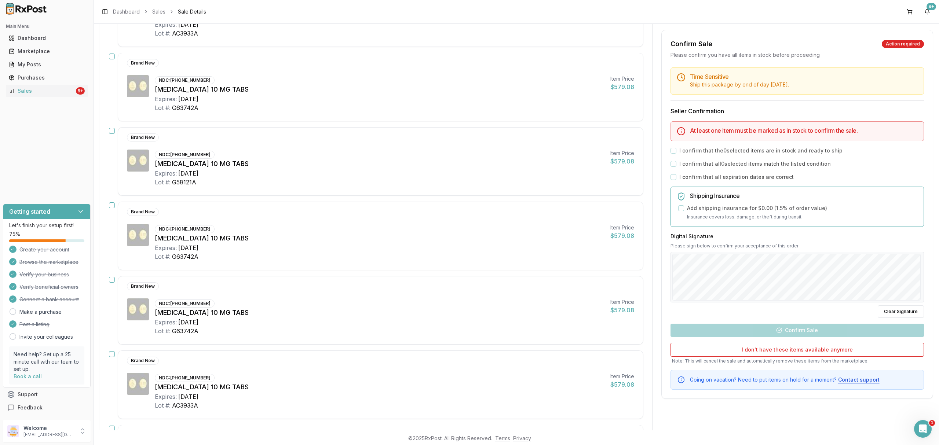
scroll to position [8, 0]
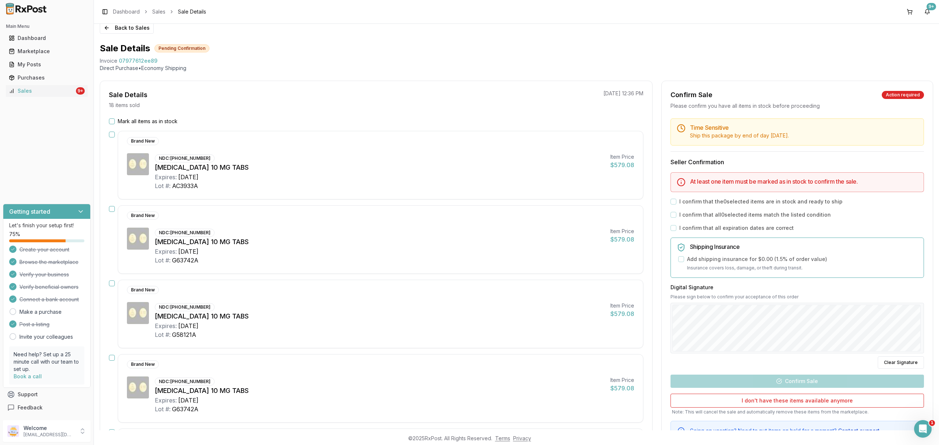
drag, startPoint x: 128, startPoint y: 119, endPoint x: 153, endPoint y: 120, distance: 25.7
click at [128, 119] on label "Mark all items as in stock" at bounding box center [148, 121] width 60 height 7
click at [115, 119] on button "Mark all items as in stock" at bounding box center [112, 122] width 6 height 6
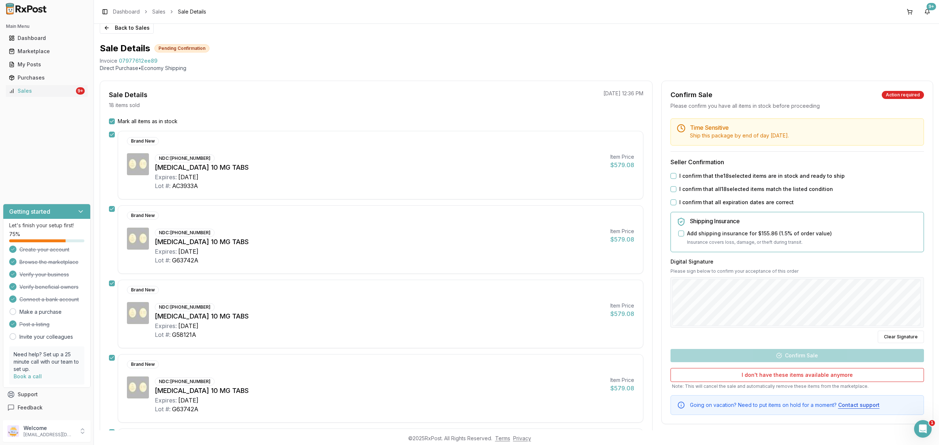
drag, startPoint x: 771, startPoint y: 171, endPoint x: 769, endPoint y: 178, distance: 7.6
click at [771, 174] on div "Time Sensitive Ship this package by end of day Tuesday, September 30th . Seller…" at bounding box center [797, 267] width 271 height 297
click at [769, 178] on label "I confirm that the 18 selected items are in stock and ready to ship" at bounding box center [762, 175] width 165 height 7
click at [677, 178] on button "I confirm that the 18 selected items are in stock and ready to ship" at bounding box center [674, 176] width 6 height 6
click at [761, 189] on label "I confirm that all 18 selected items match the listed condition" at bounding box center [757, 189] width 154 height 7
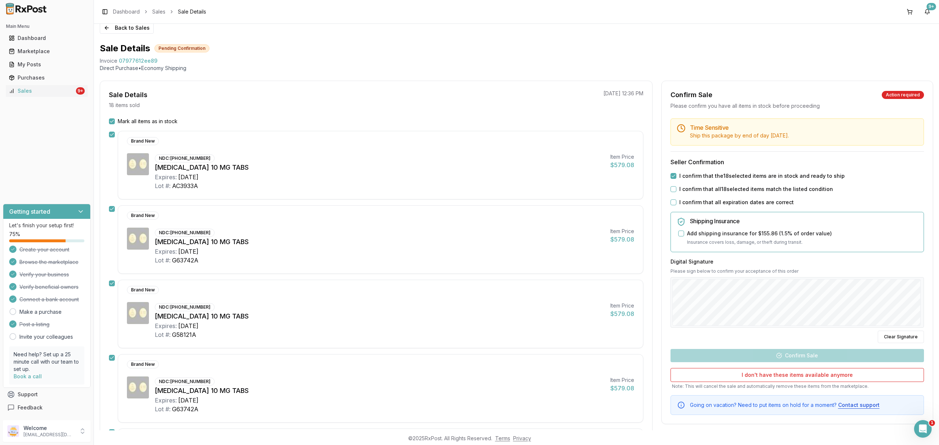
click at [677, 189] on button "I confirm that all 18 selected items match the listed condition" at bounding box center [674, 189] width 6 height 6
click at [753, 203] on label "I confirm that all expiration dates are correct" at bounding box center [737, 202] width 114 height 7
click at [677, 203] on button "I confirm that all expiration dates are correct" at bounding box center [674, 203] width 6 height 6
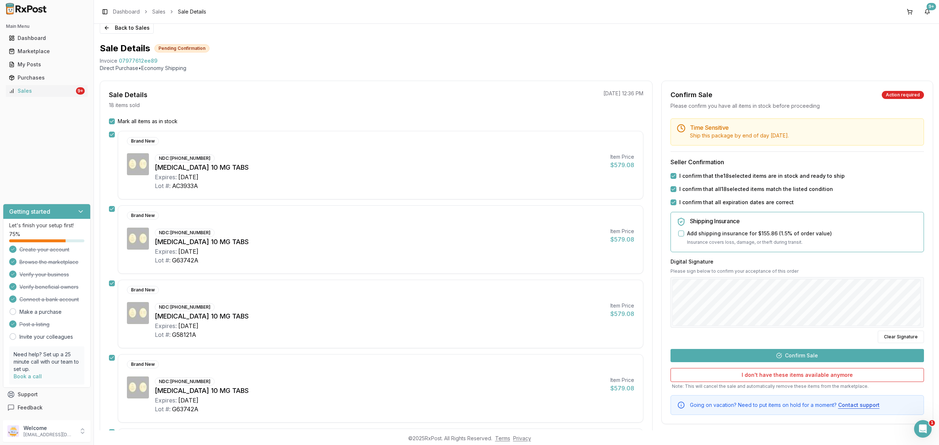
click at [843, 360] on button "Confirm Sale" at bounding box center [798, 355] width 254 height 13
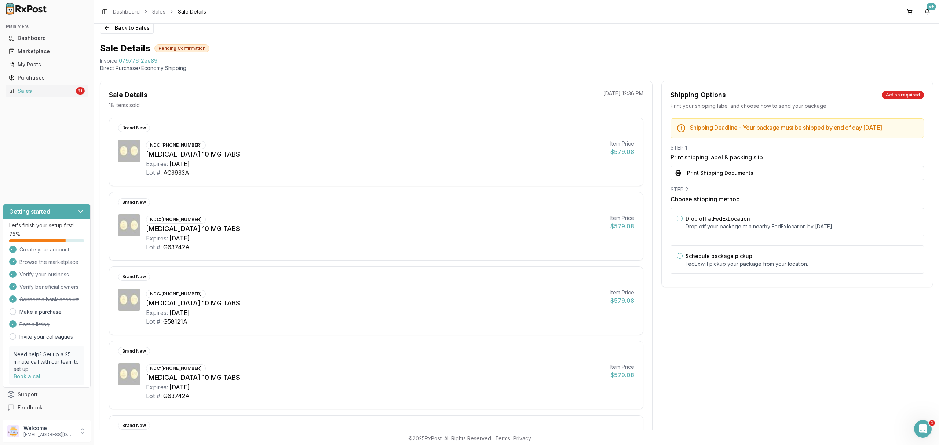
click at [808, 244] on div "Drop off at FedEx Location Drop off your package at a nearby [GEOGRAPHIC_DATA] …" at bounding box center [798, 243] width 254 height 70
click at [801, 237] on div "Drop off at FedEx Location Drop off your package at a nearby [GEOGRAPHIC_DATA] …" at bounding box center [798, 222] width 254 height 29
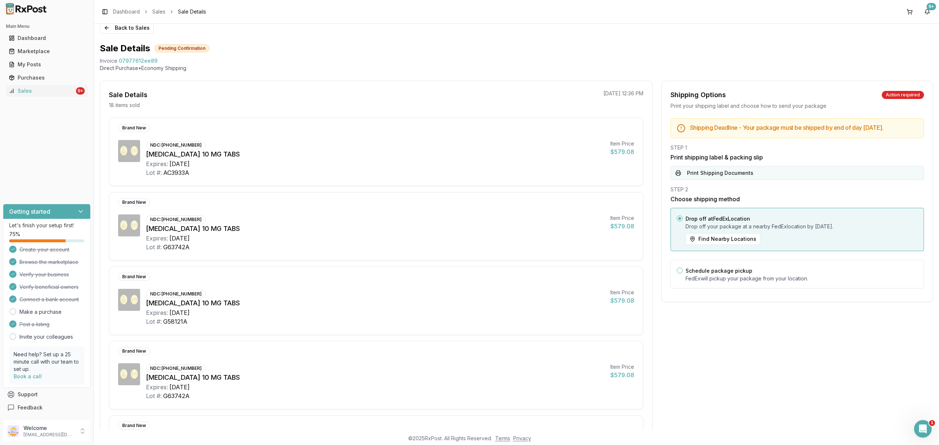
click at [769, 180] on button "Print Shipping Documents" at bounding box center [798, 173] width 254 height 14
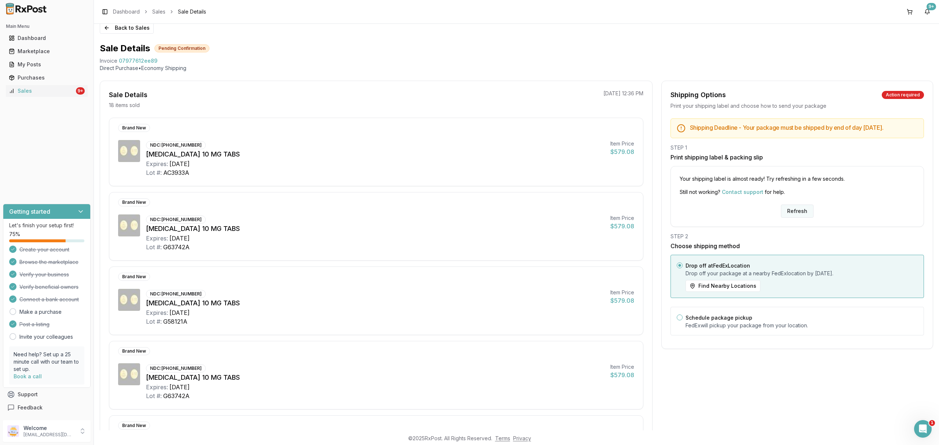
click at [799, 218] on button "Refresh" at bounding box center [797, 211] width 33 height 13
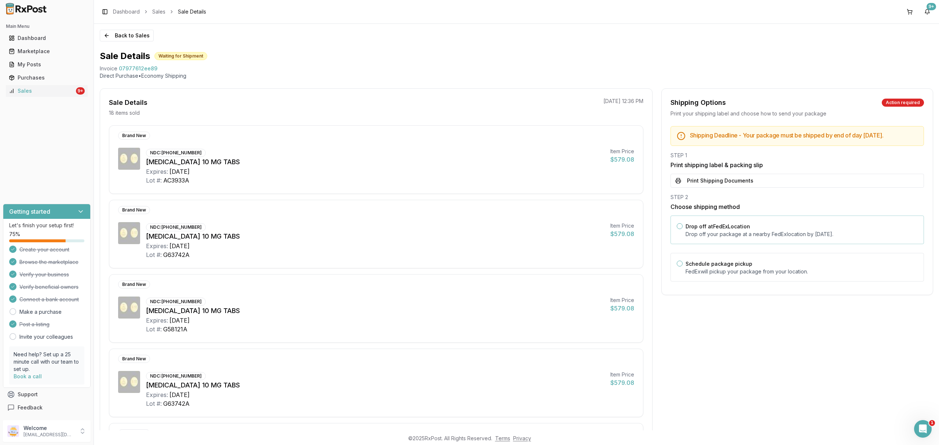
click at [724, 244] on div "Drop off at FedEx Location Drop off your package at a nearby [GEOGRAPHIC_DATA] …" at bounding box center [798, 230] width 254 height 29
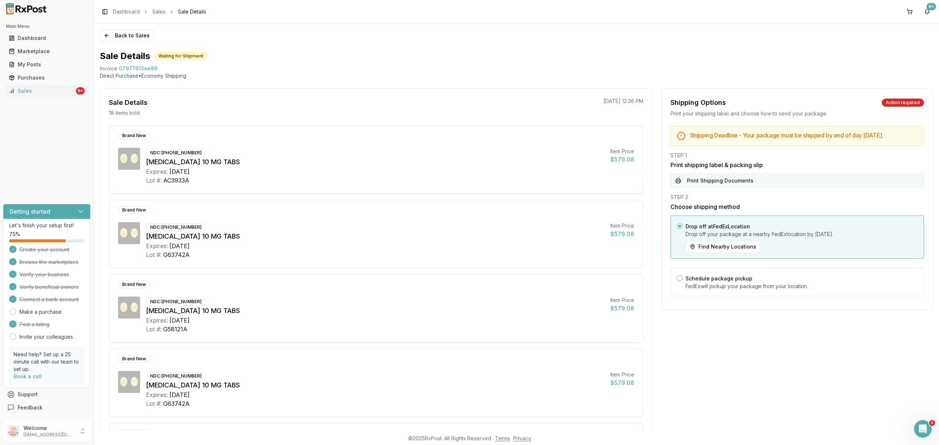
click at [744, 187] on button "Print Shipping Documents" at bounding box center [798, 181] width 254 height 14
click at [140, 37] on button "Back to Sales" at bounding box center [127, 36] width 54 height 12
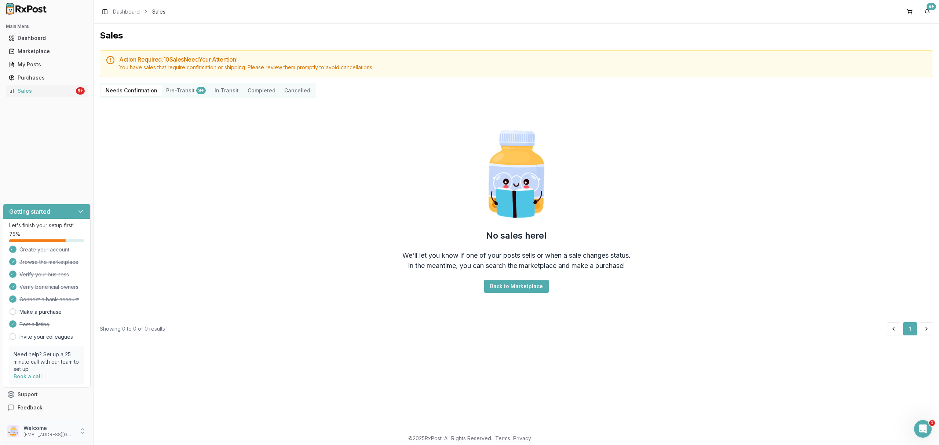
click at [53, 427] on p "Welcome" at bounding box center [48, 428] width 51 height 7
click at [115, 432] on span "Sign Out" at bounding box center [133, 433] width 70 height 7
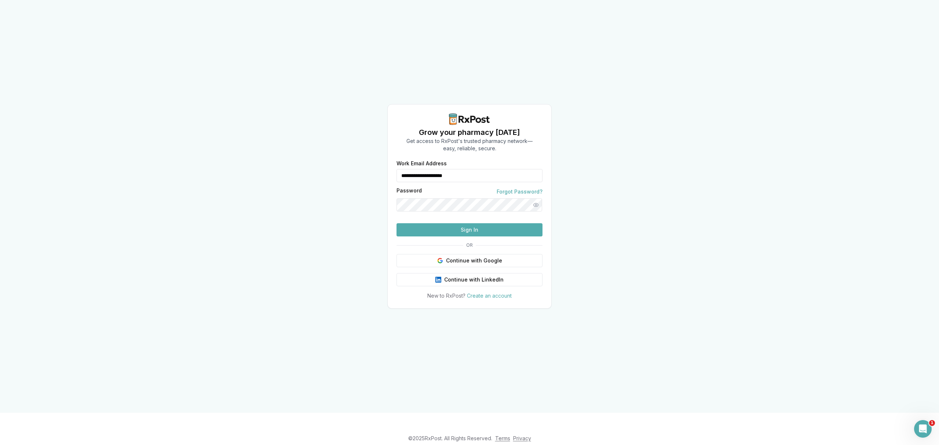
drag, startPoint x: 464, startPoint y: 165, endPoint x: 354, endPoint y: 167, distance: 109.7
click at [354, 167] on div "**********" at bounding box center [469, 206] width 939 height 413
type input "**********"
click at [439, 237] on button "Sign In" at bounding box center [470, 229] width 146 height 13
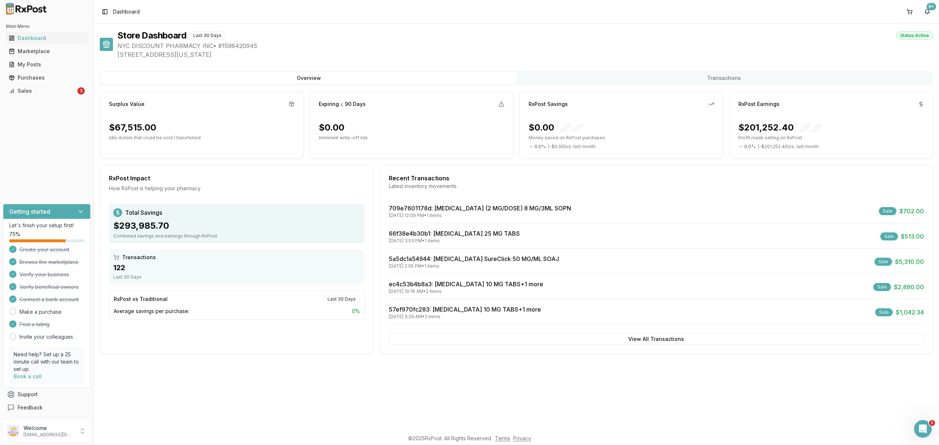
click at [32, 97] on div "Main Menu Dashboard Marketplace My Posts Purchases Sales 3" at bounding box center [47, 59] width 94 height 82
click at [35, 94] on div "Sales" at bounding box center [42, 90] width 67 height 7
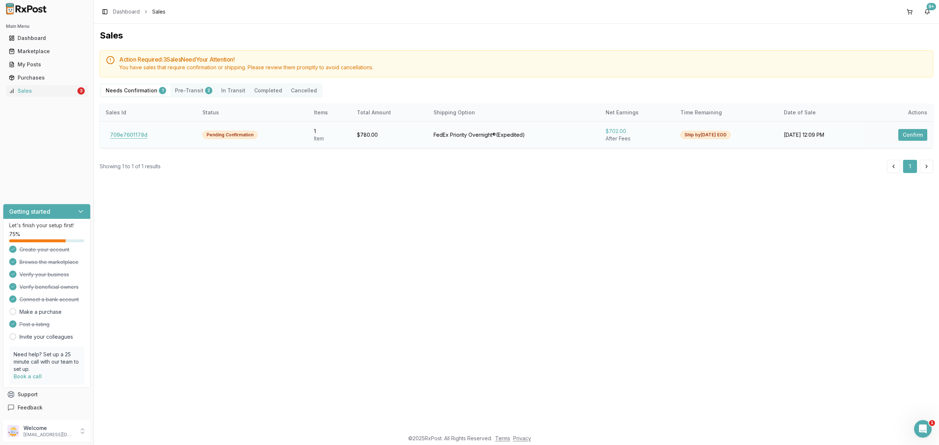
click at [143, 136] on button "709e7601178d" at bounding box center [129, 135] width 46 height 12
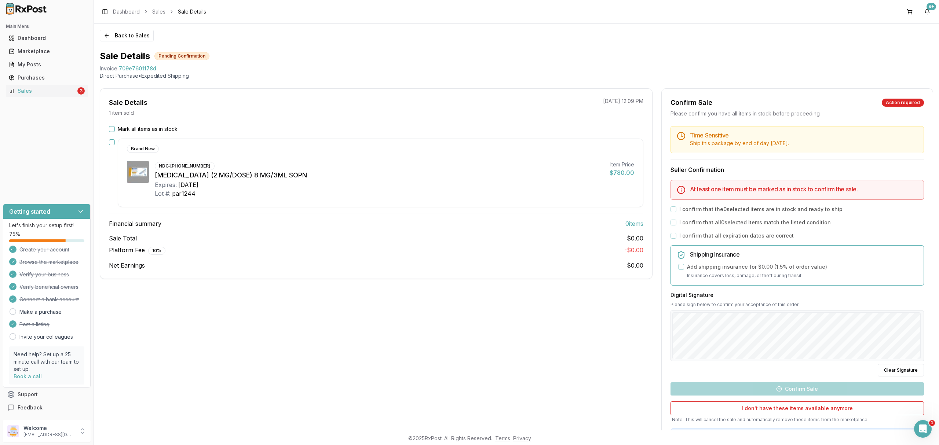
click at [370, 237] on div "Sale Total $0.00" at bounding box center [376, 238] width 535 height 9
drag, startPoint x: 101, startPoint y: 68, endPoint x: 161, endPoint y: 68, distance: 59.4
click at [161, 68] on div "Back to Sales Sale Details Pending Confirmation Invoice 709e7601178d Direct Pur…" at bounding box center [516, 227] width 845 height 407
copy div "Invoice 709e7601178d"
click at [925, 431] on icon "Open Intercom Messenger" at bounding box center [922, 428] width 12 height 12
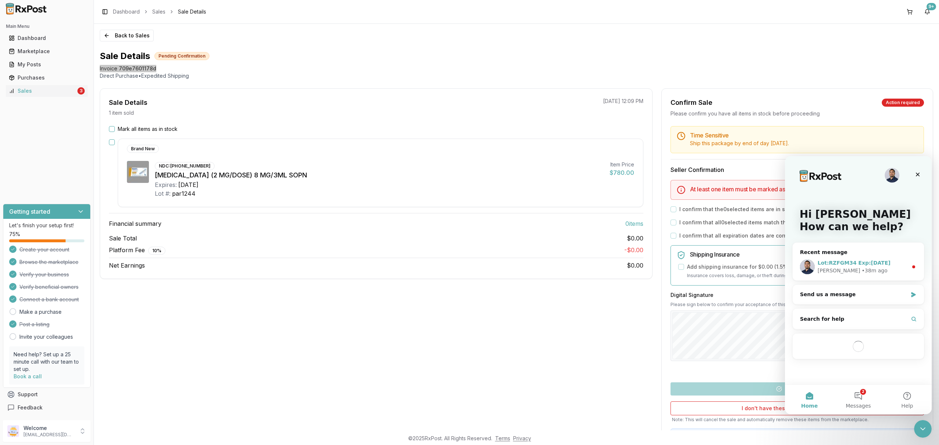
click at [867, 268] on div "[PERSON_NAME] • 38m ago" at bounding box center [863, 271] width 90 height 8
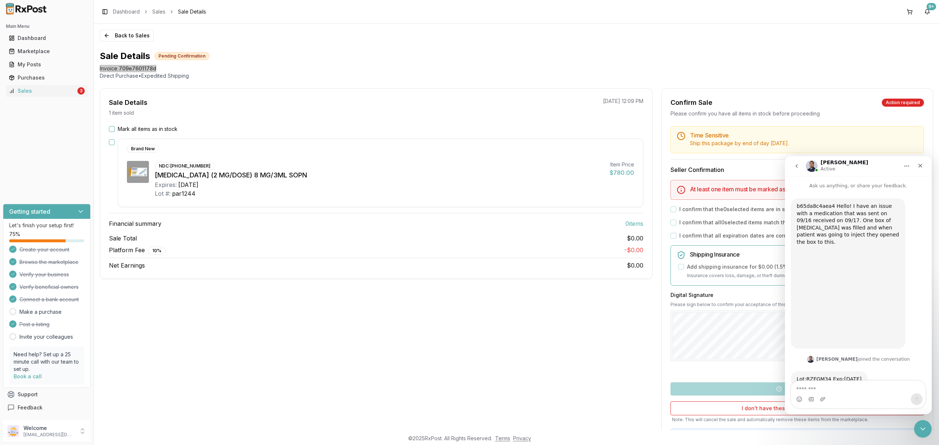
scroll to position [15, 0]
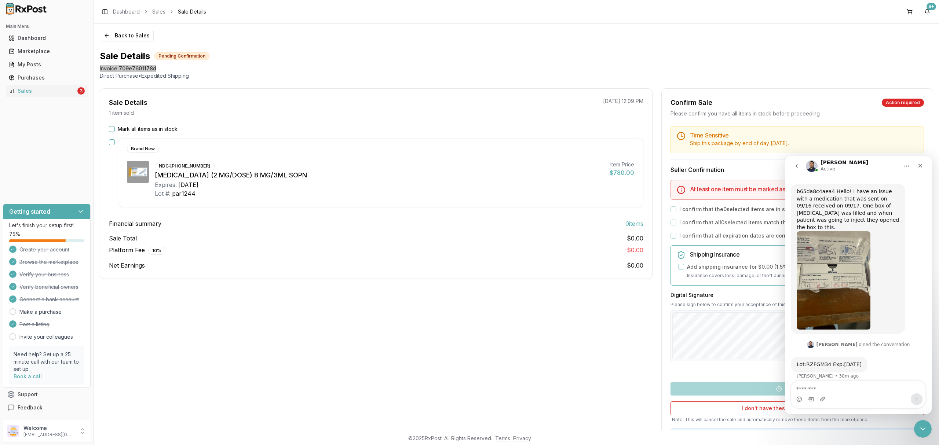
click at [881, 388] on textarea "Message…" at bounding box center [858, 387] width 134 height 12
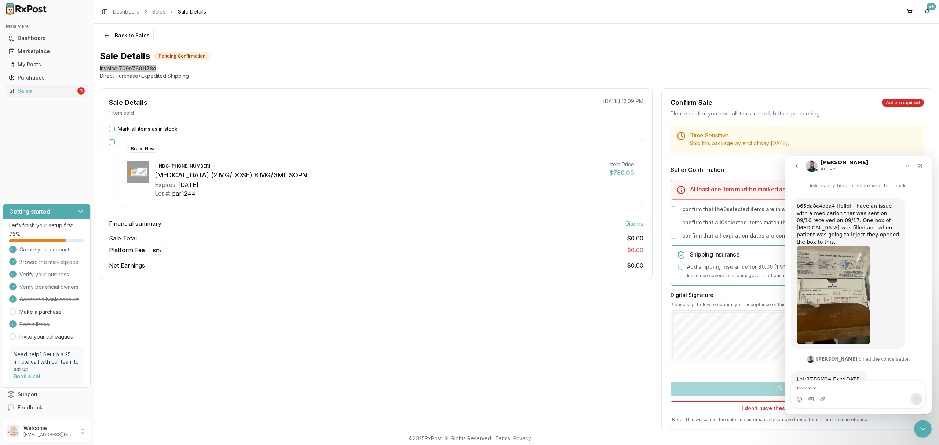
click at [835, 273] on img "Manuel says…" at bounding box center [834, 295] width 74 height 98
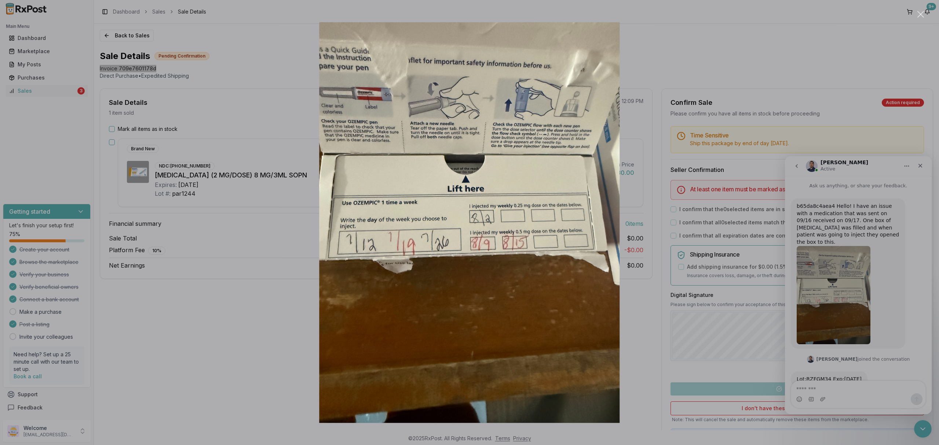
click at [707, 241] on div "Intercom messenger" at bounding box center [469, 222] width 939 height 445
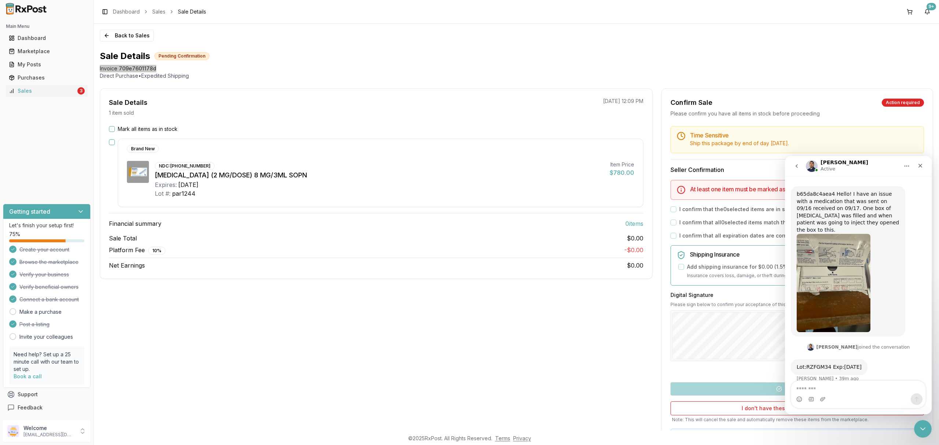
scroll to position [15, 0]
click at [924, 428] on icon "Close Intercom Messenger" at bounding box center [922, 428] width 9 height 9
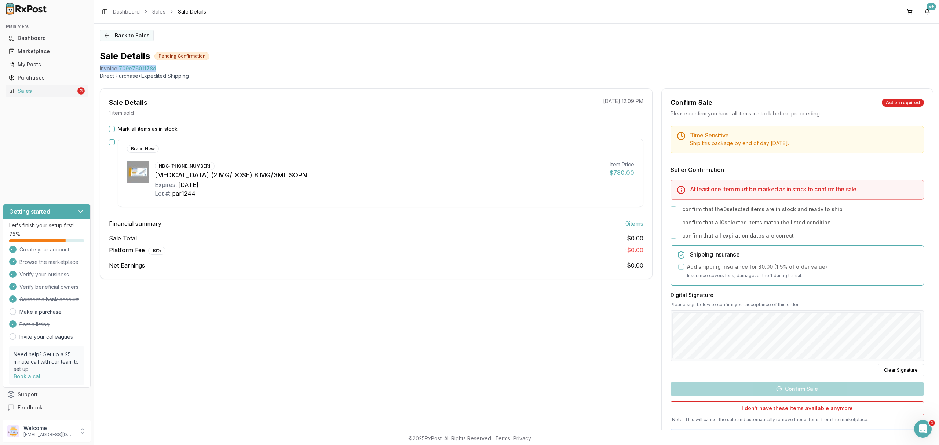
click at [138, 38] on button "Back to Sales" at bounding box center [127, 36] width 54 height 12
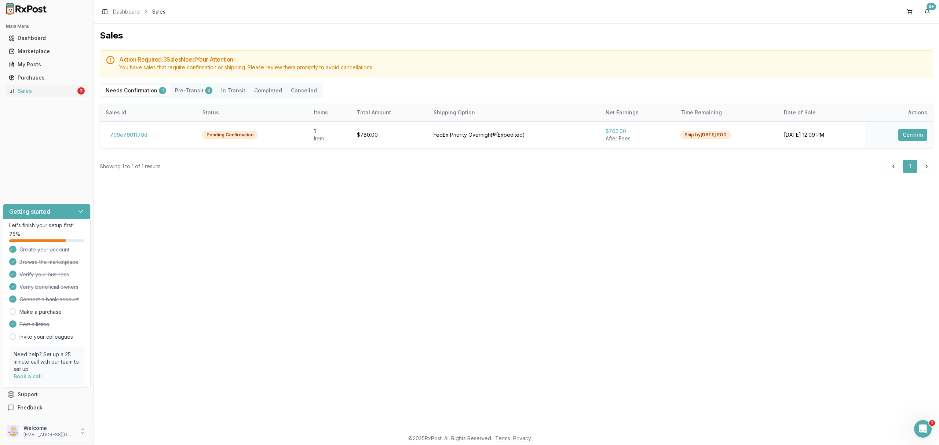
click at [63, 431] on p "Welcome" at bounding box center [48, 428] width 51 height 7
click at [114, 435] on span "Sign Out" at bounding box center [133, 433] width 70 height 7
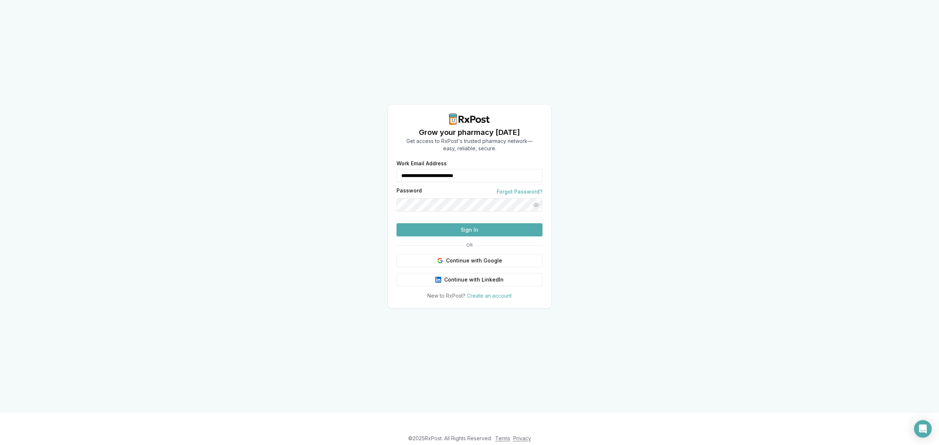
drag, startPoint x: 519, startPoint y: 159, endPoint x: 373, endPoint y: 167, distance: 145.9
click at [373, 167] on div "**********" at bounding box center [469, 206] width 939 height 413
type input "**********"
click at [465, 237] on button "Sign In" at bounding box center [470, 229] width 146 height 13
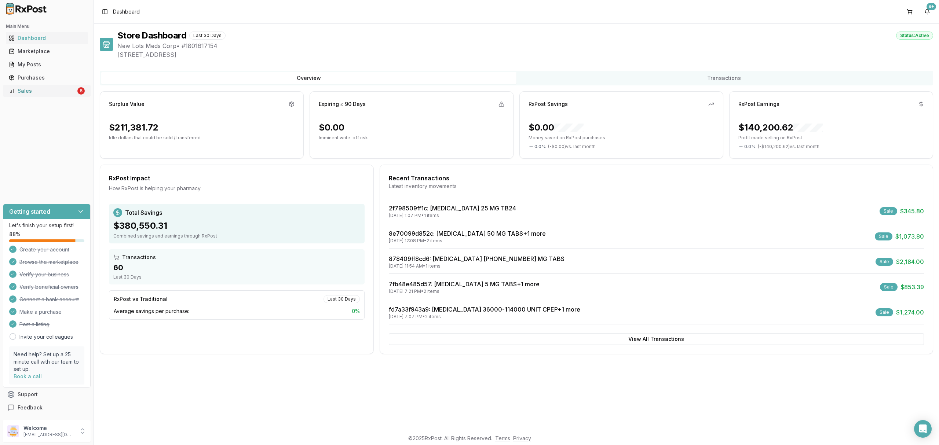
click at [69, 92] on div "Sales" at bounding box center [42, 90] width 67 height 7
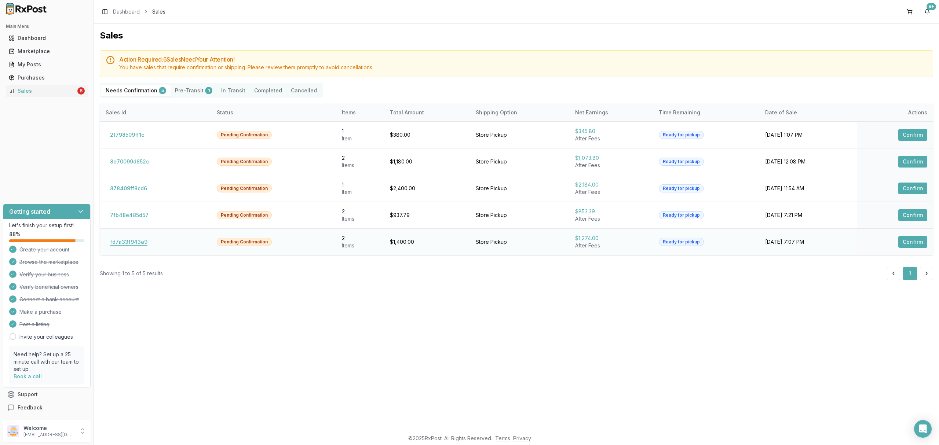
click at [120, 240] on button "fd7a33f943a9" at bounding box center [129, 242] width 46 height 12
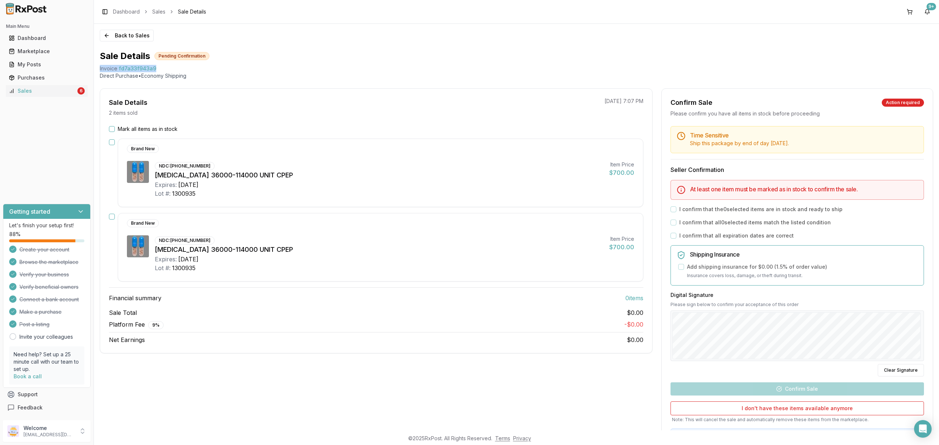
drag, startPoint x: 96, startPoint y: 70, endPoint x: 175, endPoint y: 67, distance: 78.6
click at [175, 67] on div "Back to Sales Sale Details Pending Confirmation Invoice fd7a33f943a9 Direct Pur…" at bounding box center [516, 227] width 845 height 407
copy div "Invoice fd7a33f943a9"
click at [919, 427] on icon "Open Intercom Messenger" at bounding box center [923, 430] width 10 height 10
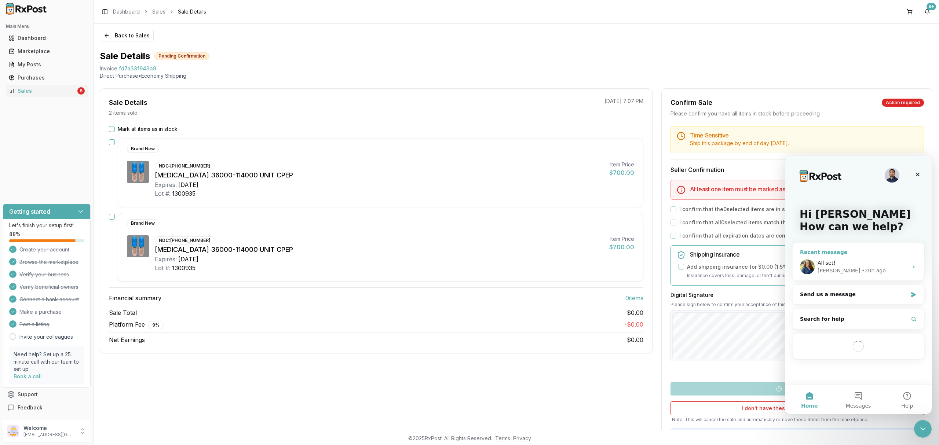
click at [867, 266] on div "All set!" at bounding box center [863, 263] width 90 height 8
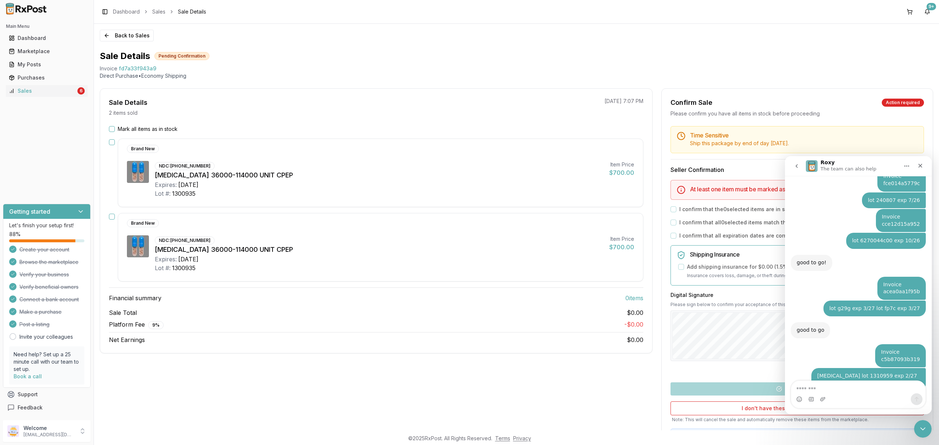
click at [865, 381] on div "Intercom messenger" at bounding box center [858, 395] width 135 height 28
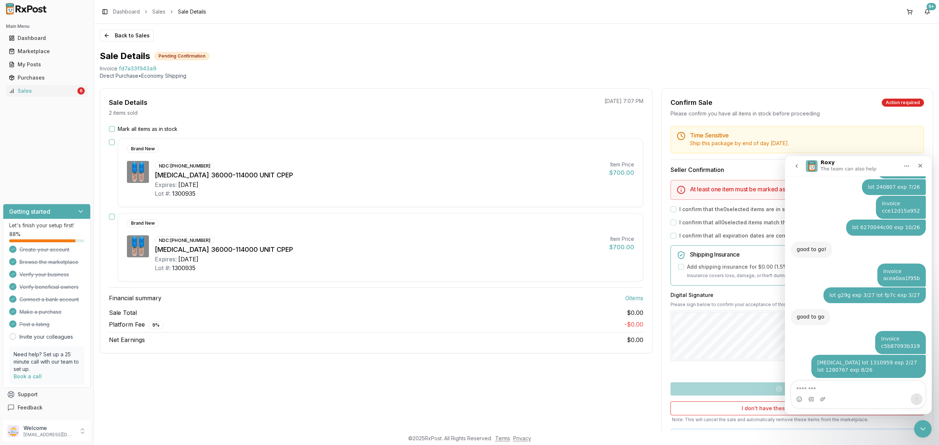
scroll to position [1689, 0]
click at [855, 391] on textarea "Message…" at bounding box center [858, 387] width 134 height 12
paste textarea "**********"
type textarea "**********"
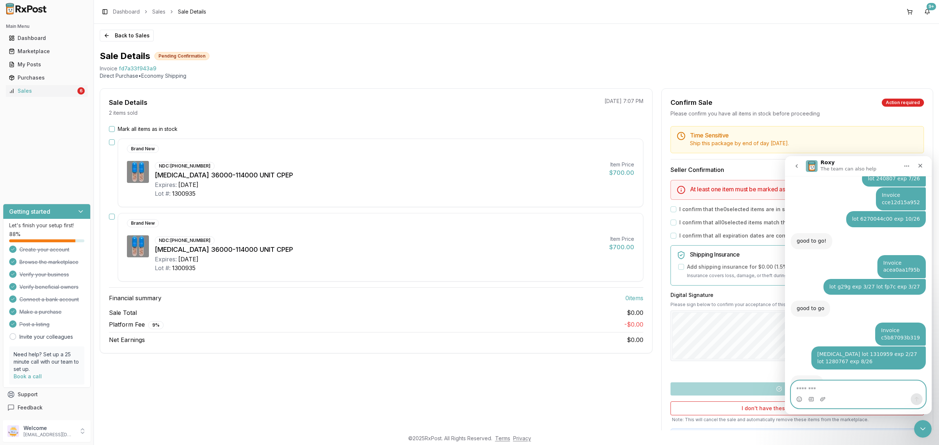
scroll to position [1728, 0]
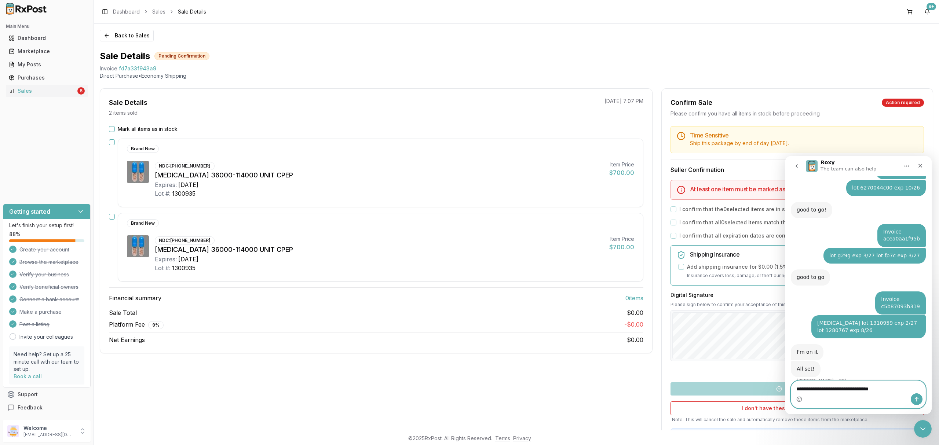
type textarea "**********"
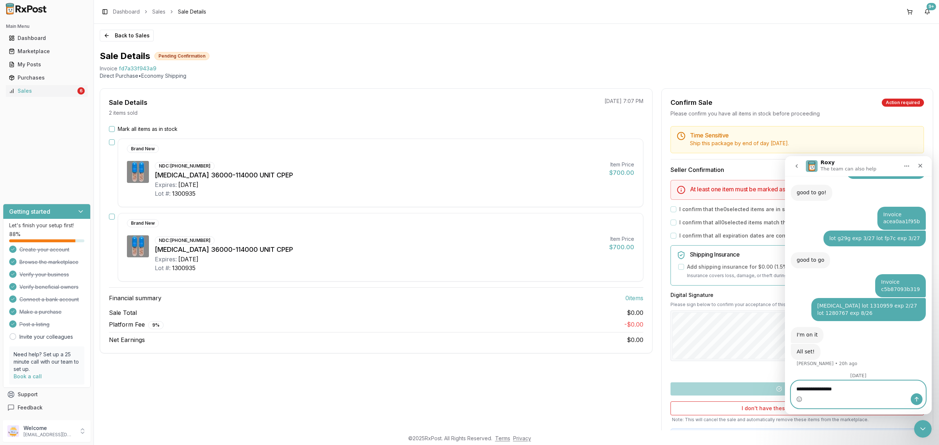
type textarea "**********"
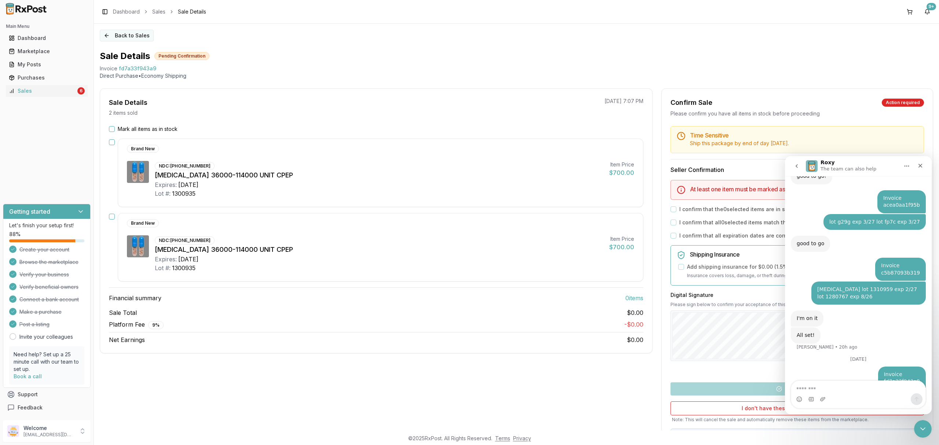
click at [115, 34] on button "Back to Sales" at bounding box center [127, 36] width 54 height 12
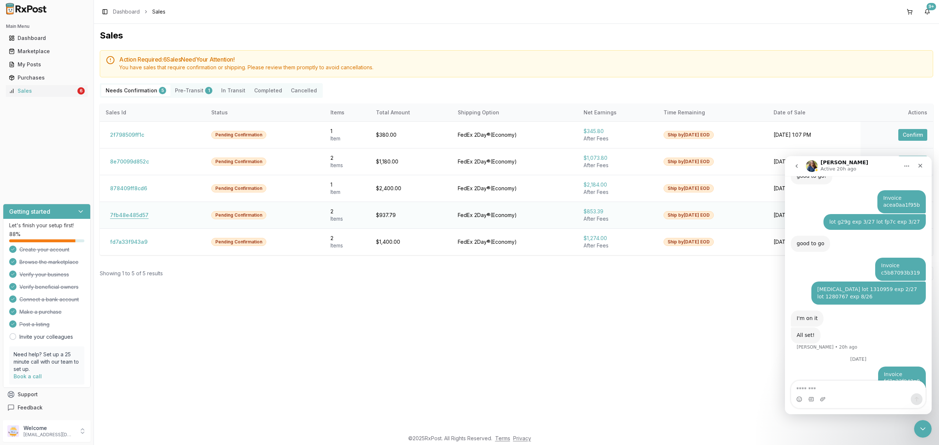
click at [134, 220] on button "7fb48e485d57" at bounding box center [129, 216] width 47 height 12
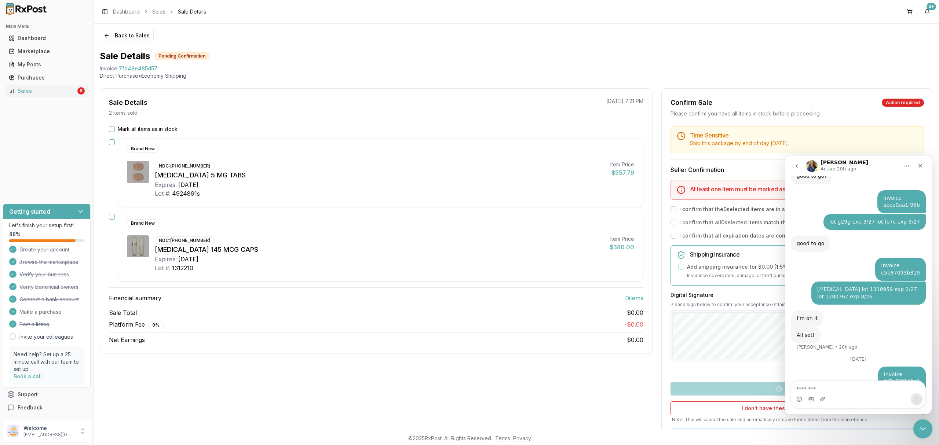
click at [926, 425] on div "Close Intercom Messenger" at bounding box center [922, 428] width 18 height 18
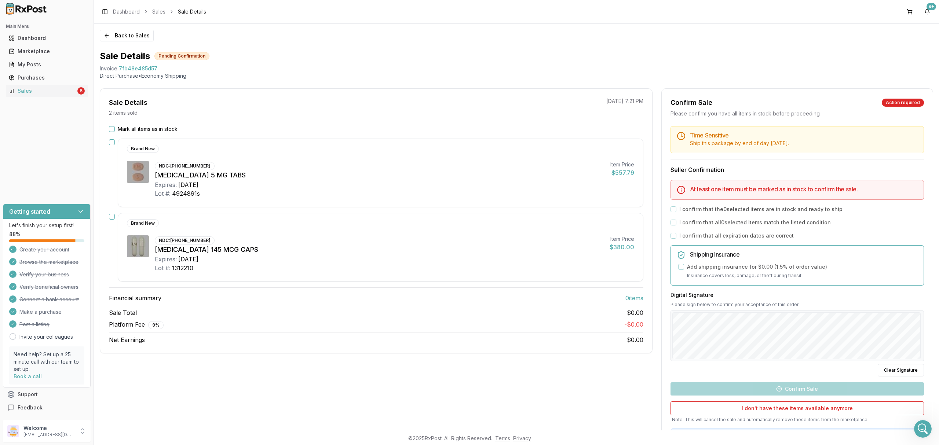
scroll to position [1761, 0]
click at [124, 131] on label "Mark all items as in stock" at bounding box center [148, 128] width 60 height 7
click at [115, 131] on button "Mark all items as in stock" at bounding box center [112, 129] width 6 height 6
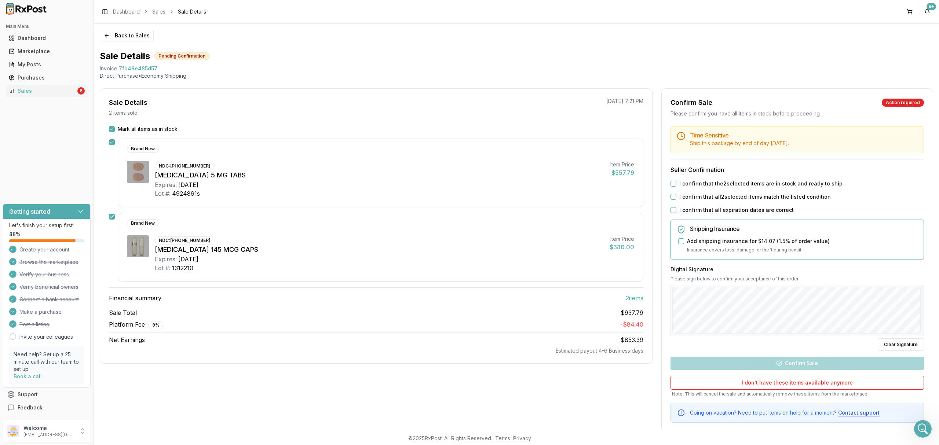
click at [692, 181] on label "I confirm that the 2 selected items are in stock and ready to ship" at bounding box center [761, 183] width 163 height 7
click at [677, 181] on button "I confirm that the 2 selected items are in stock and ready to ship" at bounding box center [674, 184] width 6 height 6
click at [692, 196] on label "I confirm that all 2 selected items match the listed condition" at bounding box center [756, 196] width 152 height 7
click at [677, 196] on button "I confirm that all 2 selected items match the listed condition" at bounding box center [674, 197] width 6 height 6
click at [686, 210] on label "I confirm that all expiration dates are correct" at bounding box center [737, 210] width 114 height 7
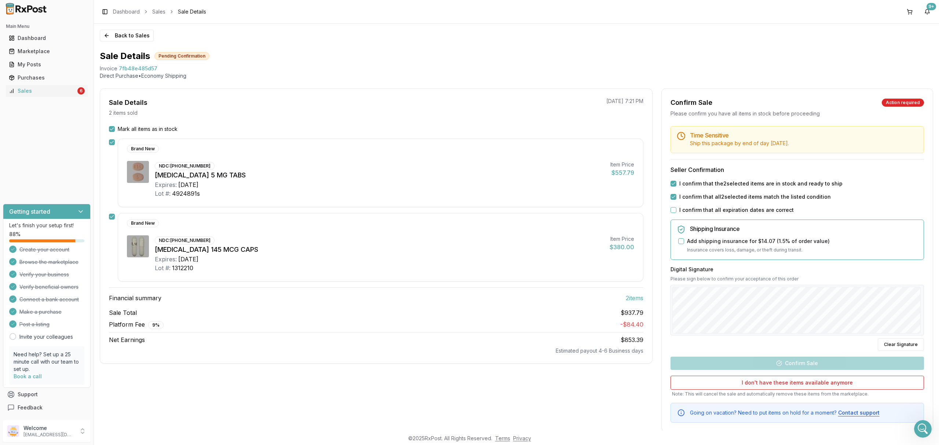
click at [677, 210] on button "I confirm that all expiration dates are correct" at bounding box center [674, 210] width 6 height 6
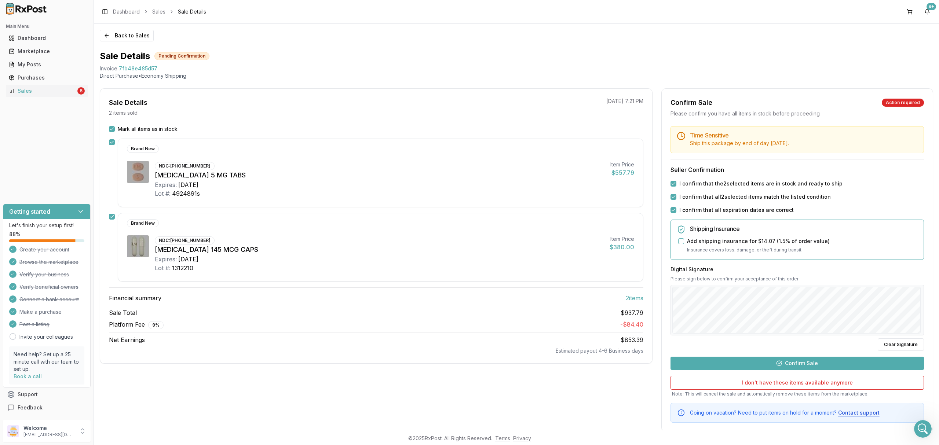
drag, startPoint x: 868, startPoint y: 343, endPoint x: 874, endPoint y: 342, distance: 6.3
click at [871, 342] on div "Clear Signature" at bounding box center [798, 345] width 254 height 12
drag, startPoint x: 895, startPoint y: 344, endPoint x: 840, endPoint y: 335, distance: 55.4
click at [895, 344] on button "Clear Signature" at bounding box center [901, 345] width 46 height 12
click at [806, 360] on button "Confirm Sale" at bounding box center [798, 363] width 254 height 13
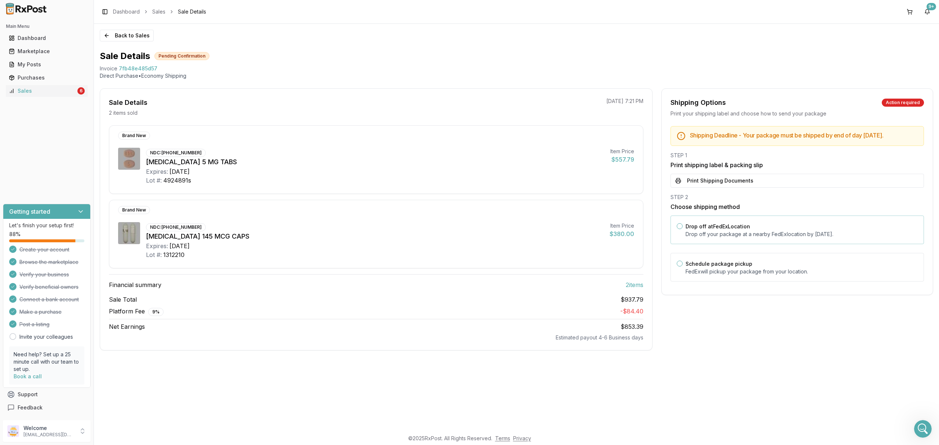
click at [791, 233] on div "Drop off at FedEx Location Drop off your package at a nearby FedEx location by …" at bounding box center [802, 230] width 232 height 16
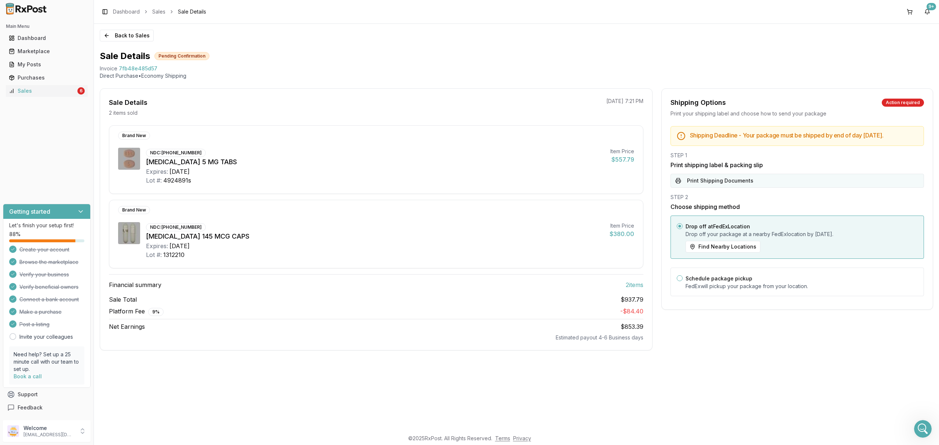
click at [779, 186] on button "Print Shipping Documents" at bounding box center [798, 181] width 254 height 14
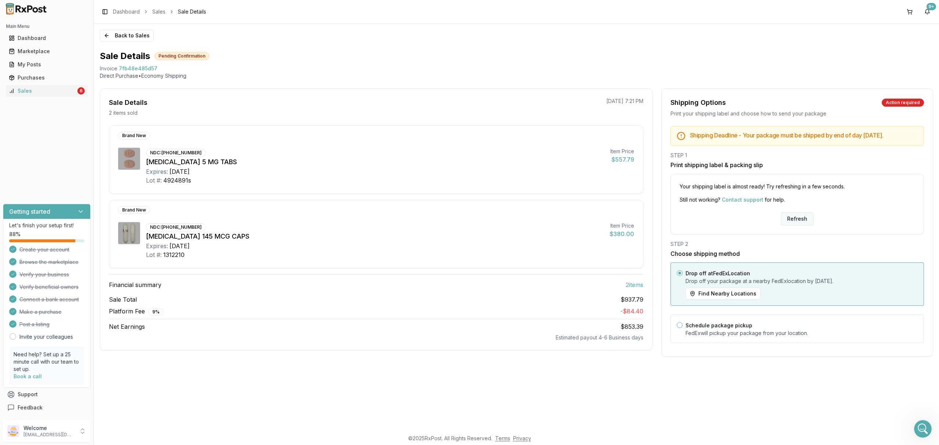
click at [798, 225] on button "Refresh" at bounding box center [797, 218] width 33 height 13
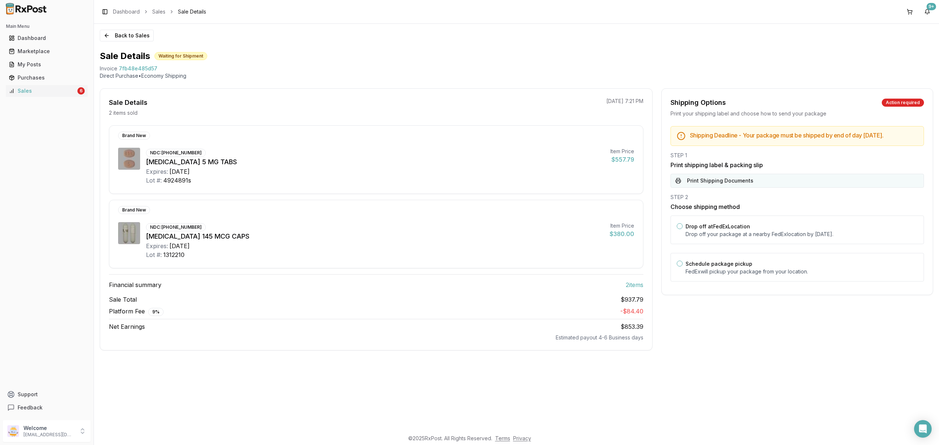
click at [743, 188] on button "Print Shipping Documents" at bounding box center [798, 181] width 254 height 14
click at [736, 230] on label "Drop off at FedEx Location" at bounding box center [718, 226] width 65 height 6
click at [683, 229] on button "Drop off at FedEx Location" at bounding box center [680, 226] width 6 height 6
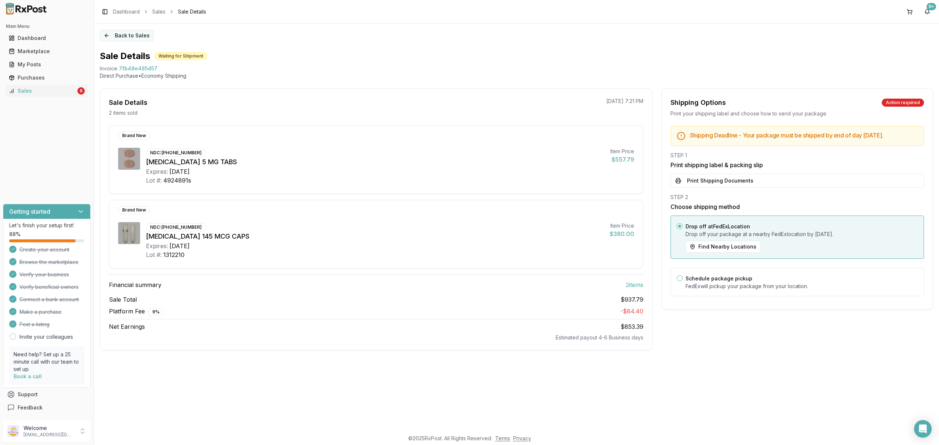
click at [120, 33] on div "Back to Sales Sale Details Waiting for Shipment Invoice 7fb48e485d57 Direct Pur…" at bounding box center [516, 227] width 845 height 407
click at [120, 35] on button "Back to Sales" at bounding box center [127, 36] width 54 height 12
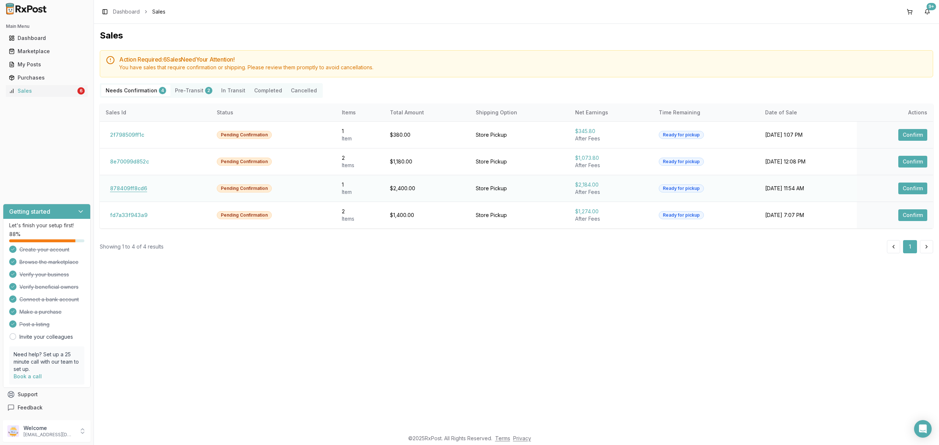
click at [133, 187] on button "878409ff8cd6" at bounding box center [129, 189] width 46 height 12
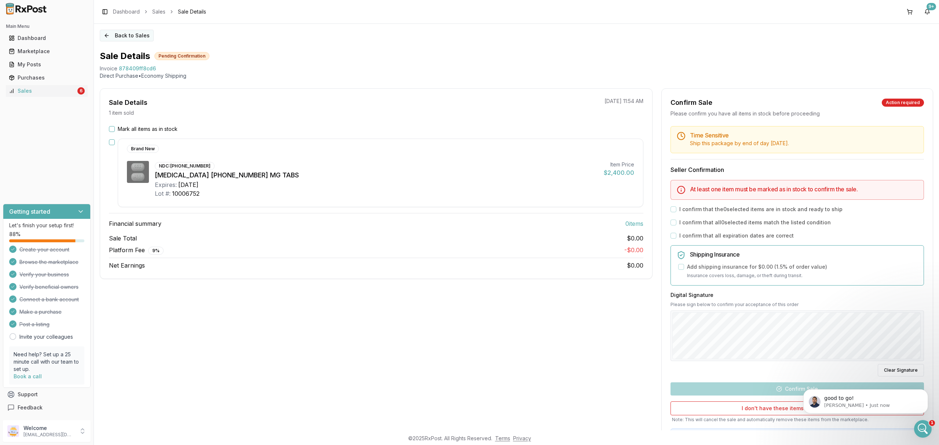
click at [136, 37] on button "Back to Sales" at bounding box center [127, 36] width 54 height 12
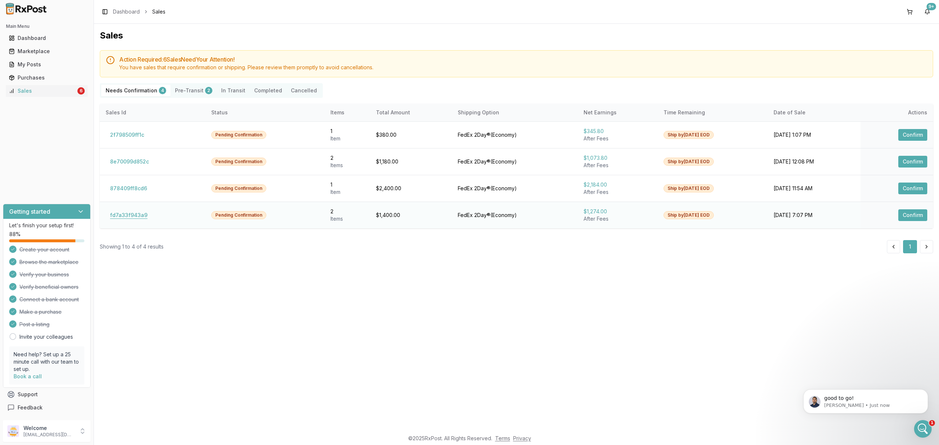
click at [120, 215] on button "fd7a33f943a9" at bounding box center [129, 216] width 46 height 12
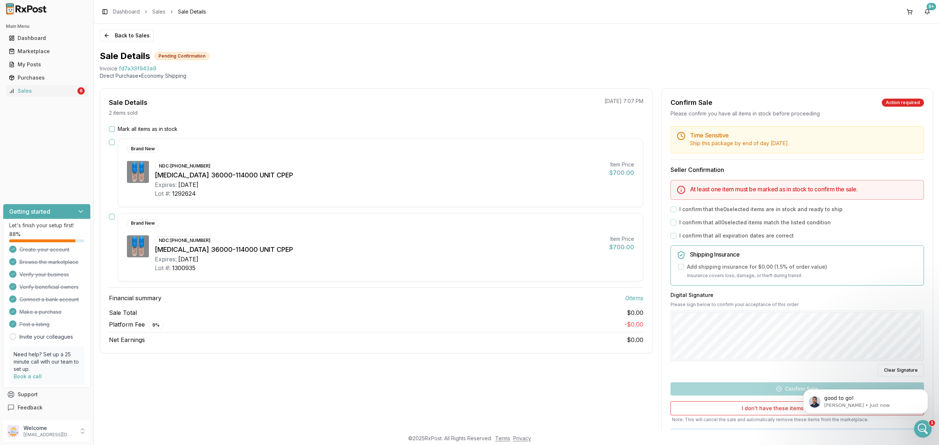
click at [130, 126] on label "Mark all items as in stock" at bounding box center [148, 128] width 60 height 7
click at [115, 126] on button "Mark all items as in stock" at bounding box center [112, 129] width 6 height 6
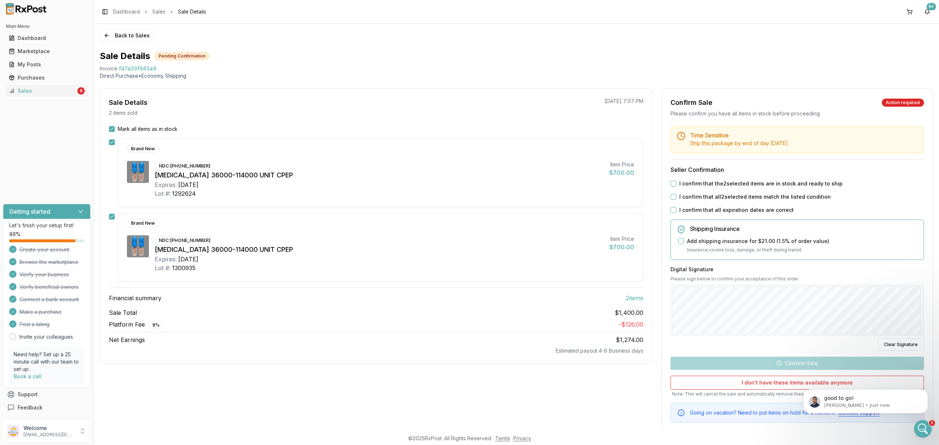
click at [762, 182] on label "I confirm that the 2 selected items are in stock and ready to ship" at bounding box center [761, 183] width 163 height 7
click at [677, 182] on button "I confirm that the 2 selected items are in stock and ready to ship" at bounding box center [674, 184] width 6 height 6
click at [755, 195] on label "I confirm that all 2 selected items match the listed condition" at bounding box center [756, 196] width 152 height 7
click at [677, 195] on button "I confirm that all 2 selected items match the listed condition" at bounding box center [674, 197] width 6 height 6
click at [743, 210] on label "I confirm that all expiration dates are correct" at bounding box center [737, 210] width 114 height 7
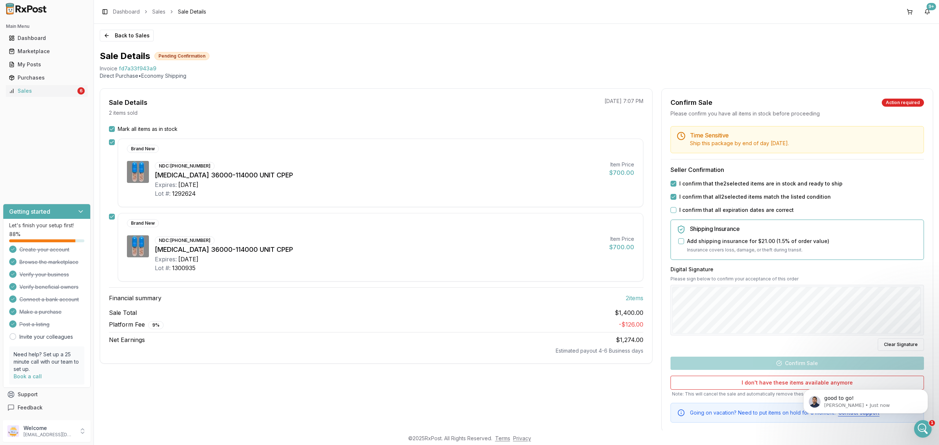
click at [677, 210] on button "I confirm that all expiration dates are correct" at bounding box center [674, 210] width 6 height 6
click at [925, 348] on div "Time Sensitive Ship this package by end of day Monday, September 29th . Seller …" at bounding box center [797, 274] width 271 height 297
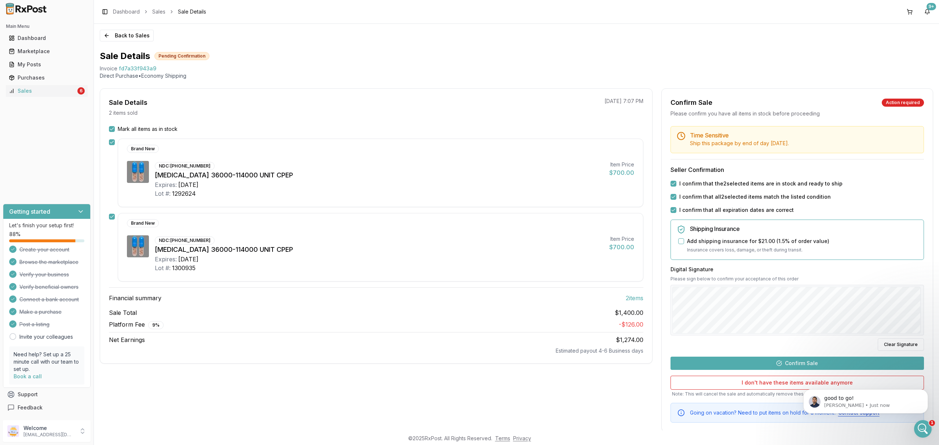
click at [853, 360] on button "Confirm Sale" at bounding box center [798, 363] width 254 height 13
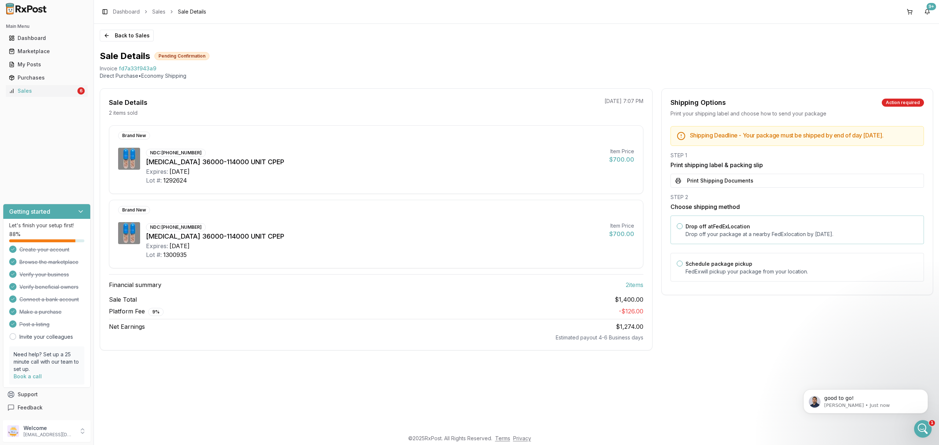
click at [746, 230] on label "Drop off at FedEx Location" at bounding box center [718, 226] width 65 height 6
click at [683, 229] on button "Drop off at FedEx Location" at bounding box center [680, 226] width 6 height 6
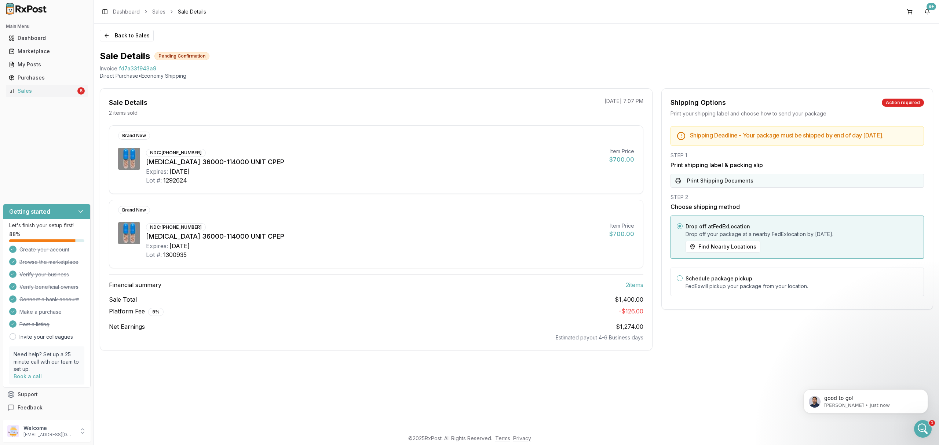
click at [753, 187] on button "Print Shipping Documents" at bounding box center [798, 181] width 254 height 14
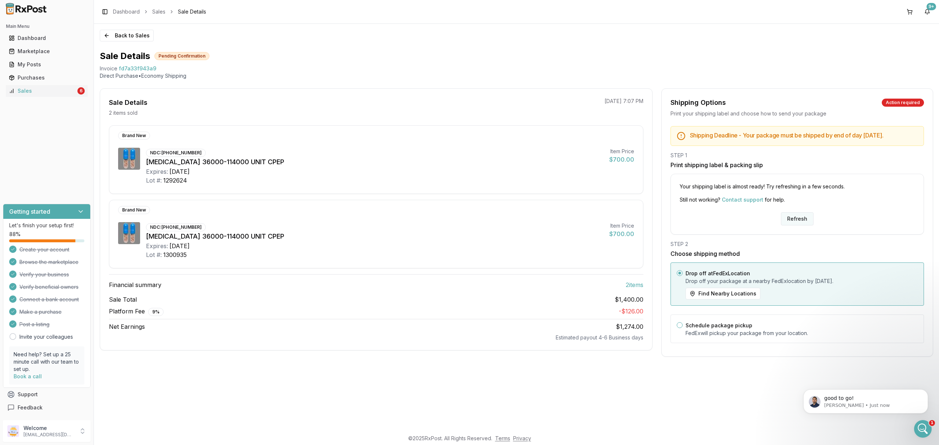
click at [801, 226] on button "Refresh" at bounding box center [797, 218] width 33 height 13
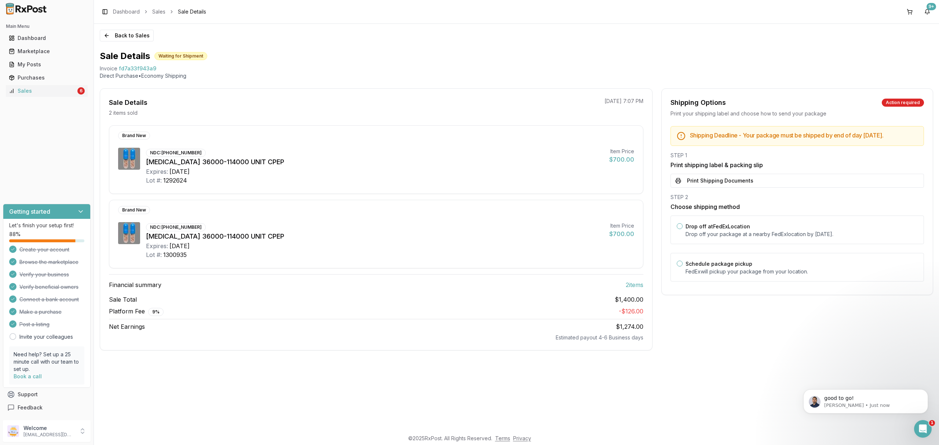
click at [762, 187] on button "Print Shipping Documents" at bounding box center [798, 181] width 254 height 14
click at [744, 238] on p "Drop off your package at a nearby FedEx location by September 29, 2025 ." at bounding box center [802, 234] width 232 height 7
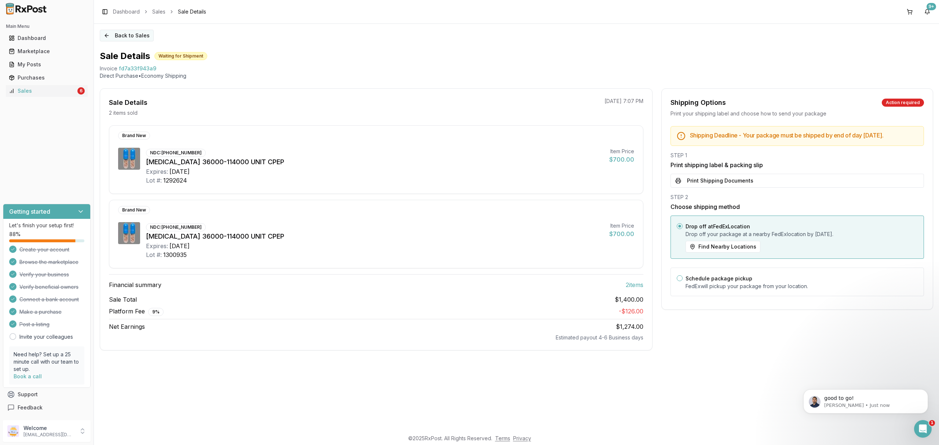
click at [124, 36] on button "Back to Sales" at bounding box center [127, 36] width 54 height 12
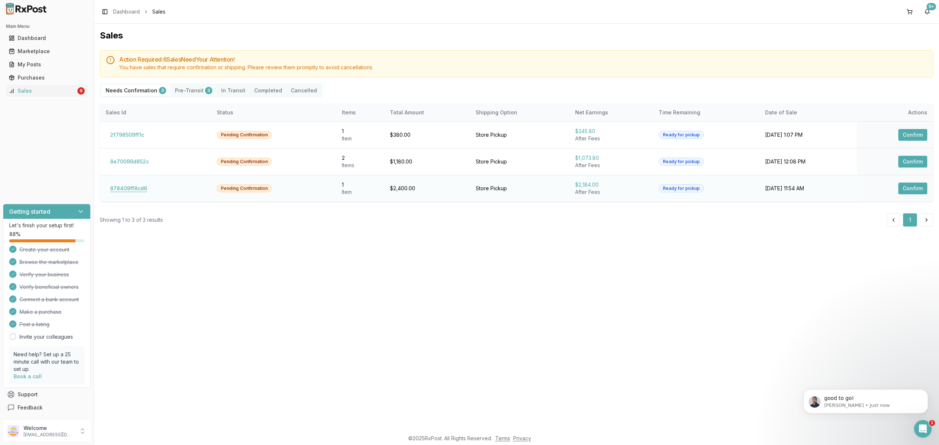
click at [128, 187] on button "878409ff8cd6" at bounding box center [129, 189] width 46 height 12
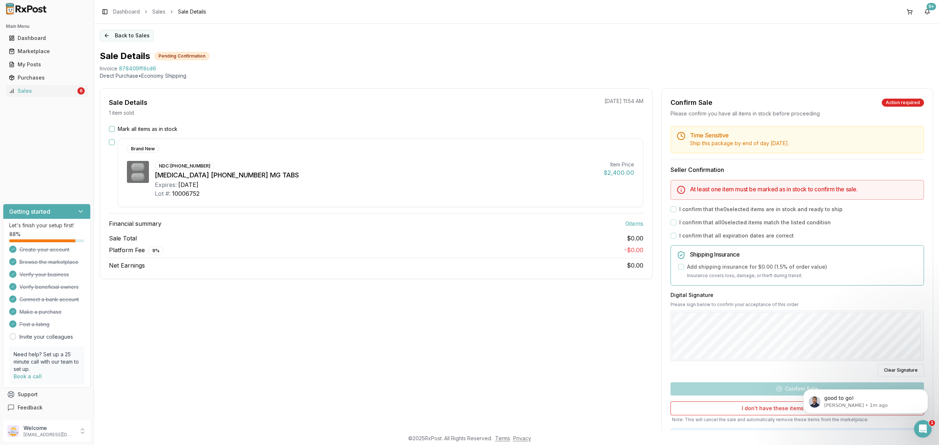
click at [137, 40] on button "Back to Sales" at bounding box center [127, 36] width 54 height 12
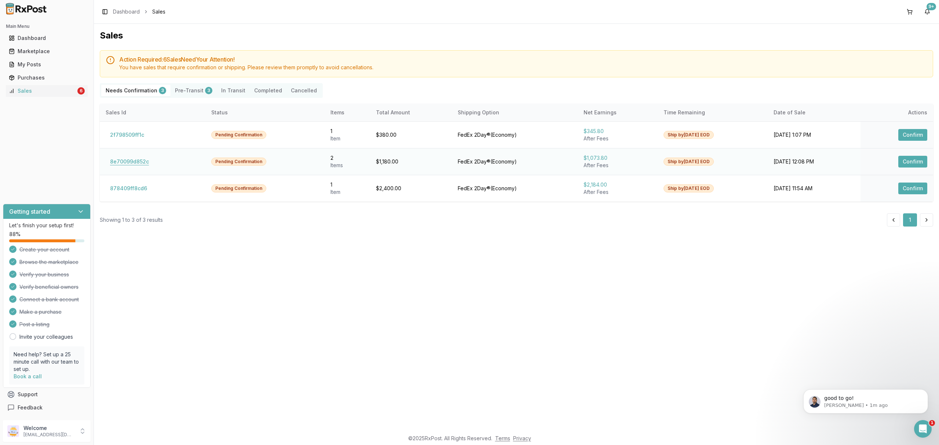
click at [141, 165] on button "8e70099d852c" at bounding box center [130, 162] width 48 height 12
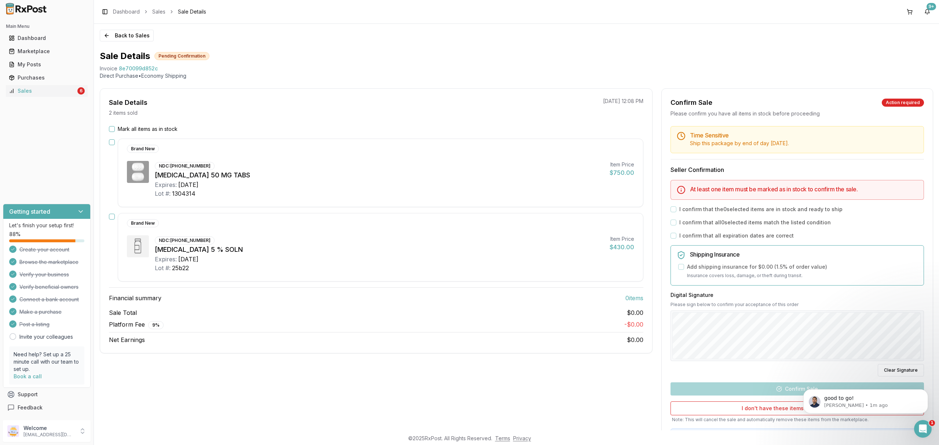
click at [392, 280] on div "Brand New NDC: 24208-0911-12 Xiidra 5 % SOLN Expires: 2028-01-01 Lot #: 25b22 I…" at bounding box center [381, 247] width 526 height 69
click at [120, 128] on label "Mark all items as in stock" at bounding box center [148, 128] width 60 height 7
click at [115, 128] on button "Mark all items as in stock" at bounding box center [112, 129] width 6 height 6
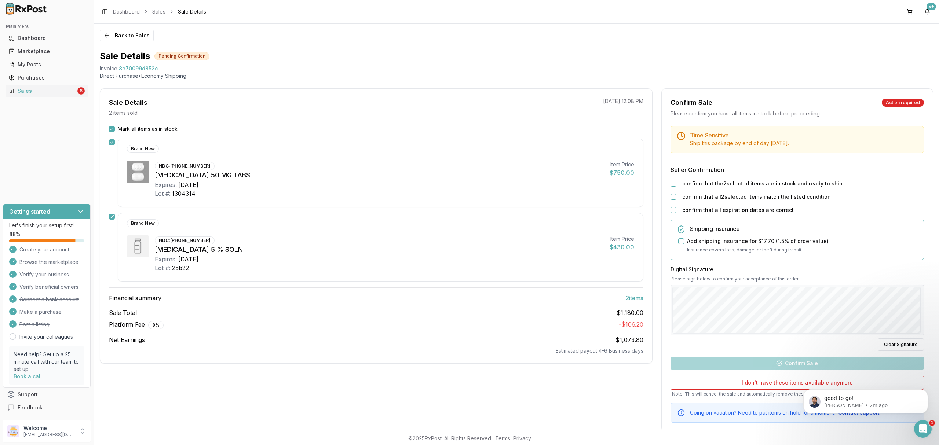
click at [704, 181] on label "I confirm that the 2 selected items are in stock and ready to ship" at bounding box center [761, 183] width 163 height 7
click at [677, 181] on button "I confirm that the 2 selected items are in stock and ready to ship" at bounding box center [674, 184] width 6 height 6
click at [698, 200] on label "I confirm that all 2 selected items match the listed condition" at bounding box center [756, 196] width 152 height 7
click at [677, 200] on button "I confirm that all 2 selected items match the listed condition" at bounding box center [674, 197] width 6 height 6
click at [693, 210] on label "I confirm that all expiration dates are correct" at bounding box center [737, 210] width 114 height 7
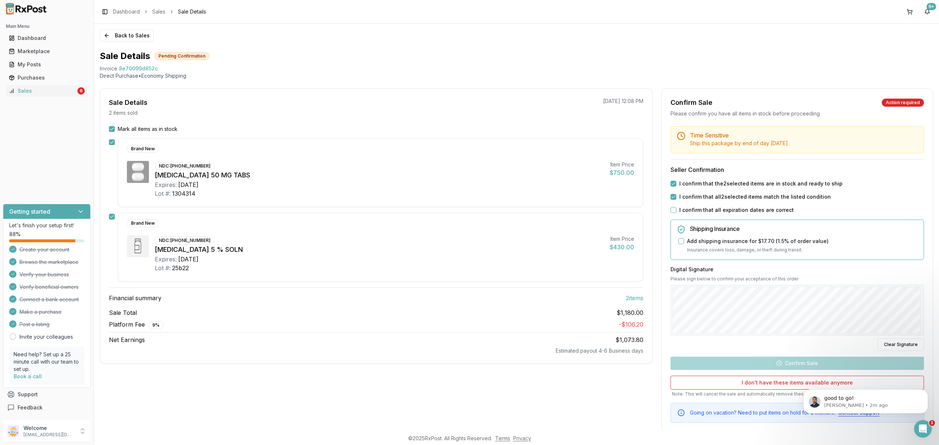
click at [677, 210] on button "I confirm that all expiration dates are correct" at bounding box center [674, 210] width 6 height 6
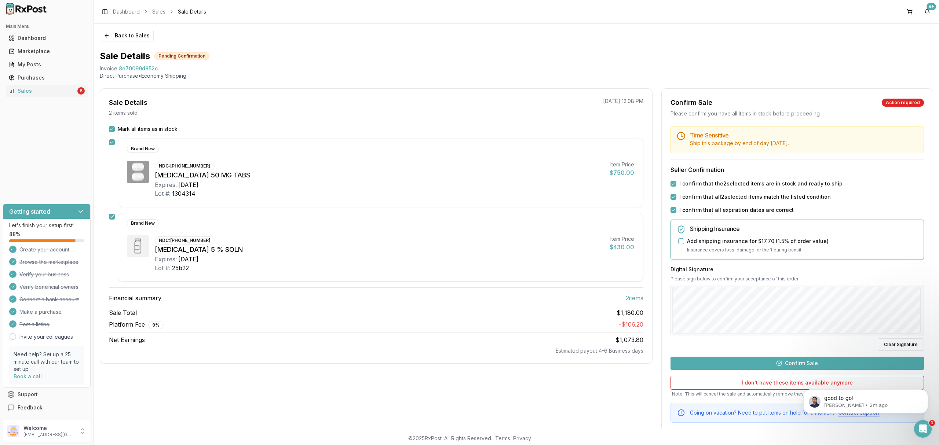
click at [826, 366] on button "Confirm Sale" at bounding box center [798, 363] width 254 height 13
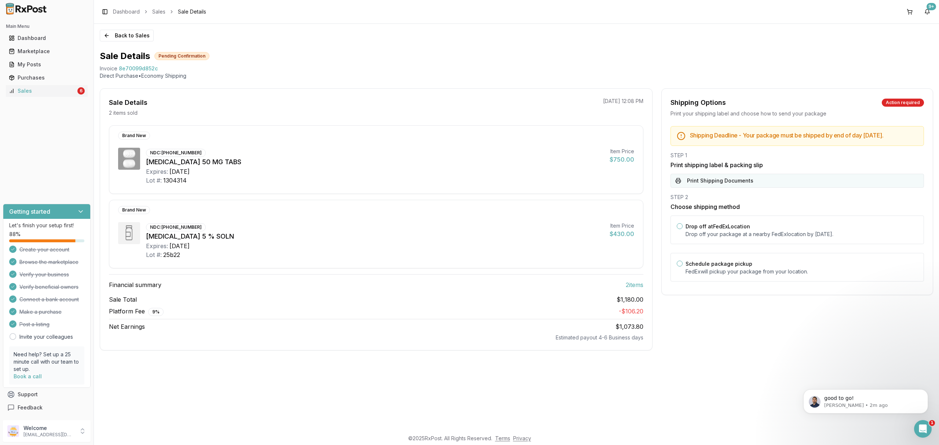
click at [746, 188] on button "Print Shipping Documents" at bounding box center [798, 181] width 254 height 14
click at [745, 238] on p "Drop off your package at a nearby FedEx location by September 30, 2025 ." at bounding box center [802, 234] width 232 height 7
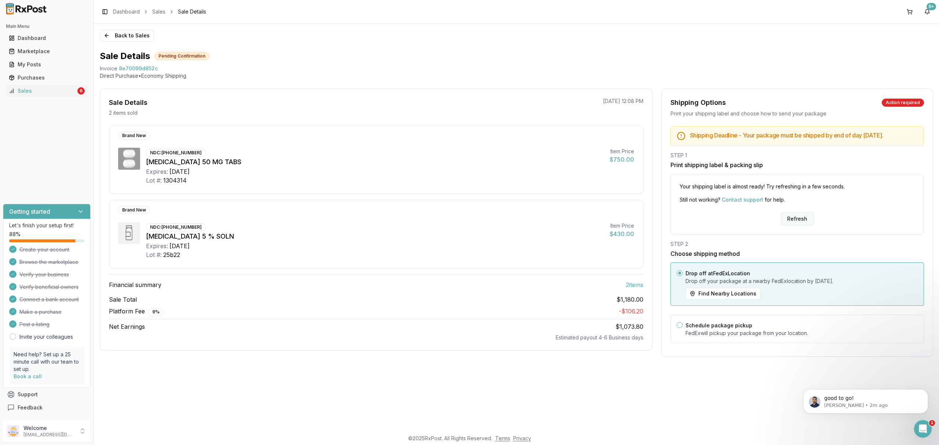
click at [793, 226] on button "Refresh" at bounding box center [797, 218] width 33 height 13
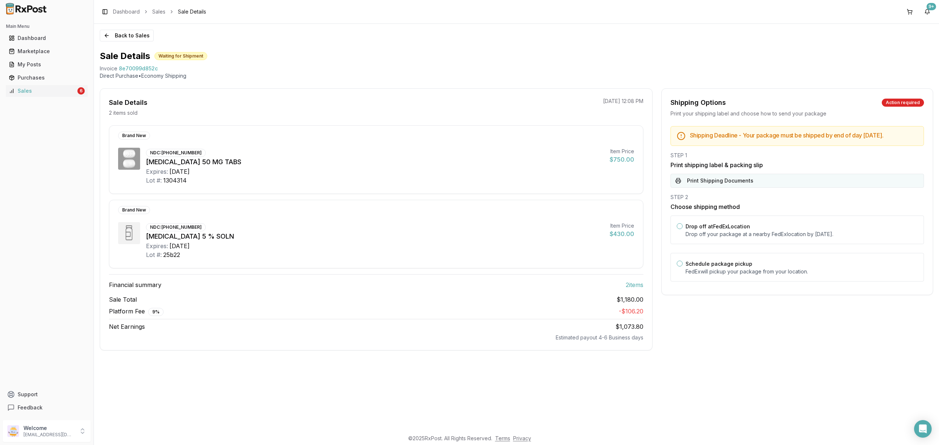
click at [735, 184] on button "Print Shipping Documents" at bounding box center [798, 181] width 254 height 14
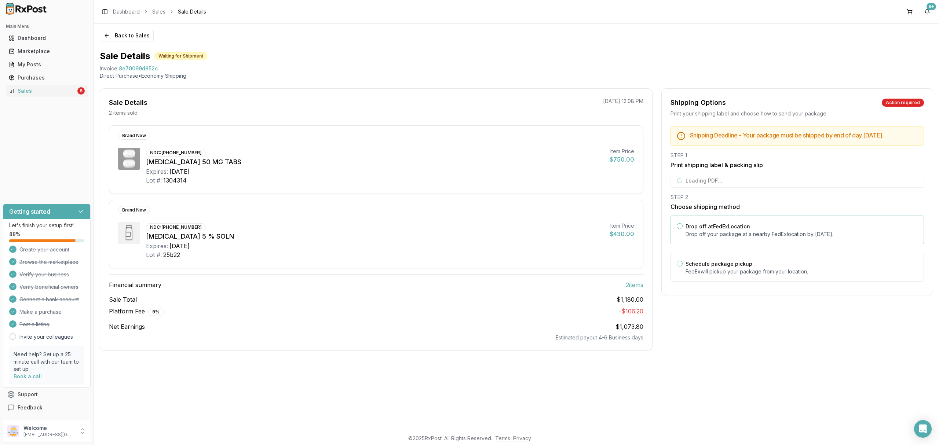
click at [734, 230] on label "Drop off at FedEx Location" at bounding box center [718, 226] width 65 height 6
click at [683, 229] on button "Drop off at FedEx Location" at bounding box center [680, 226] width 6 height 6
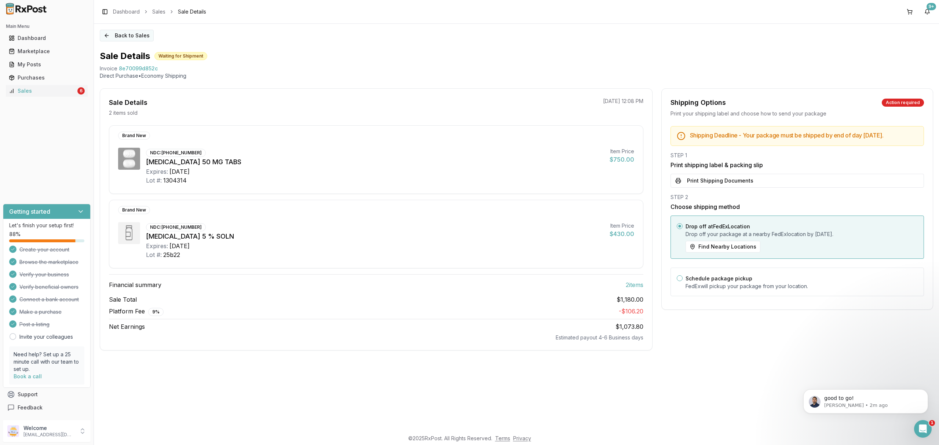
click at [132, 38] on button "Back to Sales" at bounding box center [127, 36] width 54 height 12
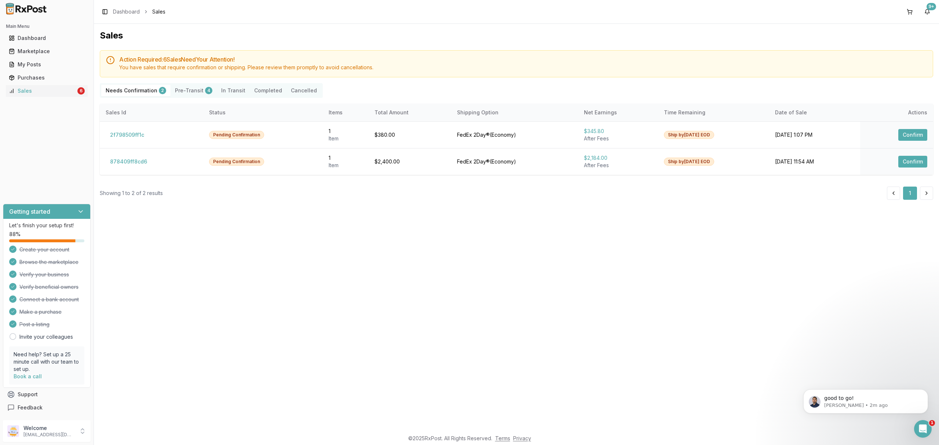
drag, startPoint x: 317, startPoint y: 389, endPoint x: 310, endPoint y: 386, distance: 7.7
click at [316, 389] on div "Sales Action Required: 6 Sale s Need Your Attention! You have sales that requir…" at bounding box center [516, 227] width 845 height 407
click at [130, 133] on button "2f798509ff1c" at bounding box center [127, 135] width 43 height 12
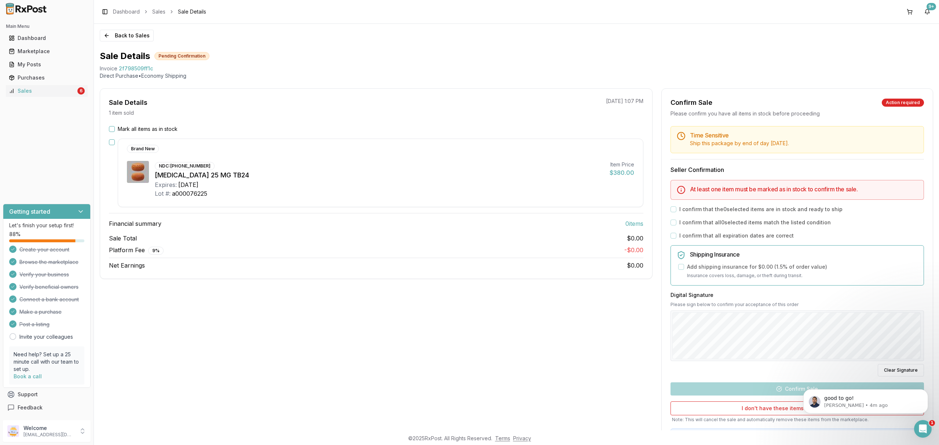
click at [152, 125] on label "Mark all items as in stock" at bounding box center [148, 128] width 60 height 7
click at [115, 126] on button "Mark all items as in stock" at bounding box center [112, 129] width 6 height 6
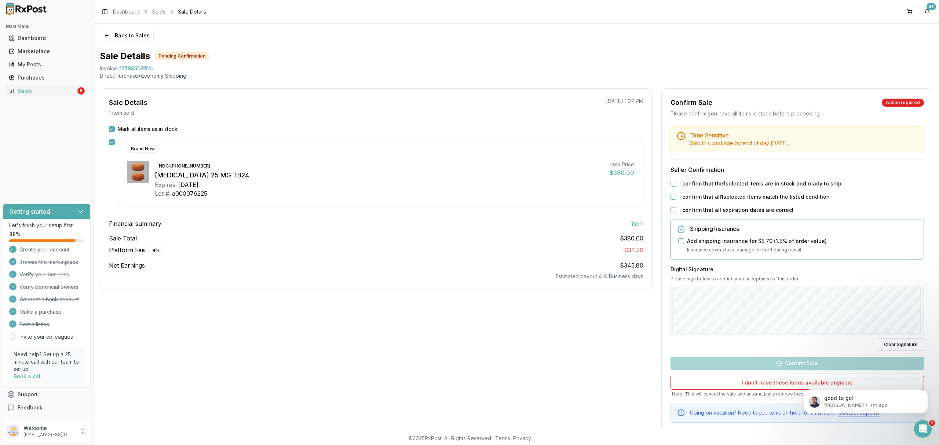
click at [758, 185] on label "I confirm that the 1 selected items are in stock and ready to ship" at bounding box center [761, 183] width 162 height 7
click at [677, 185] on button "I confirm that the 1 selected items are in stock and ready to ship" at bounding box center [674, 184] width 6 height 6
click at [754, 200] on label "I confirm that all 1 selected items match the listed condition" at bounding box center [755, 196] width 150 height 7
click at [677, 200] on button "I confirm that all 1 selected items match the listed condition" at bounding box center [674, 197] width 6 height 6
click at [754, 209] on label "I confirm that all expiration dates are correct" at bounding box center [737, 210] width 114 height 7
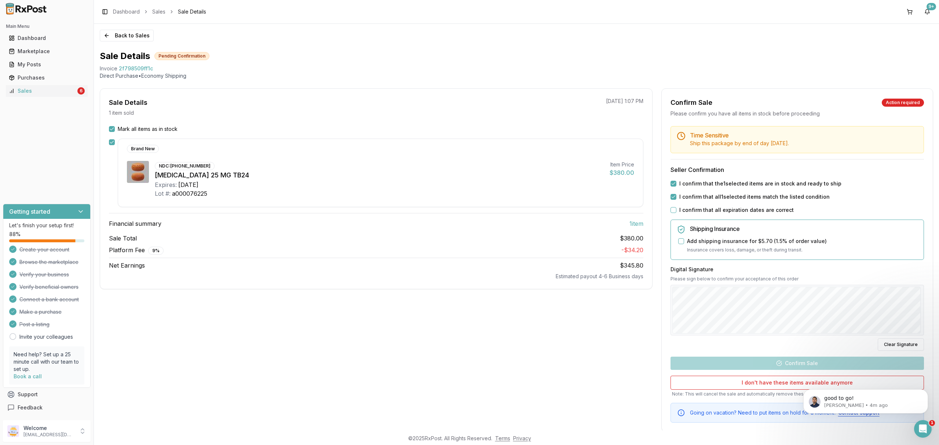
click at [677, 209] on button "I confirm that all expiration dates are correct" at bounding box center [674, 210] width 6 height 6
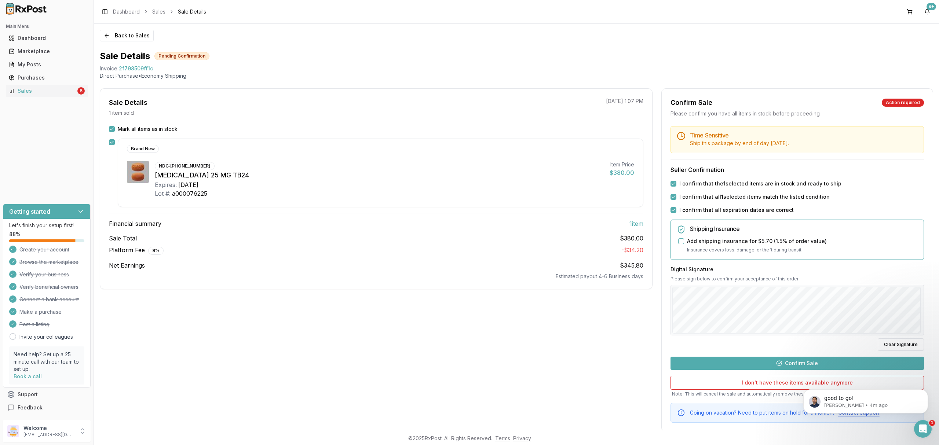
click at [827, 362] on button "Confirm Sale" at bounding box center [798, 363] width 254 height 13
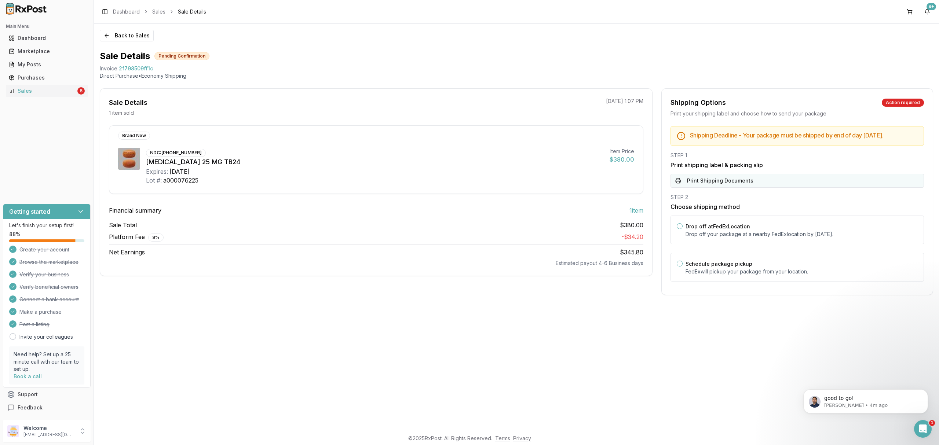
click at [798, 188] on button "Print Shipping Documents" at bounding box center [798, 181] width 254 height 14
click at [770, 231] on div "Drop off at FedEx Location Drop off your package at a nearby [GEOGRAPHIC_DATA] …" at bounding box center [802, 230] width 232 height 16
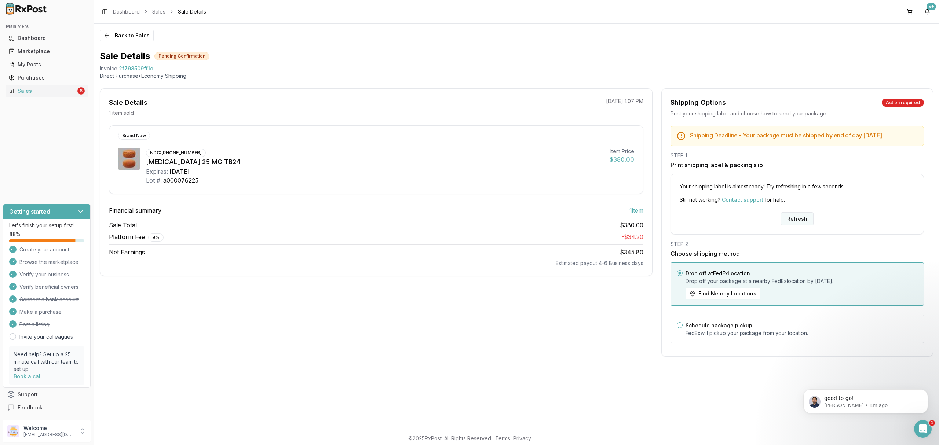
click at [794, 226] on button "Refresh" at bounding box center [797, 218] width 33 height 13
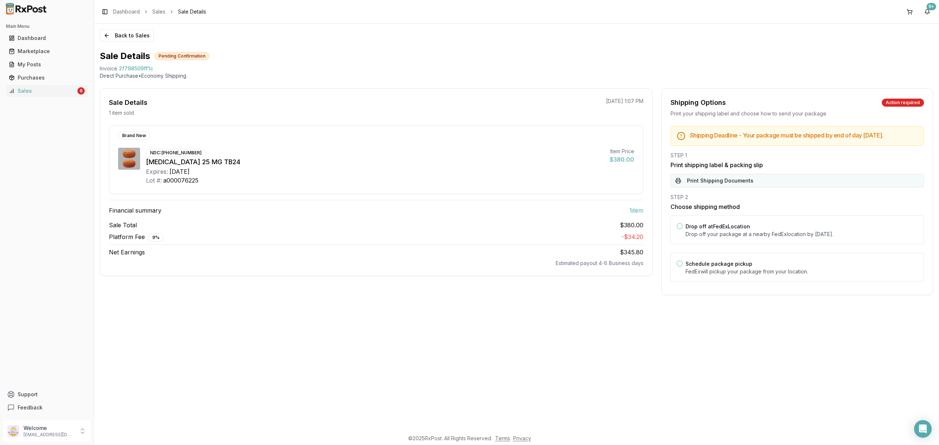
click at [766, 184] on button "Print Shipping Documents" at bounding box center [798, 181] width 254 height 14
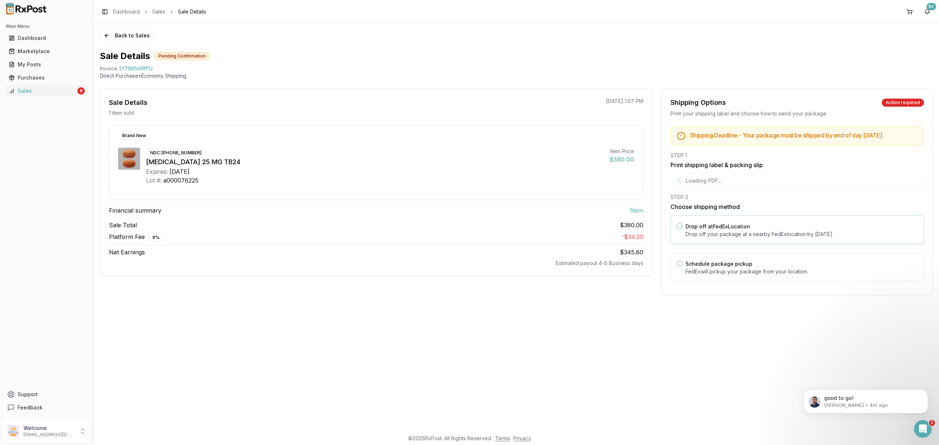
click at [757, 237] on div "Drop off at FedEx Location Drop off your package at a nearby [GEOGRAPHIC_DATA] …" at bounding box center [802, 230] width 232 height 16
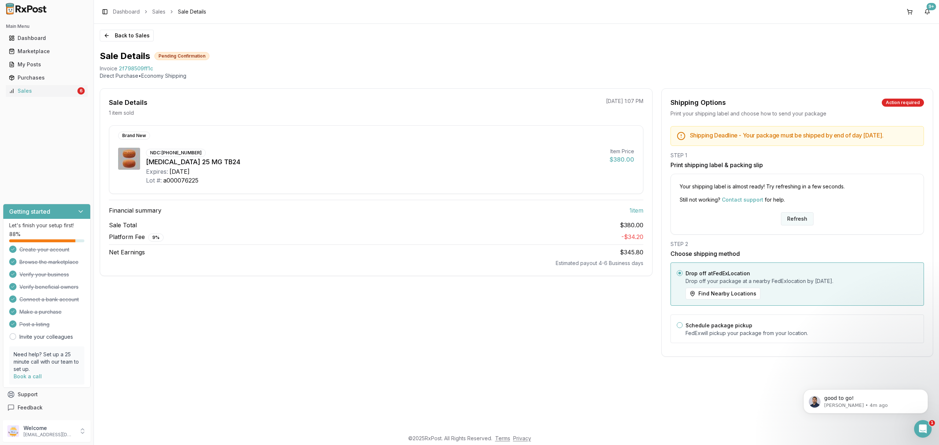
click at [798, 225] on button "Refresh" at bounding box center [797, 218] width 33 height 13
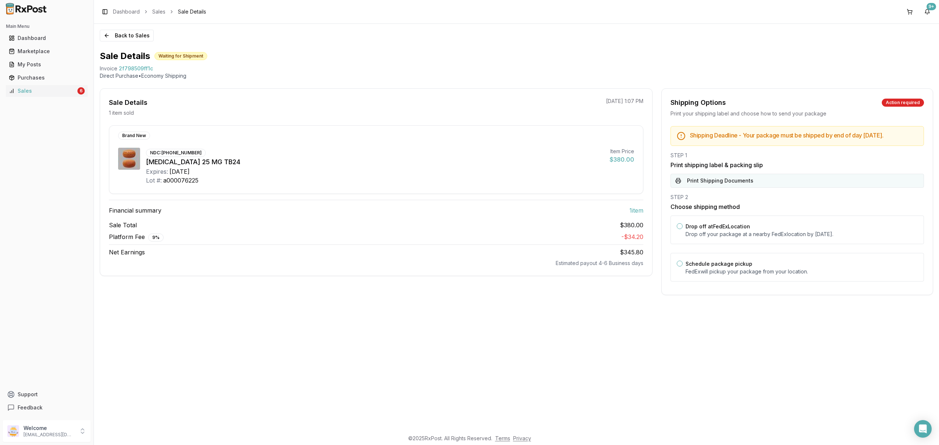
click at [849, 182] on button "Print Shipping Documents" at bounding box center [798, 181] width 254 height 14
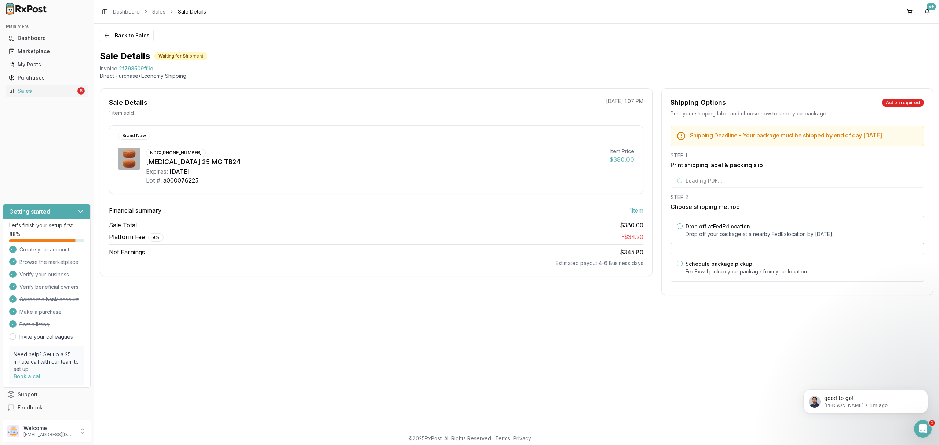
click at [819, 233] on div "Drop off at FedEx Location Drop off your package at a nearby FedEx location by …" at bounding box center [802, 230] width 232 height 16
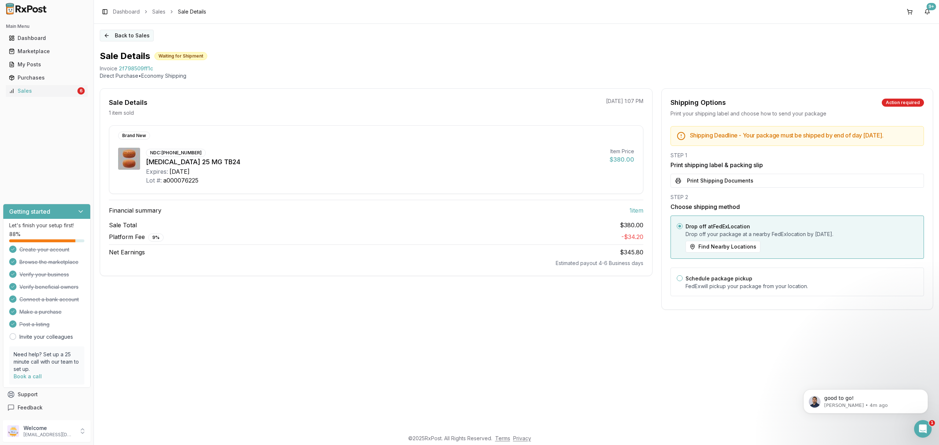
click at [118, 33] on button "Back to Sales" at bounding box center [127, 36] width 54 height 12
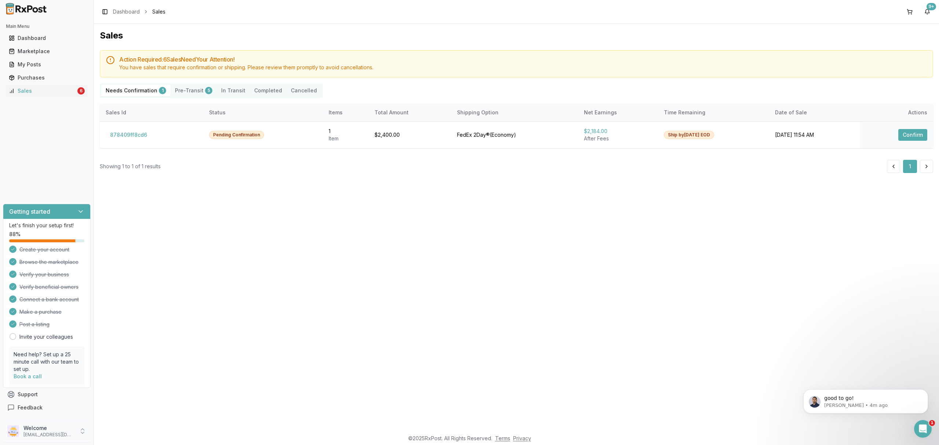
click at [60, 428] on p "Welcome" at bounding box center [48, 428] width 51 height 7
click at [116, 434] on span "Sign Out" at bounding box center [133, 433] width 70 height 7
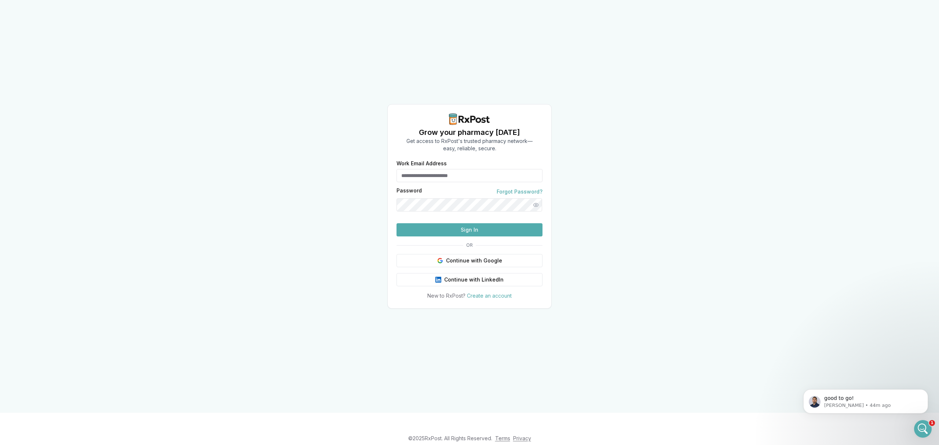
type input "**********"
drag, startPoint x: 744, startPoint y: 239, endPoint x: 539, endPoint y: 128, distance: 233.4
click at [733, 234] on div "**********" at bounding box center [469, 206] width 939 height 413
